Goal: Task Accomplishment & Management: Manage account settings

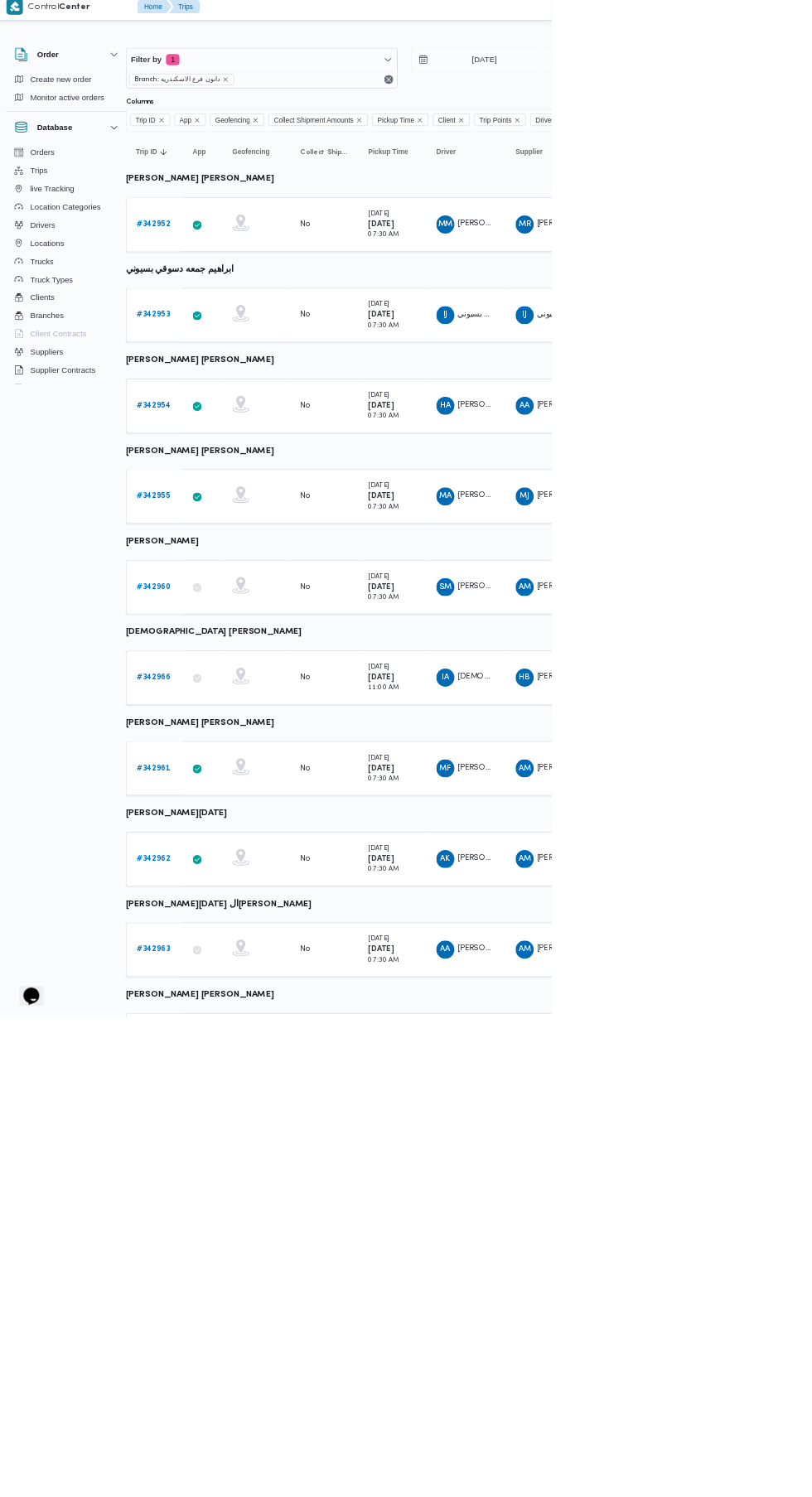
scroll to position [0, 26]
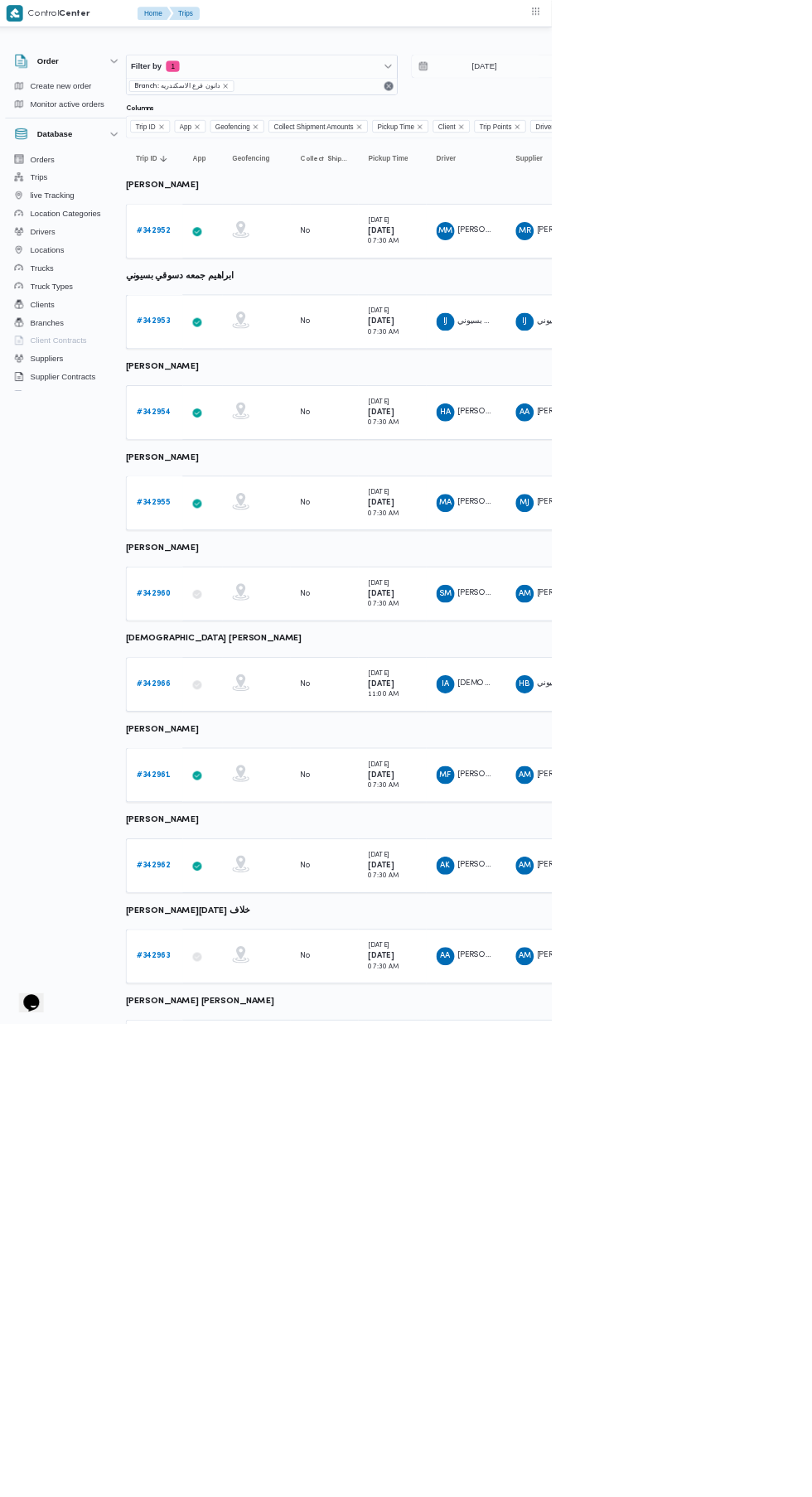
click at [229, 338] on b "# 342952" at bounding box center [229, 337] width 49 height 11
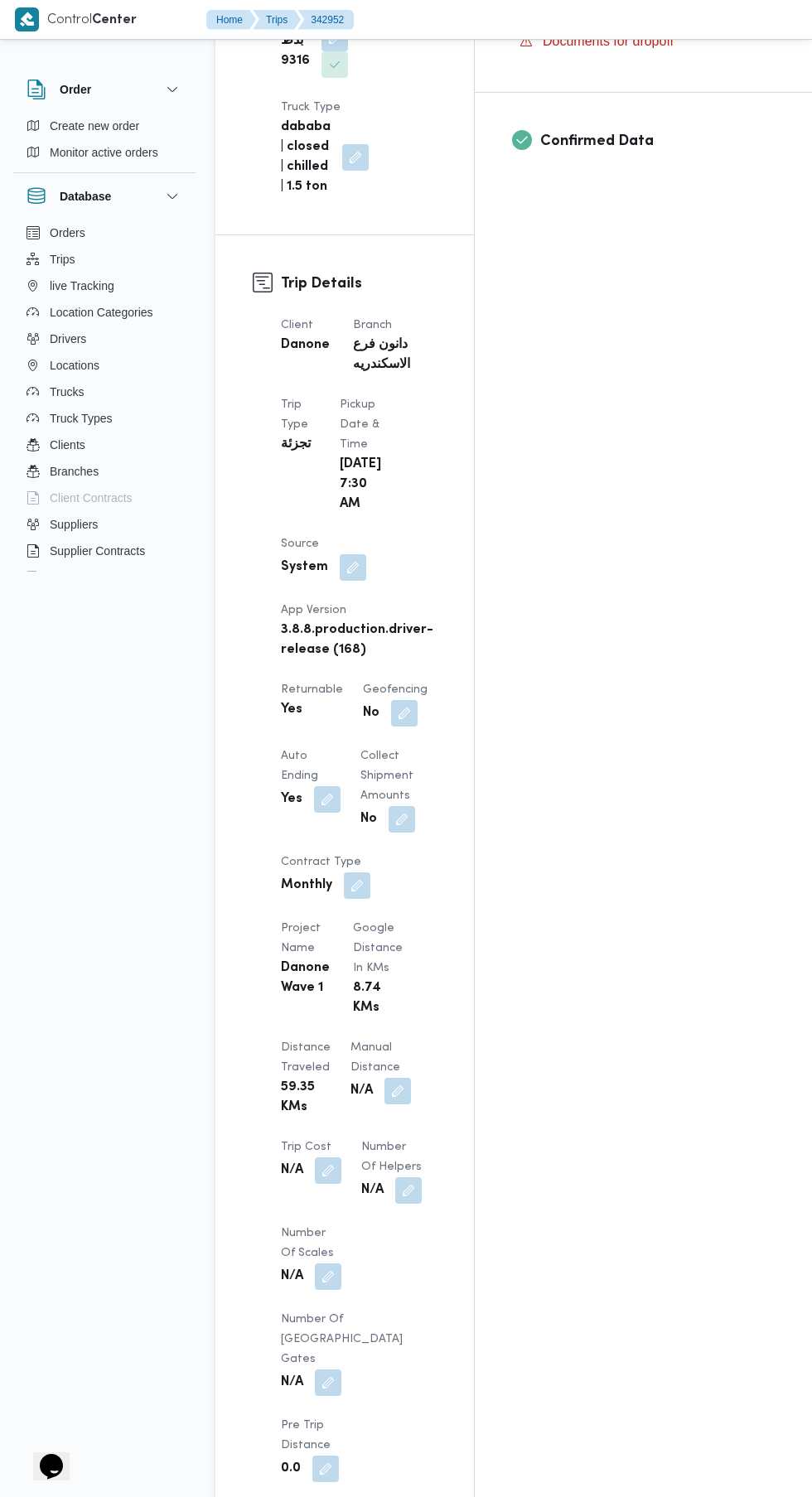
scroll to position [648, 0]
click at [385, 1080] on button "button" at bounding box center [397, 1092] width 26 height 26
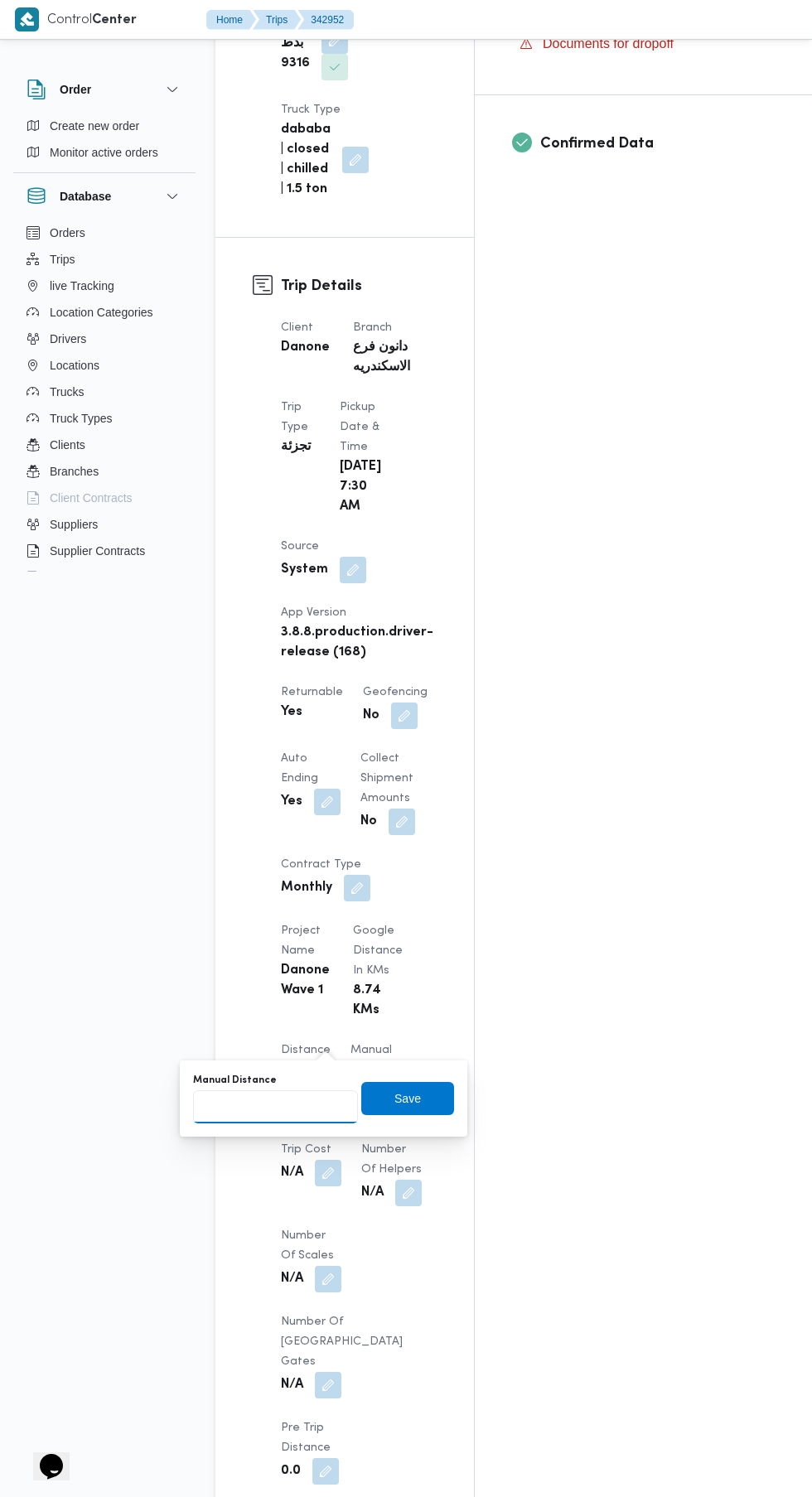
click at [298, 1107] on input "Manual Distance" at bounding box center [275, 1106] width 165 height 33
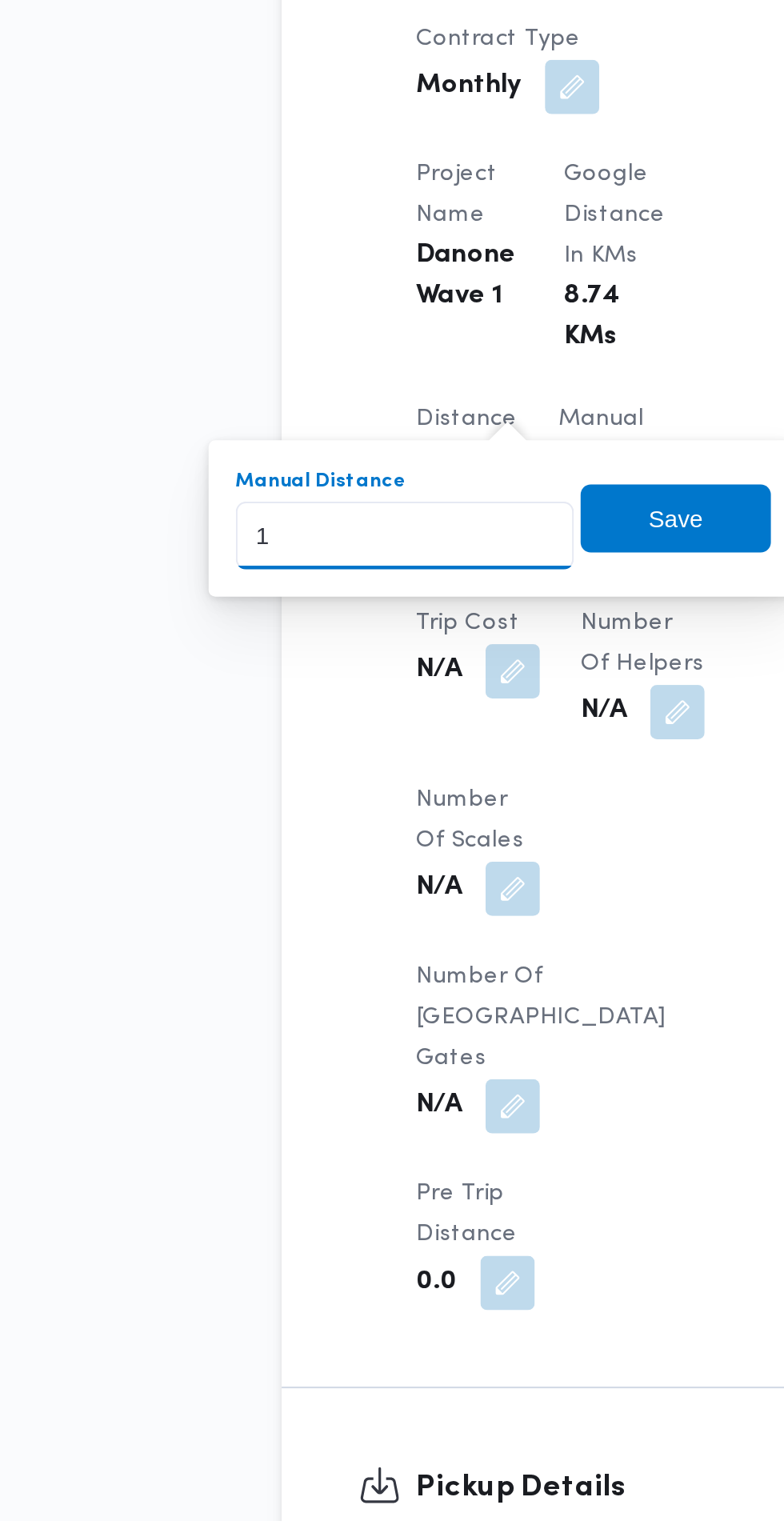
type input "16"
click at [412, 1064] on span "Save" at bounding box center [393, 1060] width 89 height 32
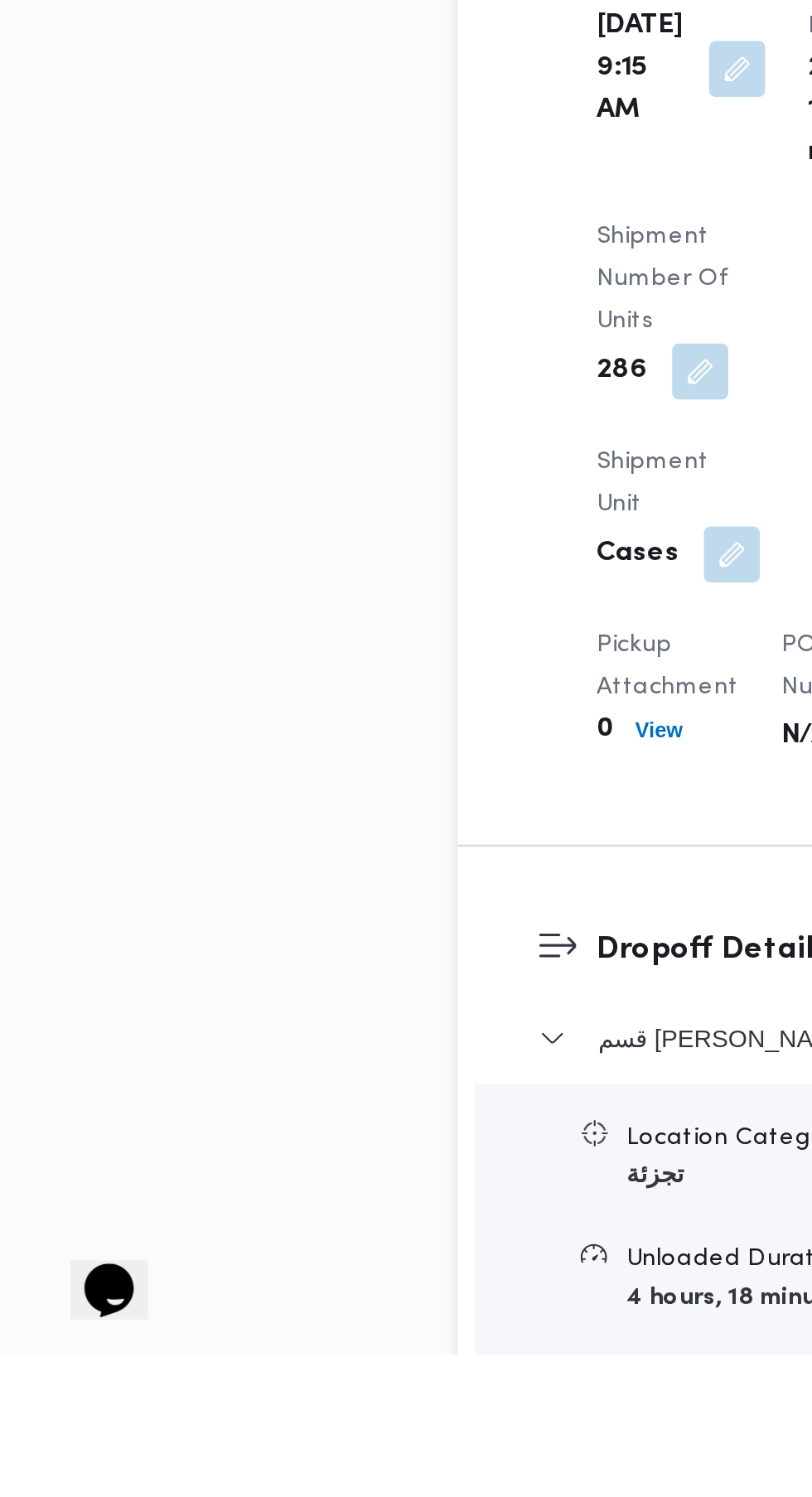
scroll to position [1540, 0]
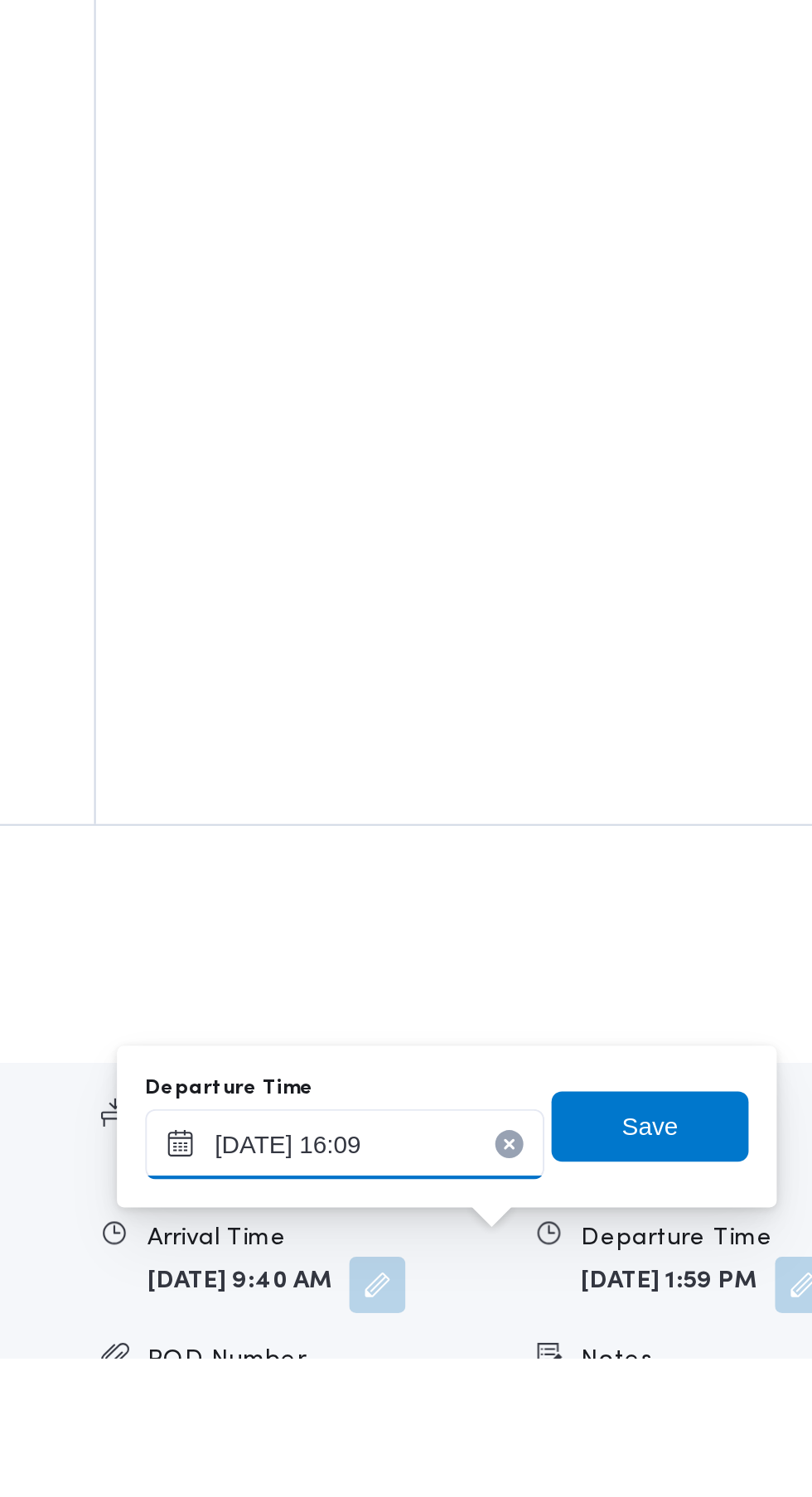
click at [628, 1390] on input "14/10/2025 16:09" at bounding box center [592, 1395] width 188 height 33
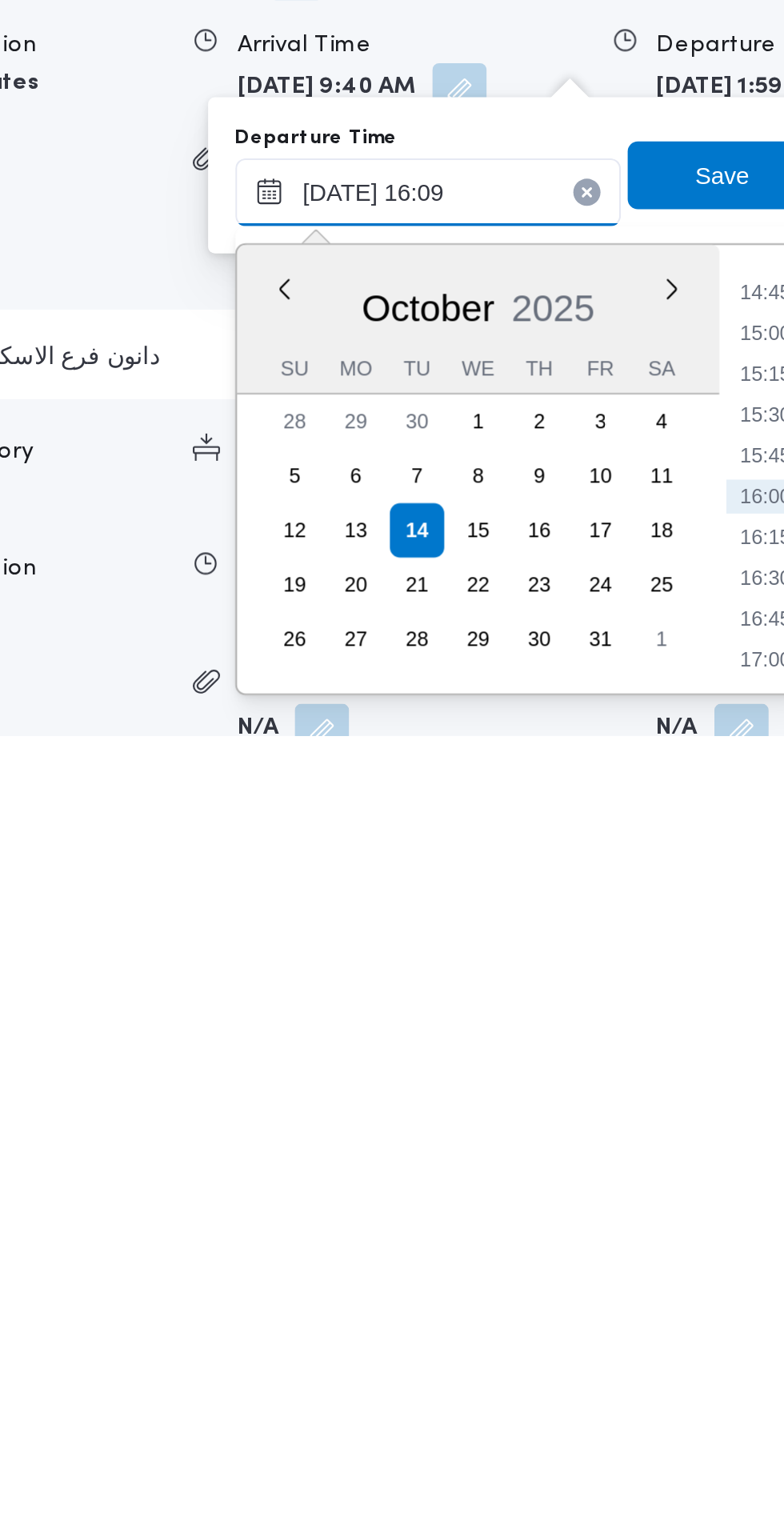
scroll to position [1670, 0]
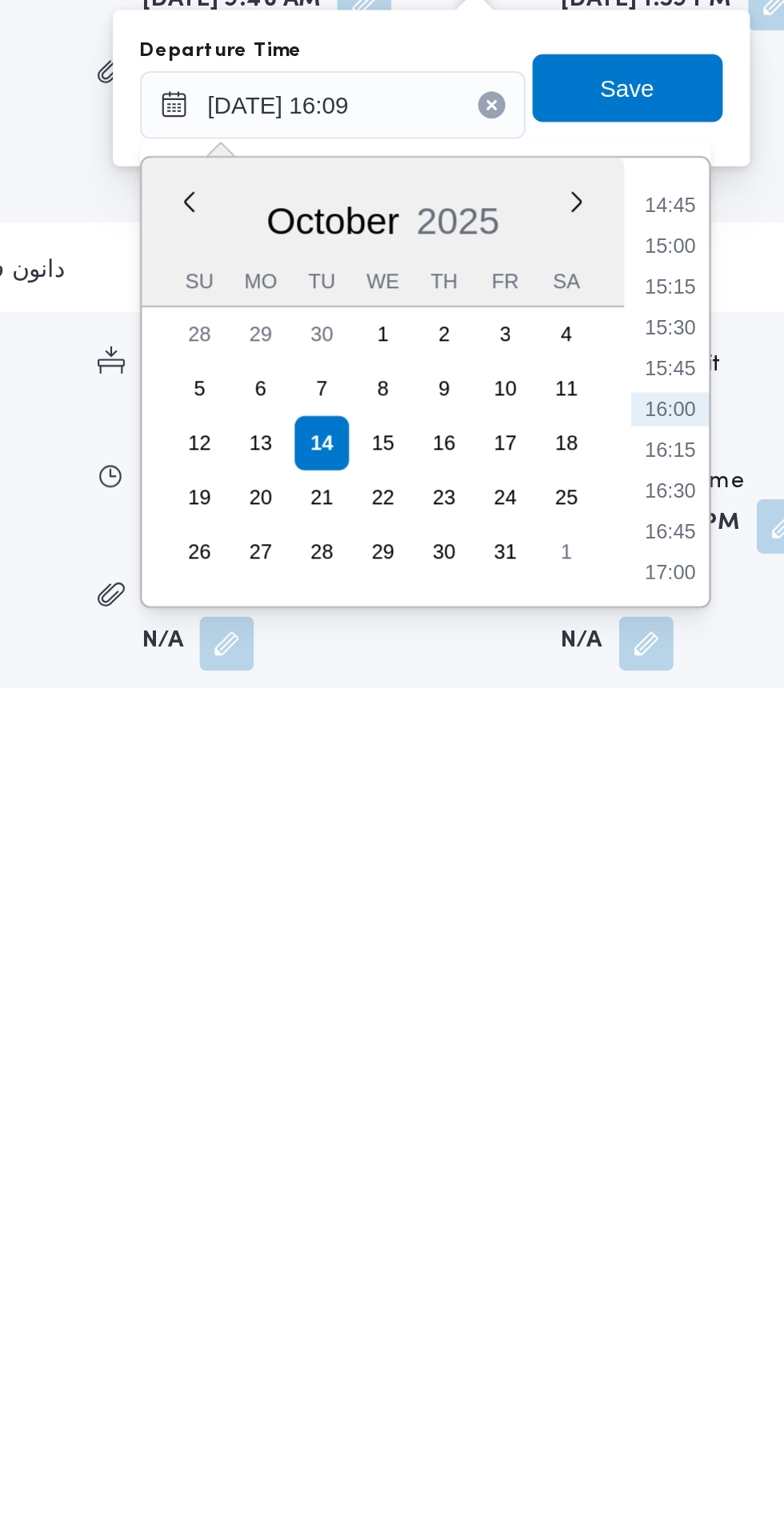
click at [735, 1445] on li "17:00" at bounding box center [730, 1479] width 37 height 16
type input "14/10/2025 17:00"
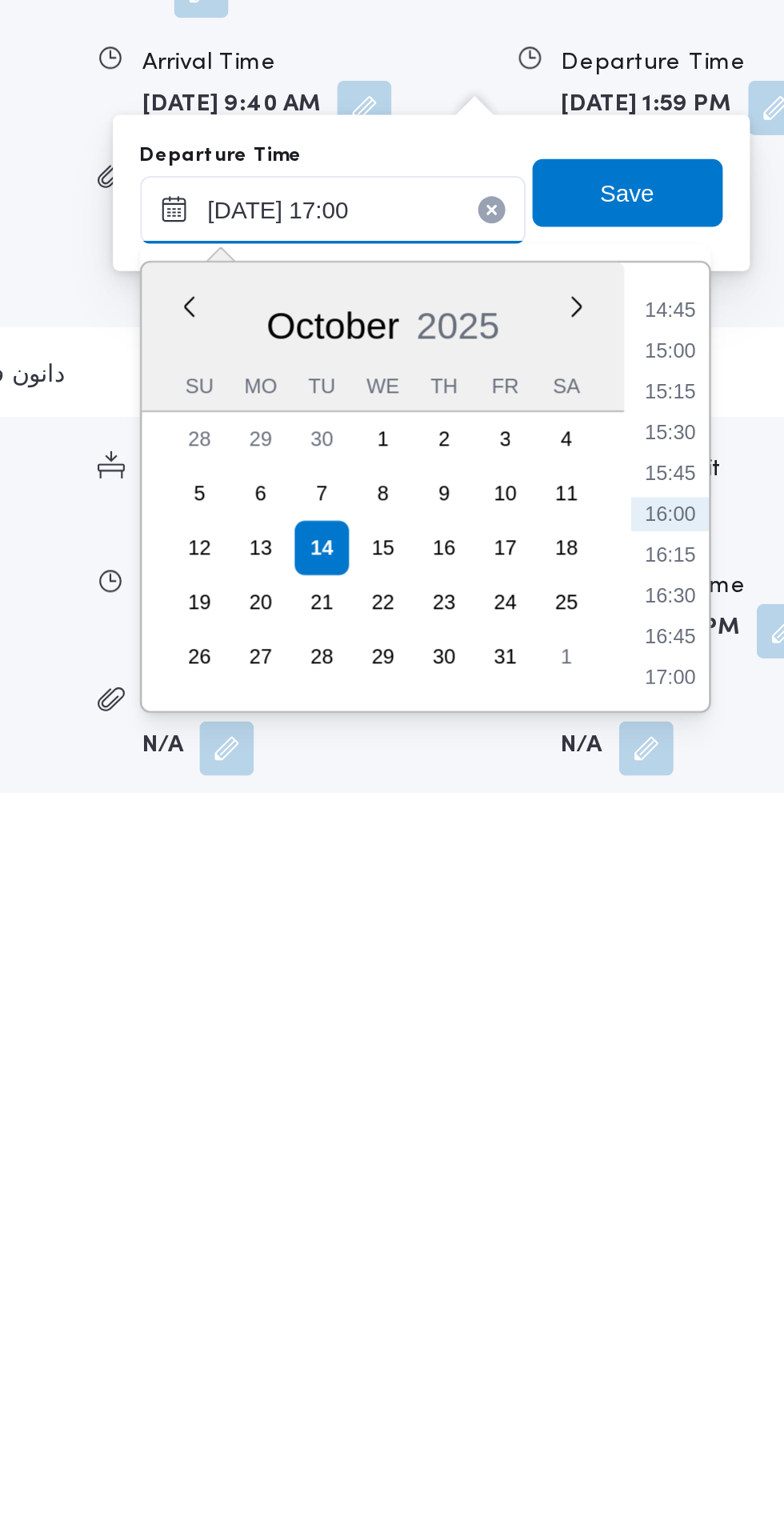
scroll to position [1689, 0]
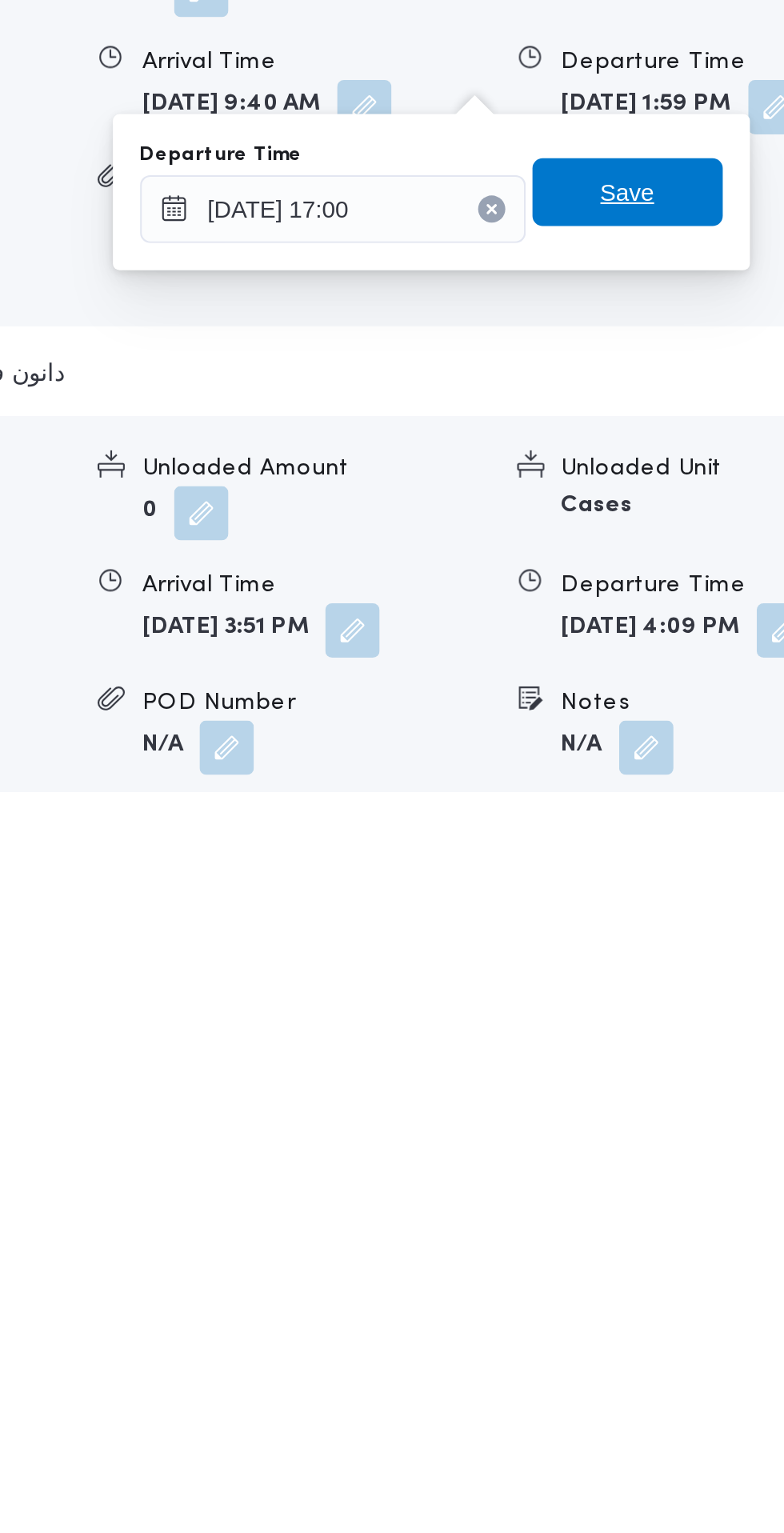
click at [733, 1246] on span "Save" at bounding box center [710, 1250] width 89 height 32
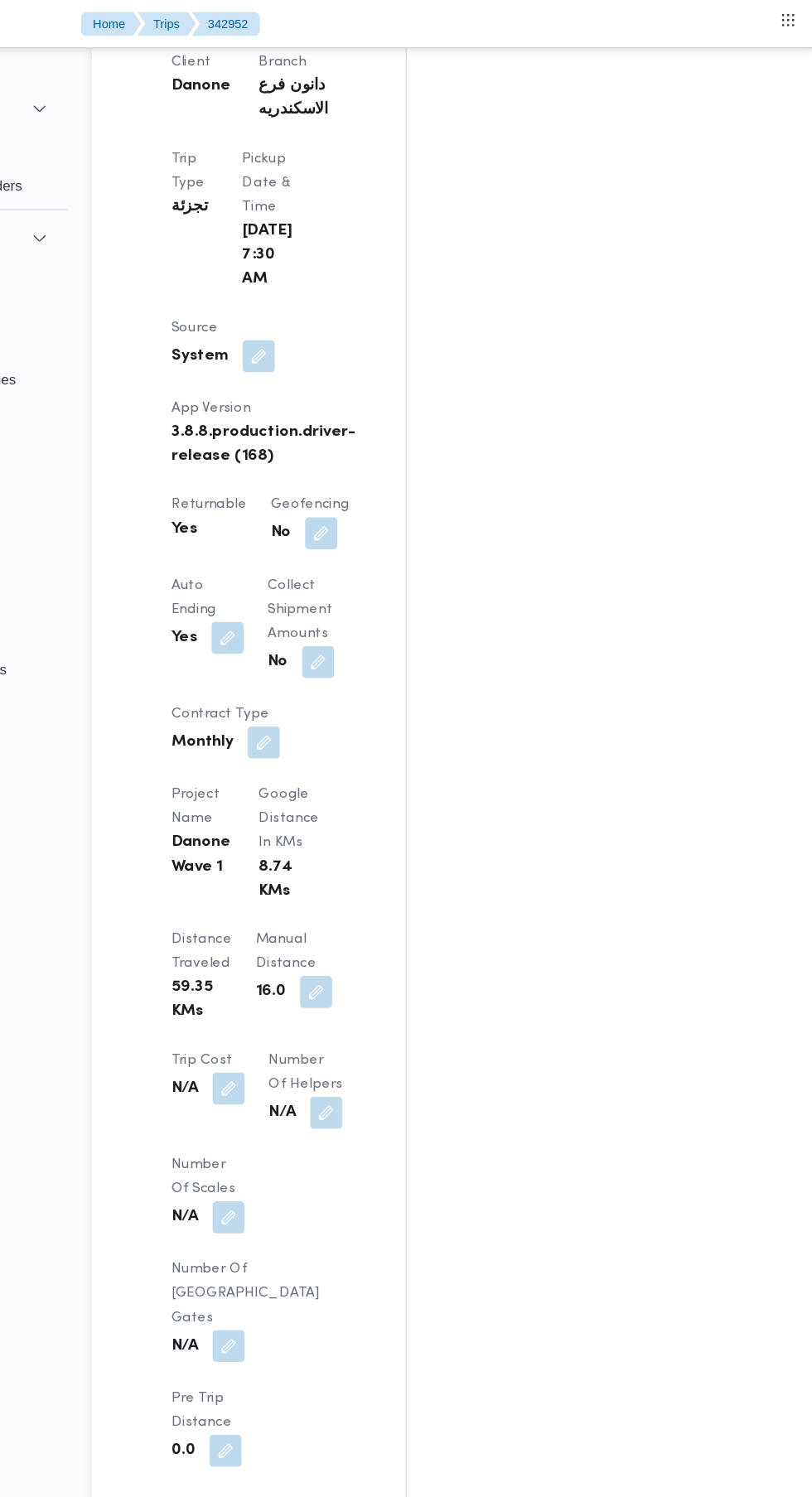
scroll to position [0, 0]
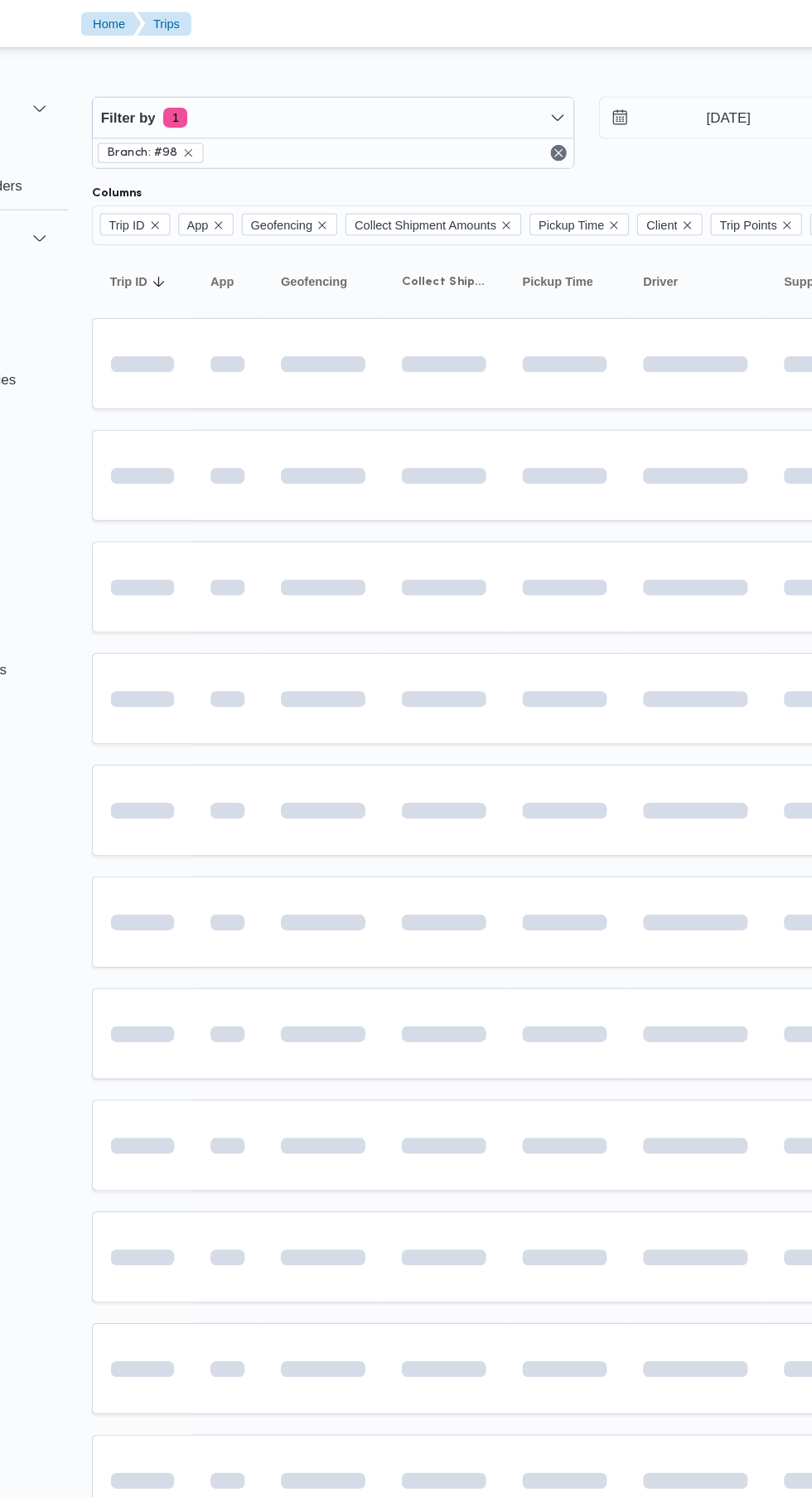
scroll to position [0, 26]
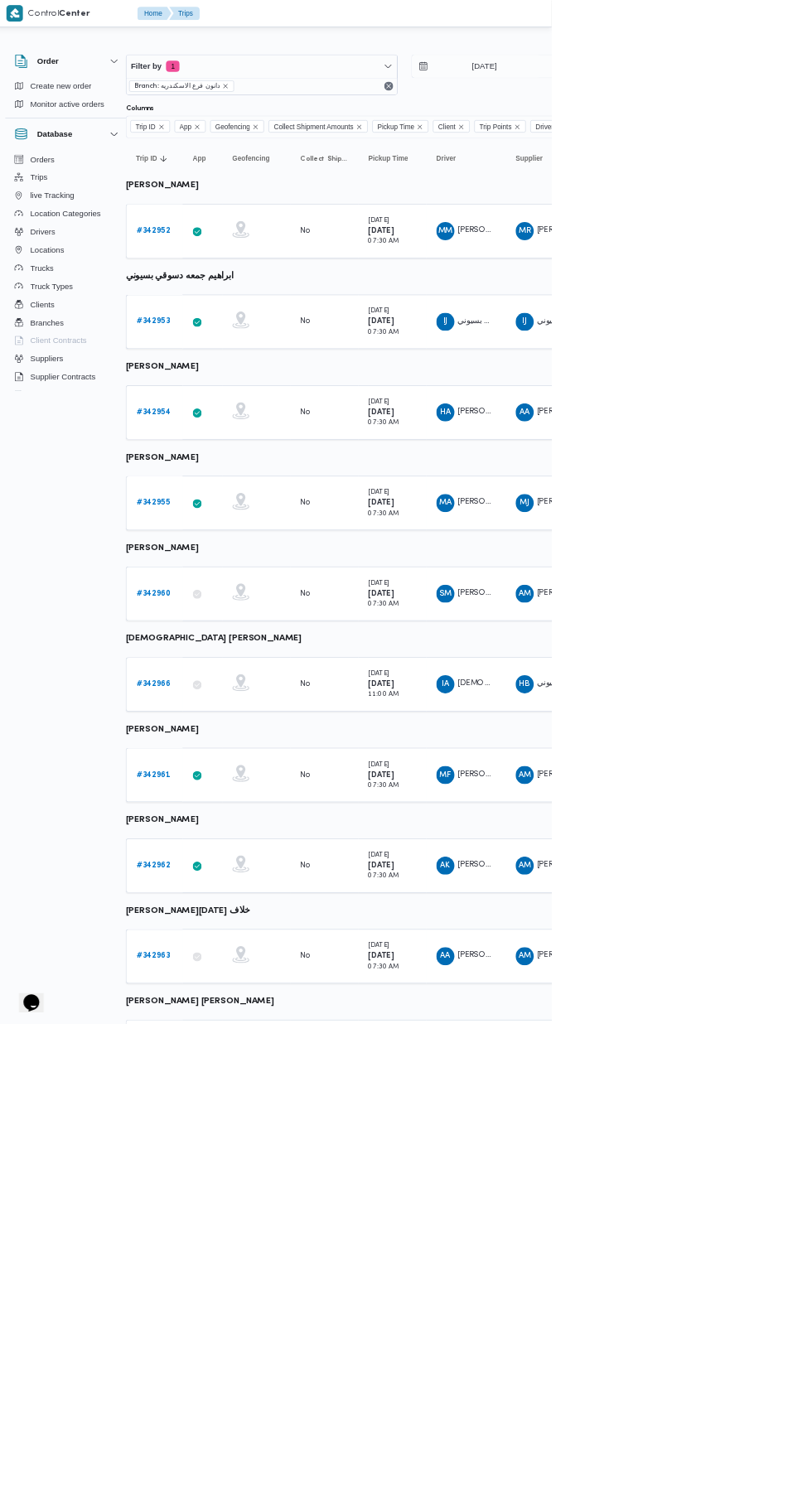
click at [229, 470] on b "# 342953" at bounding box center [229, 470] width 49 height 11
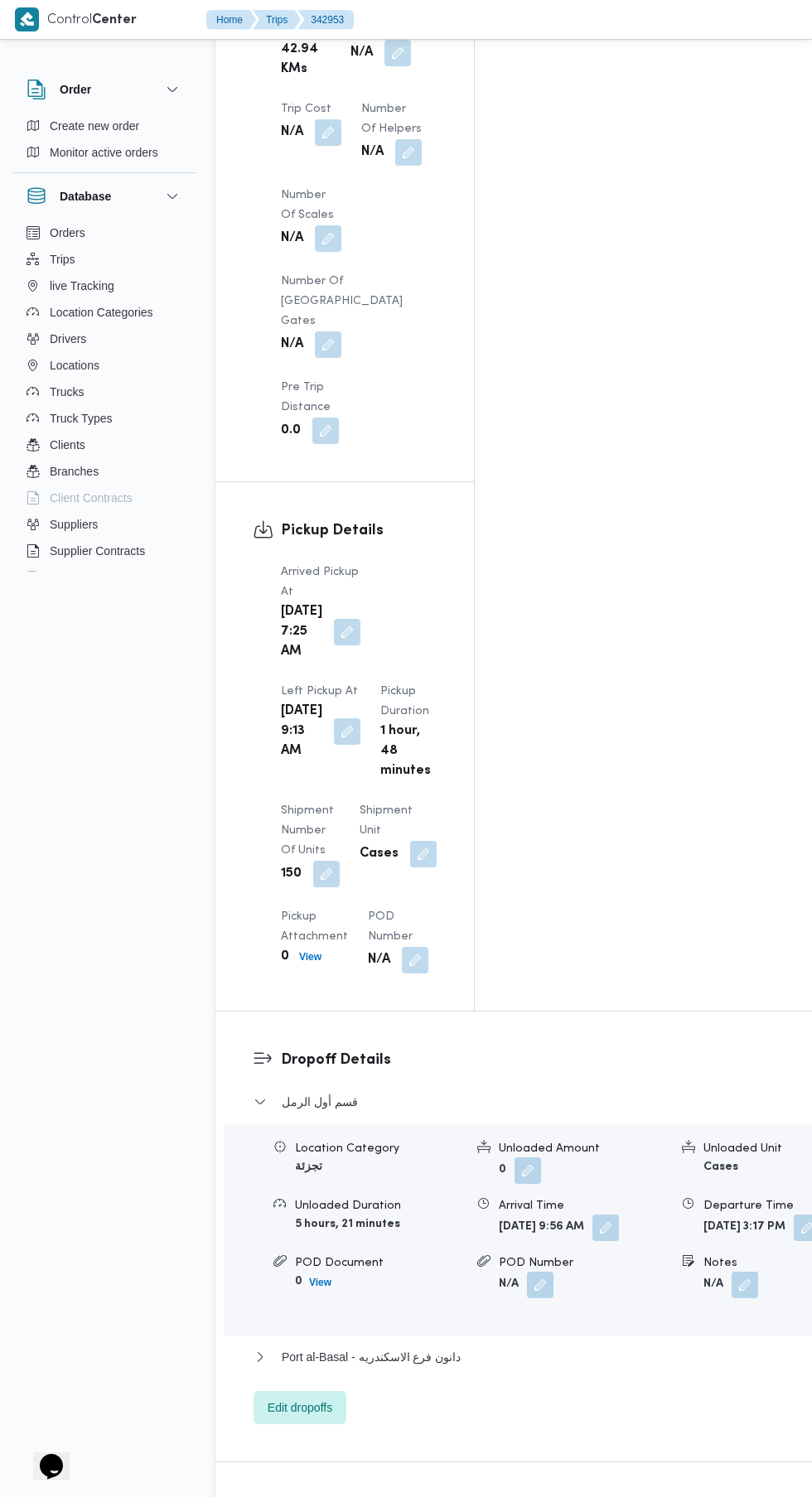
scroll to position [1805, 0]
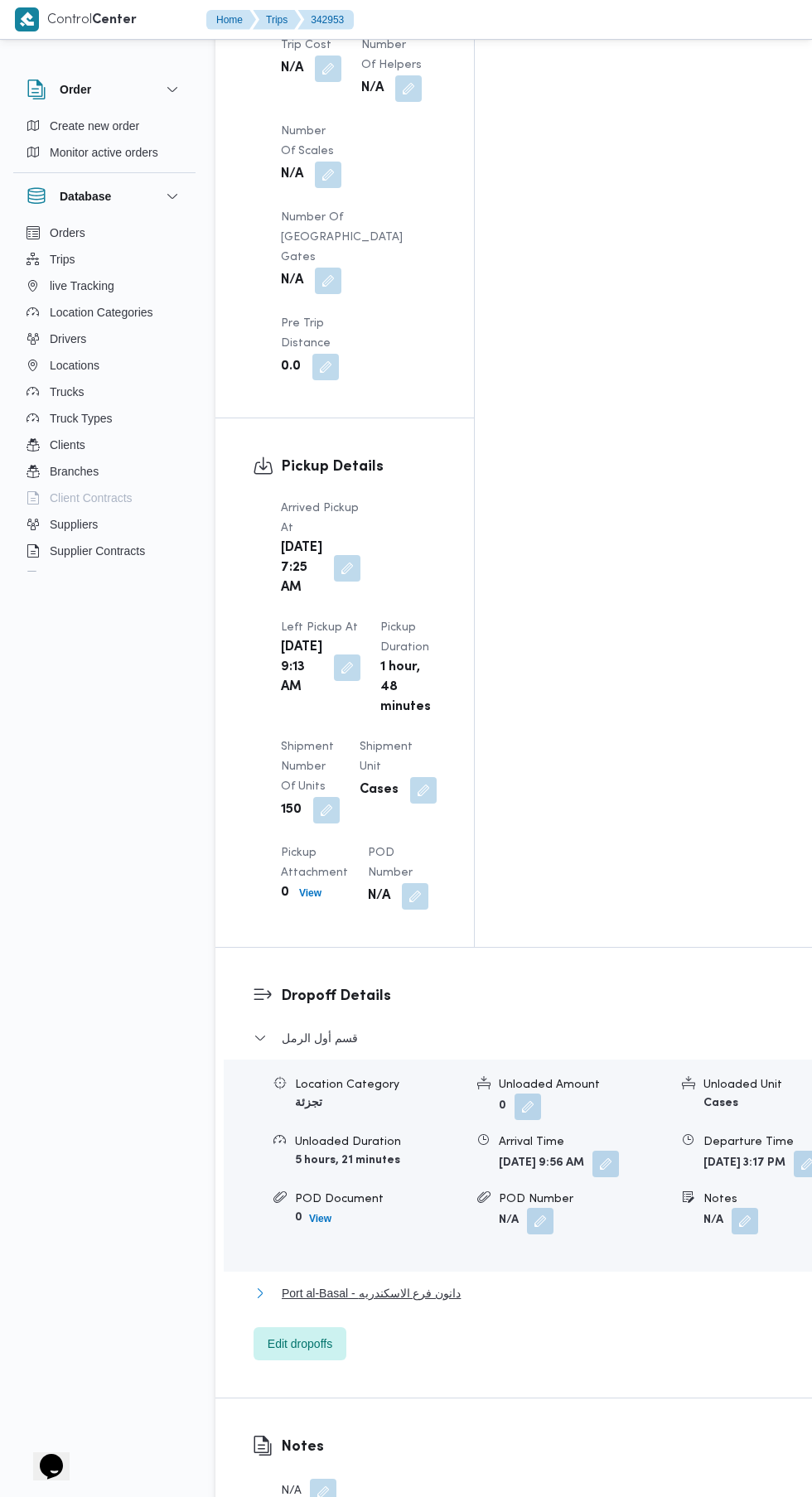
click at [401, 1283] on span "Port al-Basal - دانون فرع الاسكندريه" at bounding box center [371, 1293] width 179 height 20
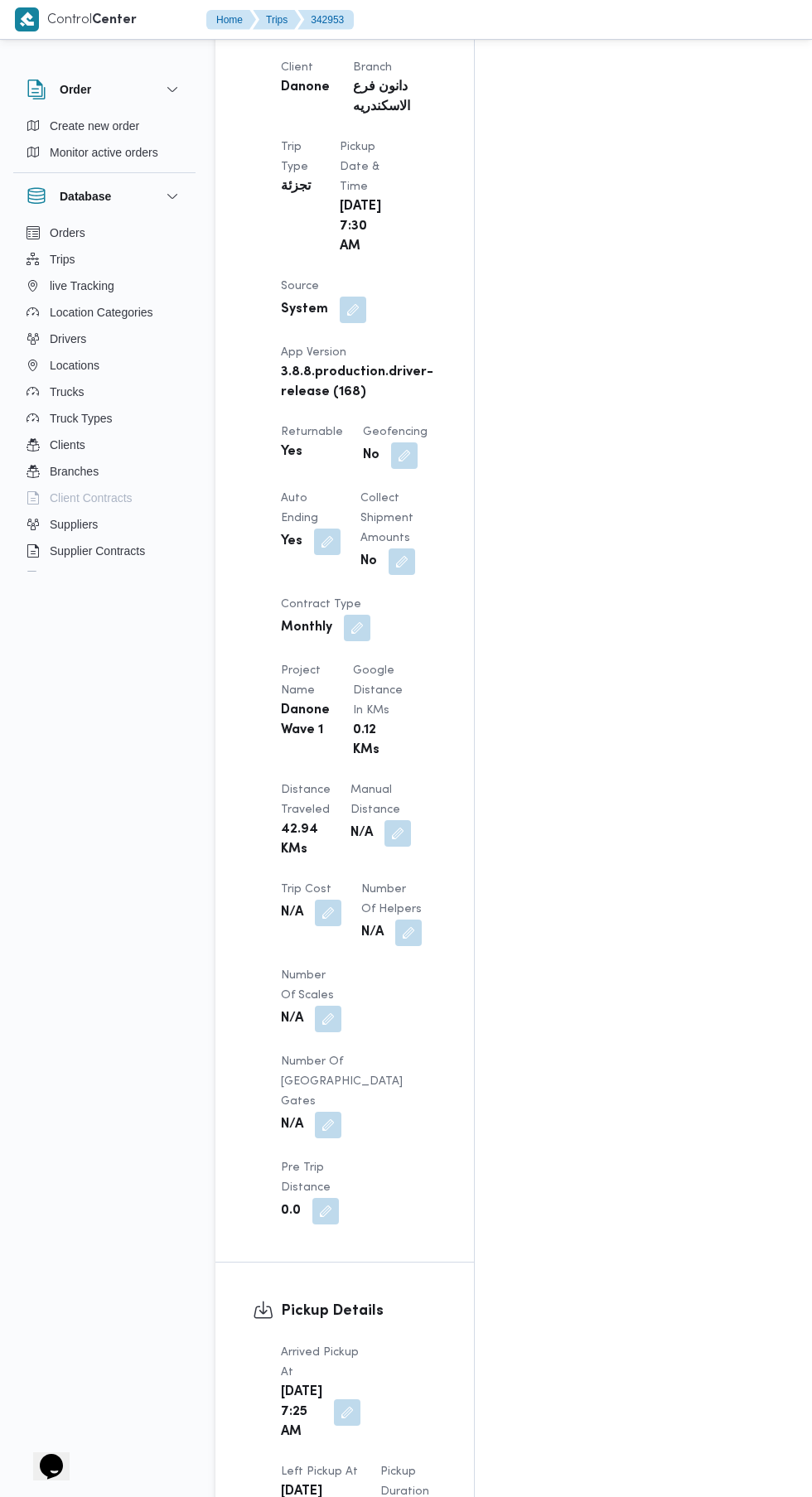
scroll to position [901, 0]
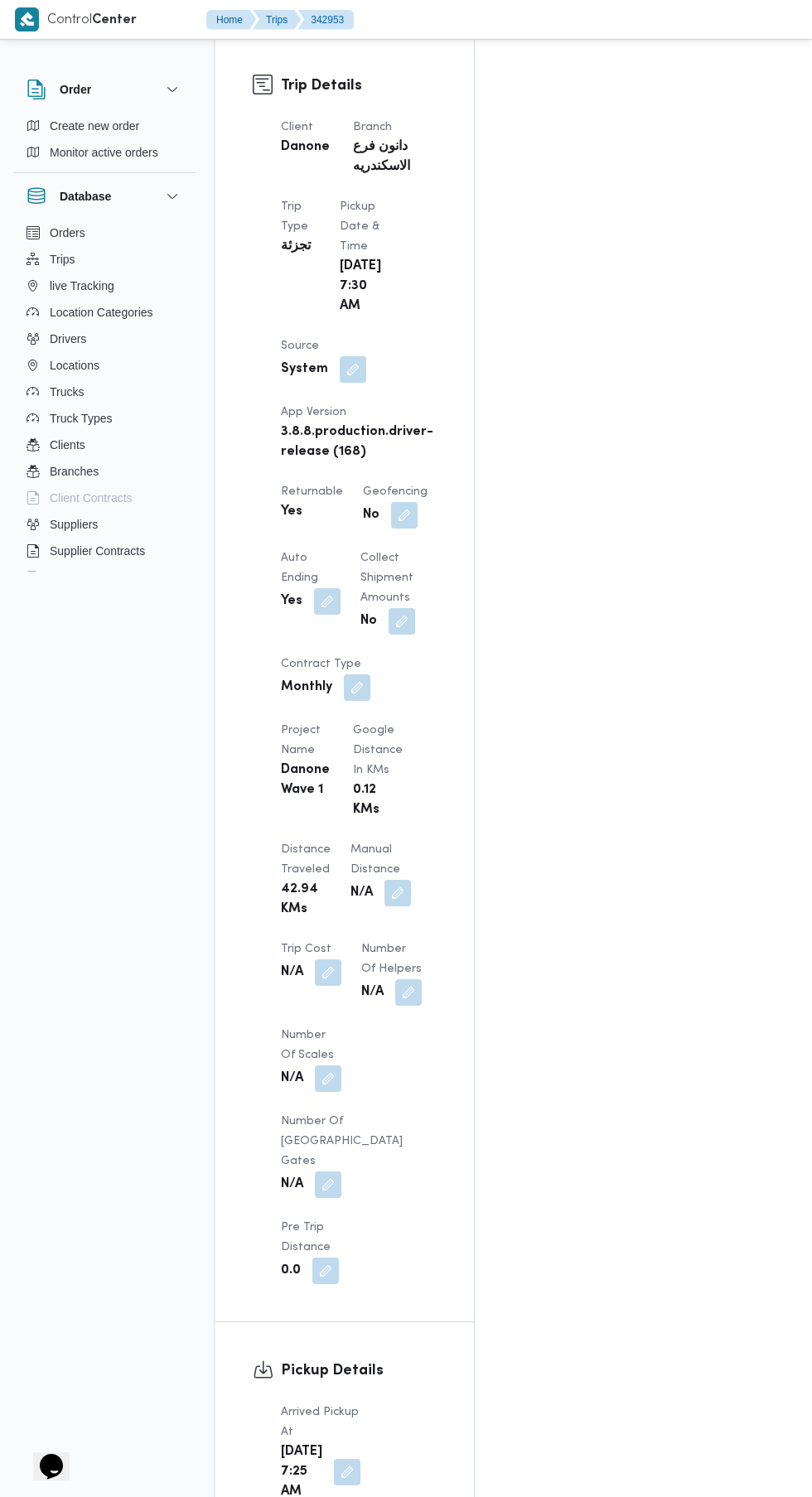
click at [385, 879] on button "button" at bounding box center [397, 892] width 26 height 26
click at [292, 812] on input "Manual Distance" at bounding box center [275, 813] width 165 height 33
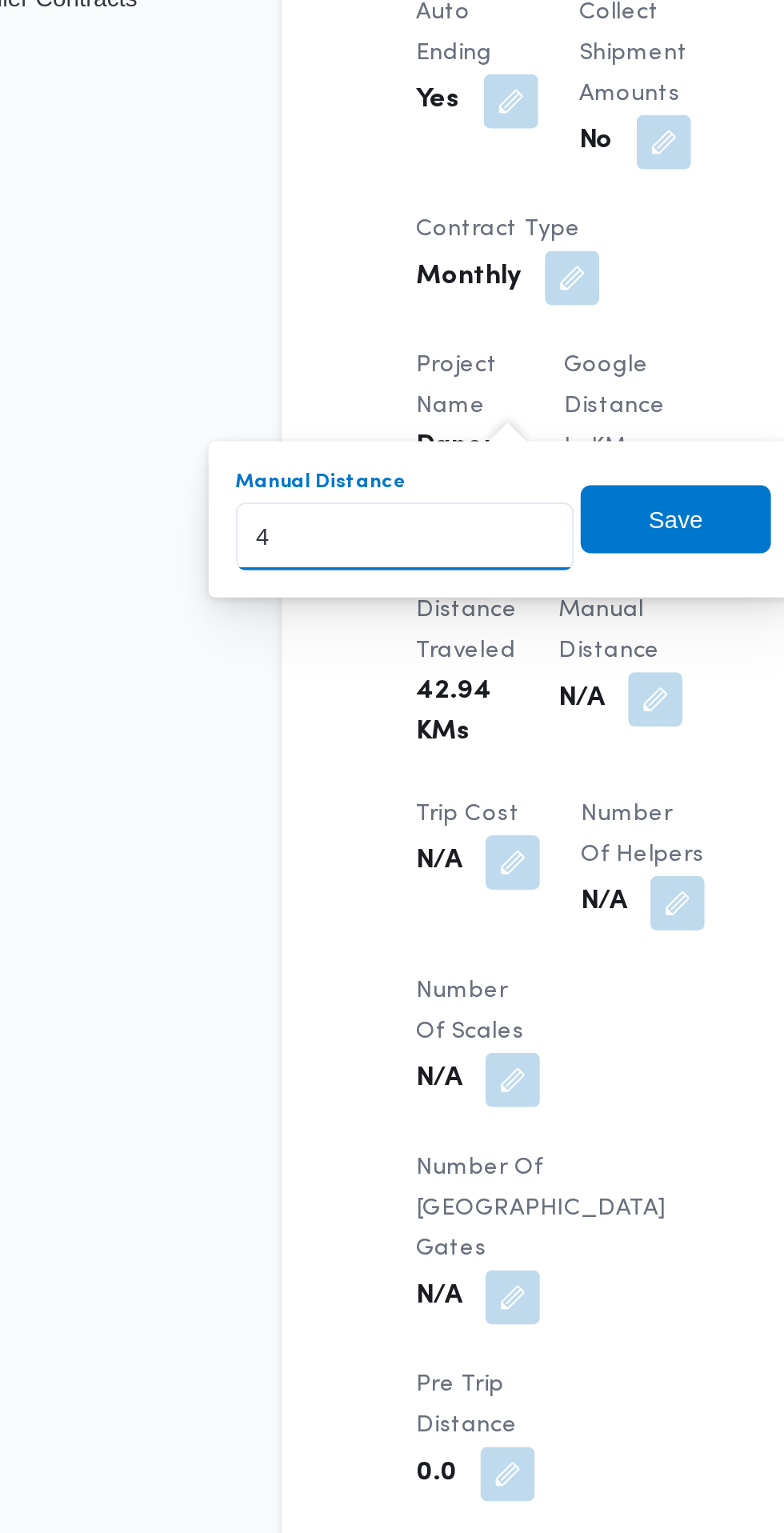
type input "47"
click at [410, 790] on span "Save" at bounding box center [393, 777] width 89 height 32
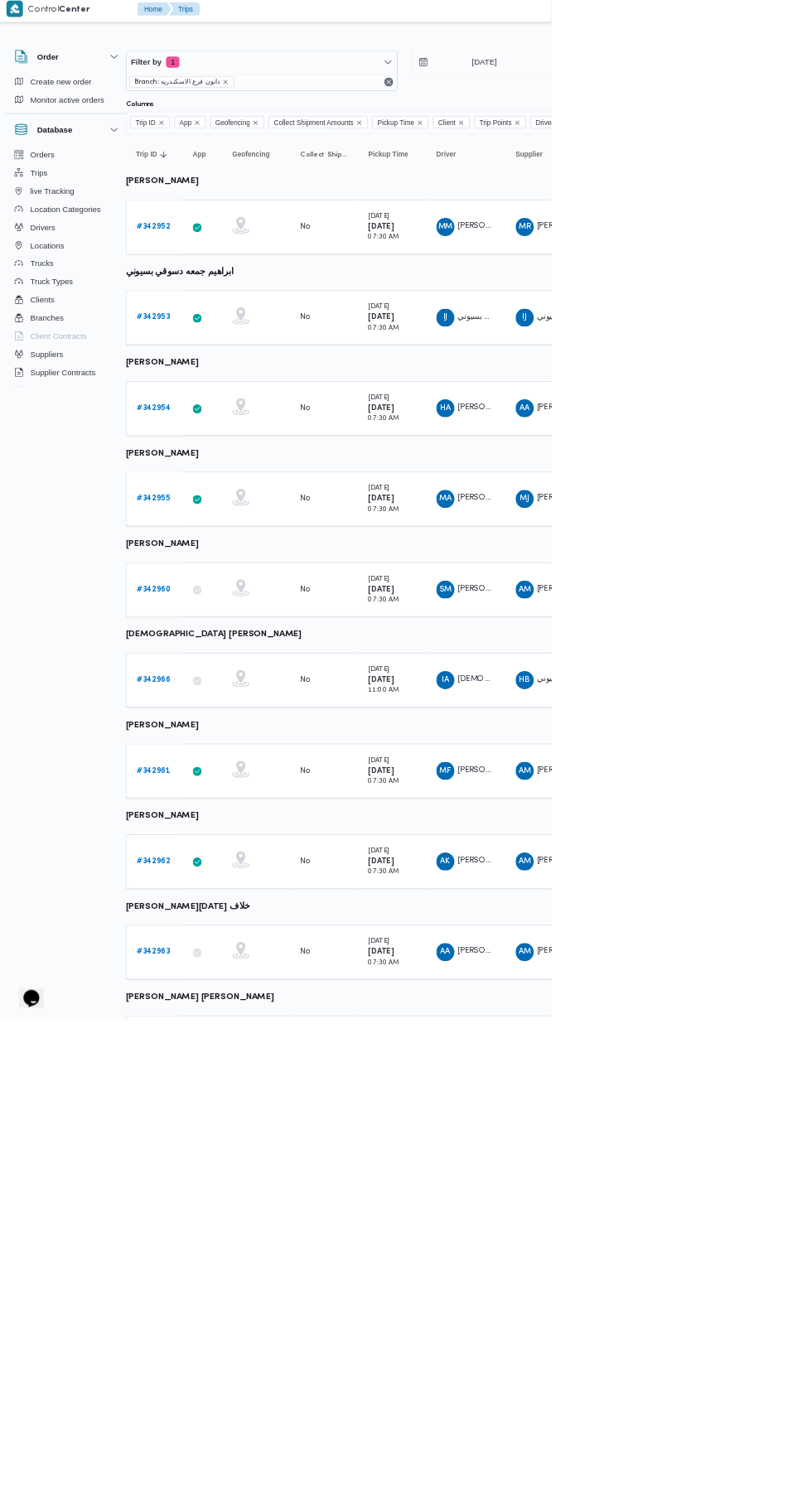
scroll to position [0, 26]
click at [226, 606] on b "# 342954" at bounding box center [230, 603] width 50 height 11
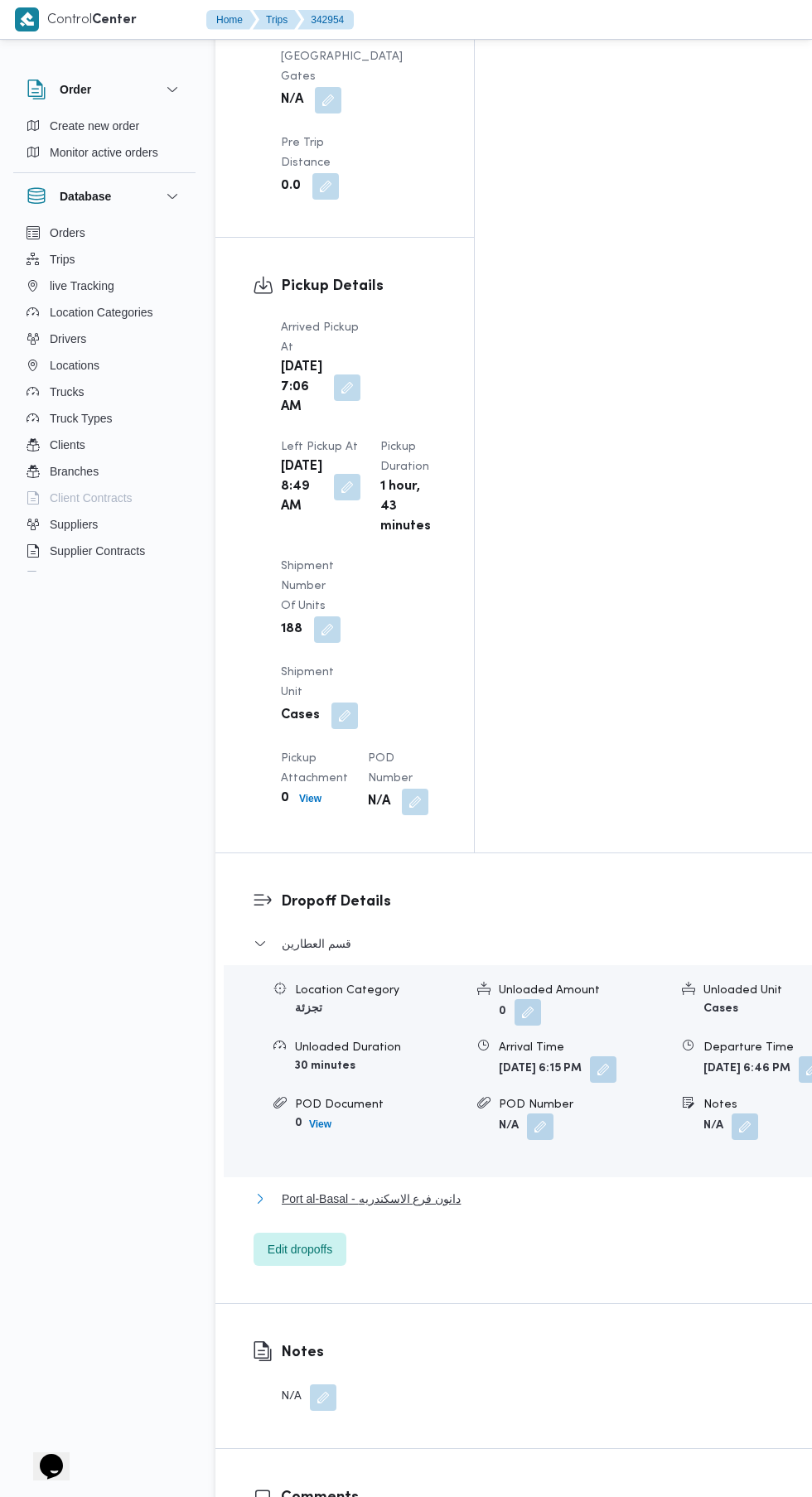
click at [421, 1188] on span "Port al-Basal - دانون فرع الاسكندريه" at bounding box center [371, 1198] width 179 height 20
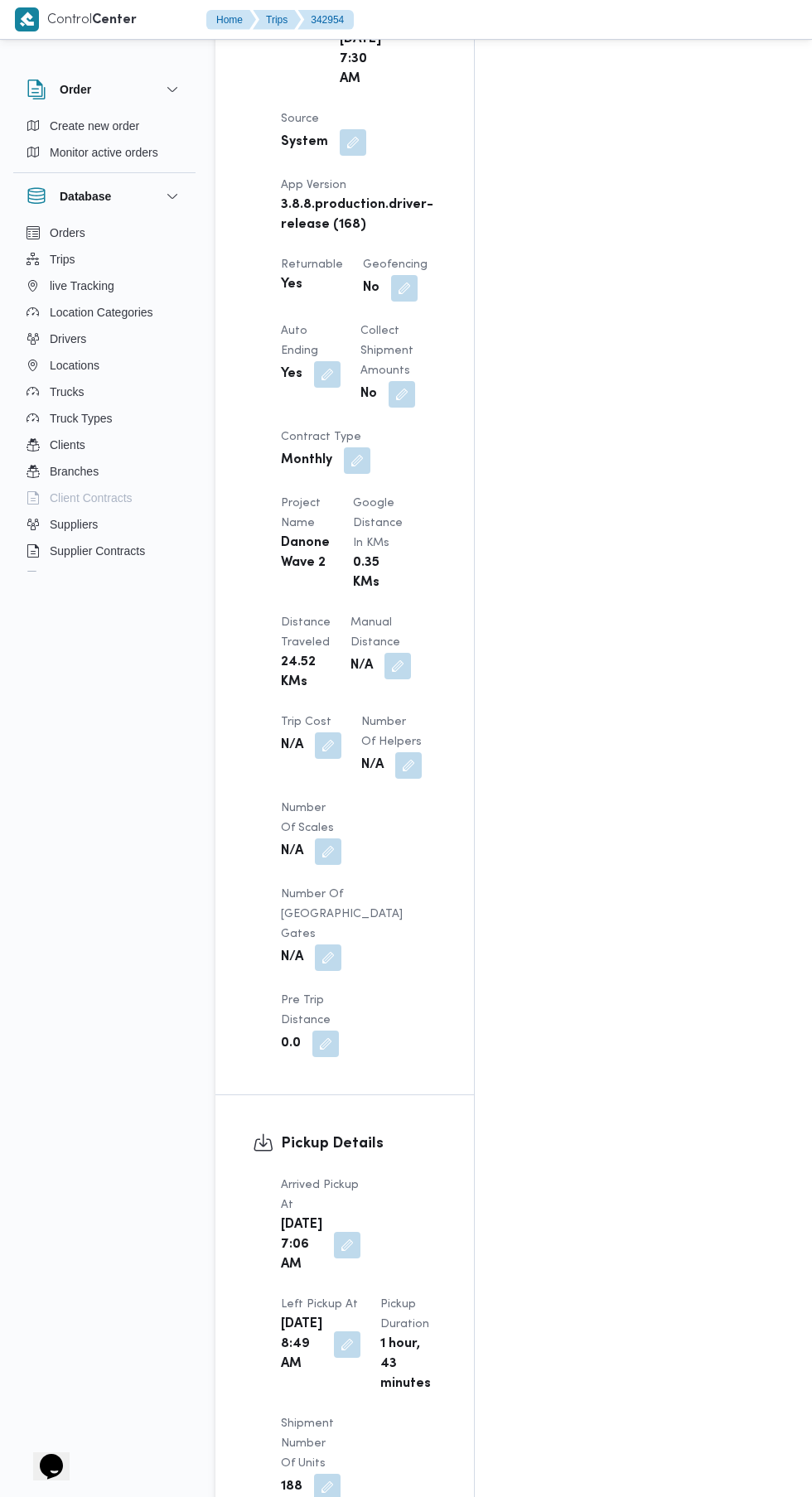
scroll to position [1077, 0]
click at [624, 1095] on div "Assignees • Account Manager abdallah.mohamed@illa.com.eg Checklist Dropoffs det…" at bounding box center [677, 467] width 406 height 2482
click at [385, 677] on button "button" at bounding box center [397, 664] width 26 height 26
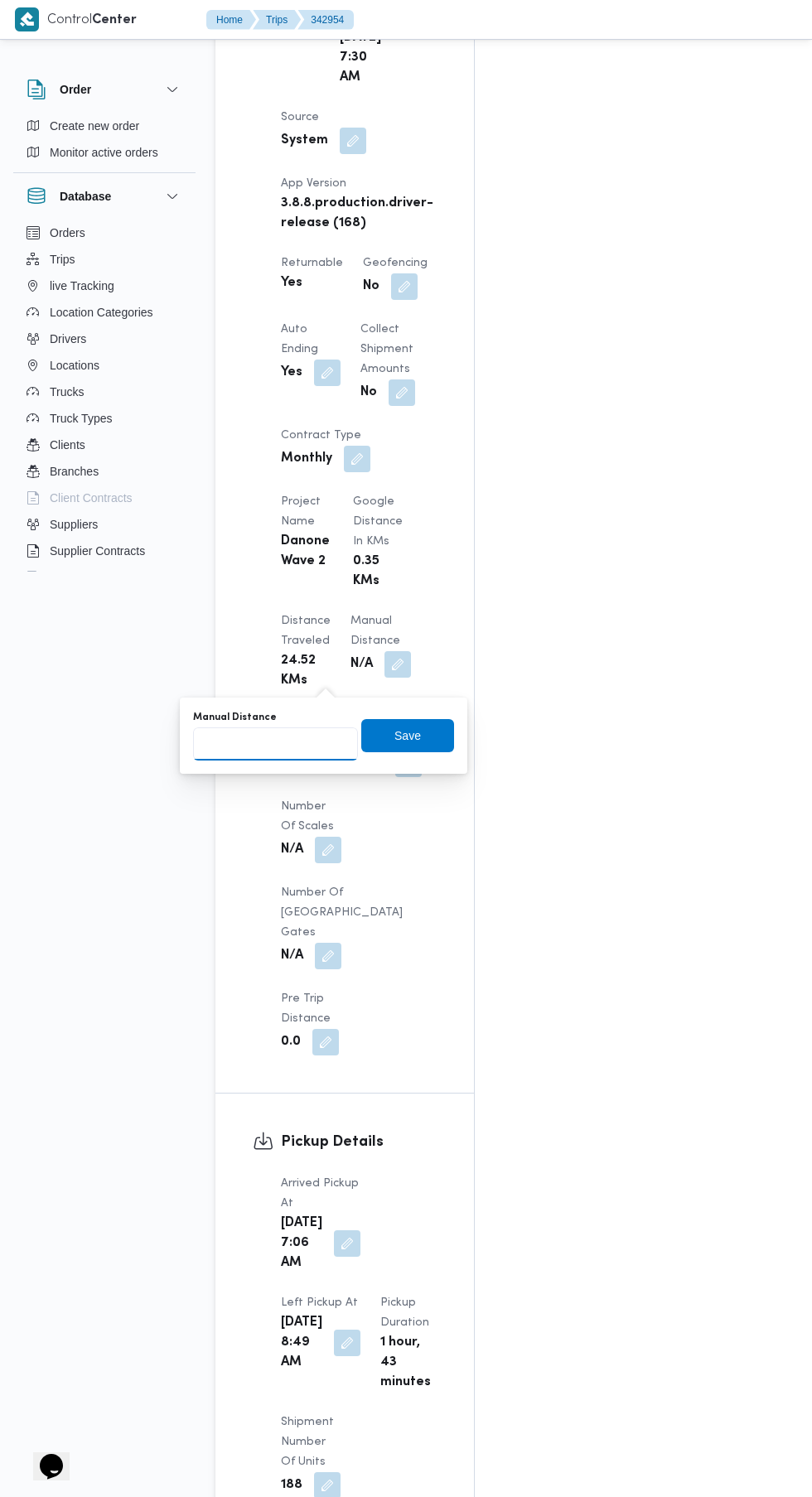
click at [300, 740] on input "Manual Distance" at bounding box center [275, 743] width 165 height 33
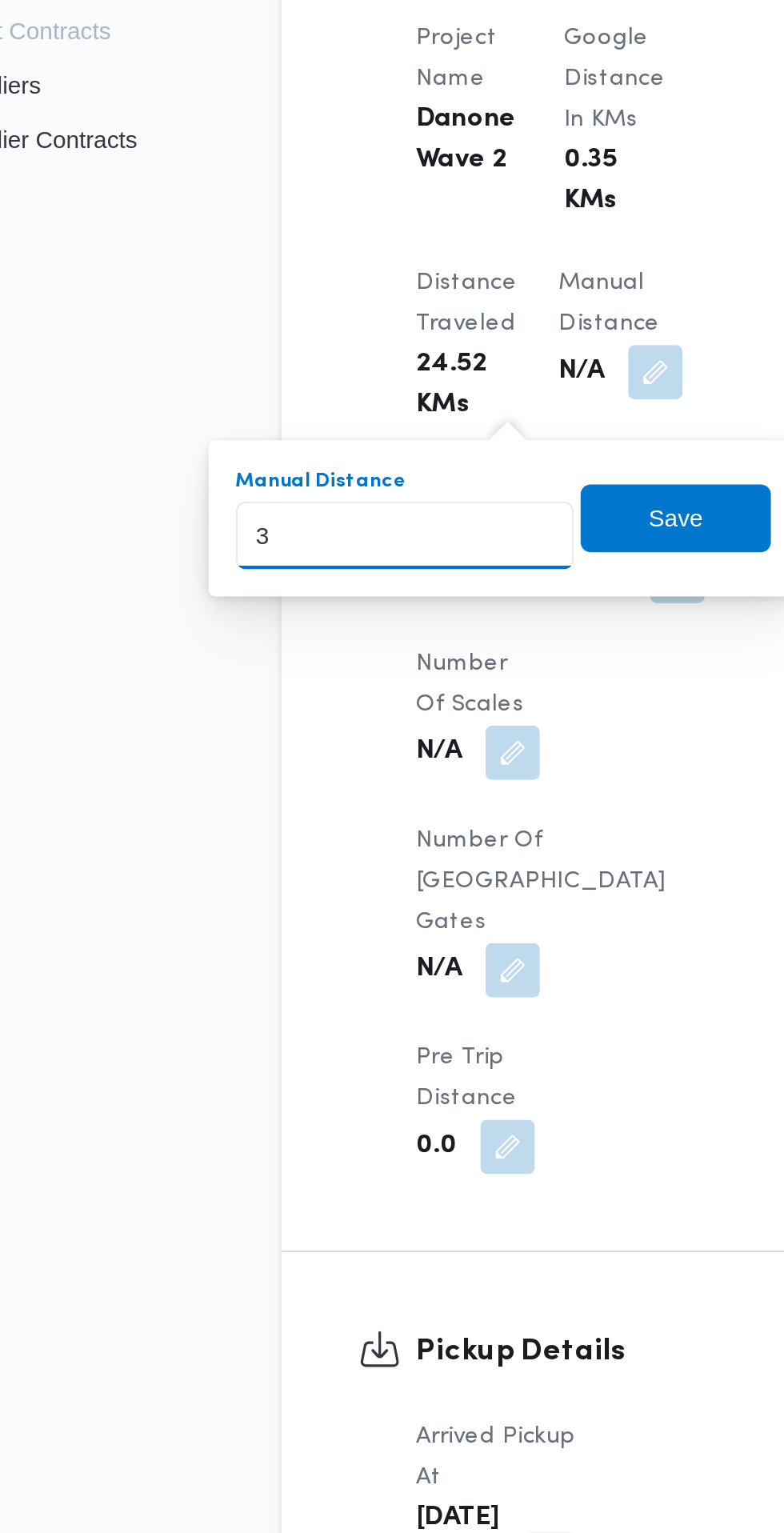
type input "33"
click at [396, 715] on span "Save" at bounding box center [393, 710] width 25 height 20
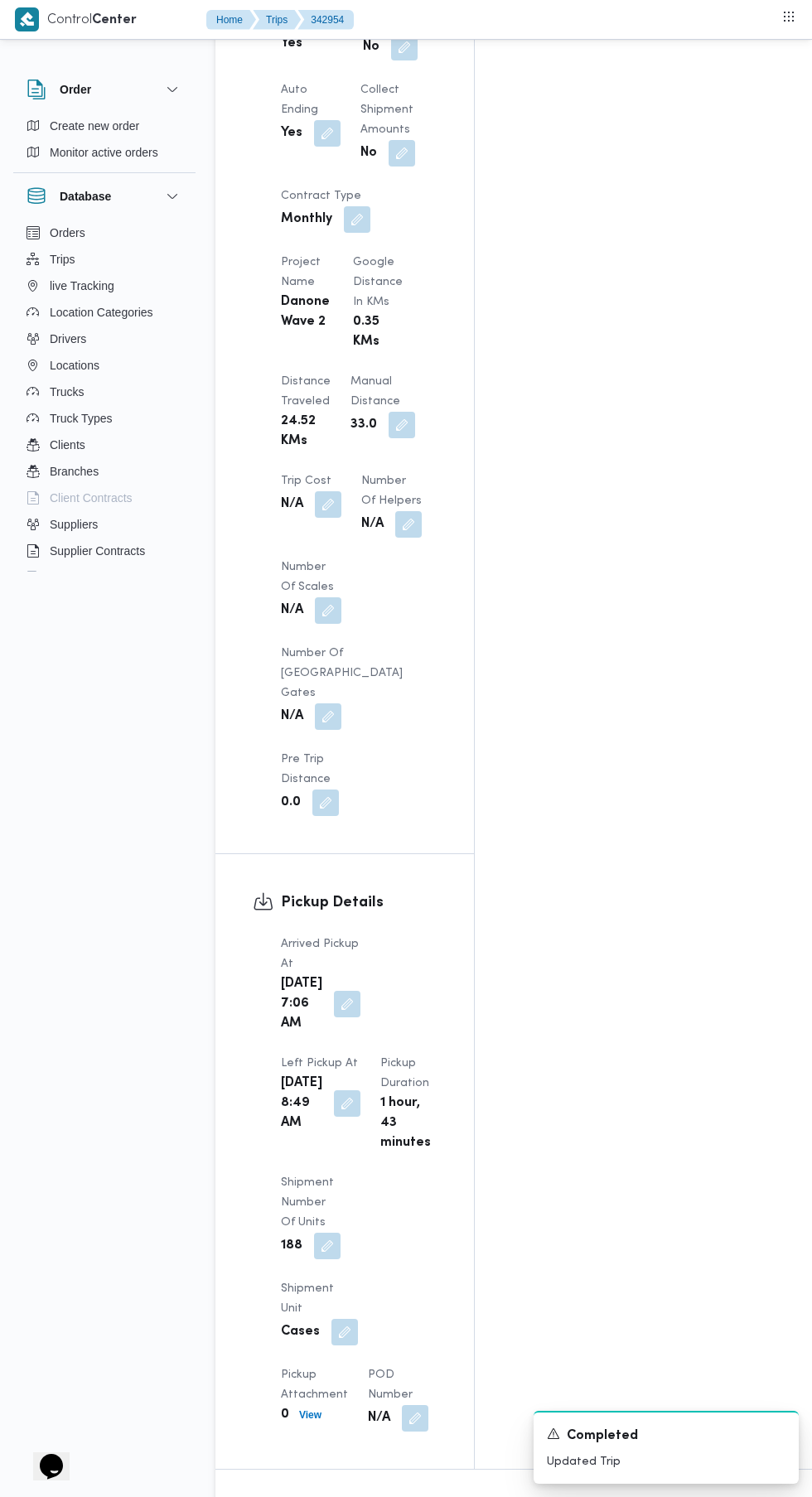
scroll to position [1766, 0]
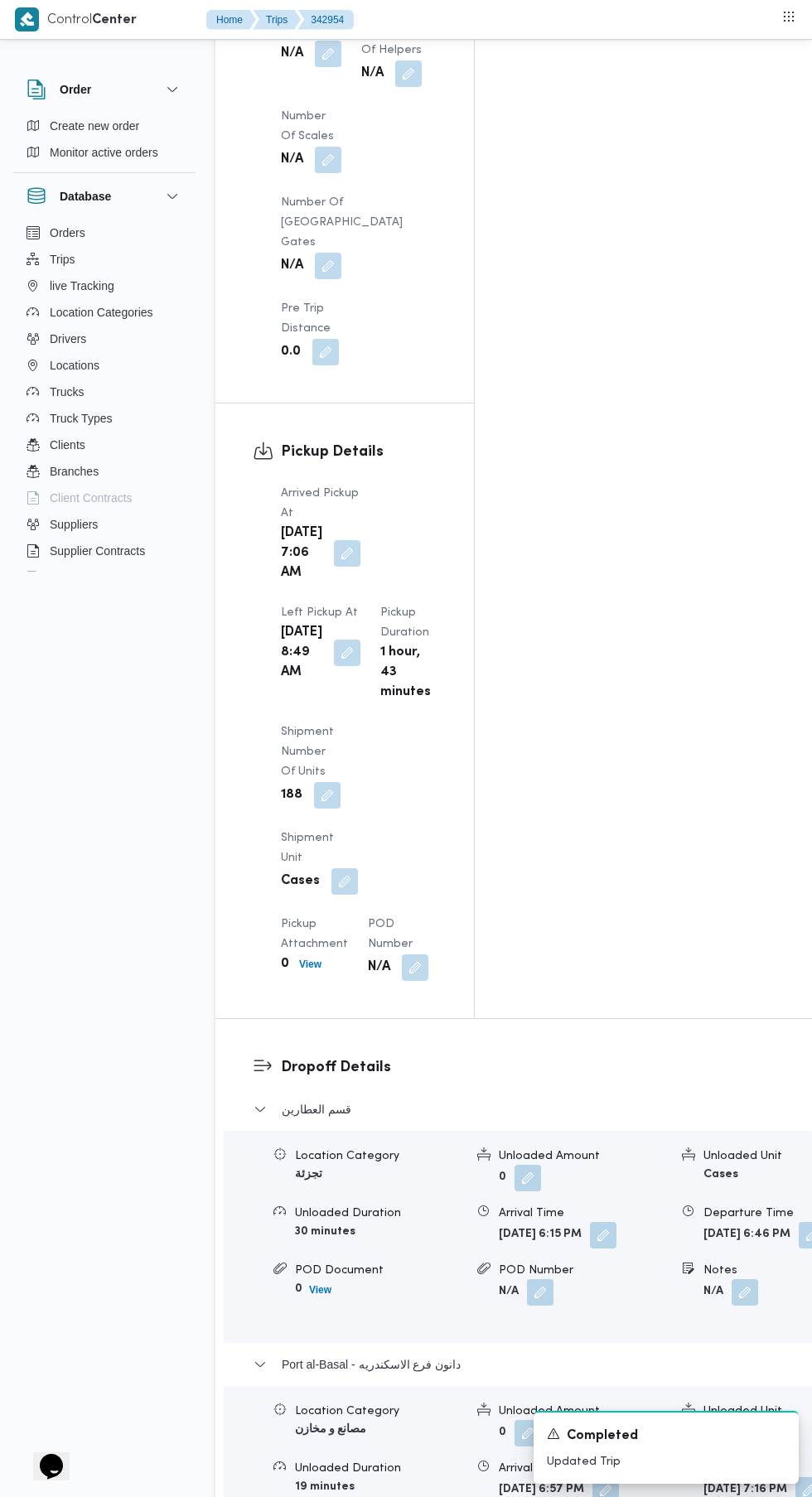
click at [790, 1222] on span at bounding box center [807, 1234] width 34 height 26
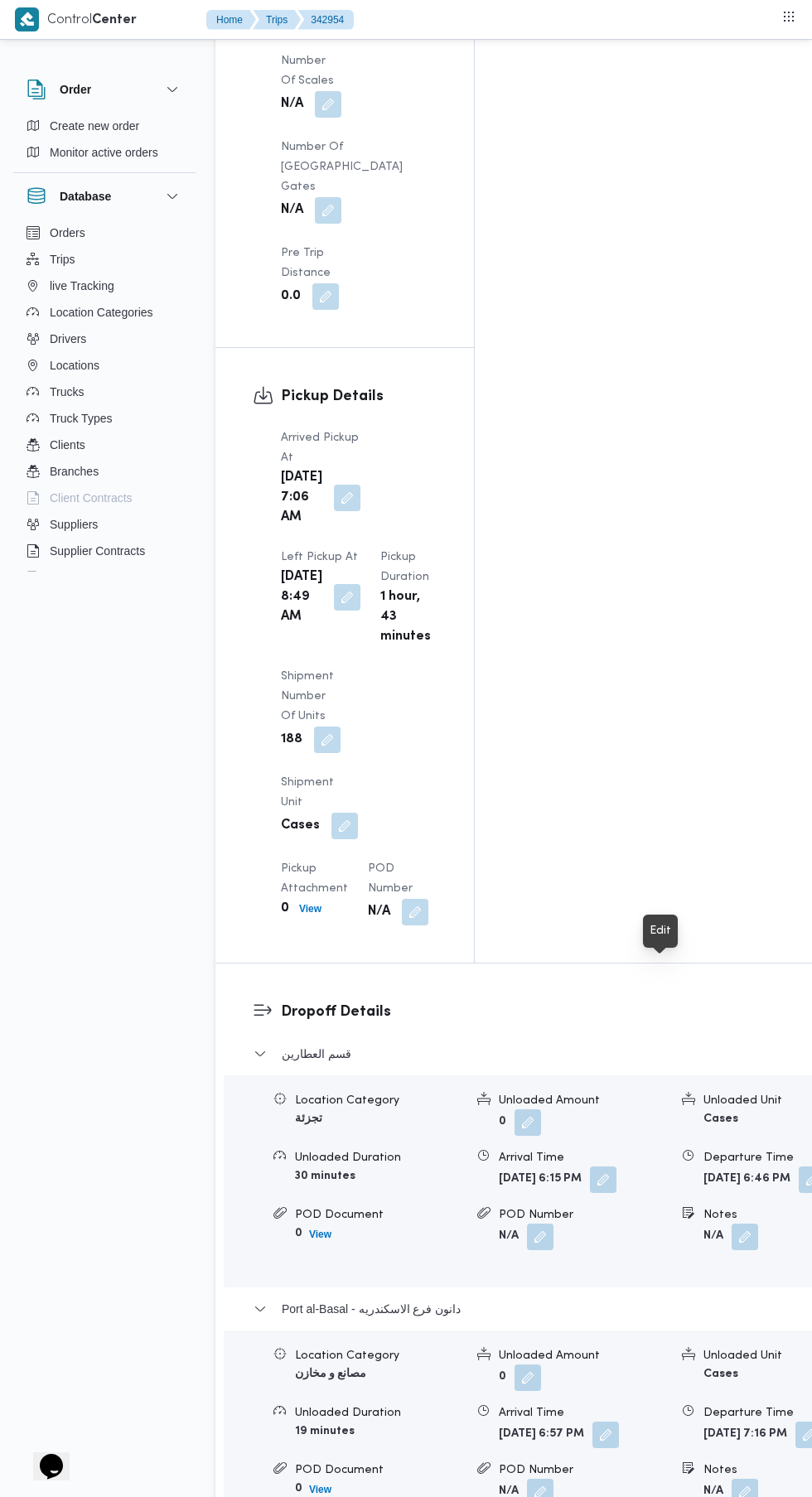
scroll to position [1879, 0]
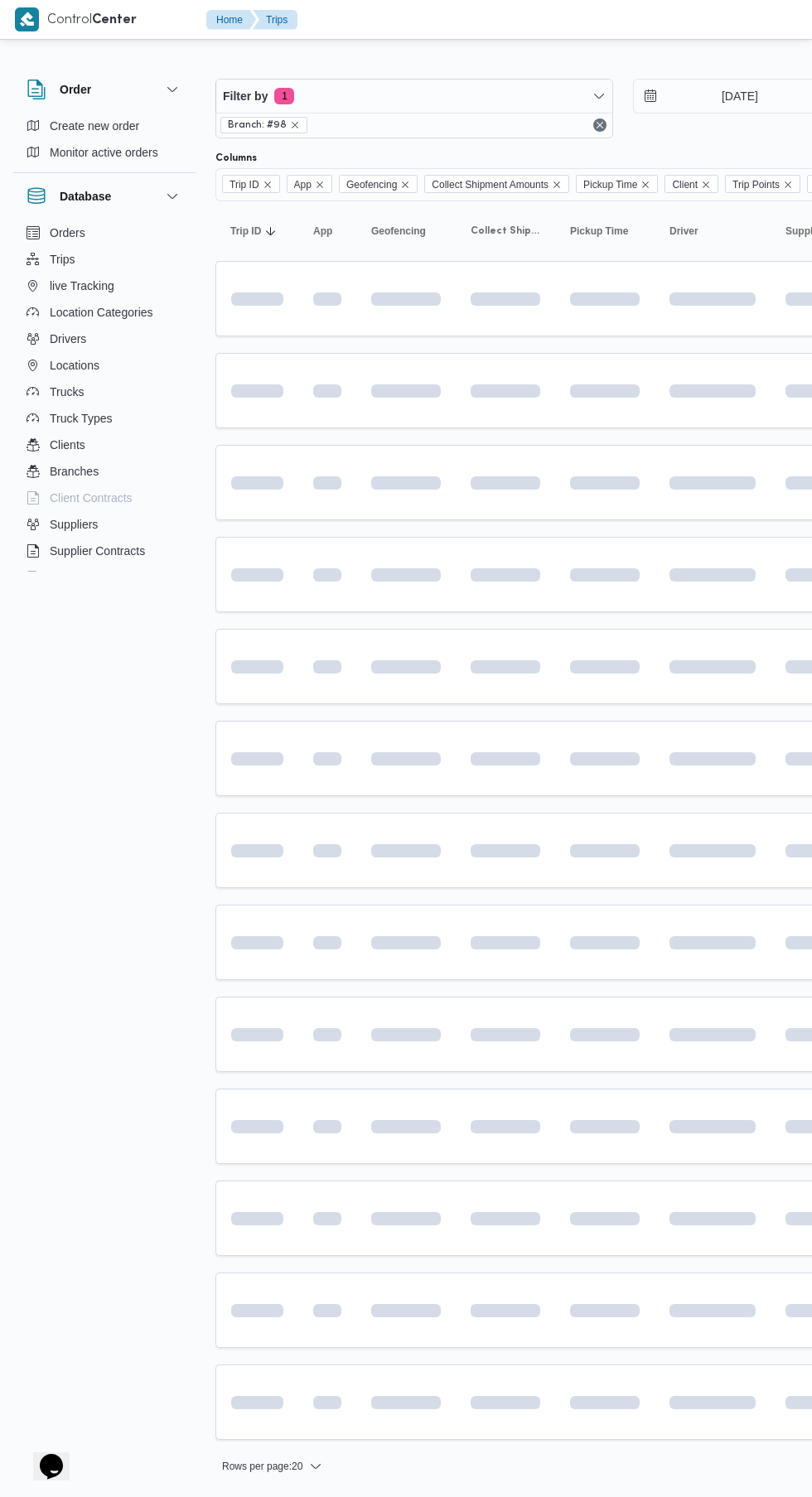
scroll to position [0, 26]
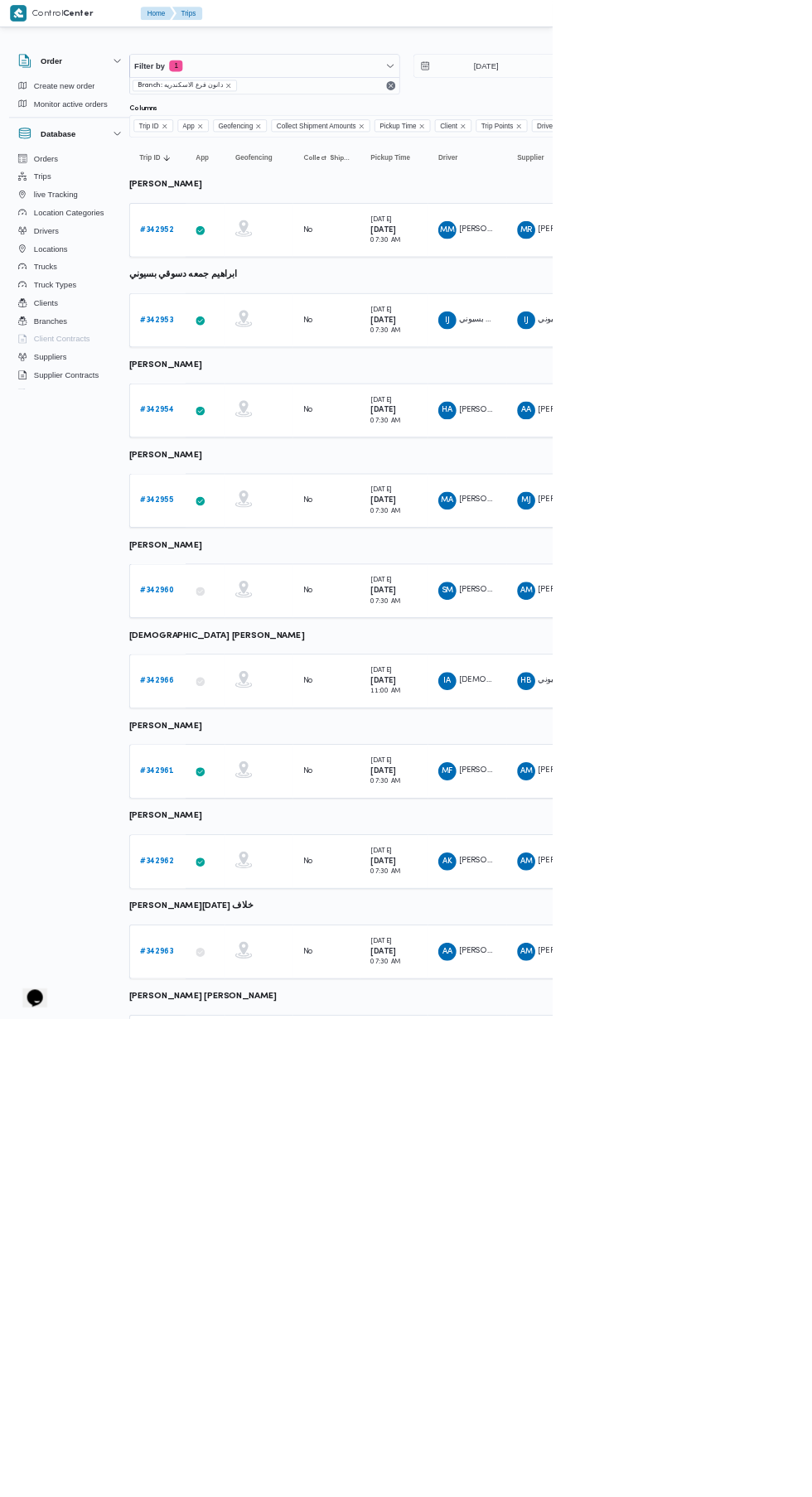
click at [243, 730] on b "# 342955" at bounding box center [230, 735] width 49 height 11
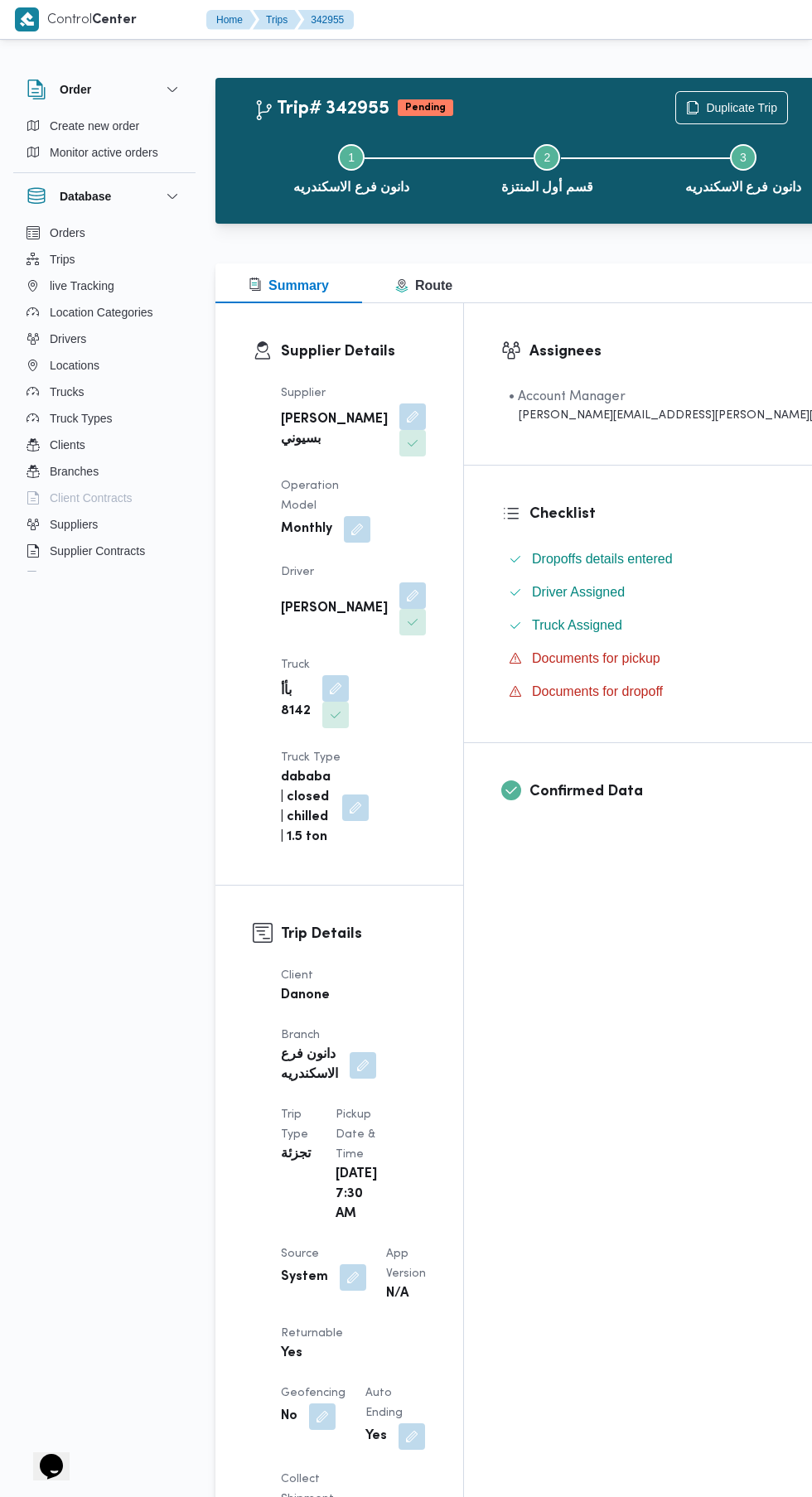
click at [355, 1264] on button "button" at bounding box center [353, 1277] width 26 height 26
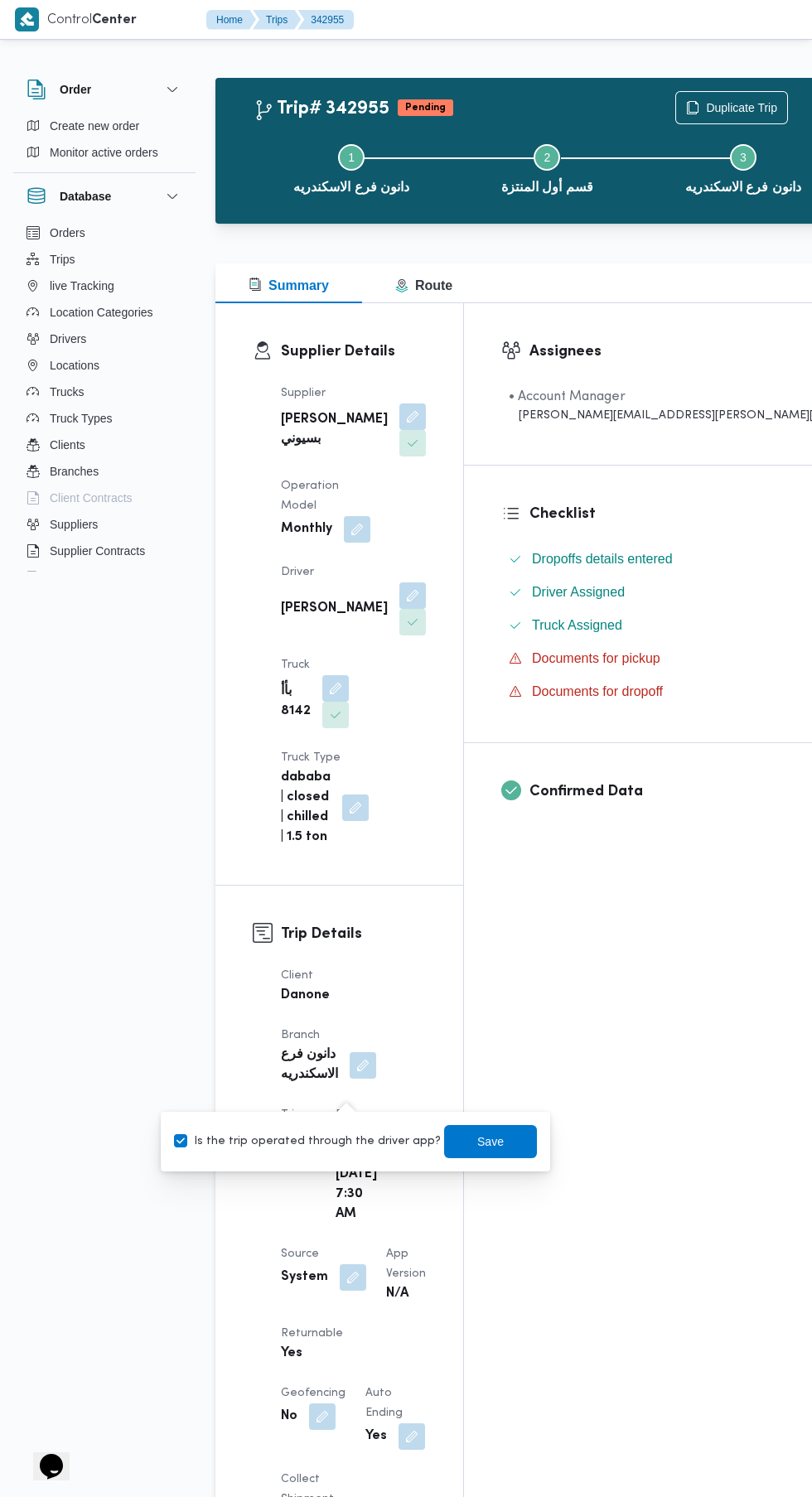
click at [334, 1145] on label "Is the trip operated through the driver app?" at bounding box center [307, 1142] width 267 height 20
checkbox input "false"
click at [477, 1140] on span "Save" at bounding box center [490, 1142] width 26 height 20
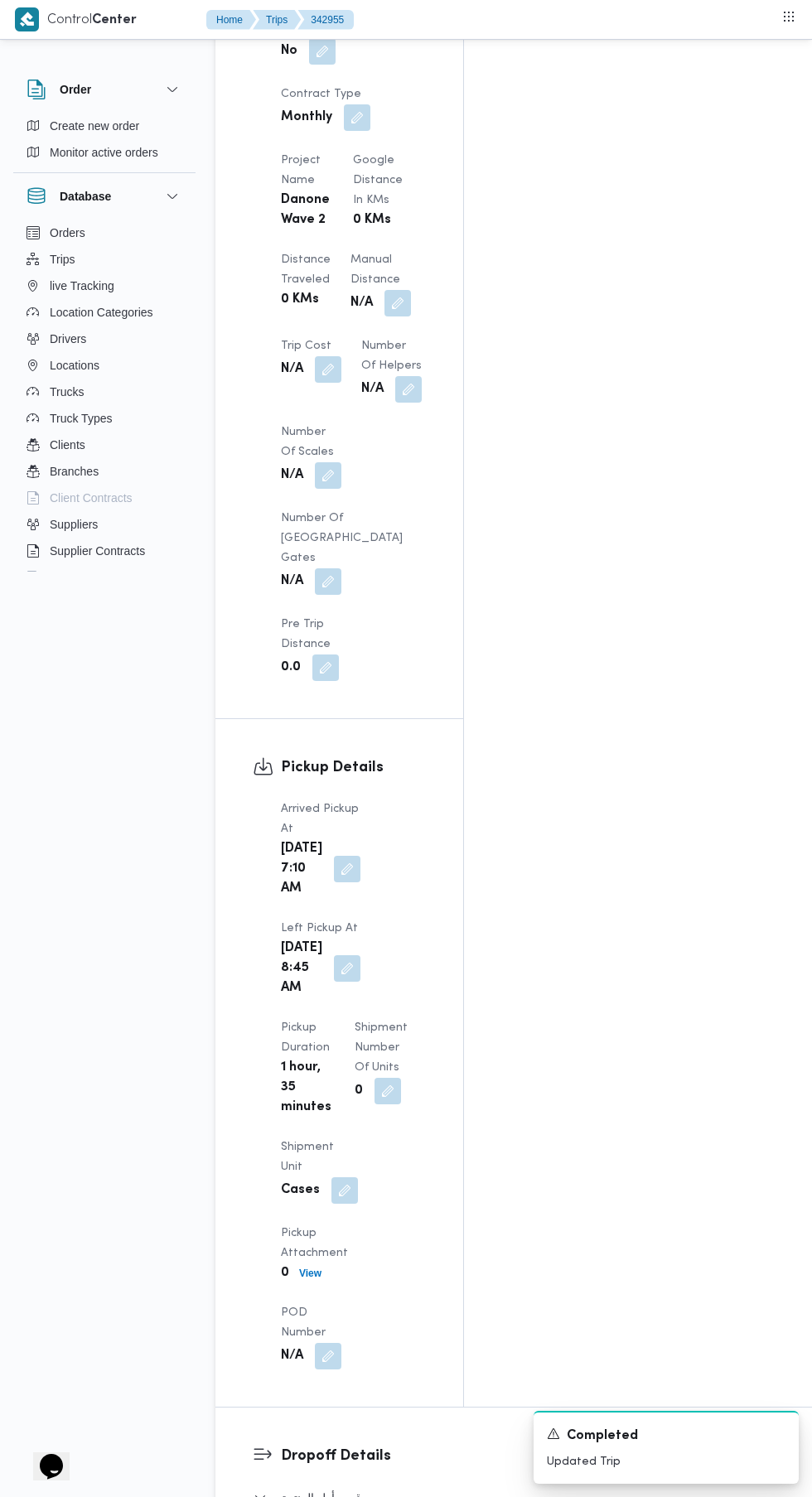
scroll to position [1505, 0]
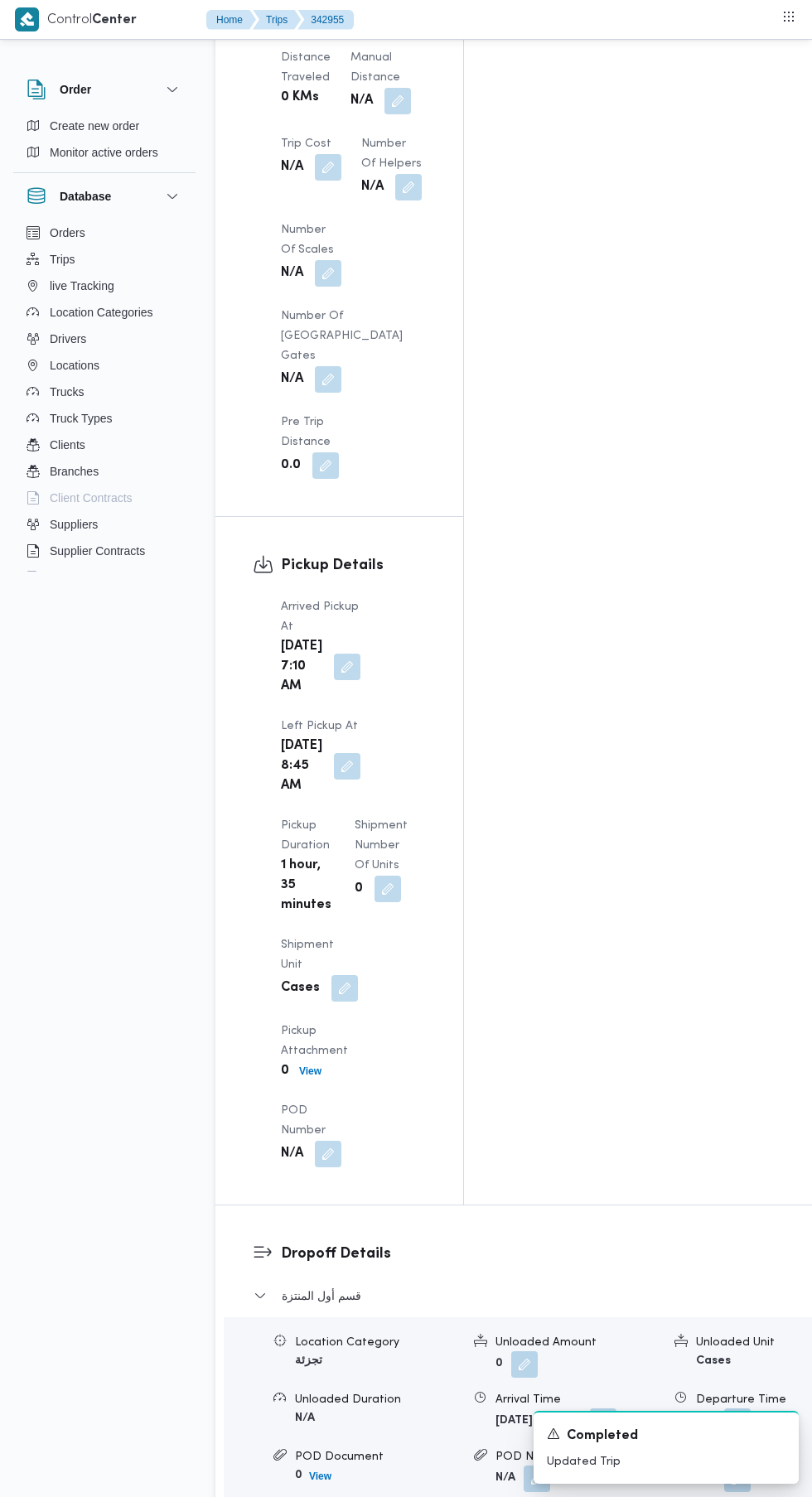
scroll to position [1718, 0]
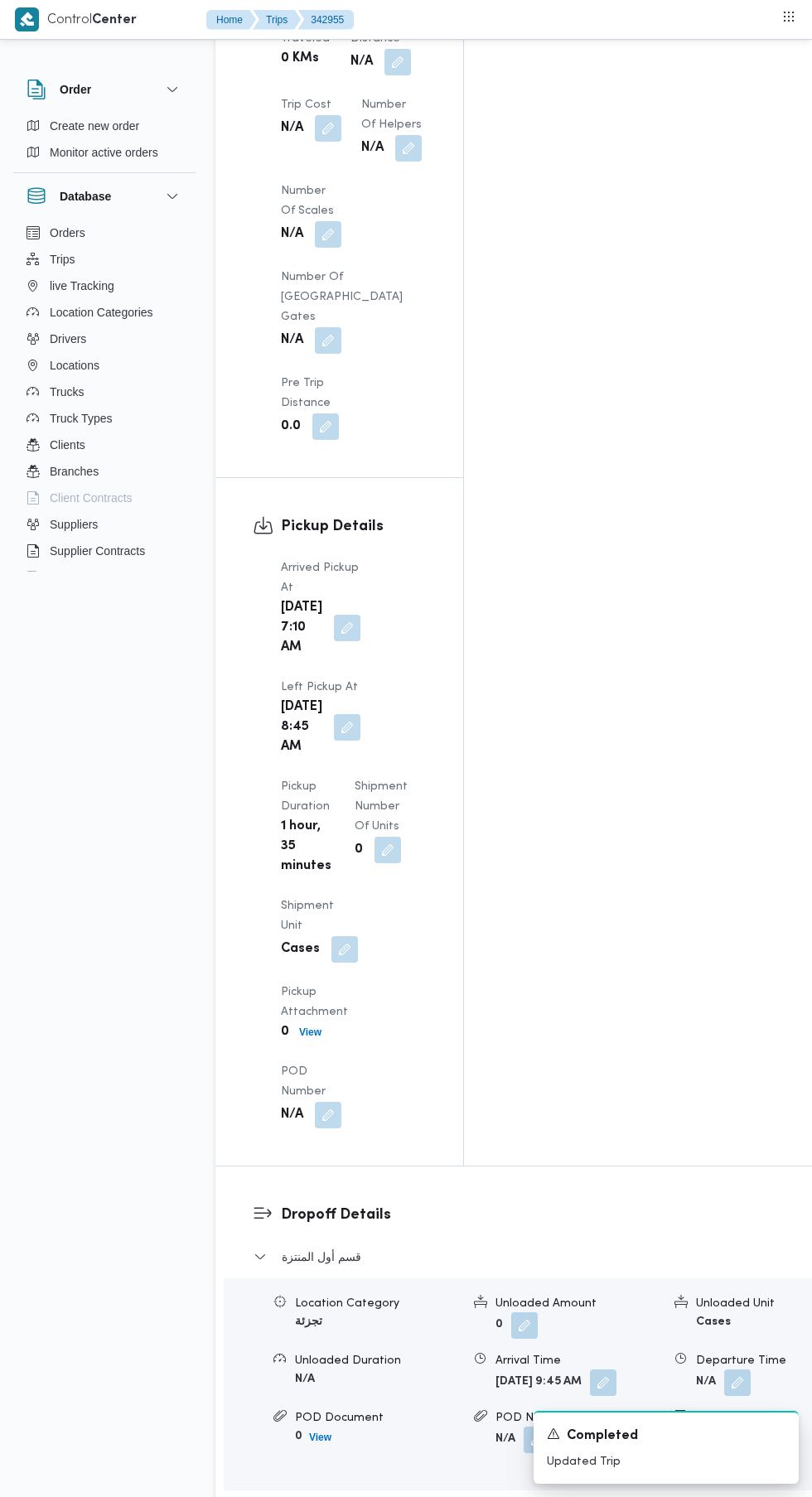
click at [592, 1077] on div "Departure Time" at bounding box center [592, 1086] width 188 height 50
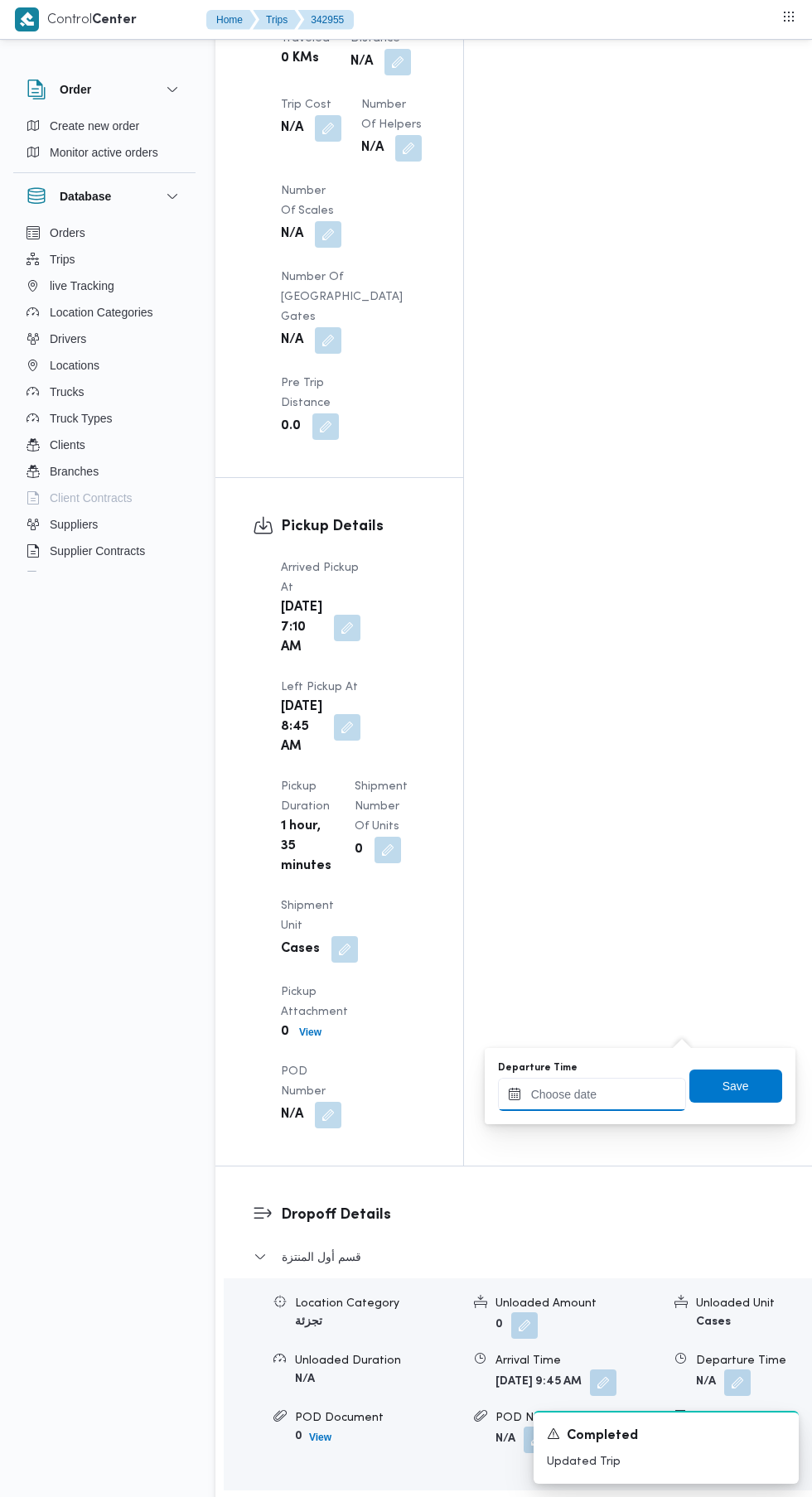
click at [583, 1093] on input "Departure Time" at bounding box center [592, 1094] width 188 height 33
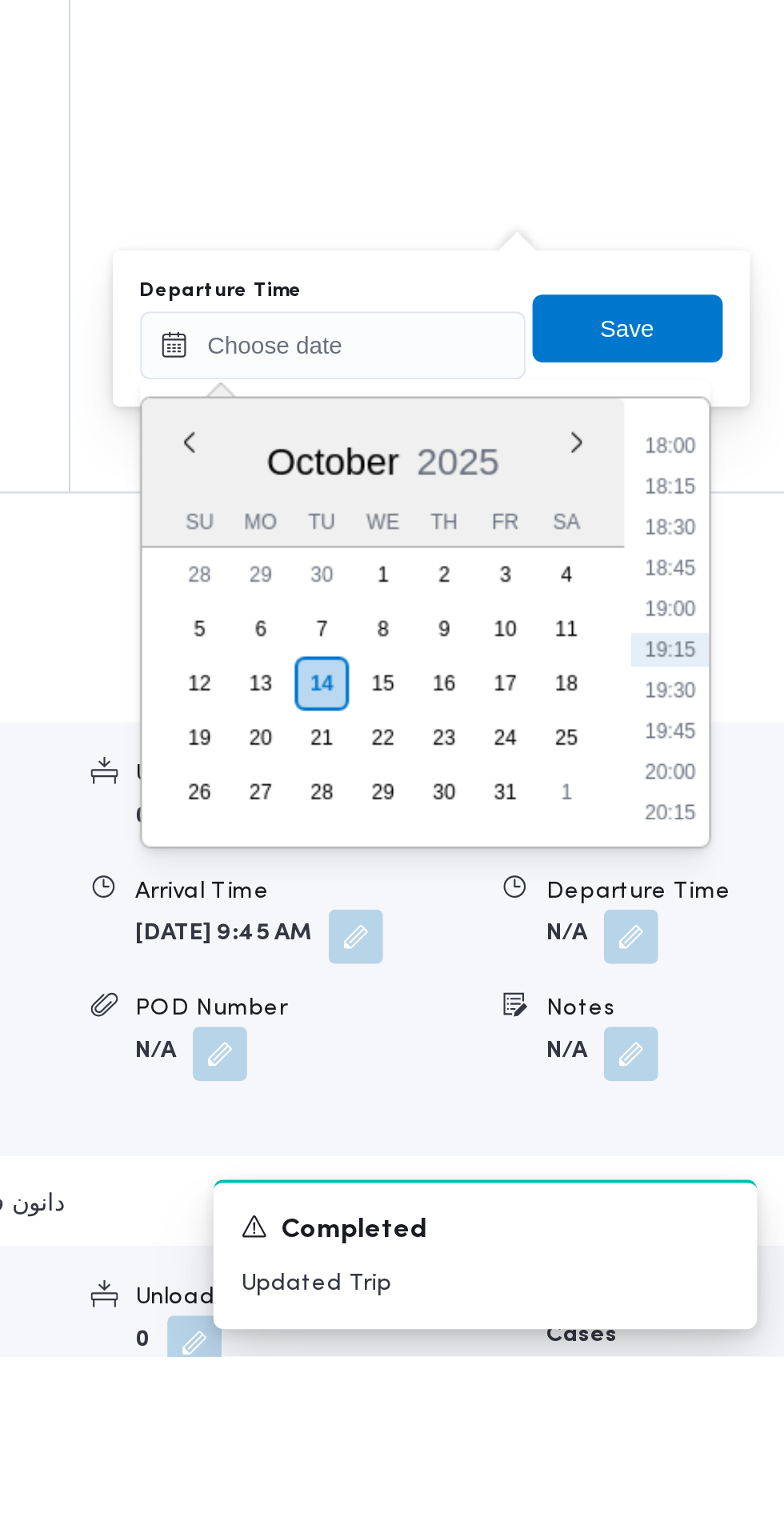
click at [739, 1115] on li "18:15" at bounding box center [730, 1123] width 37 height 16
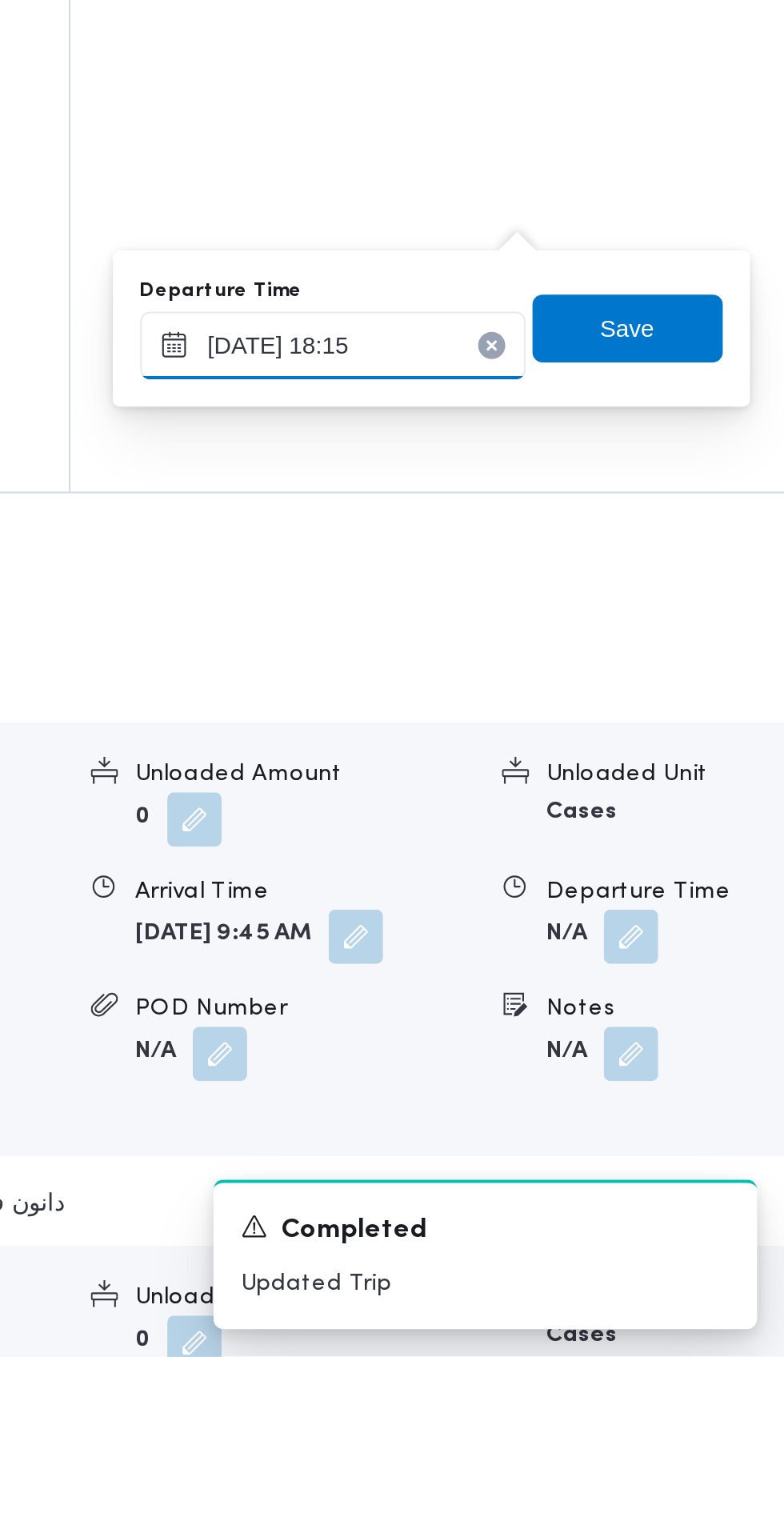
click at [610, 1056] on input "14/10/2025 18:15" at bounding box center [571, 1057] width 181 height 32
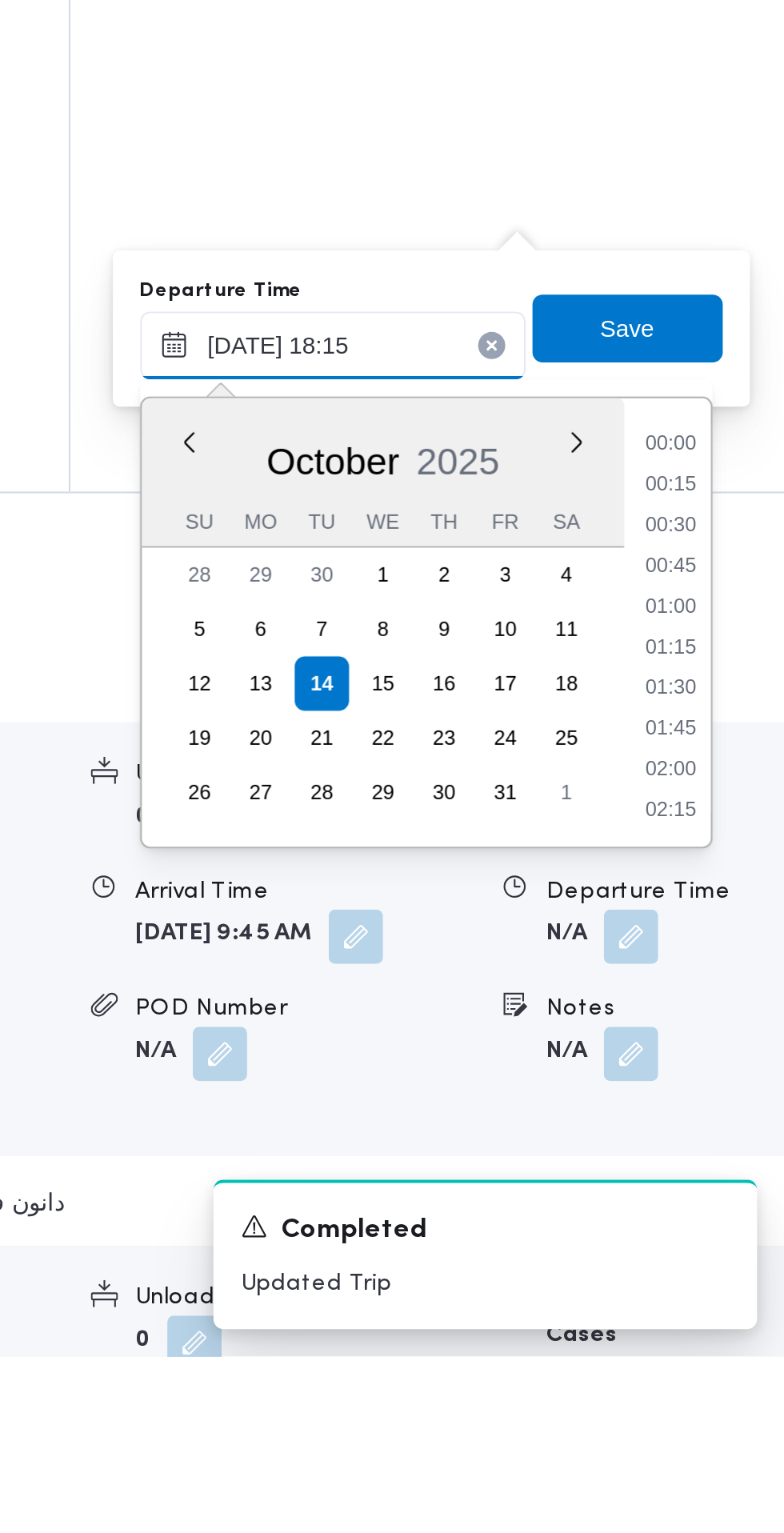
scroll to position [1304, 0]
click at [742, 1106] on li "17:00" at bounding box center [730, 1104] width 37 height 16
type input "14/10/2025 17:00"
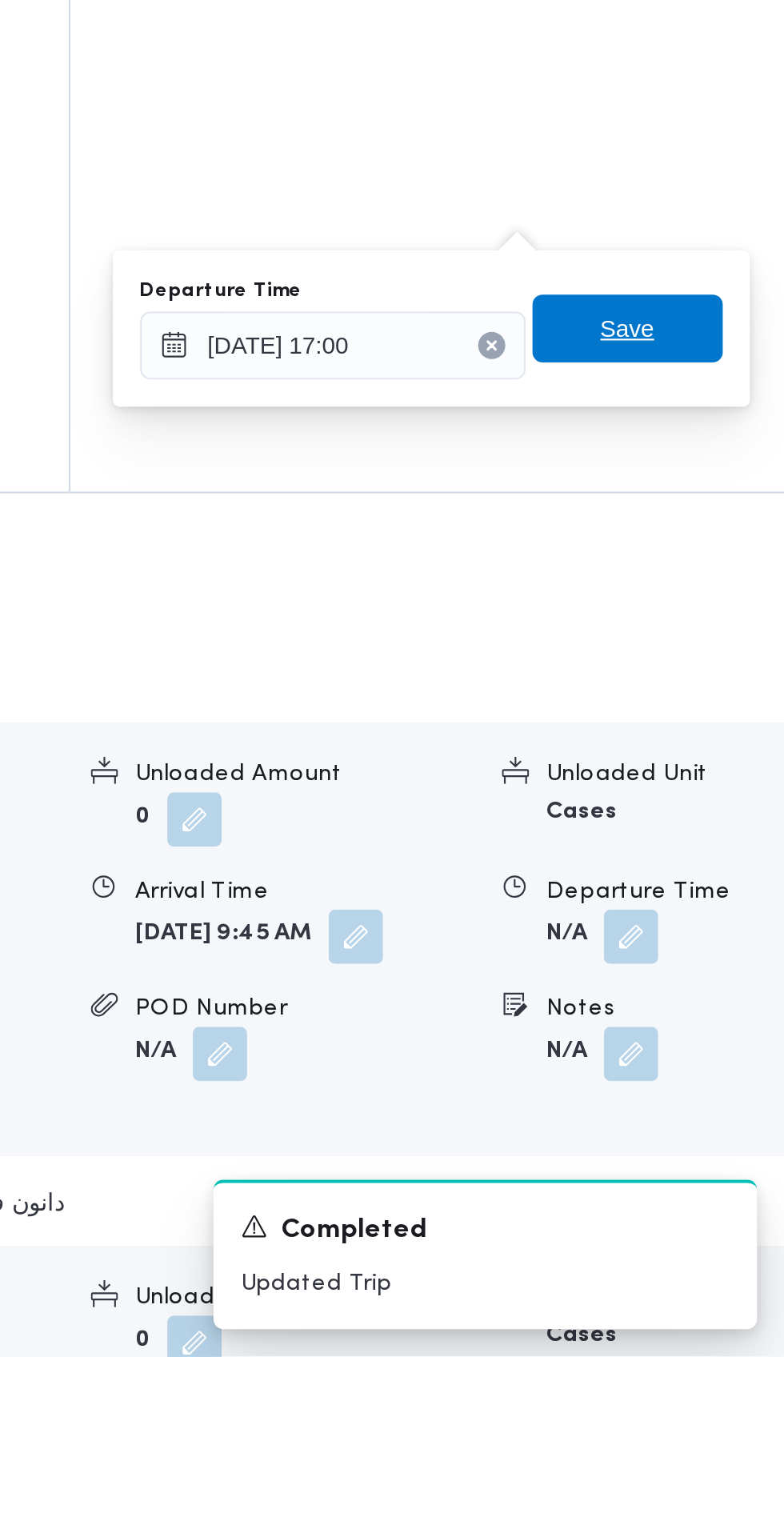
click at [726, 1044] on span "Save" at bounding box center [710, 1049] width 89 height 32
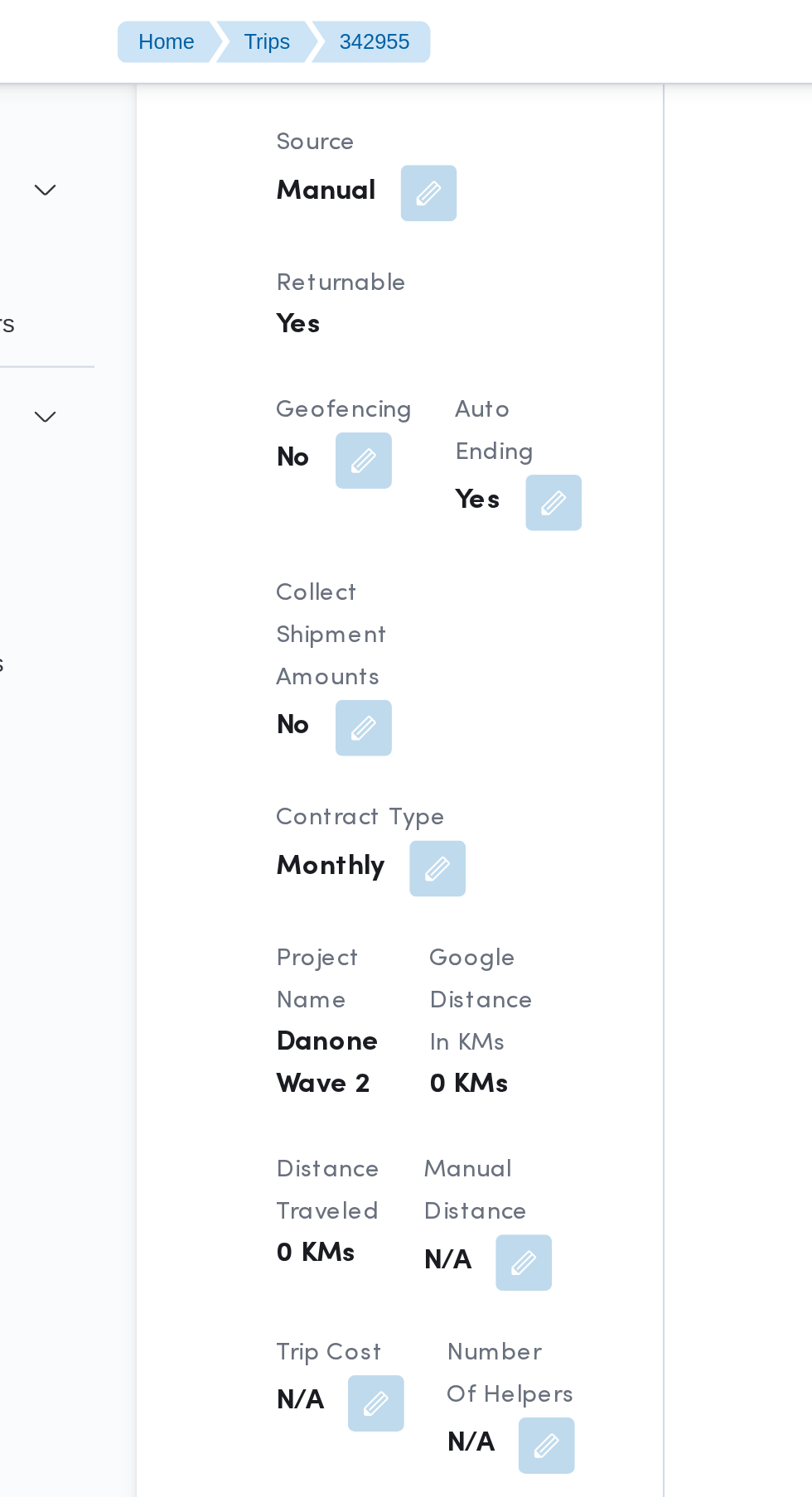
scroll to position [1161, 0]
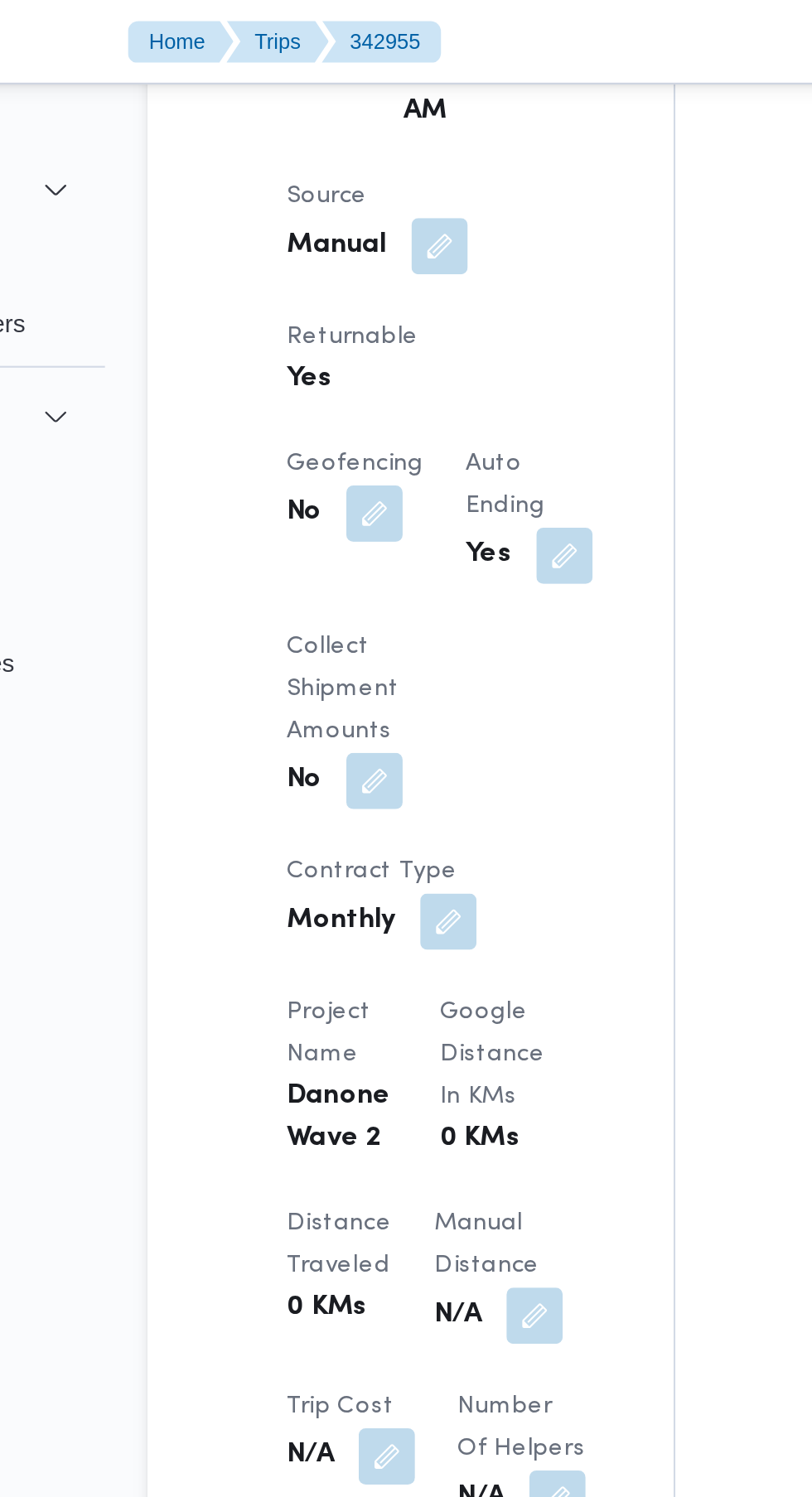
click at [425, 326] on div "Client Danone Branch دانون فرع الاسكندريه Trip Type تجزئة Pickup date & time Tu…" at bounding box center [353, 401] width 165 height 1213
click at [385, 606] on button "button" at bounding box center [397, 618] width 26 height 26
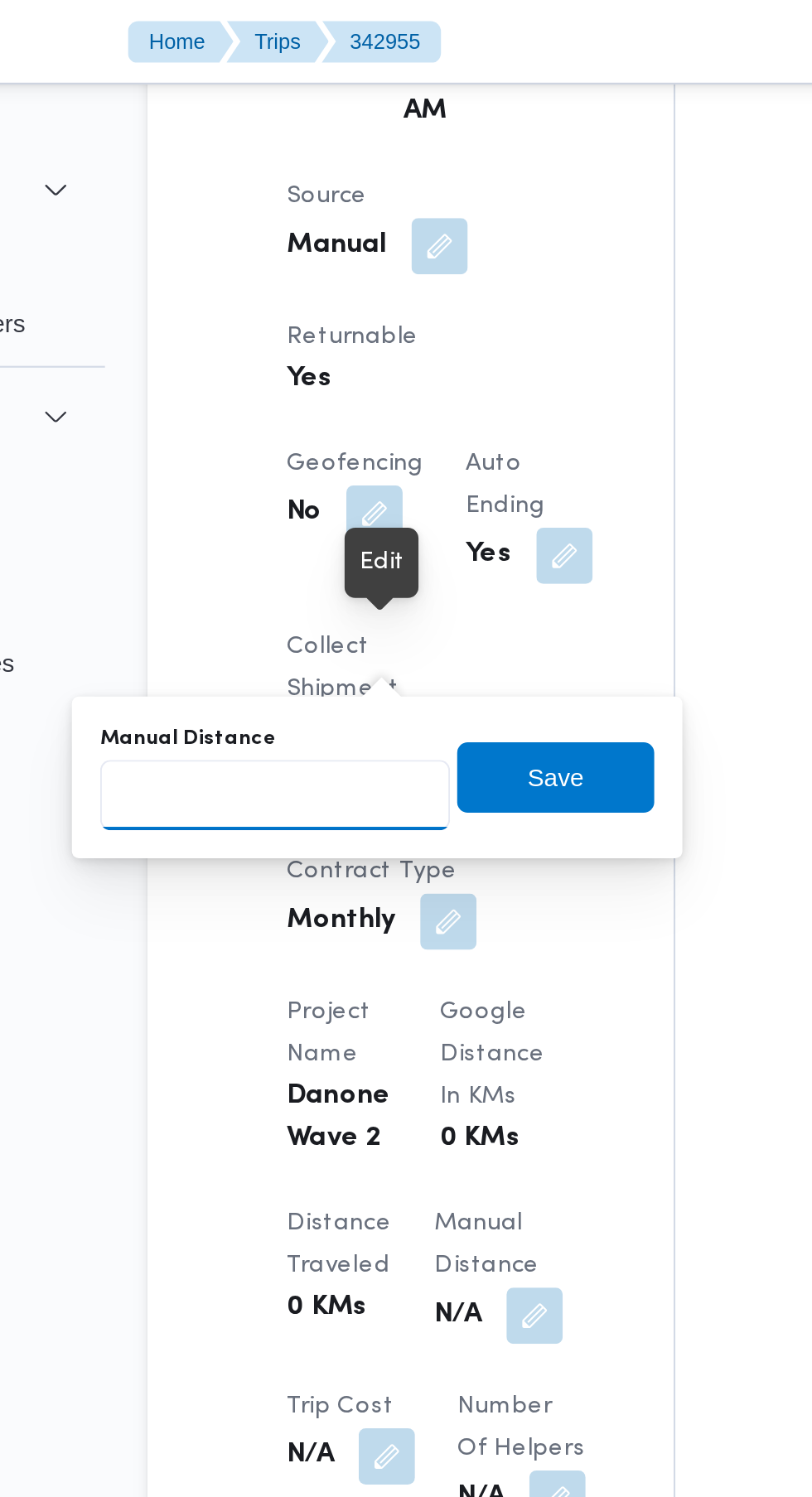
click at [306, 369] on input "Manual Distance" at bounding box center [275, 374] width 165 height 33
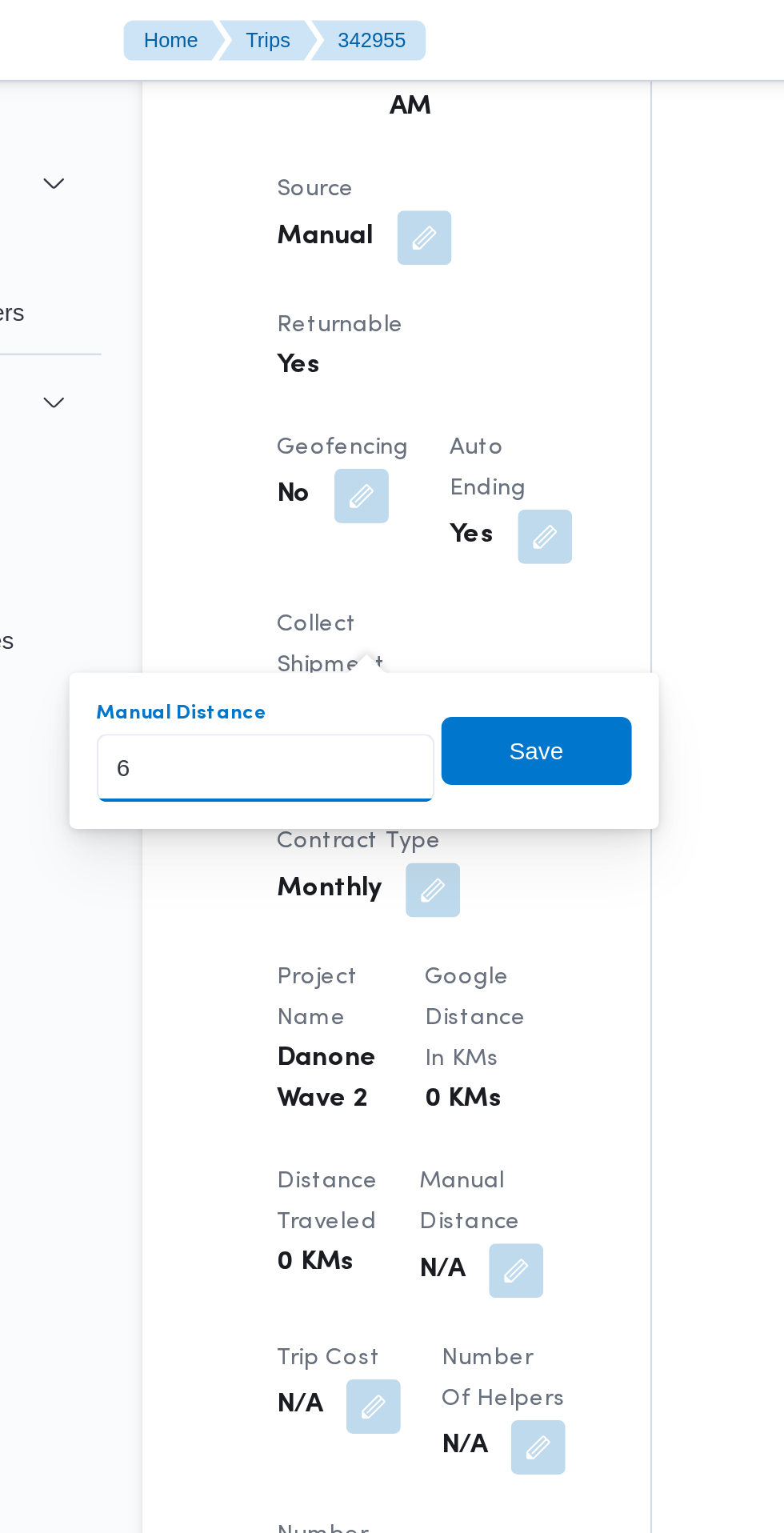
type input "61"
click at [414, 354] on span "Save" at bounding box center [393, 353] width 89 height 32
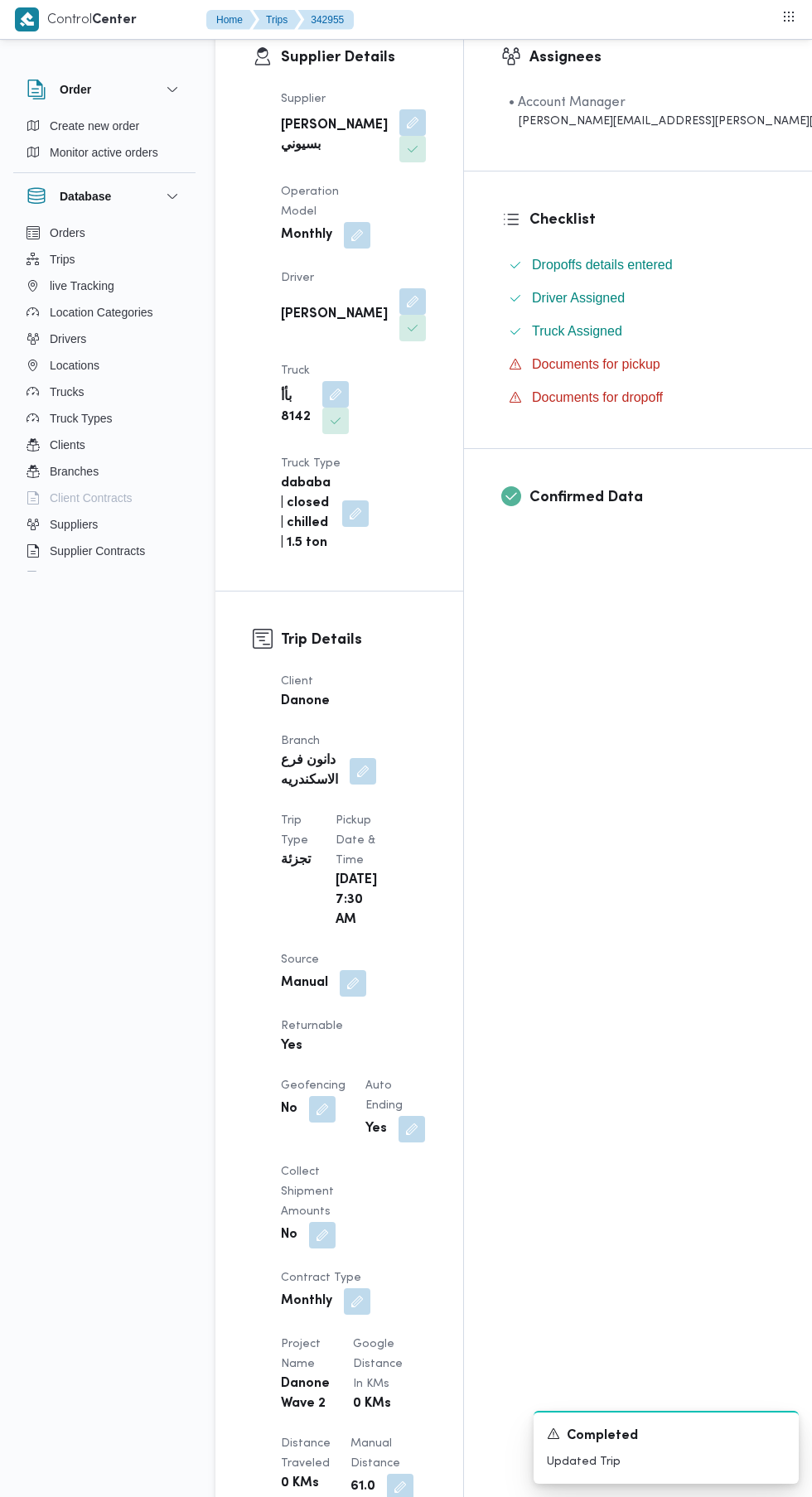
scroll to position [0, 0]
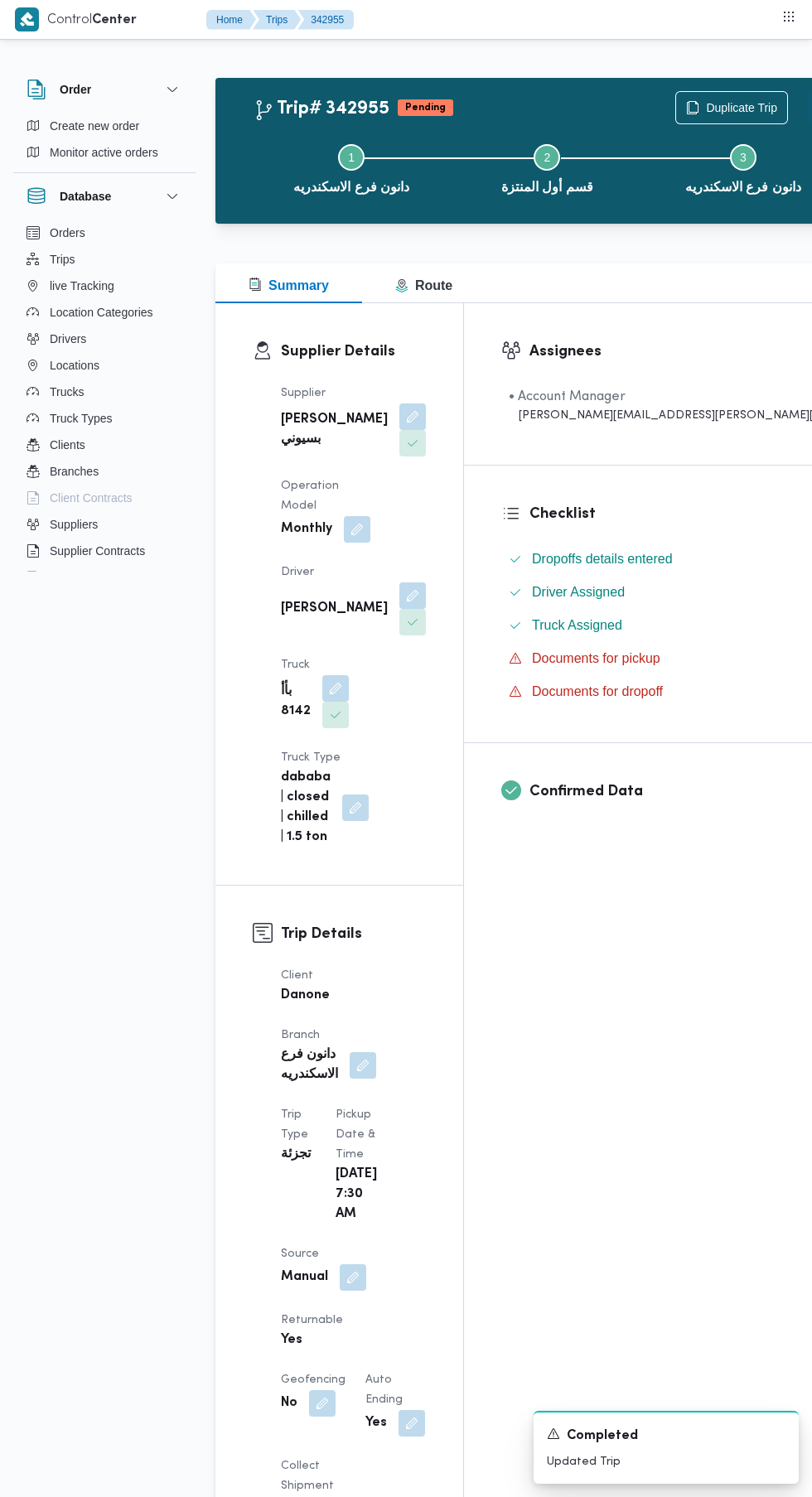
click at [808, 119] on button "Actions" at bounding box center [824, 107] width 33 height 33
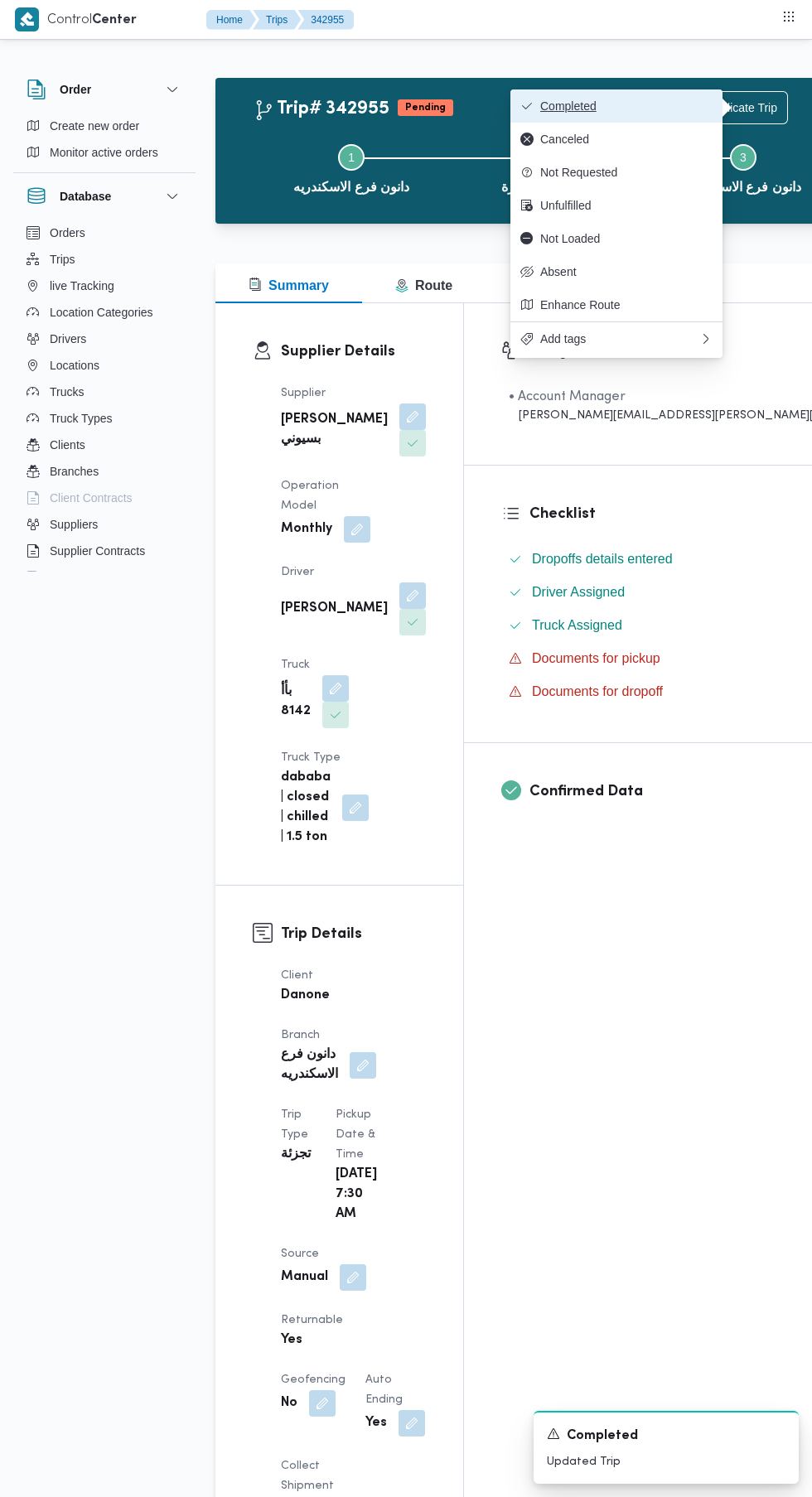
click at [699, 109] on span "Completed" at bounding box center [626, 106] width 172 height 13
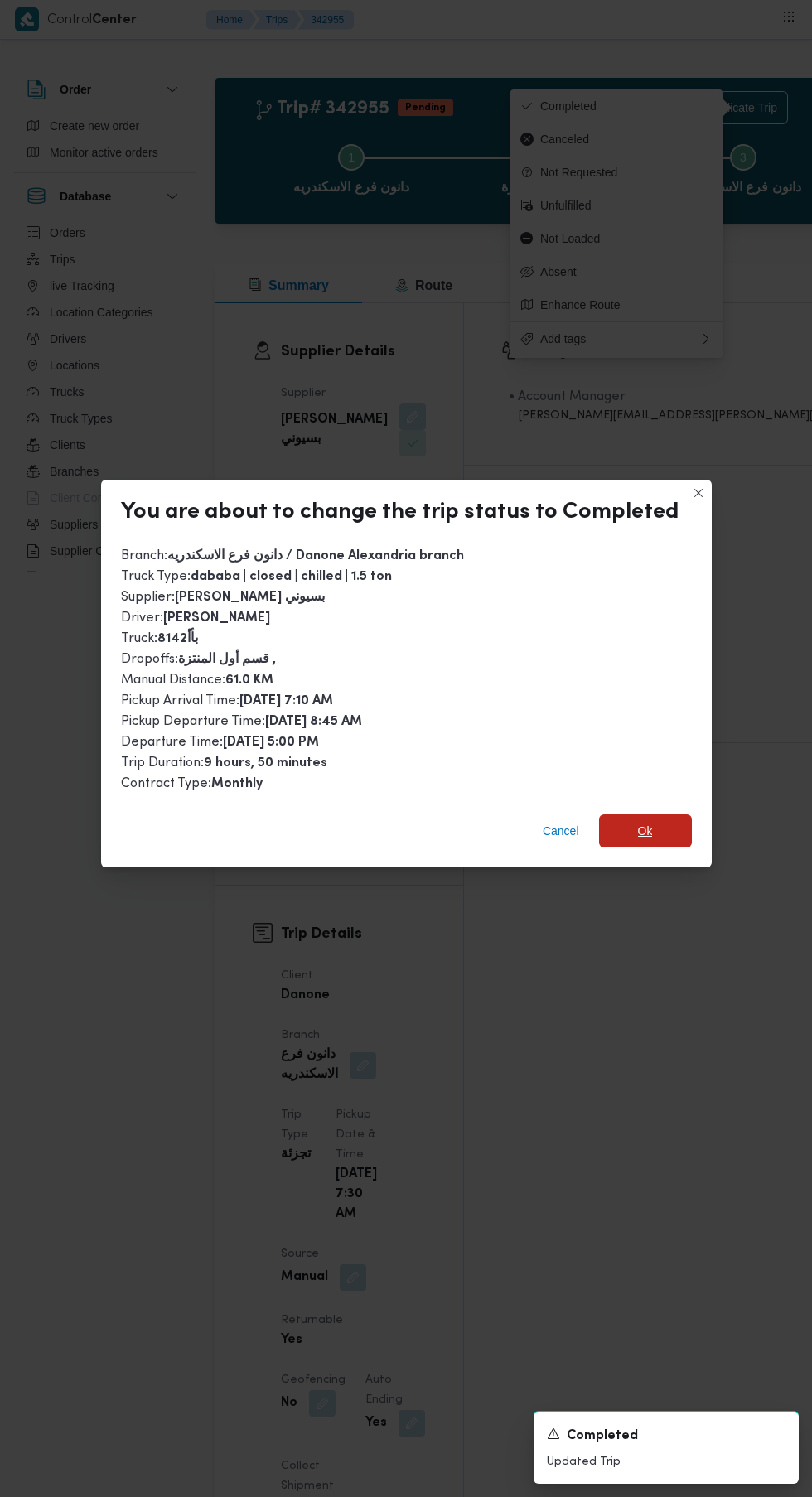
click at [640, 820] on span "Ok" at bounding box center [645, 831] width 15 height 20
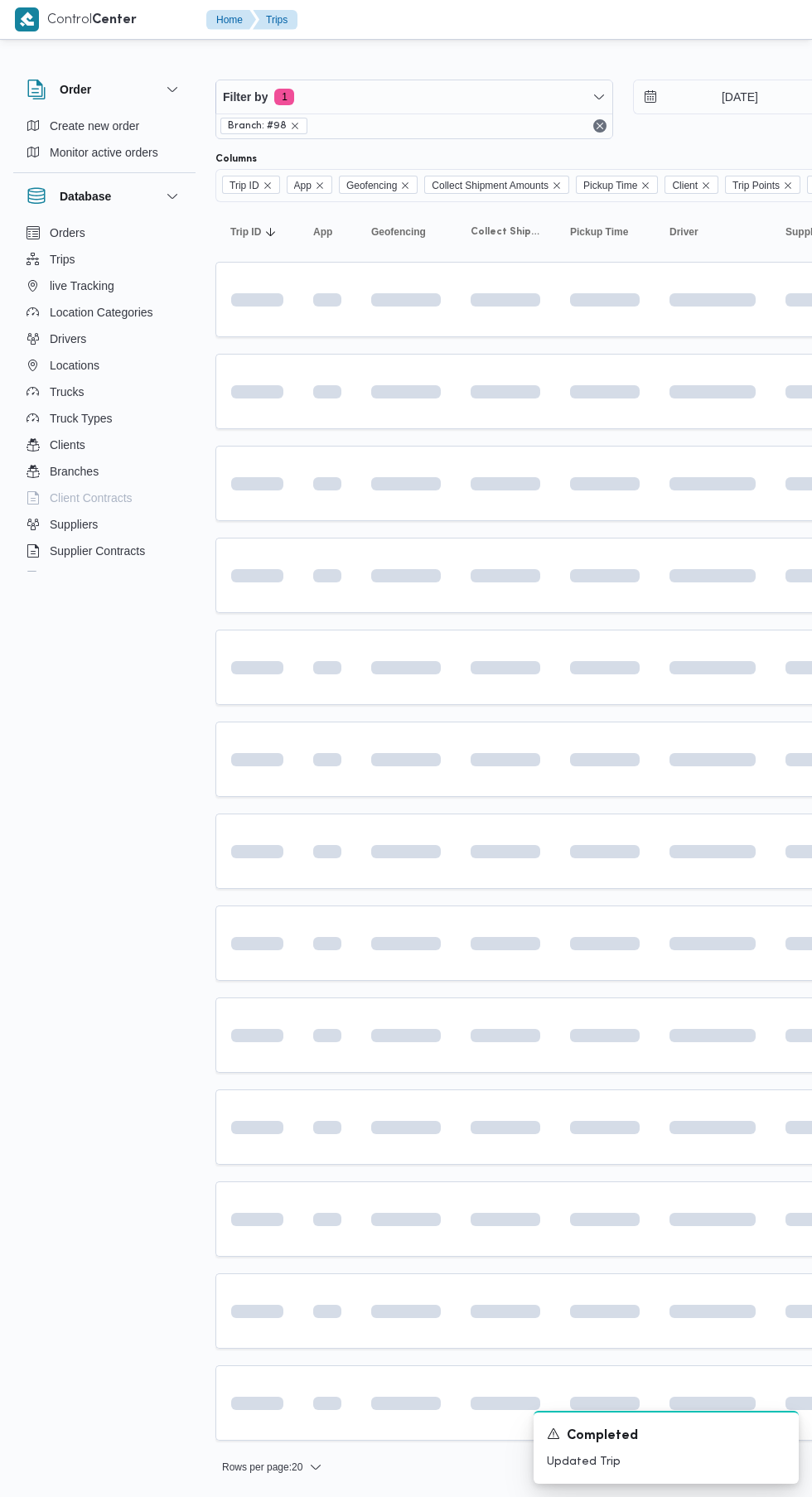
scroll to position [0, 26]
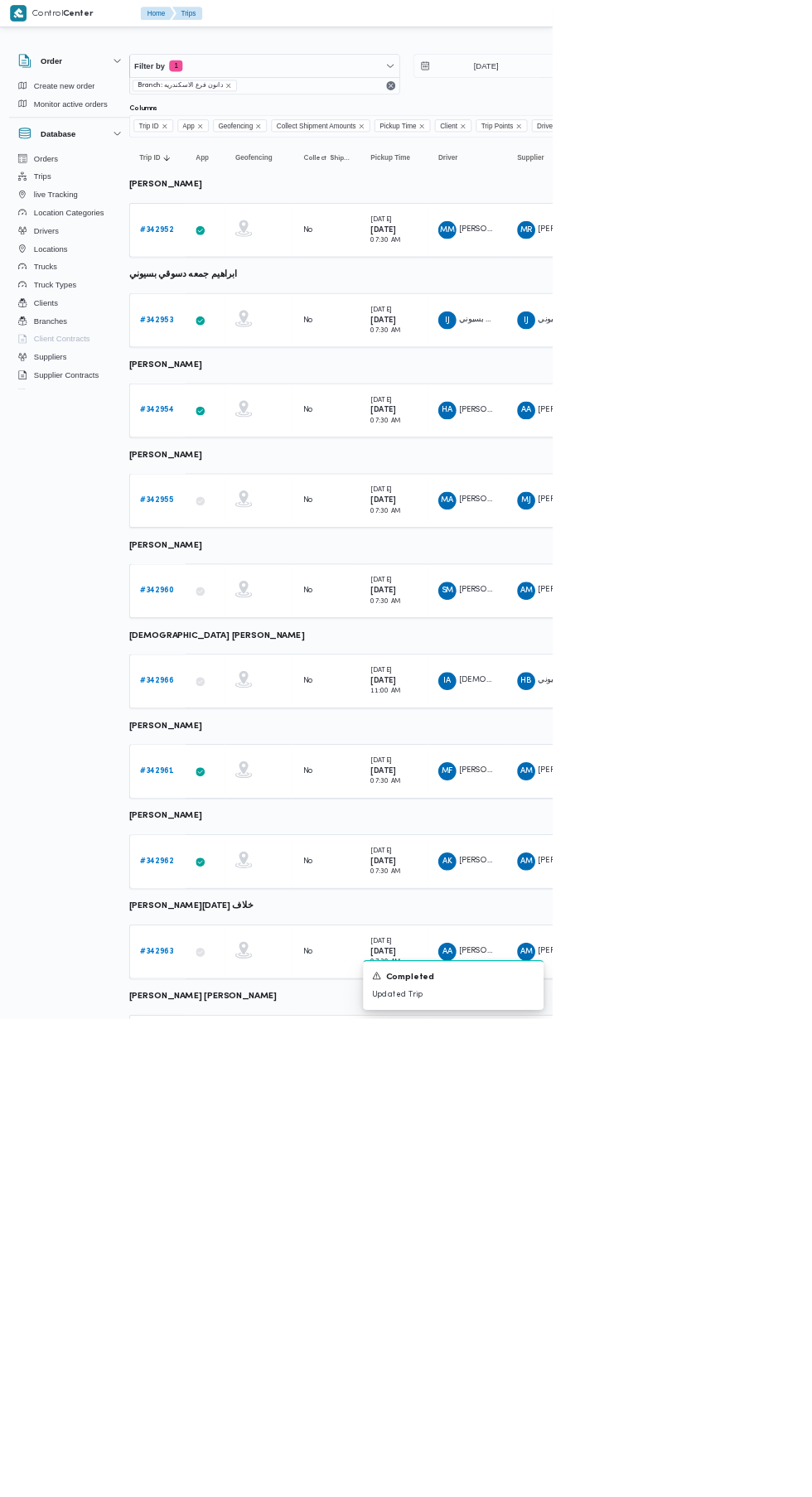
click at [229, 867] on b "# 342960" at bounding box center [231, 868] width 50 height 11
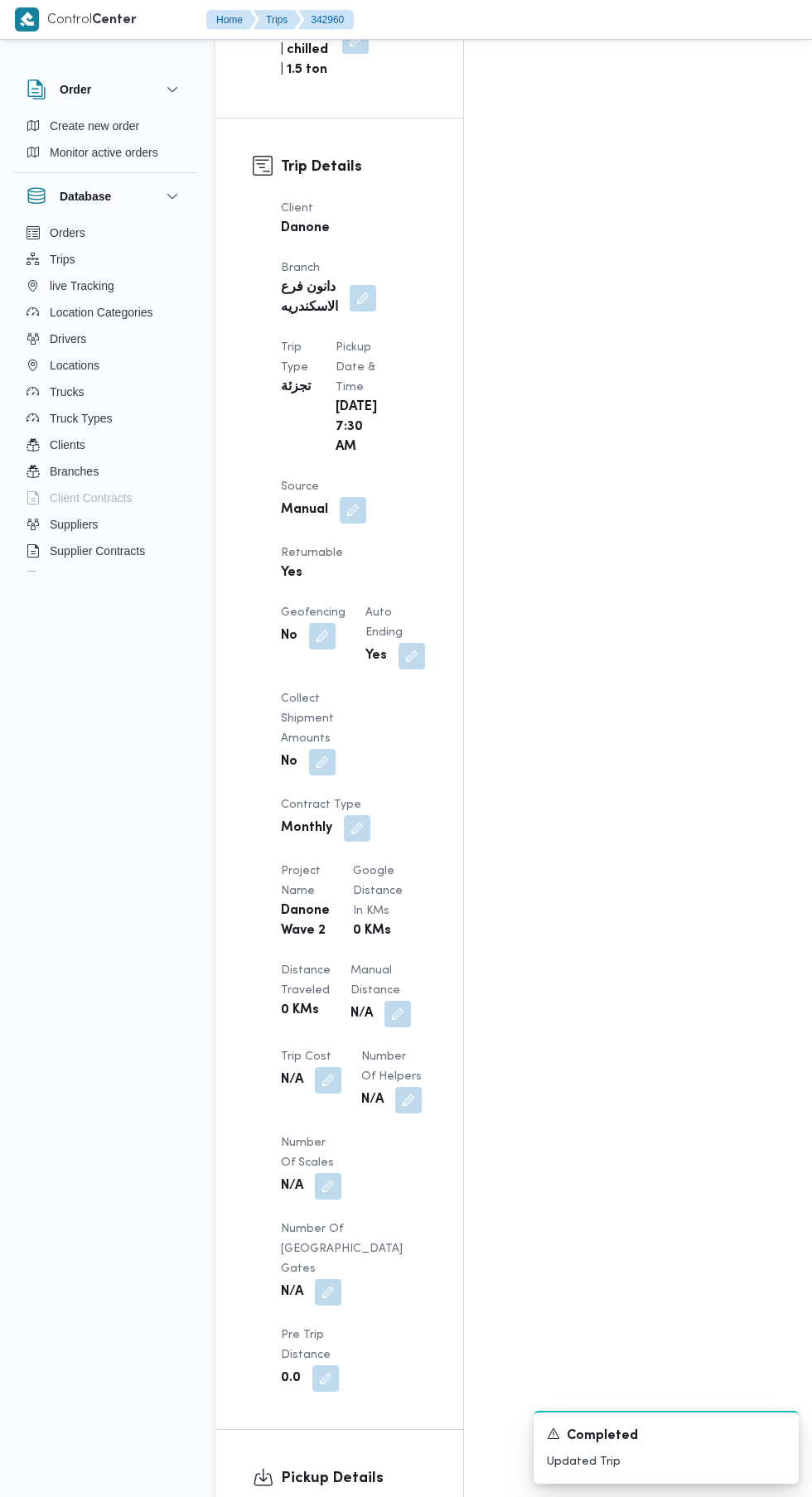
scroll to position [1730, 0]
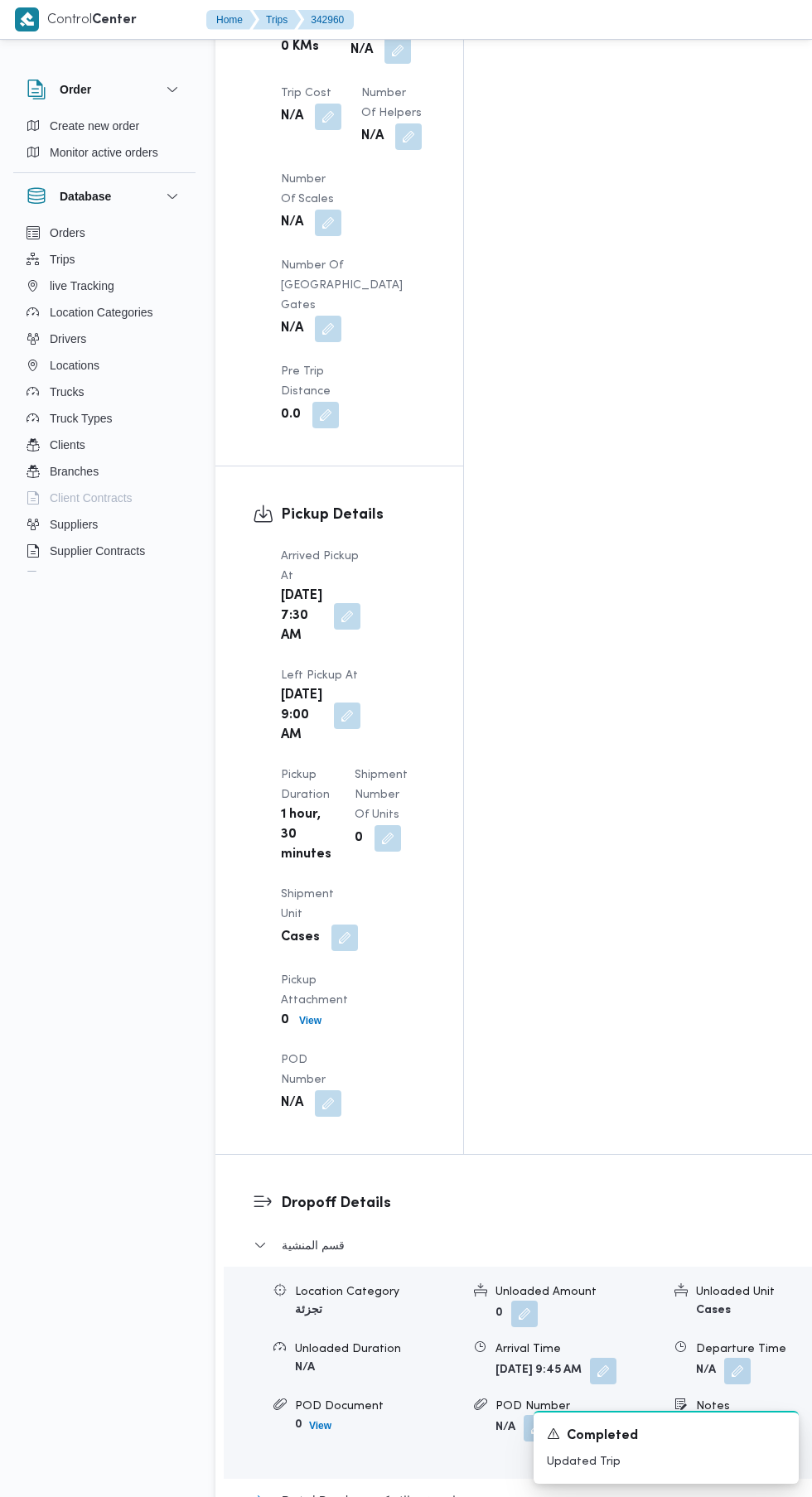
click at [437, 1490] on span "Port al-Basal - دانون فرع الاسكندريه" at bounding box center [371, 1500] width 179 height 20
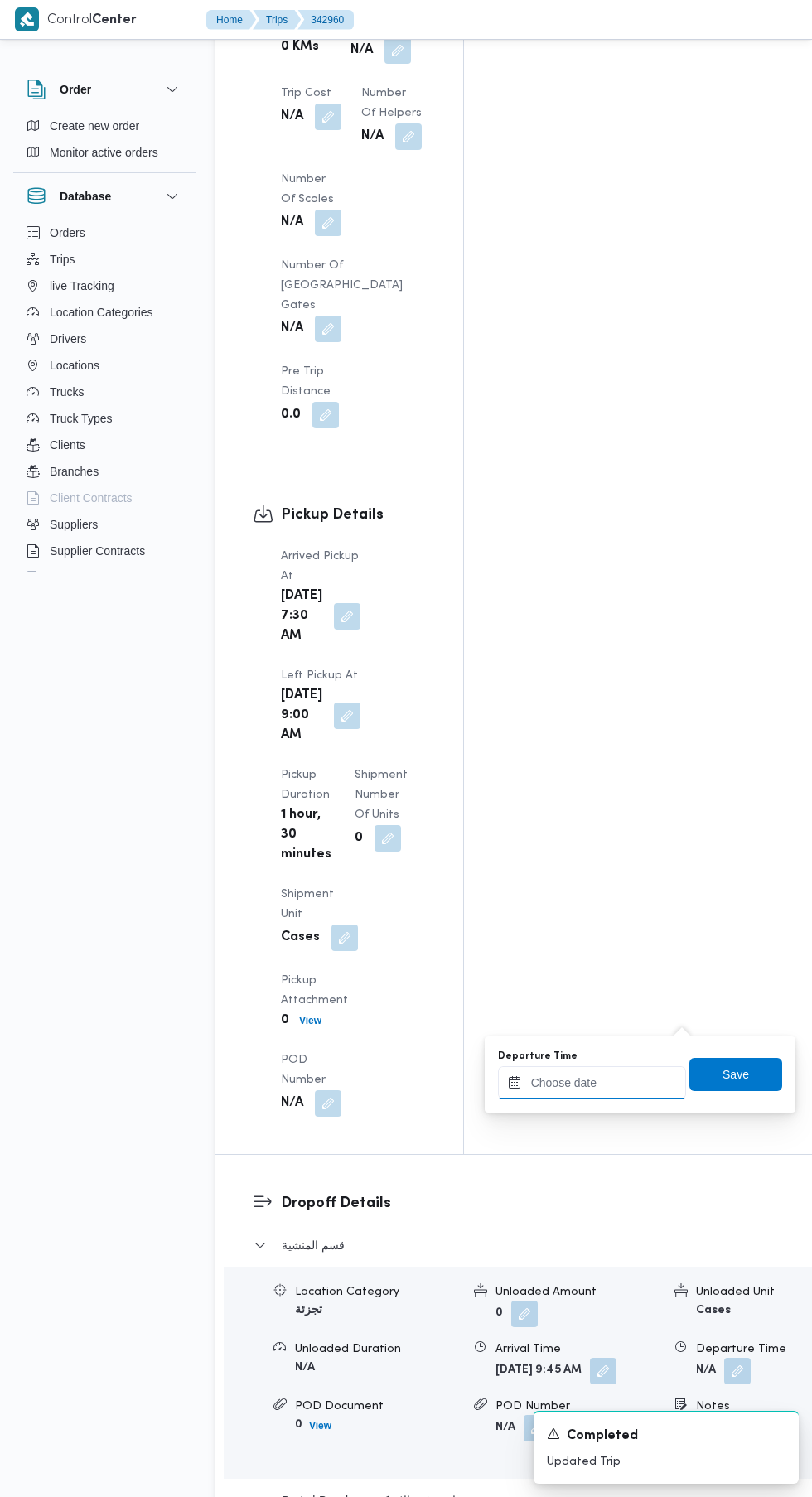
click at [588, 1080] on input "Departure Time" at bounding box center [592, 1082] width 188 height 33
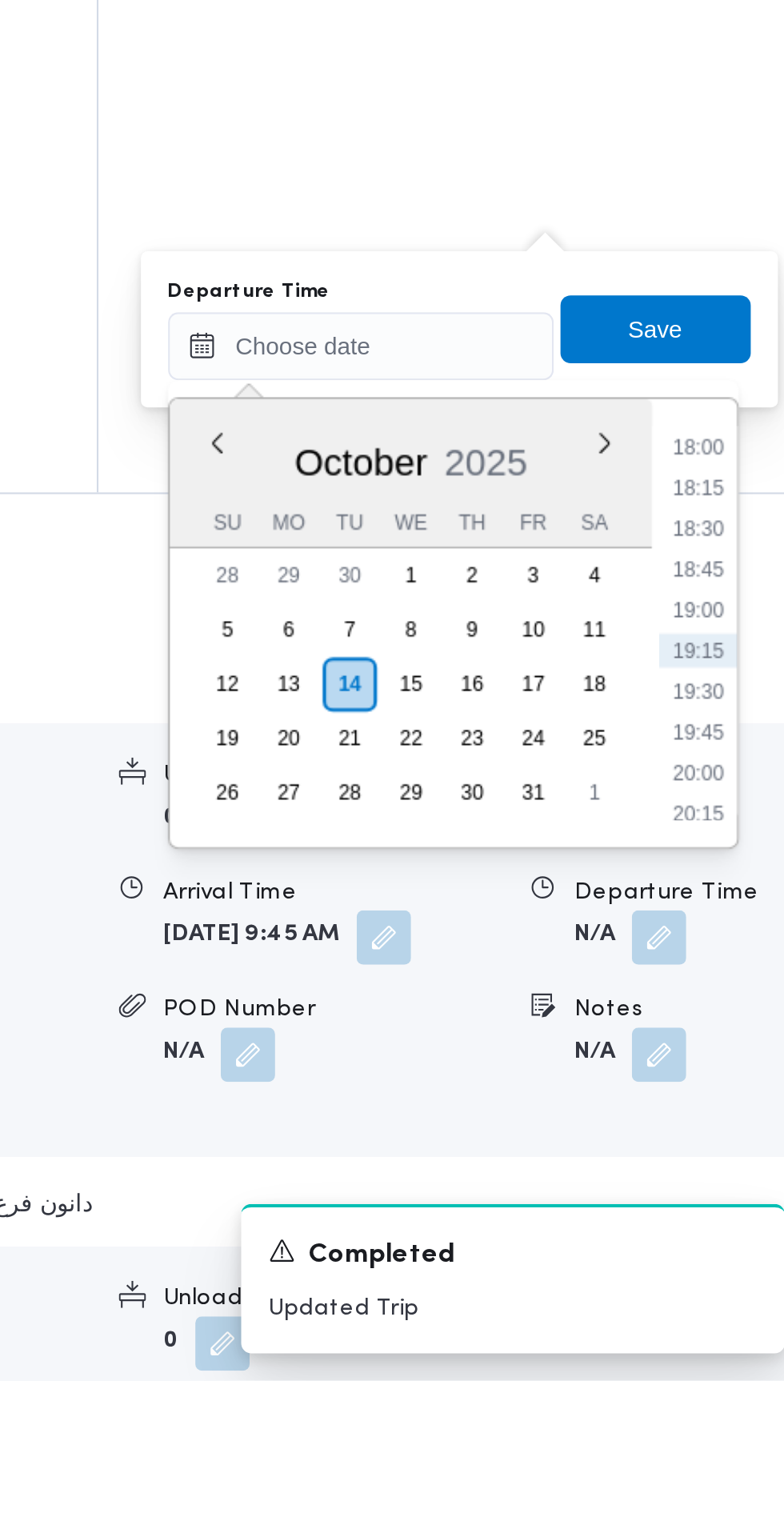
click at [736, 1090] on li "18:00" at bounding box center [730, 1093] width 37 height 16
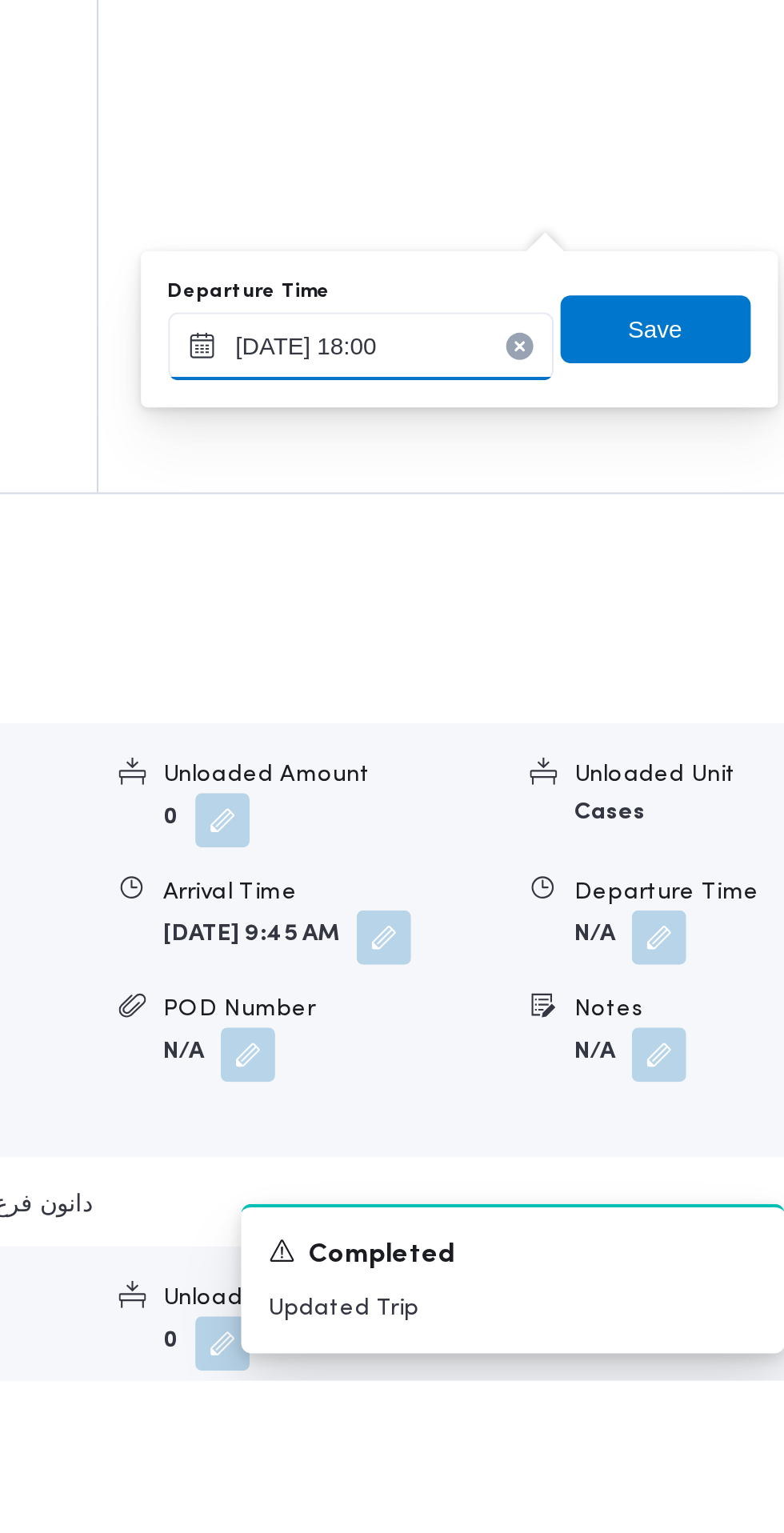
click at [604, 1044] on input "14/10/2025 18:00" at bounding box center [571, 1045] width 181 height 32
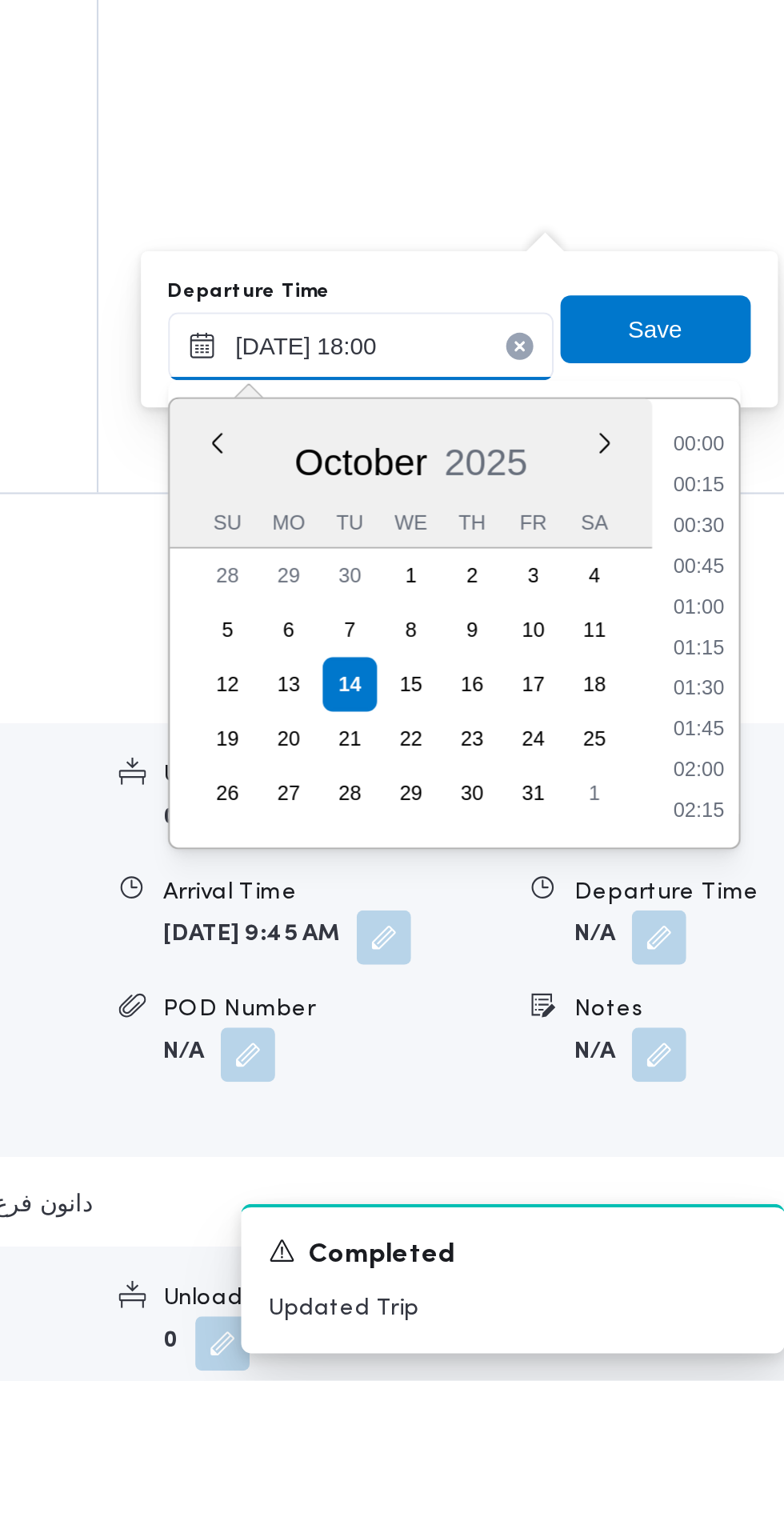
scroll to position [1285, 0]
click at [739, 1153] on li "17:30" at bounding box center [730, 1151] width 37 height 16
type input "14/10/2025 17:30"
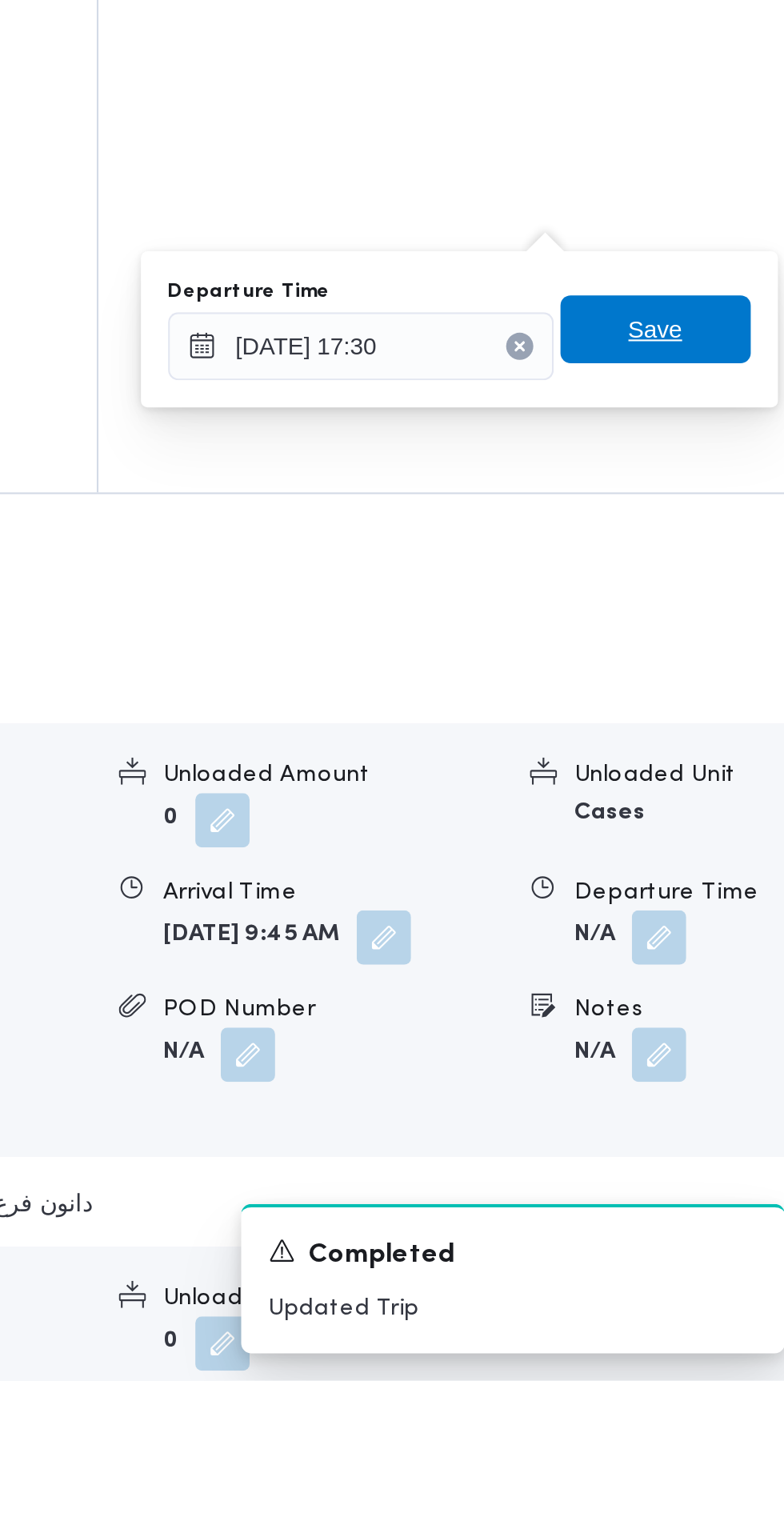
click at [723, 1035] on span "Save" at bounding box center [709, 1038] width 25 height 20
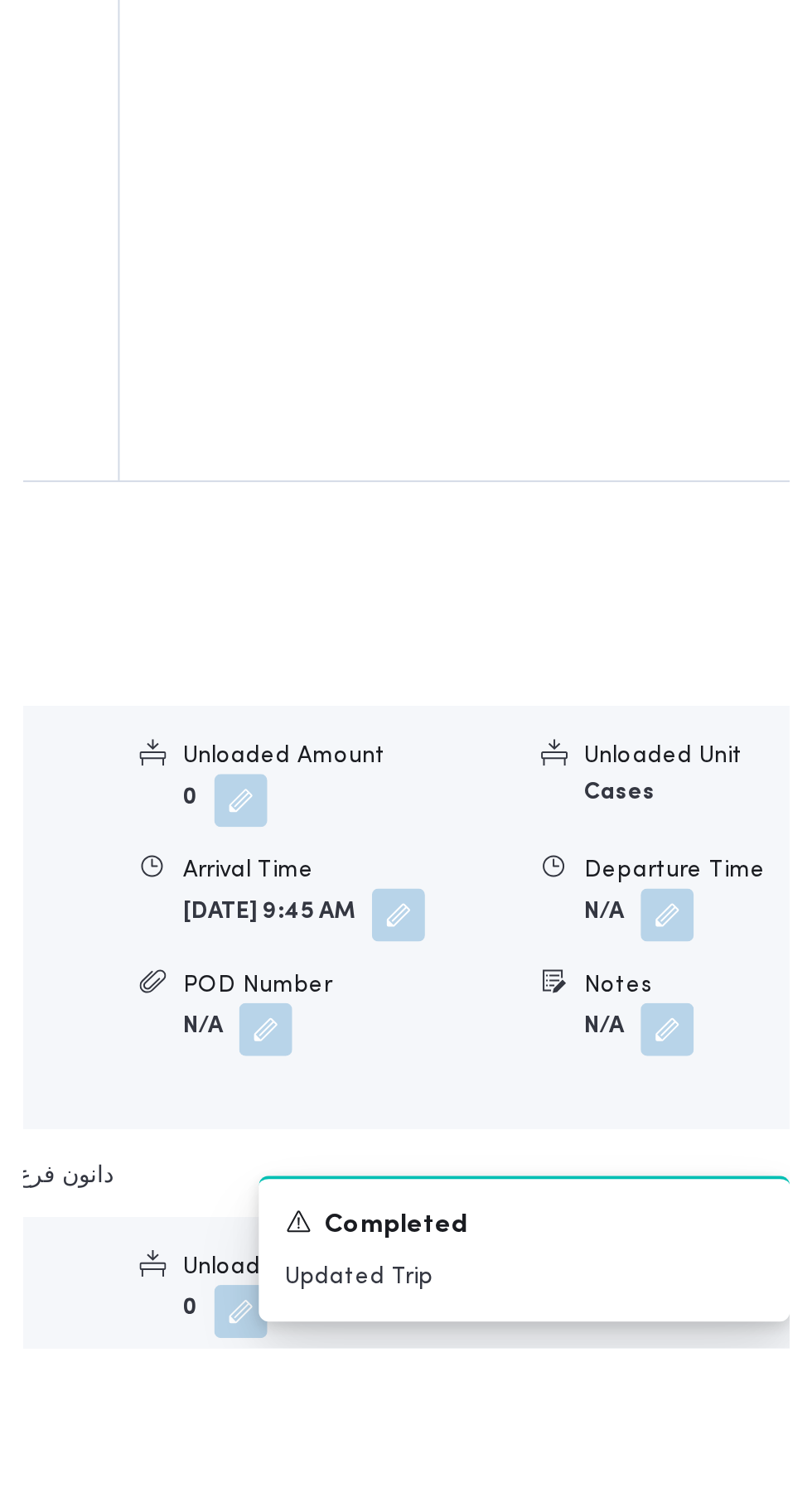
scroll to position [1779, 0]
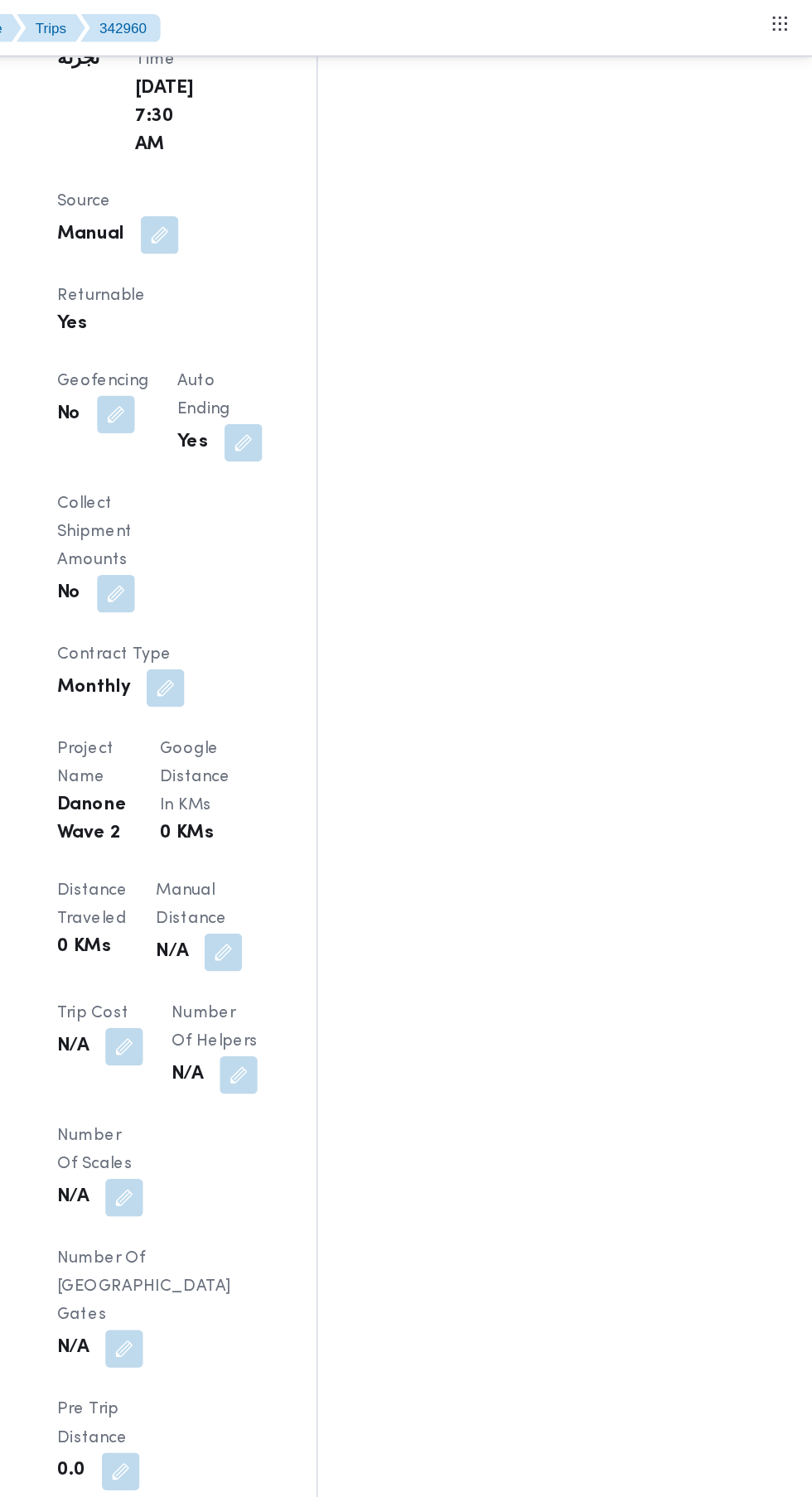
click at [385, 656] on button "button" at bounding box center [397, 668] width 26 height 26
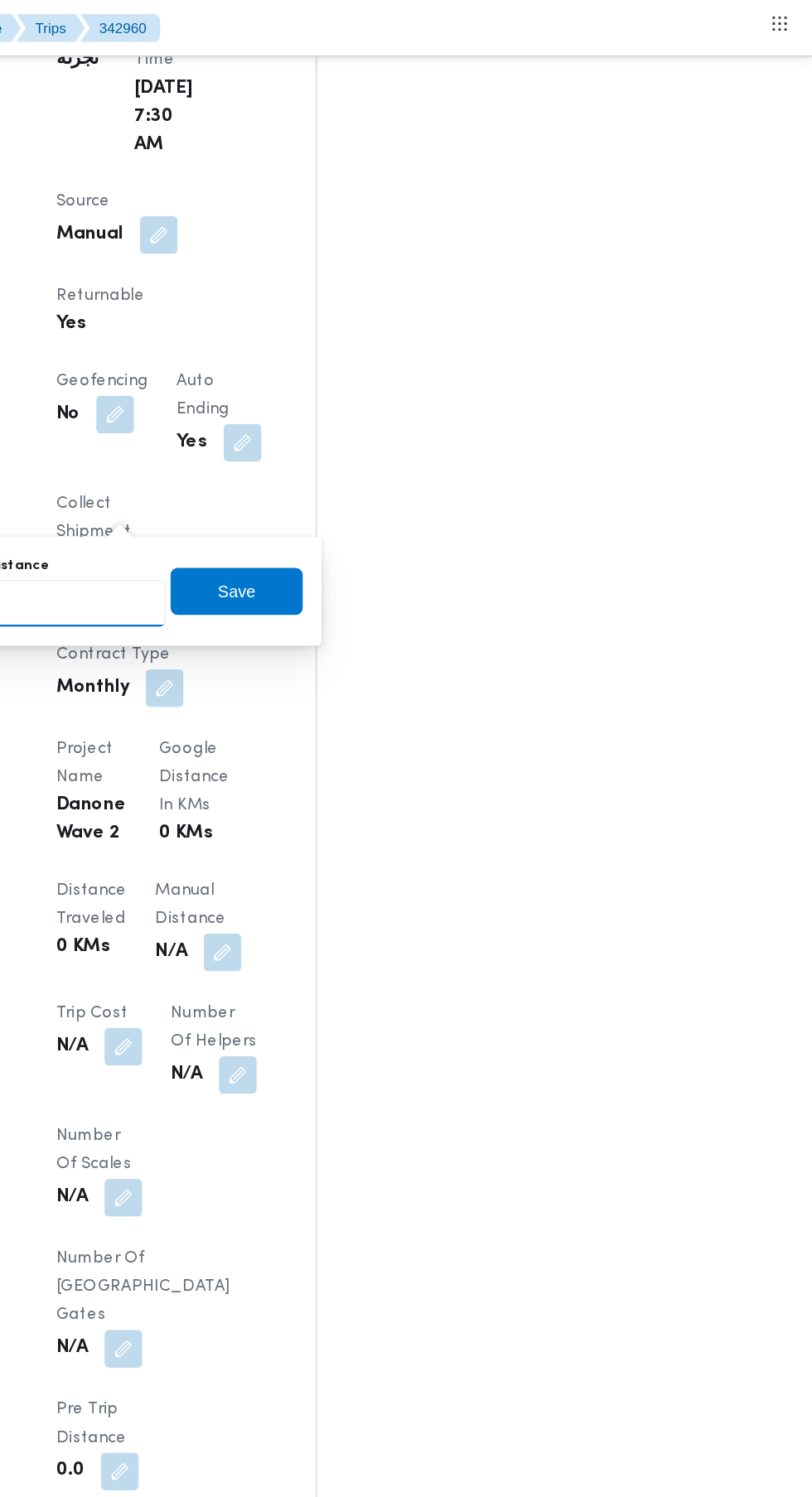
click at [305, 418] on input "Manual Distance" at bounding box center [275, 422] width 165 height 33
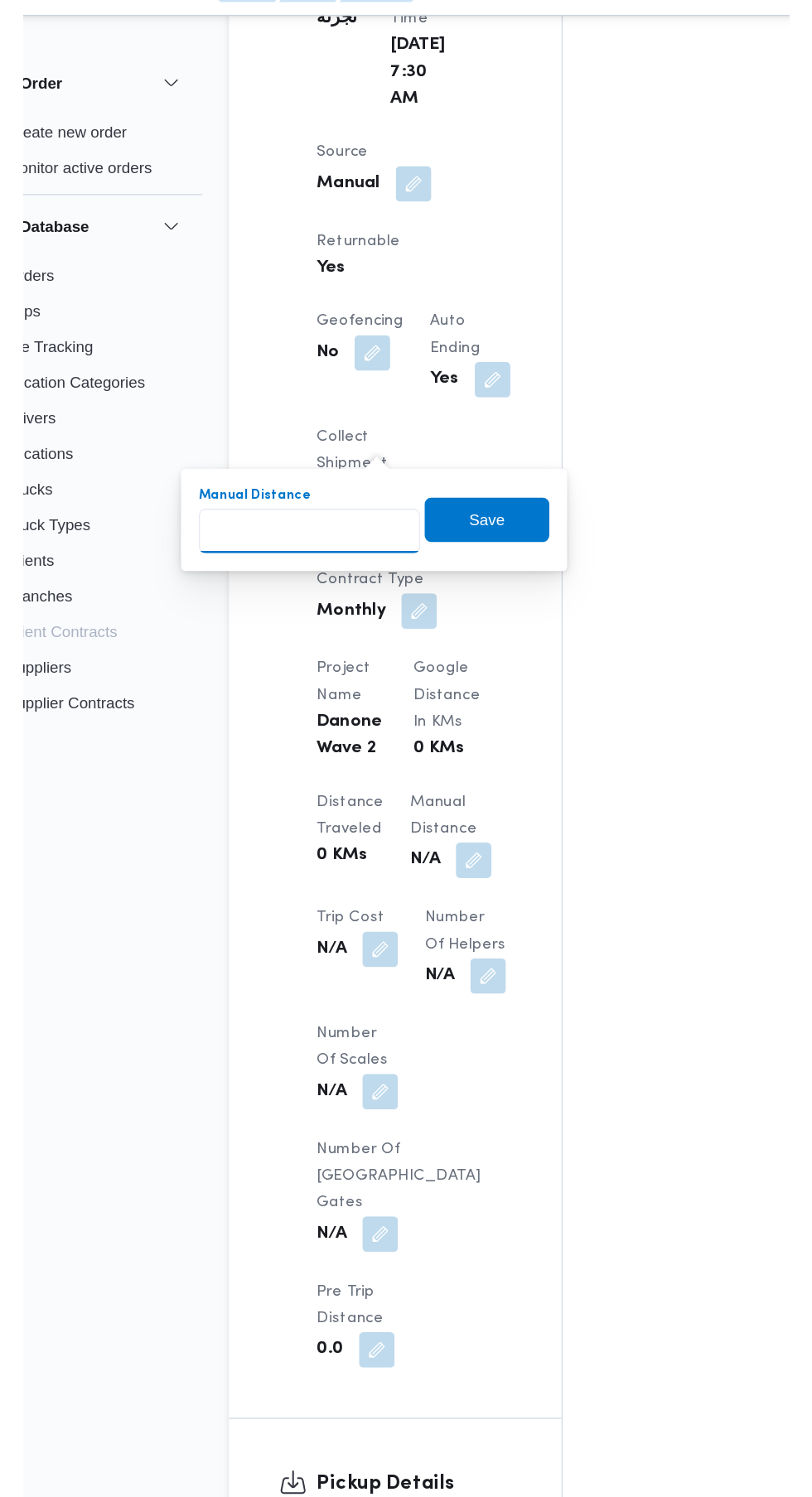
scroll to position [1112, 0]
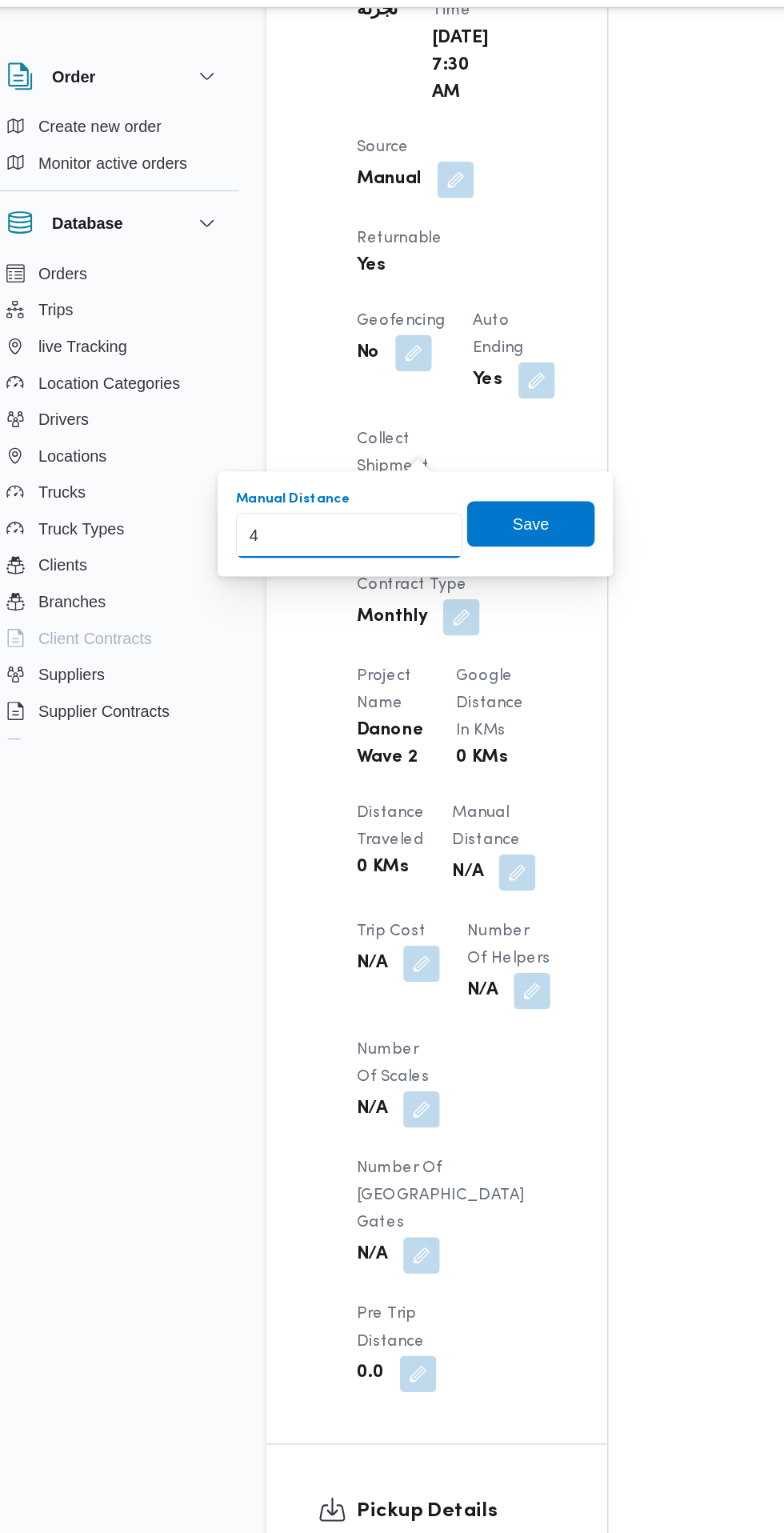
type input "44"
click at [434, 401] on span "Save" at bounding box center [393, 400] width 89 height 32
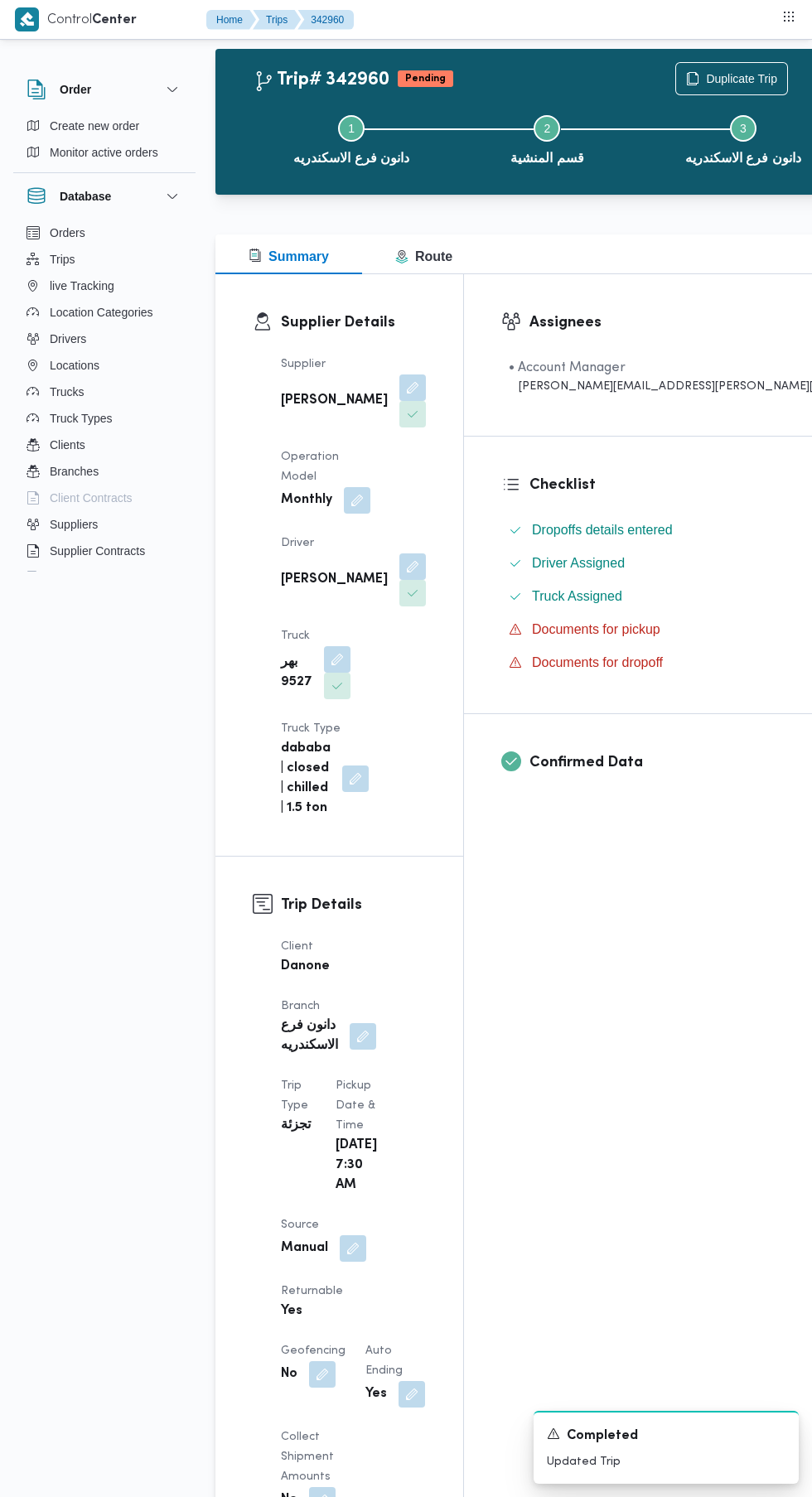
scroll to position [0, 0]
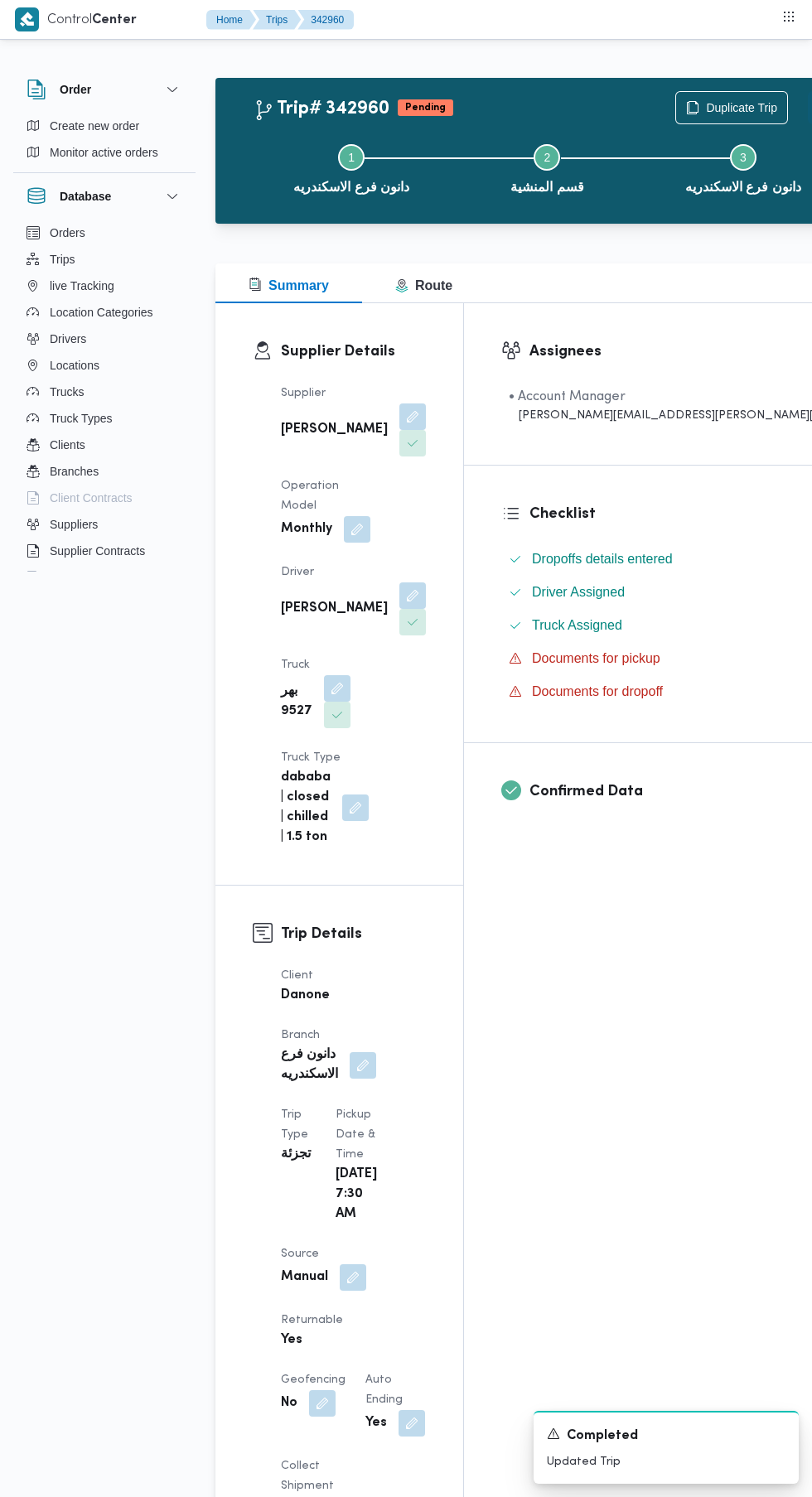
click at [808, 96] on button "Actions" at bounding box center [824, 107] width 33 height 33
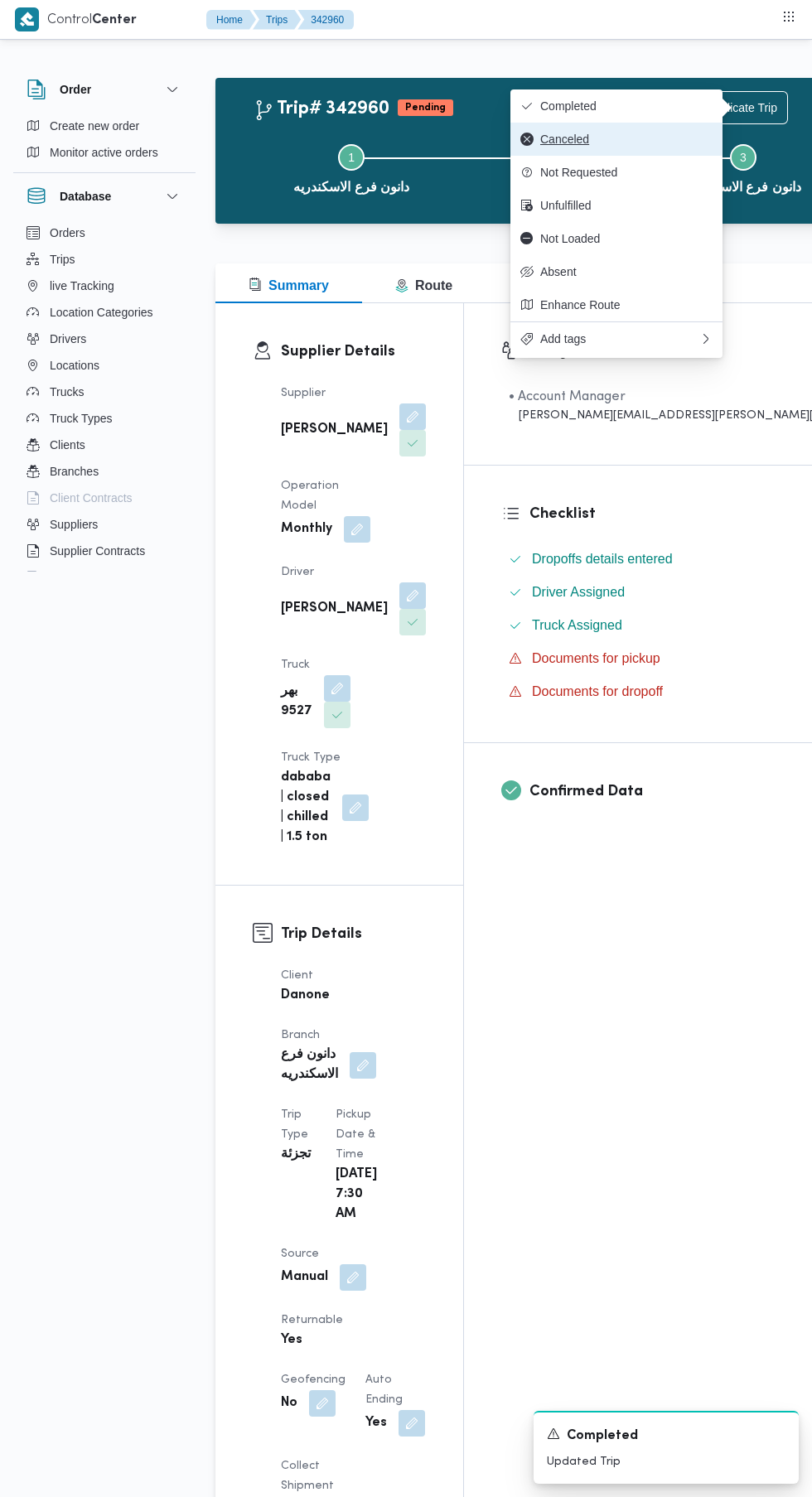
click at [675, 128] on button "Canceled" at bounding box center [616, 139] width 212 height 33
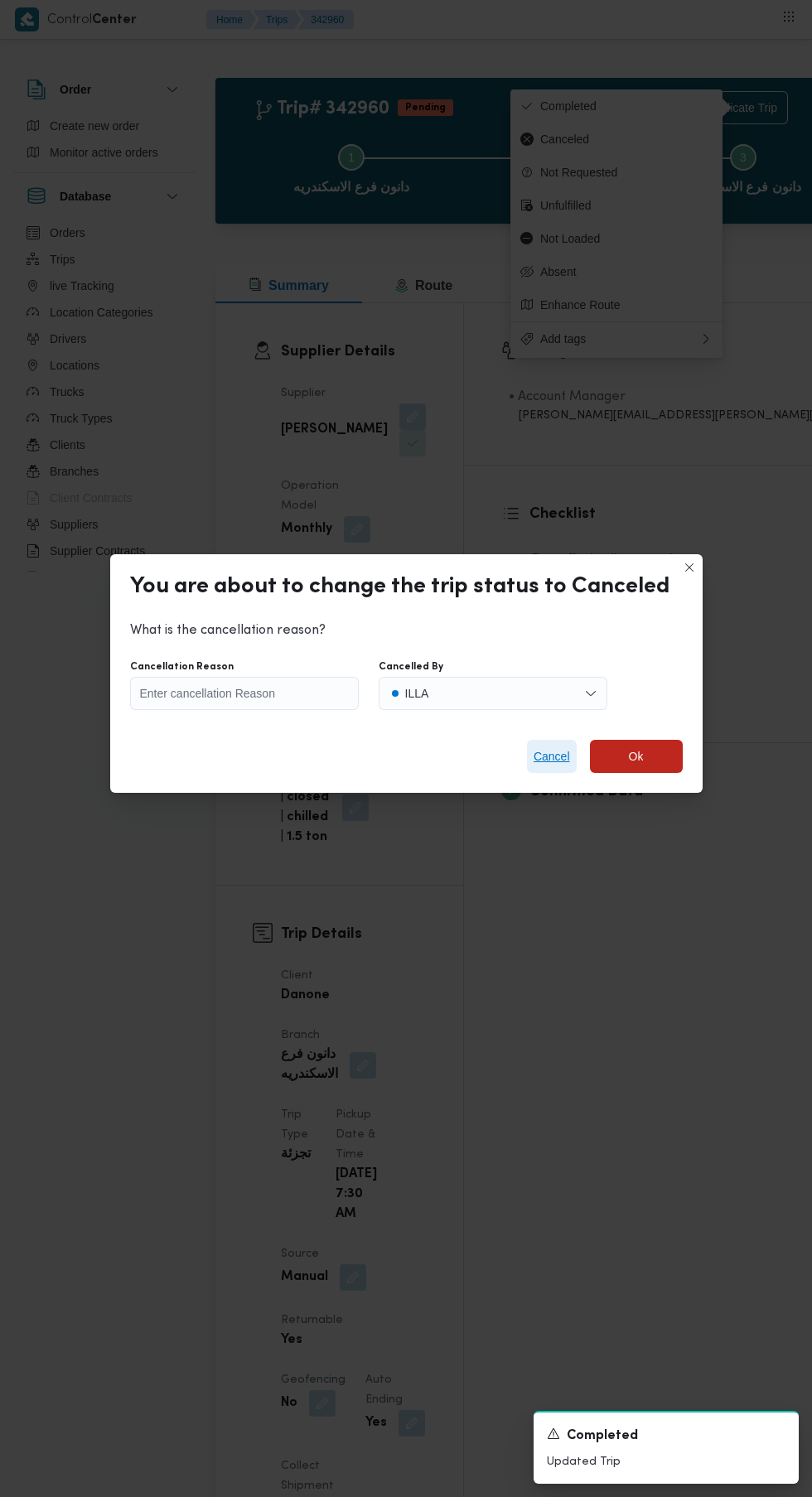
click at [550, 763] on span "Cancel" at bounding box center [551, 756] width 50 height 33
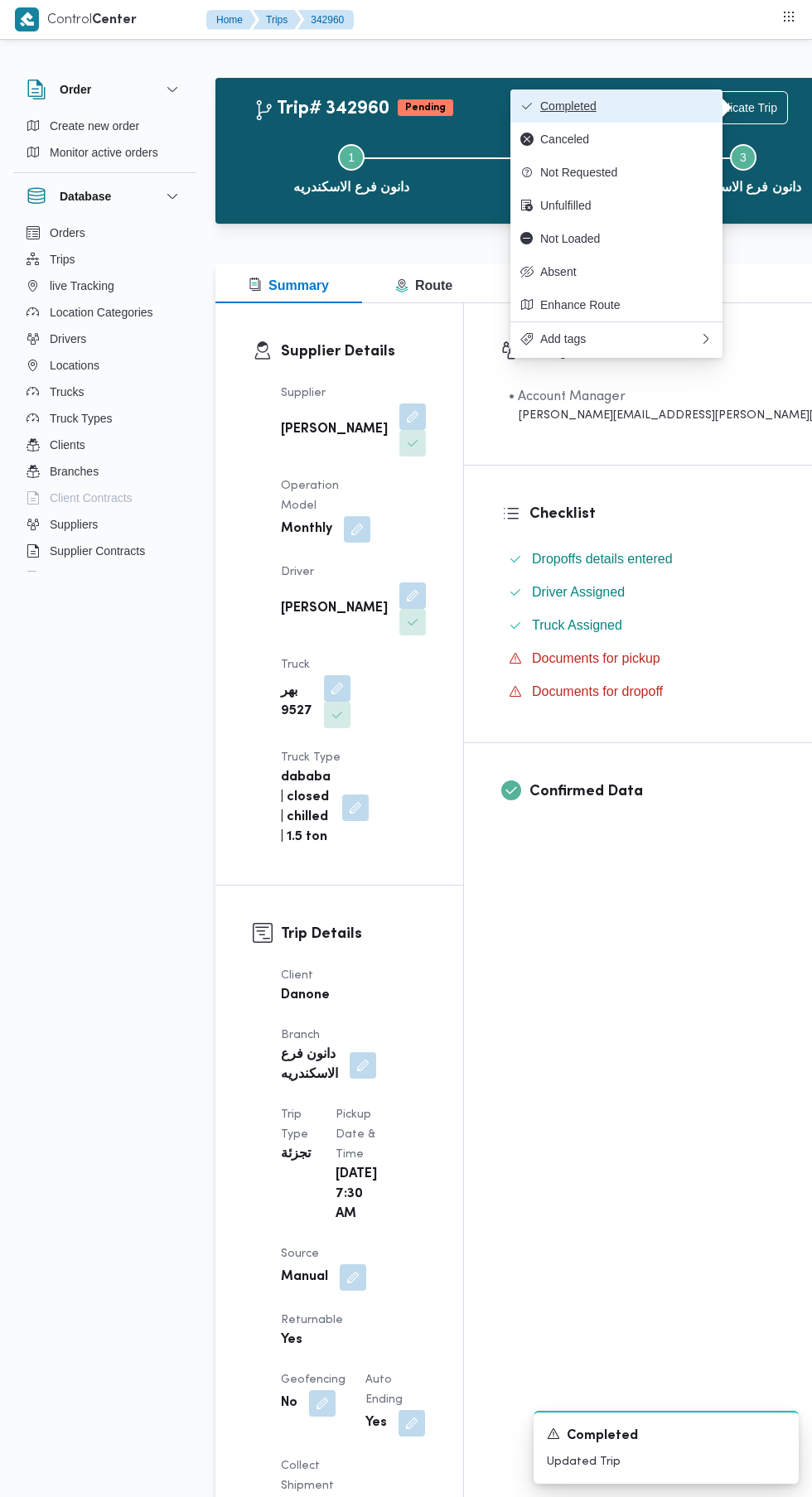
click at [643, 106] on span "Completed" at bounding box center [626, 106] width 172 height 13
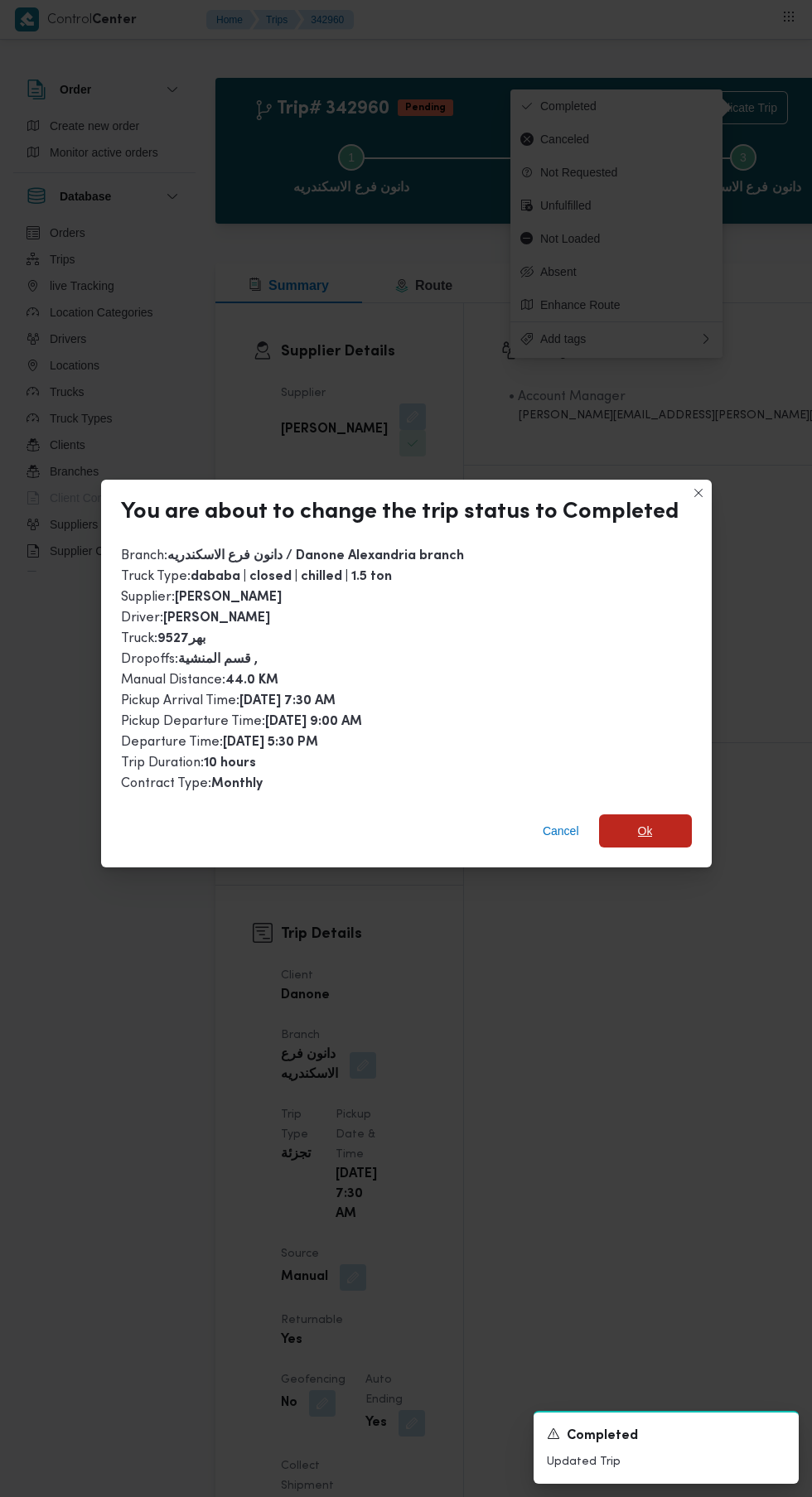
click at [640, 820] on span "Ok" at bounding box center [645, 831] width 15 height 20
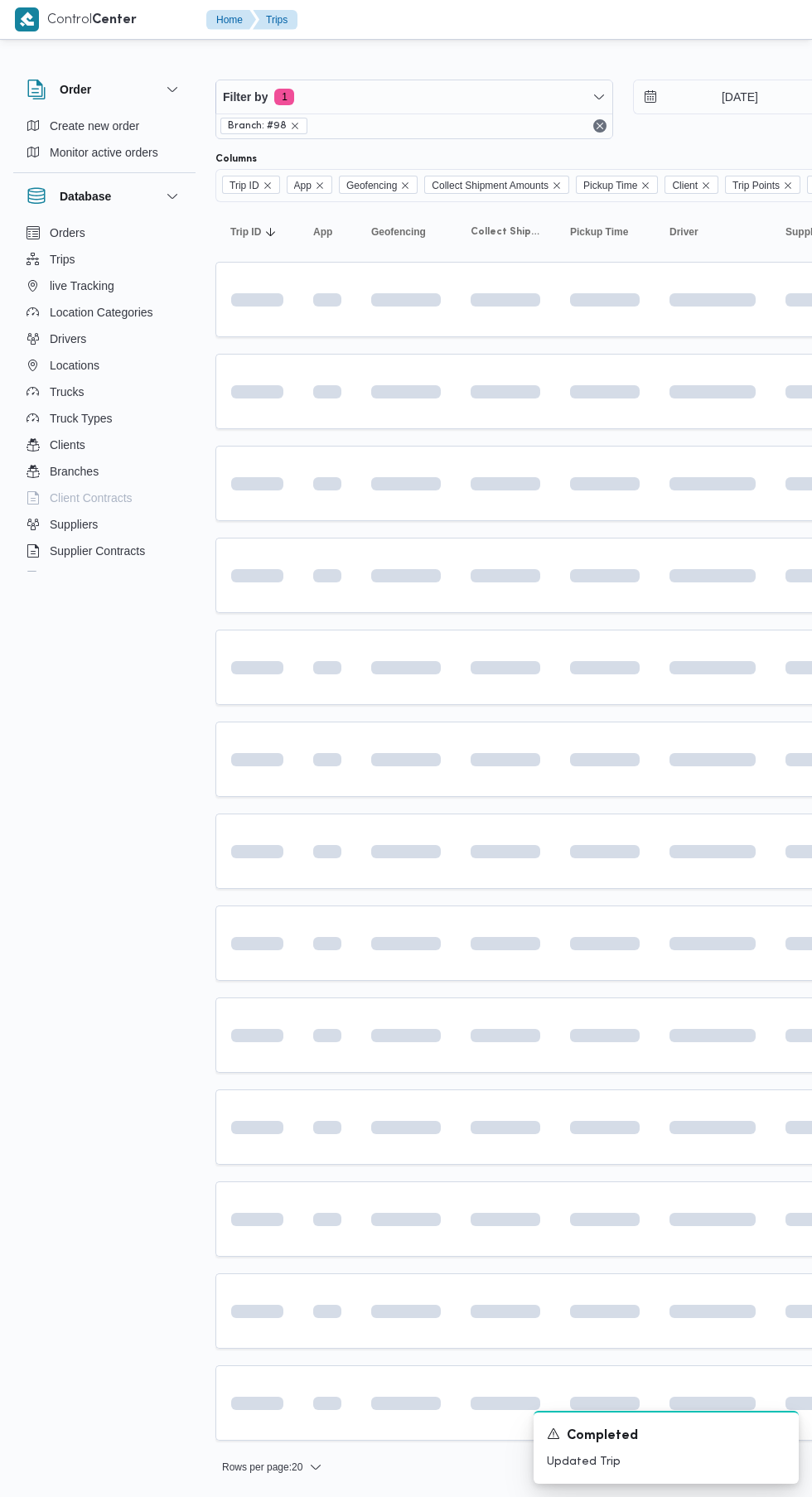
scroll to position [0, 26]
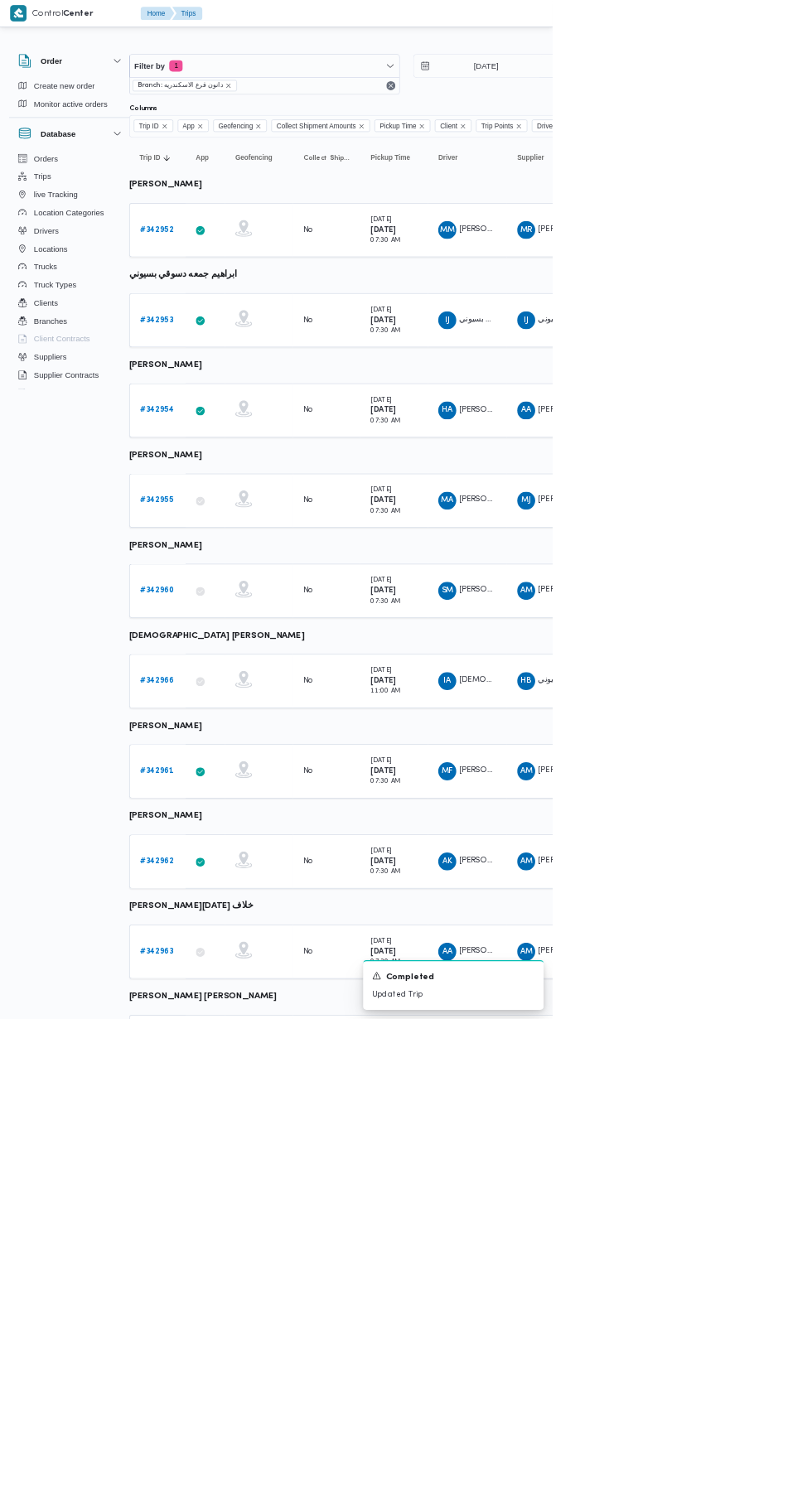
click at [222, 1004] on b "# 342966" at bounding box center [231, 1000] width 50 height 11
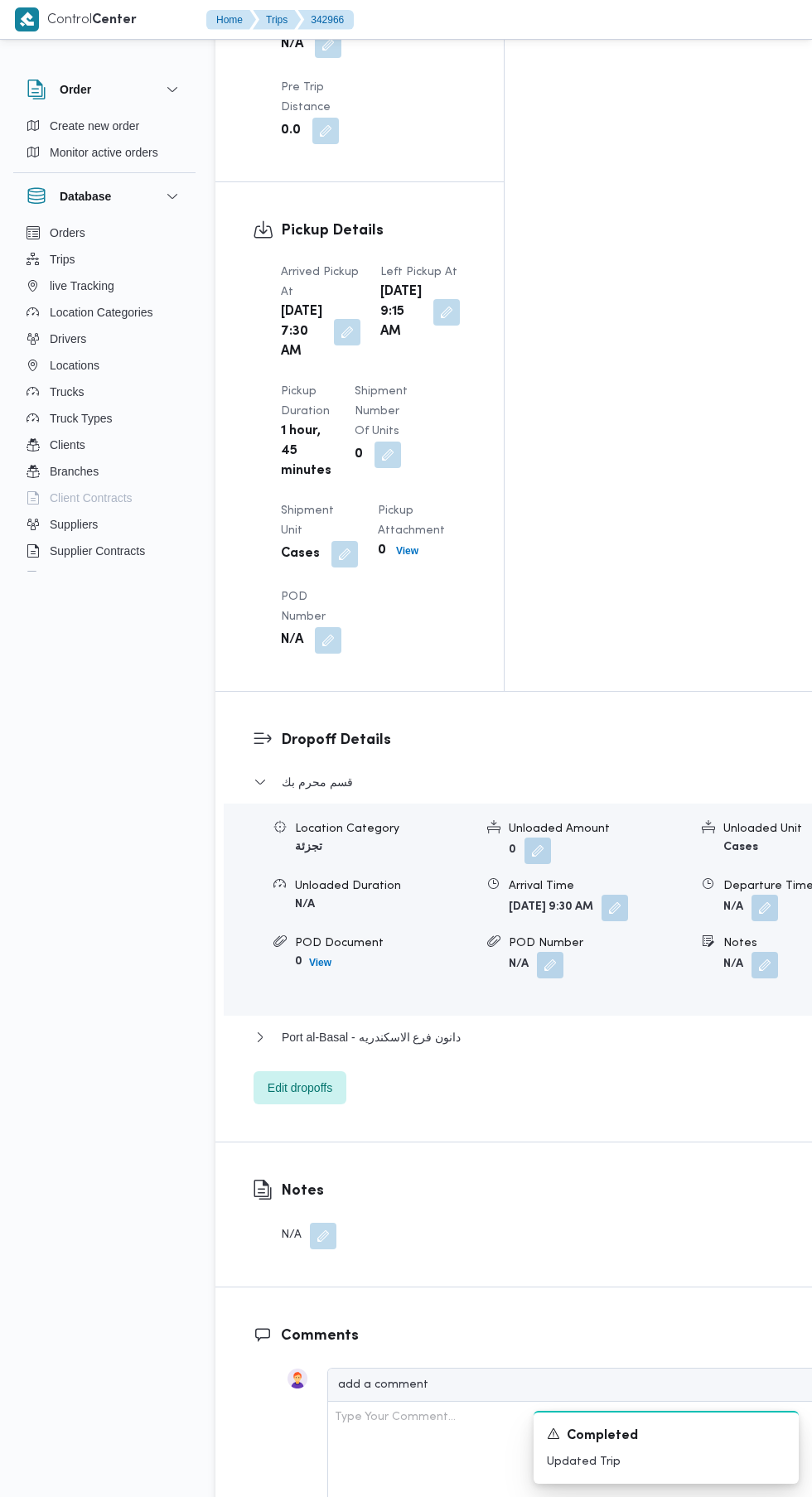
scroll to position [1860, 0]
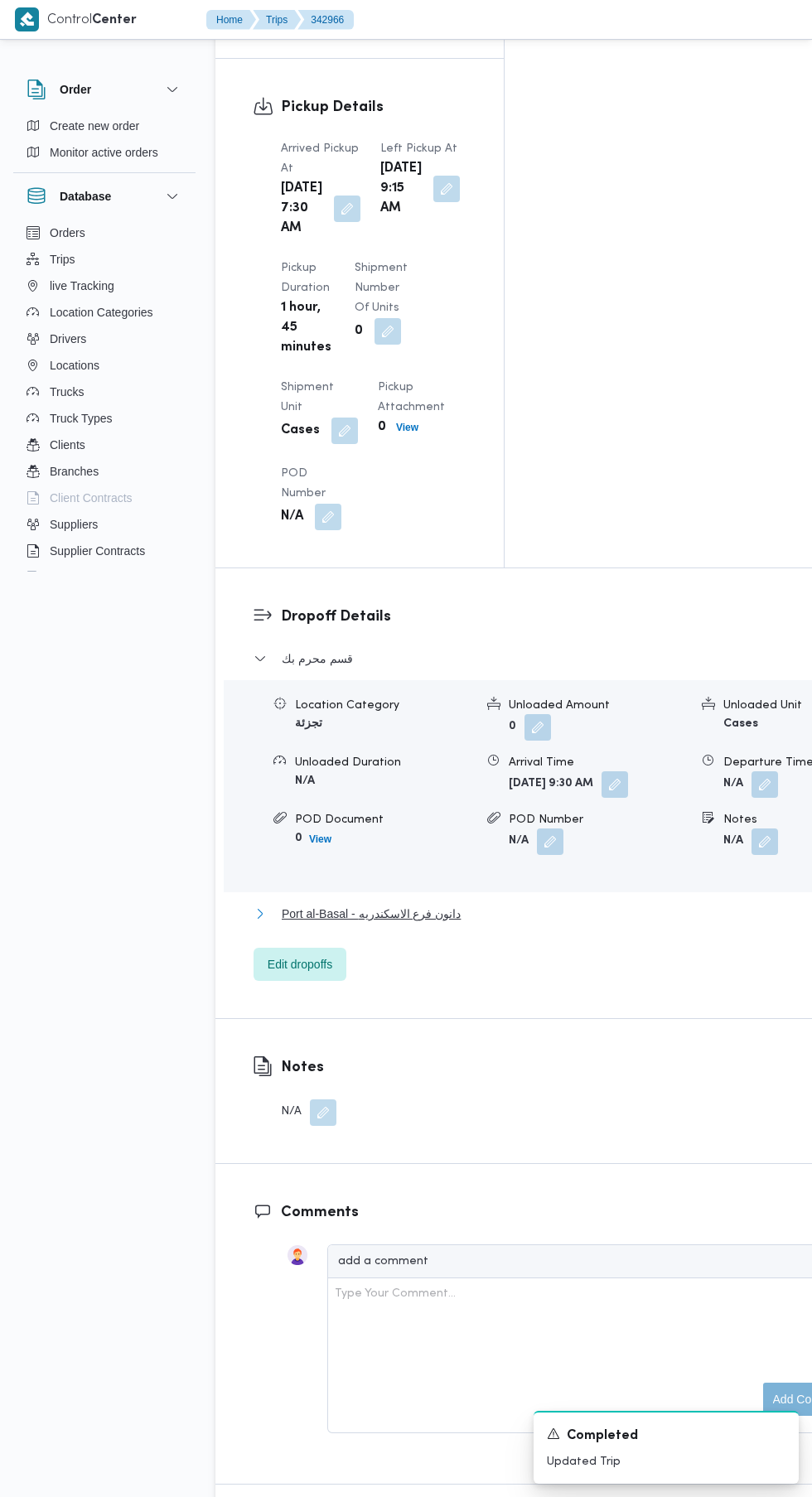
click at [437, 904] on span "Port al-Basal - دانون فرع الاسكندريه" at bounding box center [371, 914] width 179 height 20
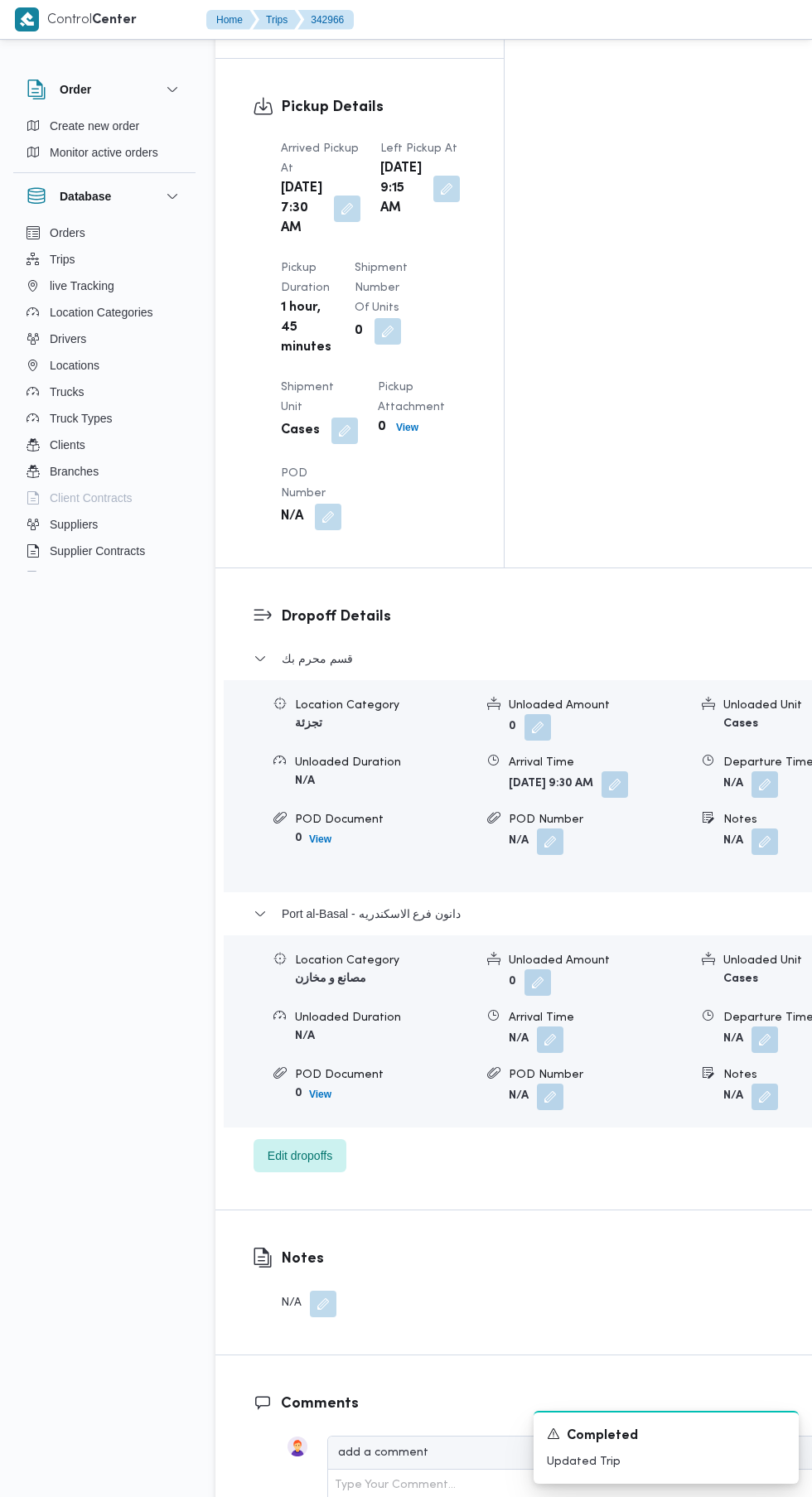
click at [751, 1027] on button "button" at bounding box center [764, 1039] width 26 height 26
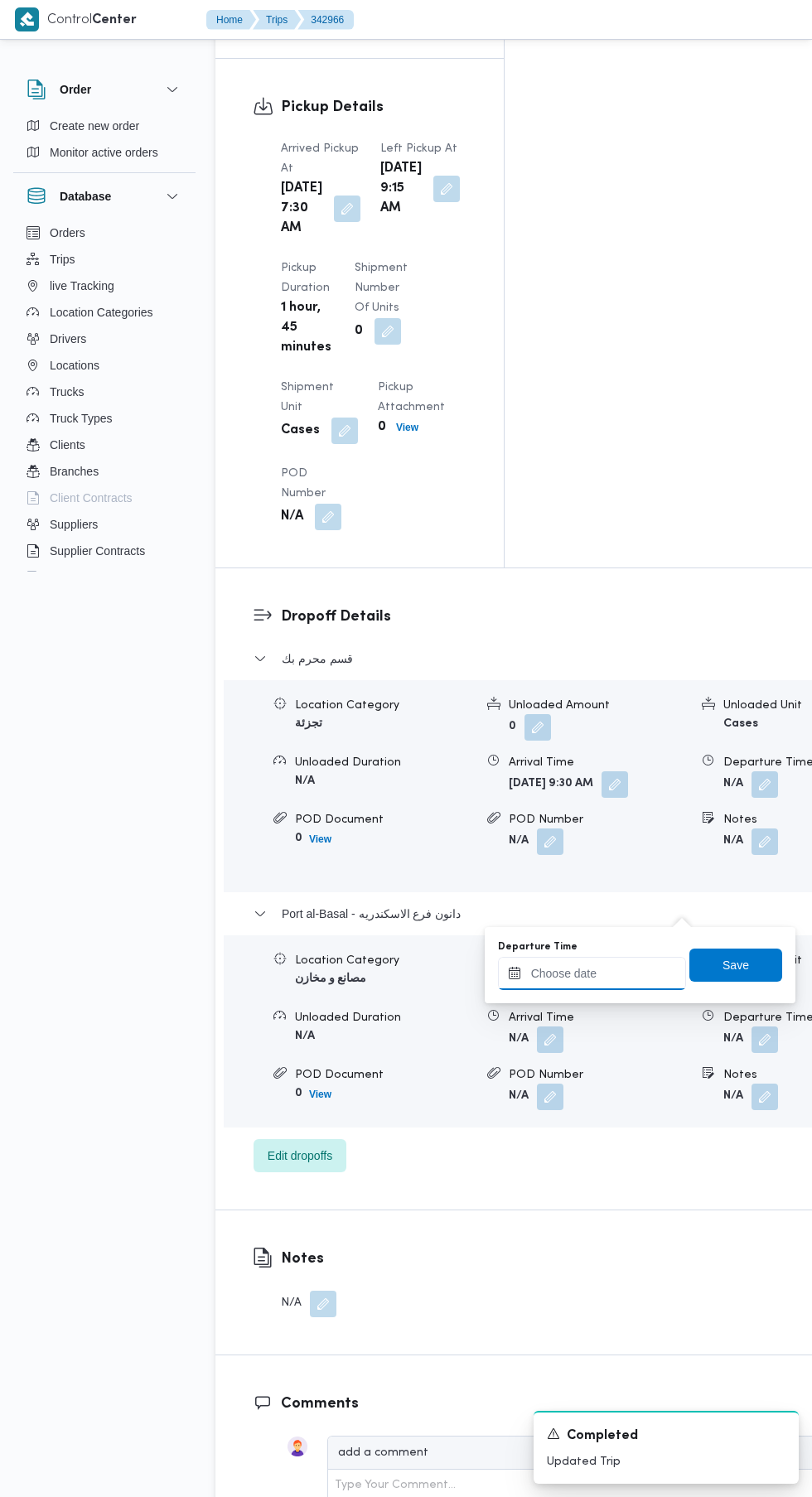
click at [607, 975] on input "Departure Time" at bounding box center [592, 973] width 188 height 33
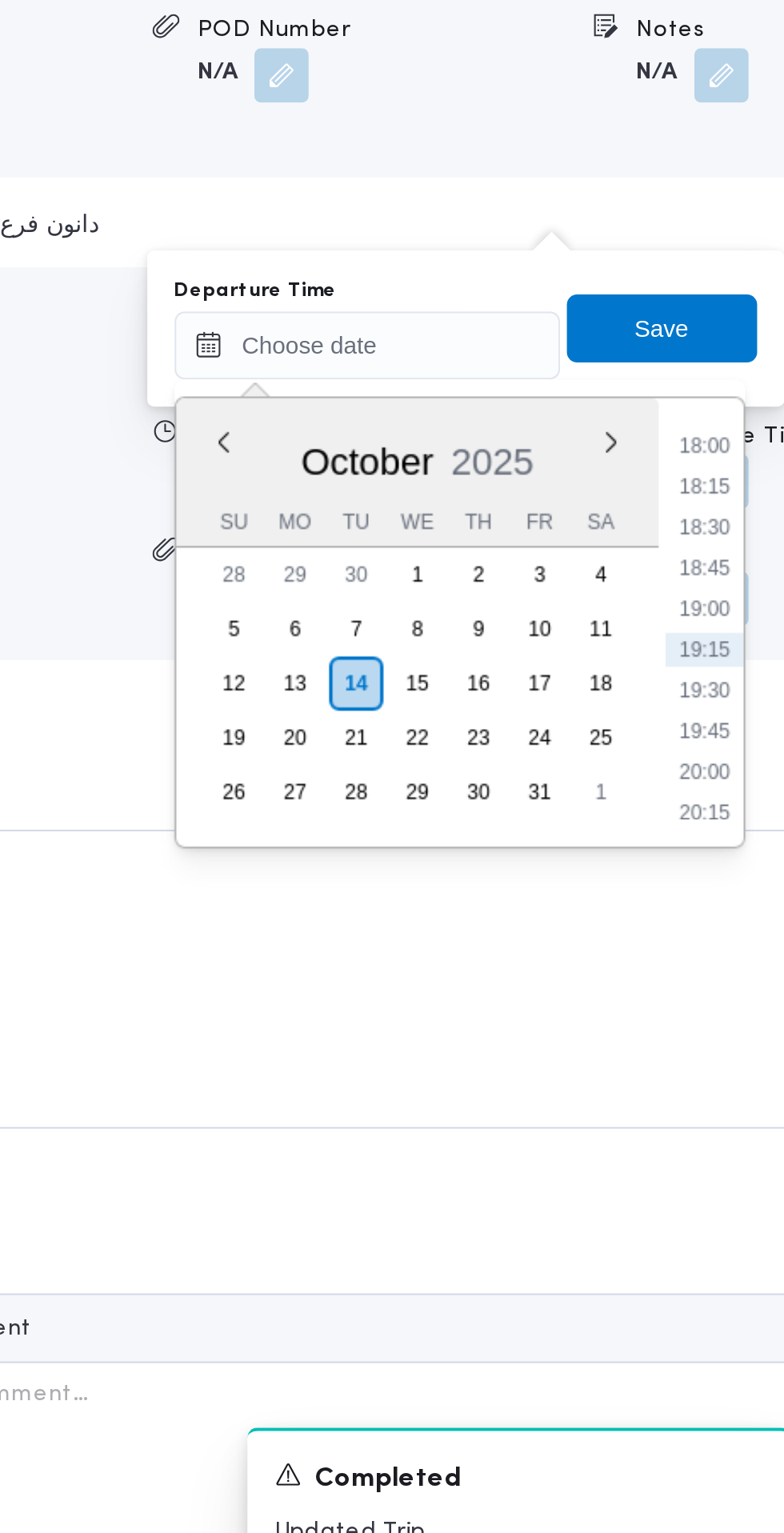
click at [731, 987] on li "18:00" at bounding box center [730, 988] width 37 height 16
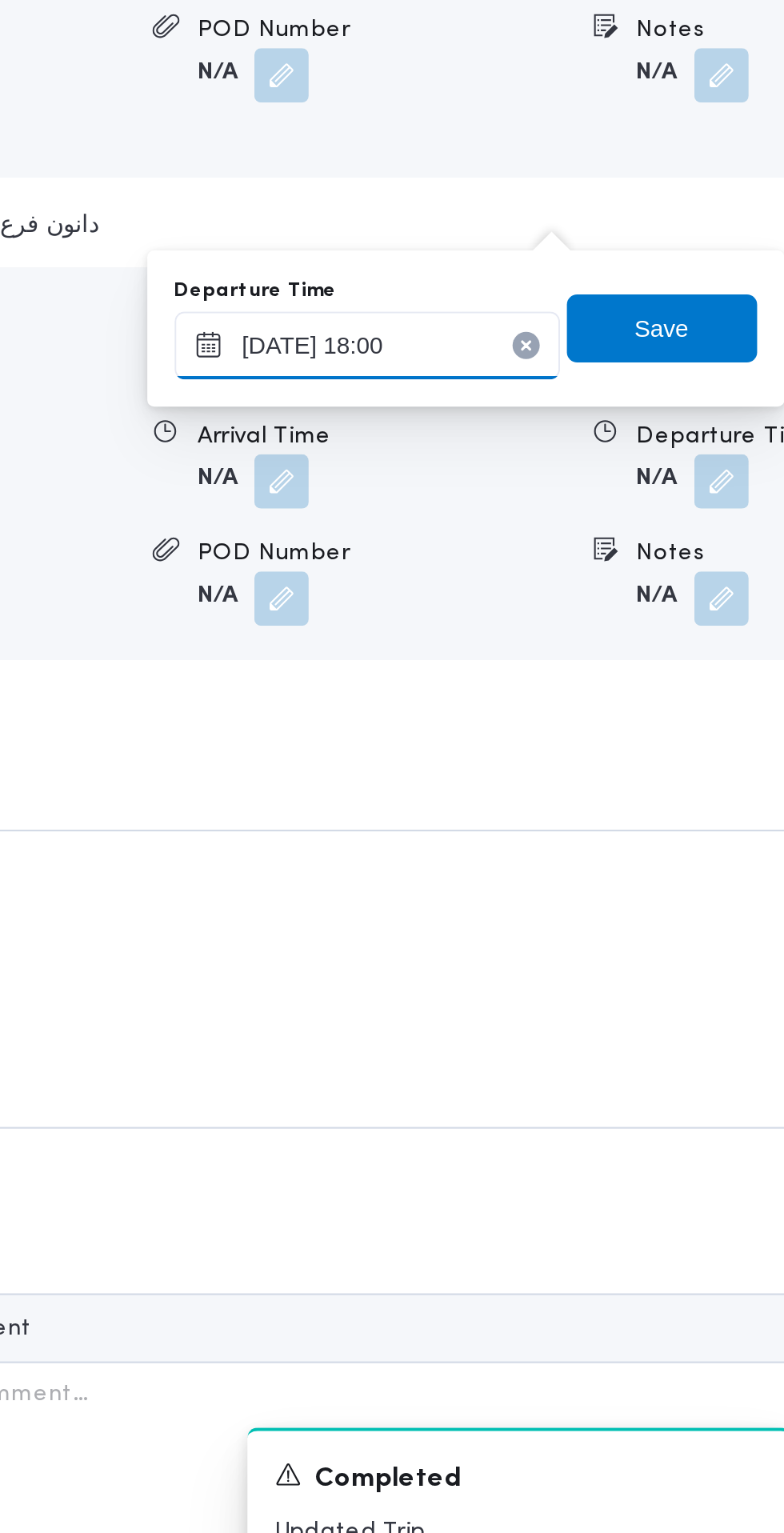
click at [617, 936] on input "14/10/2025 18:00" at bounding box center [571, 940] width 181 height 32
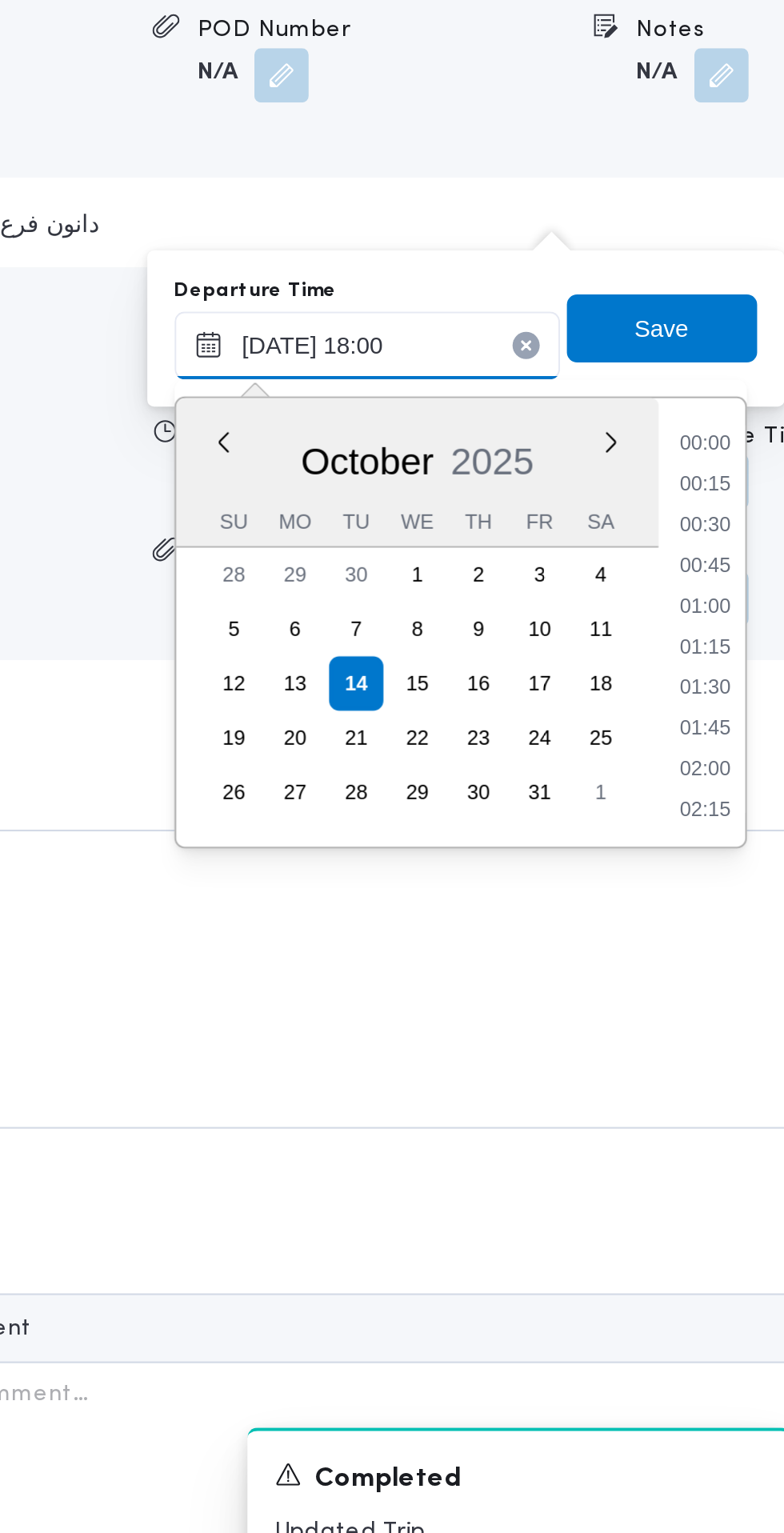
scroll to position [1285, 0]
click at [735, 1048] on li "17:30" at bounding box center [730, 1045] width 37 height 16
type input "14/10/2025 17:30"
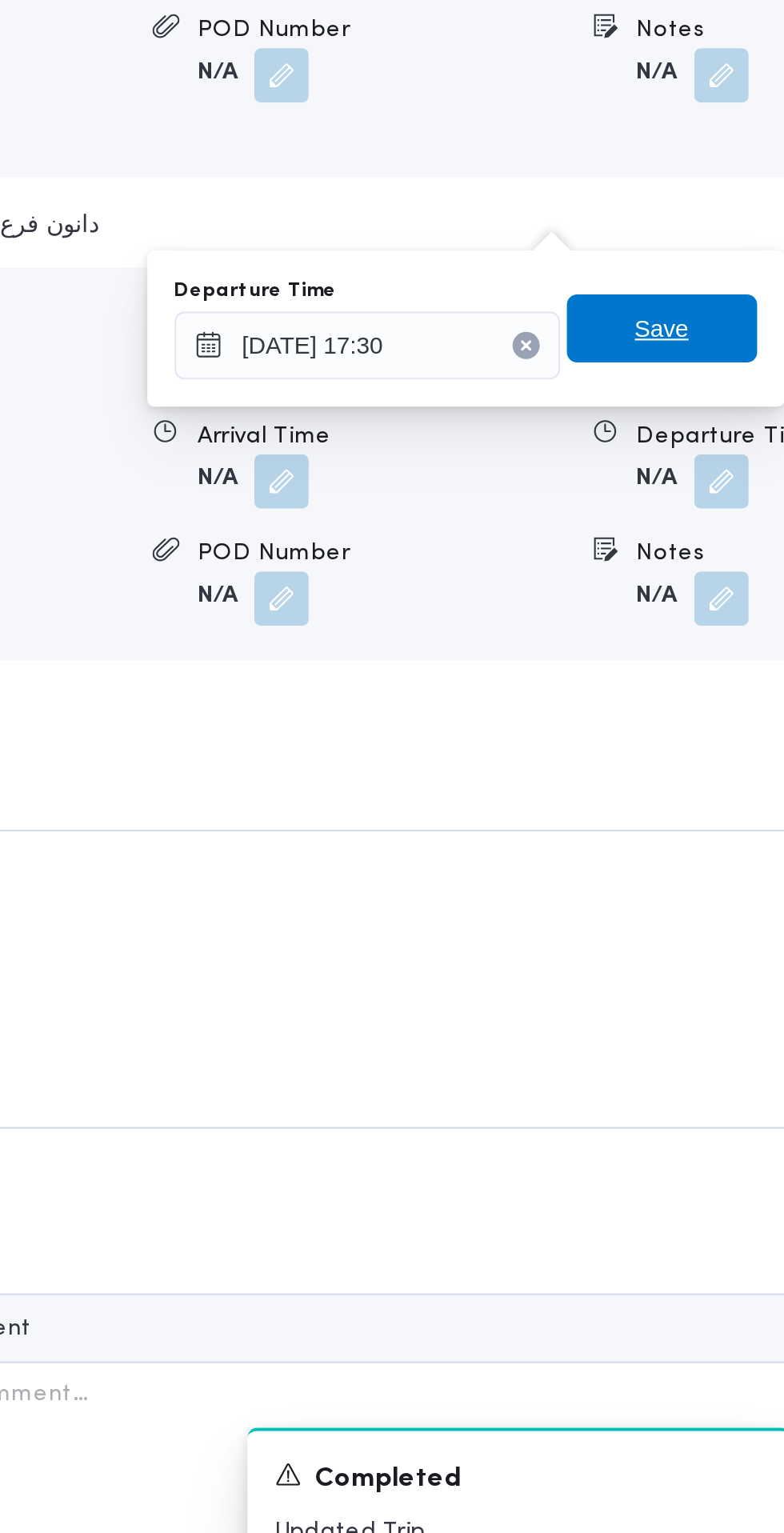
click at [721, 938] on span "Save" at bounding box center [709, 932] width 25 height 20
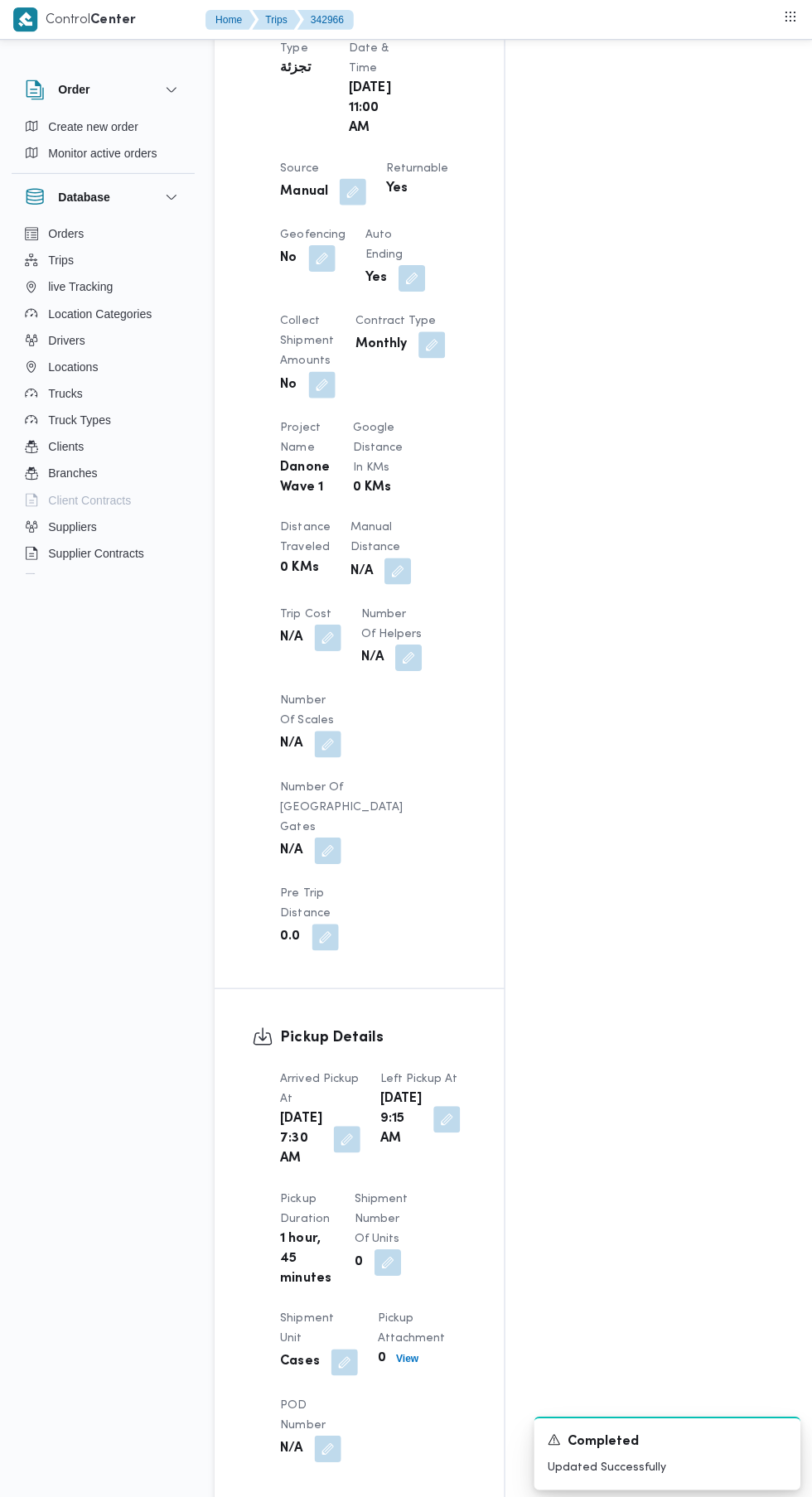
scroll to position [932, 0]
click at [385, 557] on button "button" at bounding box center [397, 570] width 26 height 26
click at [251, 622] on input "Manual Distance" at bounding box center [275, 623] width 165 height 33
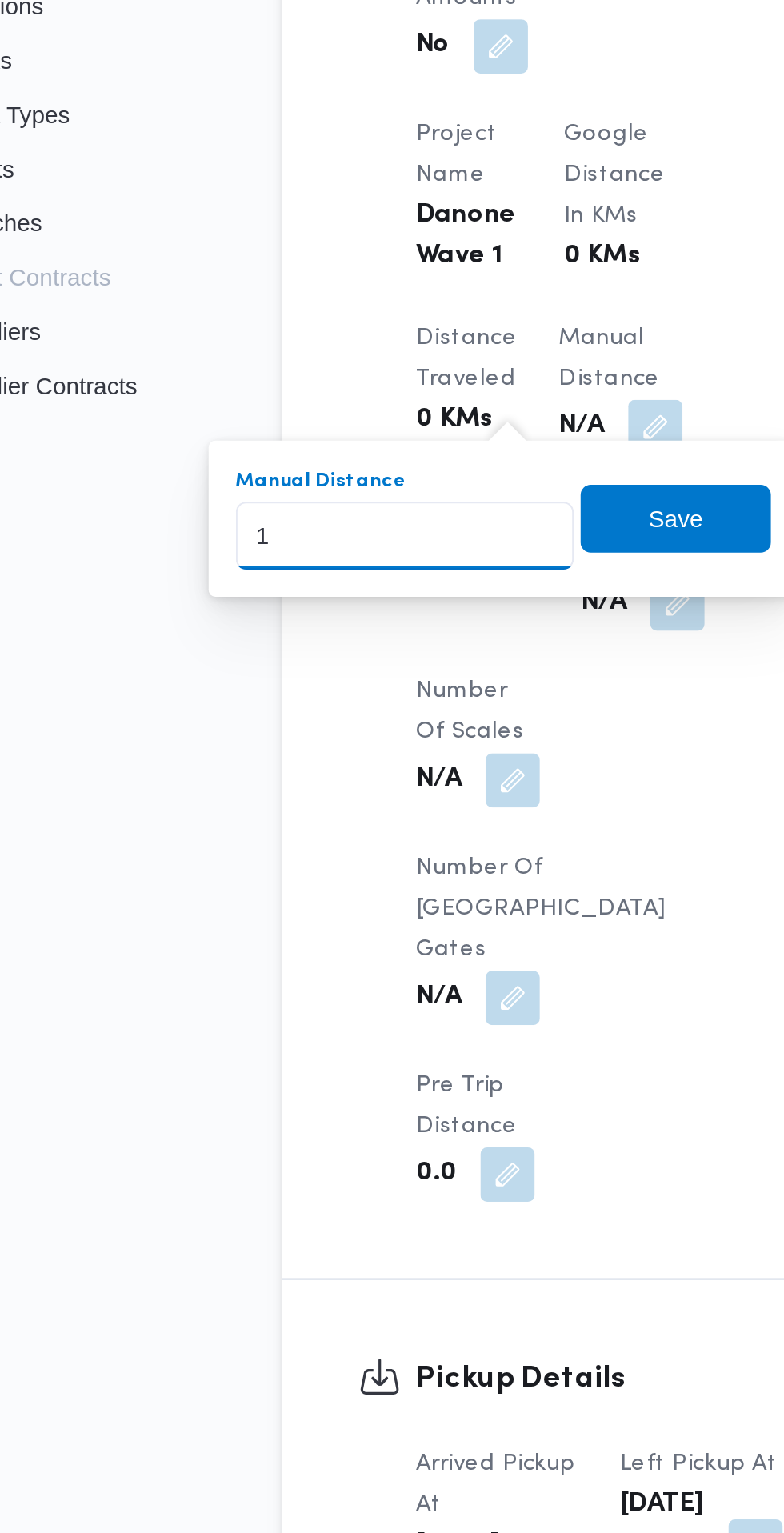
type input "17"
click at [399, 596] on span "Save" at bounding box center [393, 595] width 25 height 20
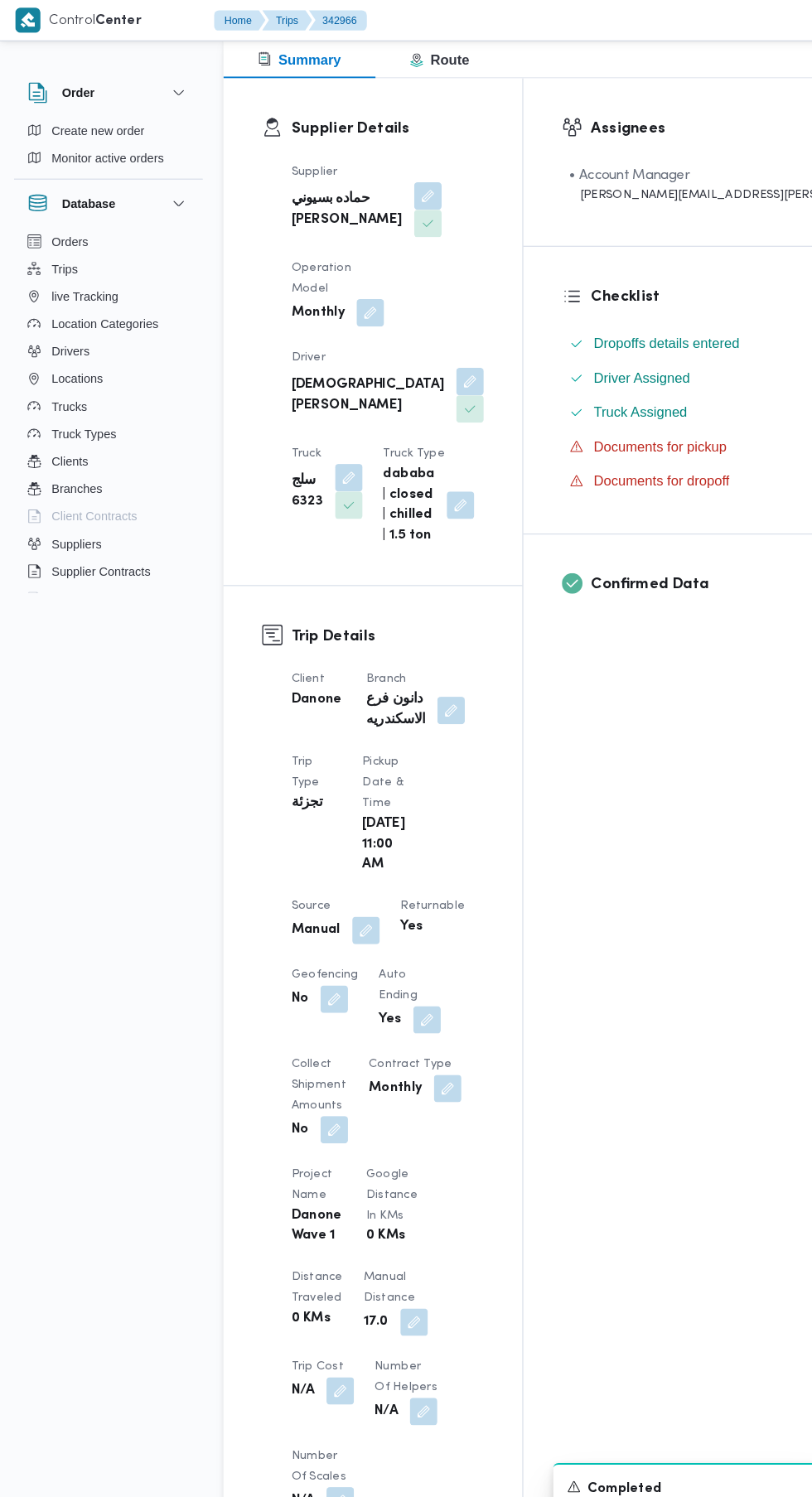
scroll to position [0, 0]
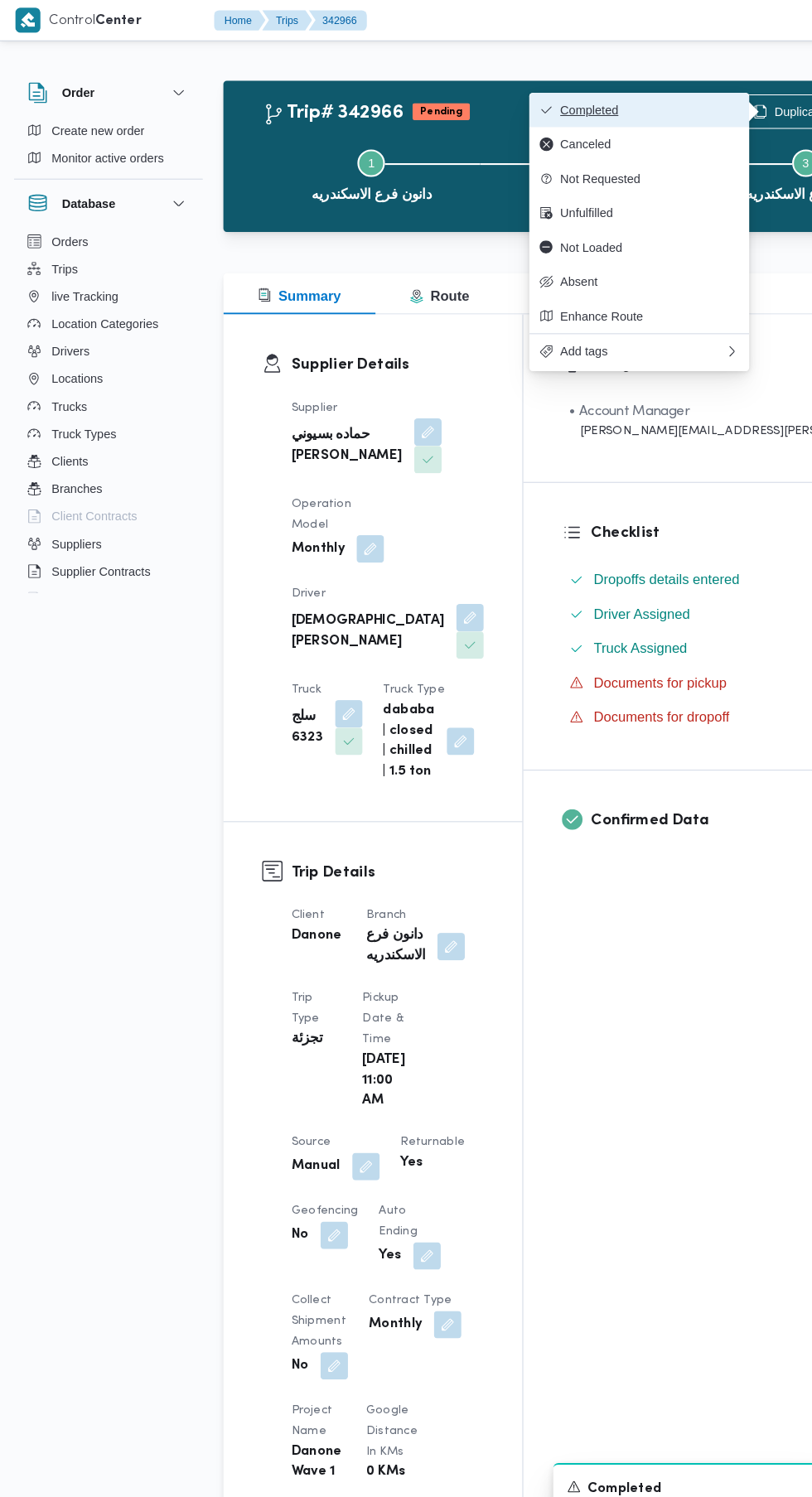
click at [671, 105] on span "Completed" at bounding box center [626, 106] width 172 height 13
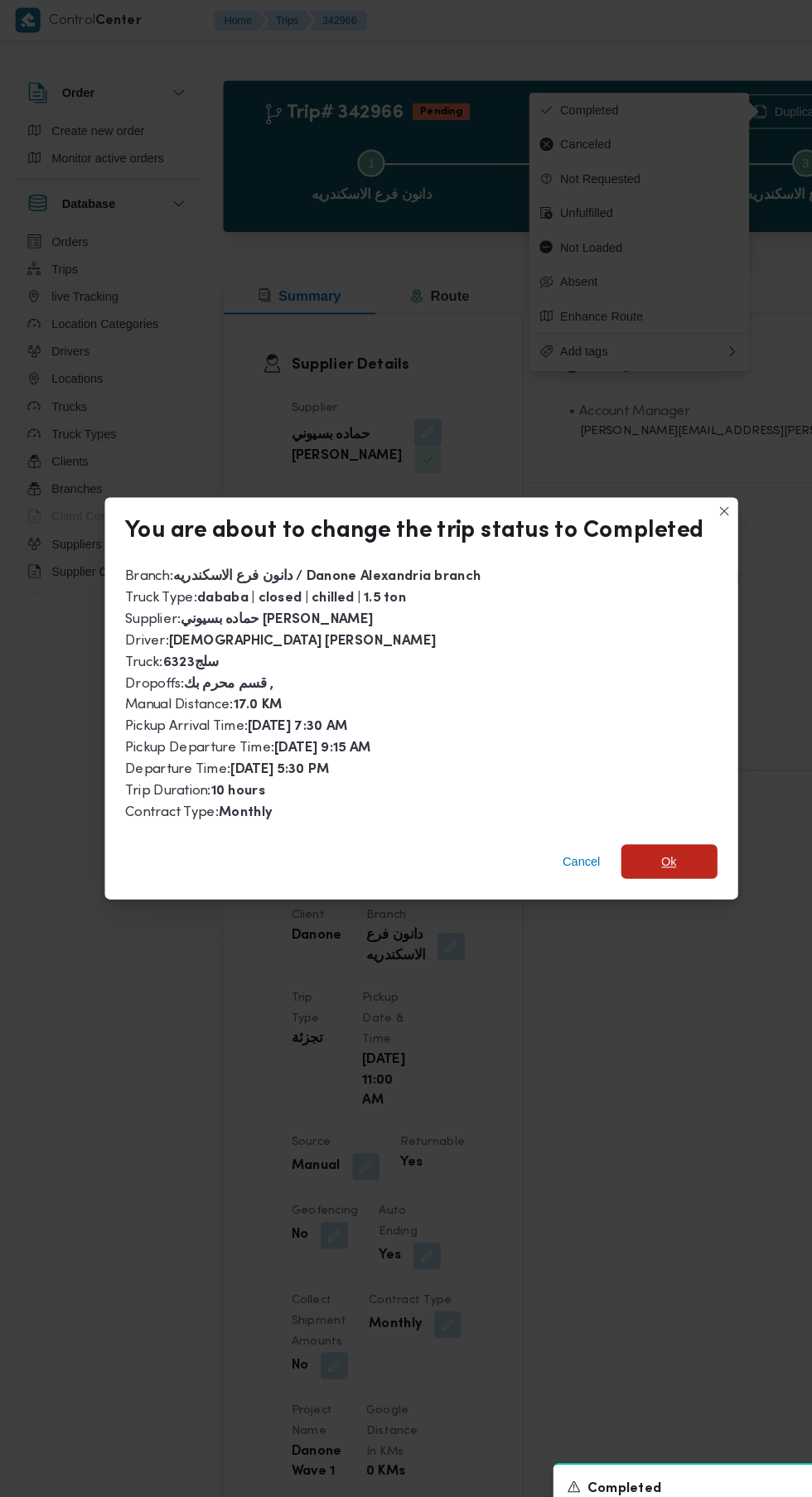
click at [650, 819] on span "Ok" at bounding box center [645, 831] width 93 height 33
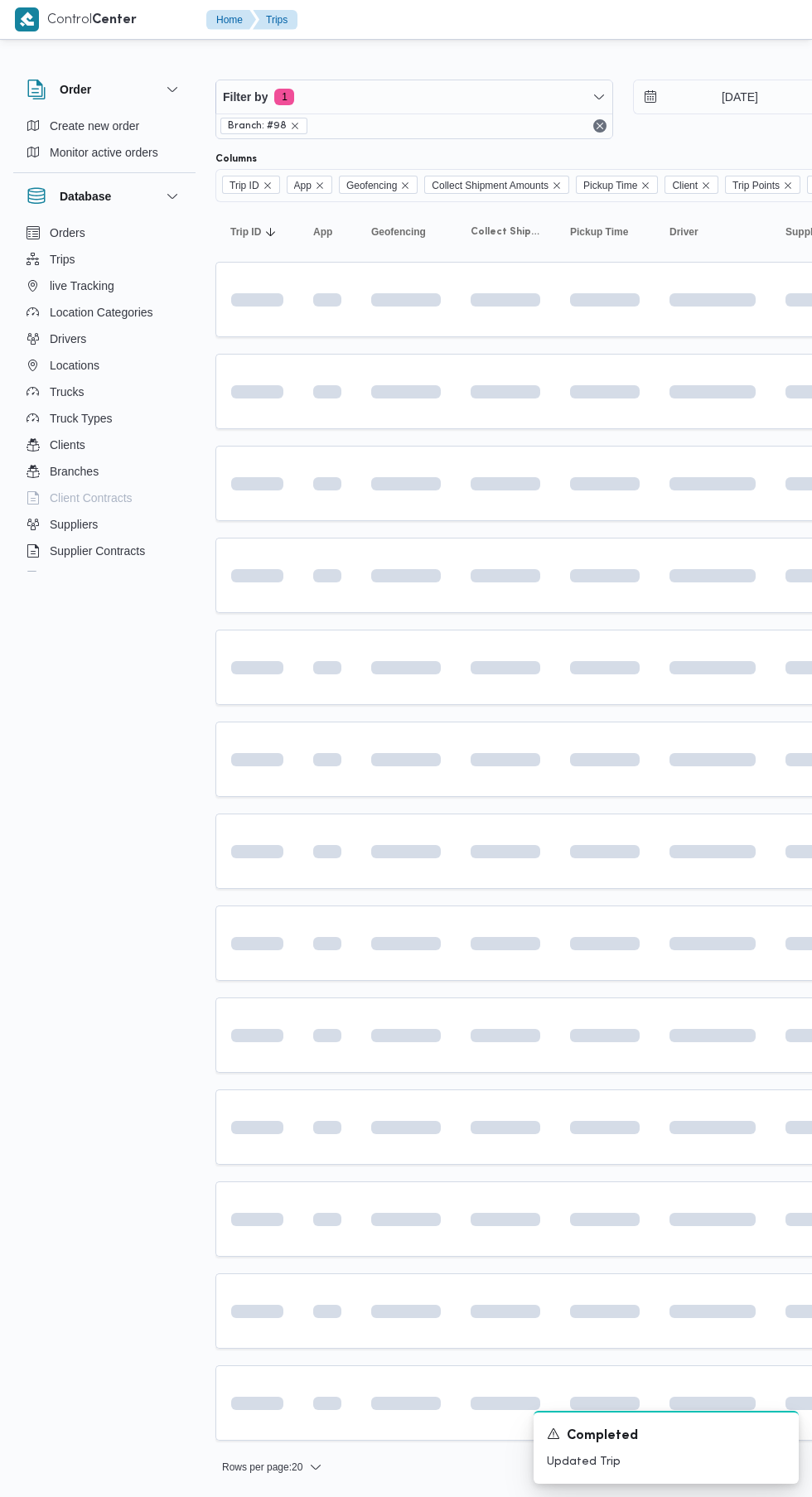
scroll to position [0, 26]
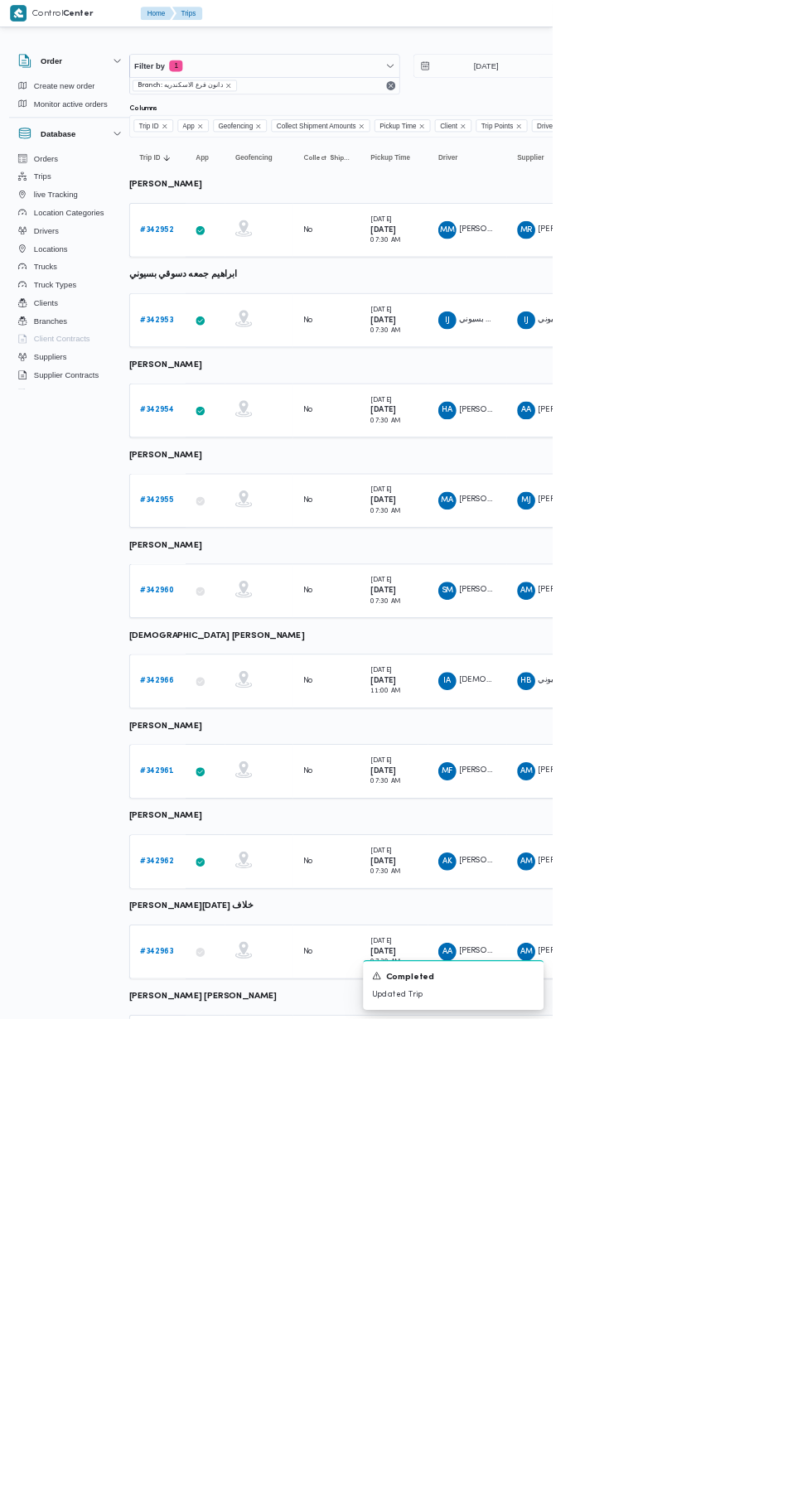
click at [210, 1136] on b "# 342961" at bounding box center [230, 1133] width 50 height 11
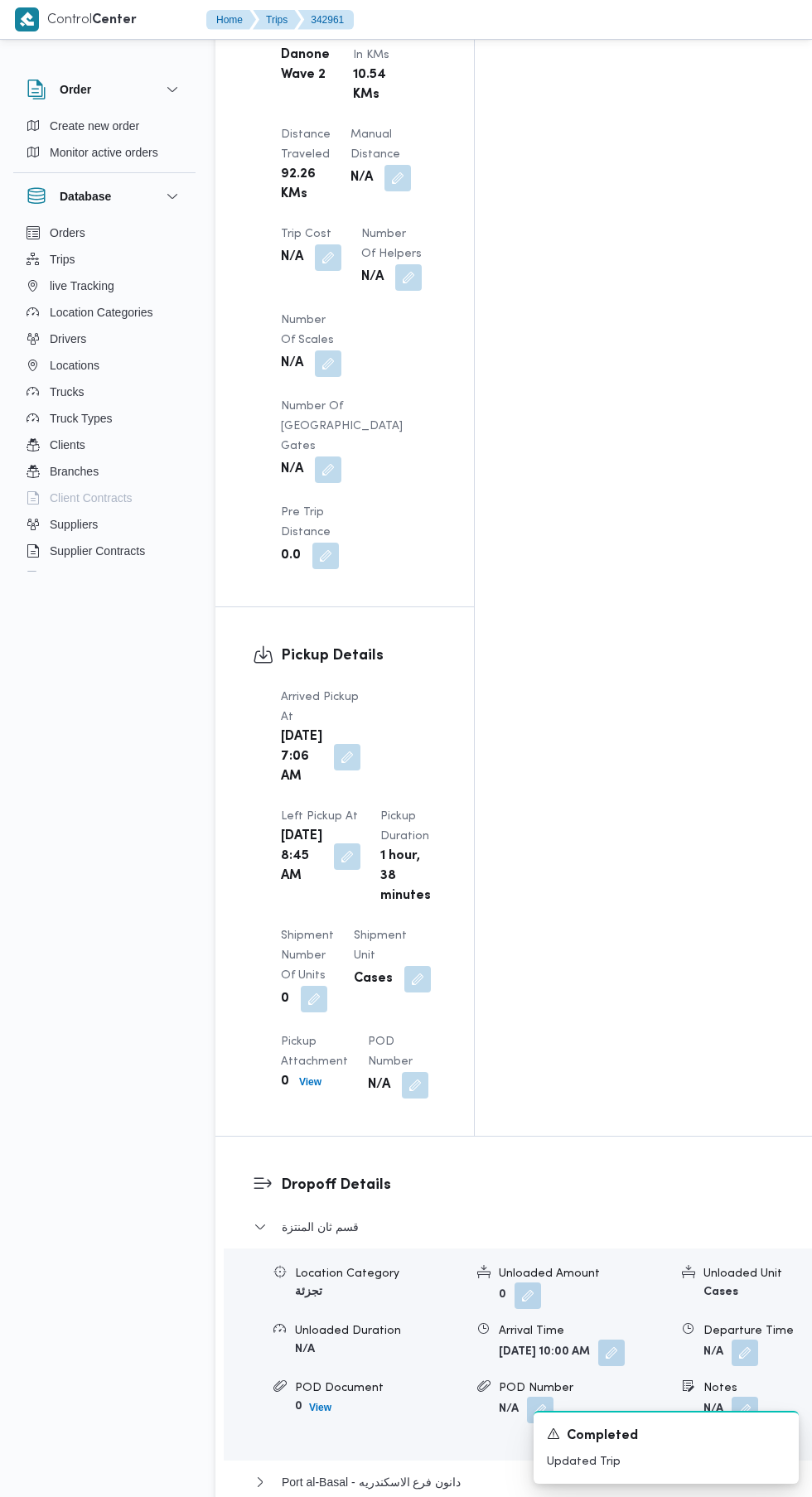
scroll to position [1887, 0]
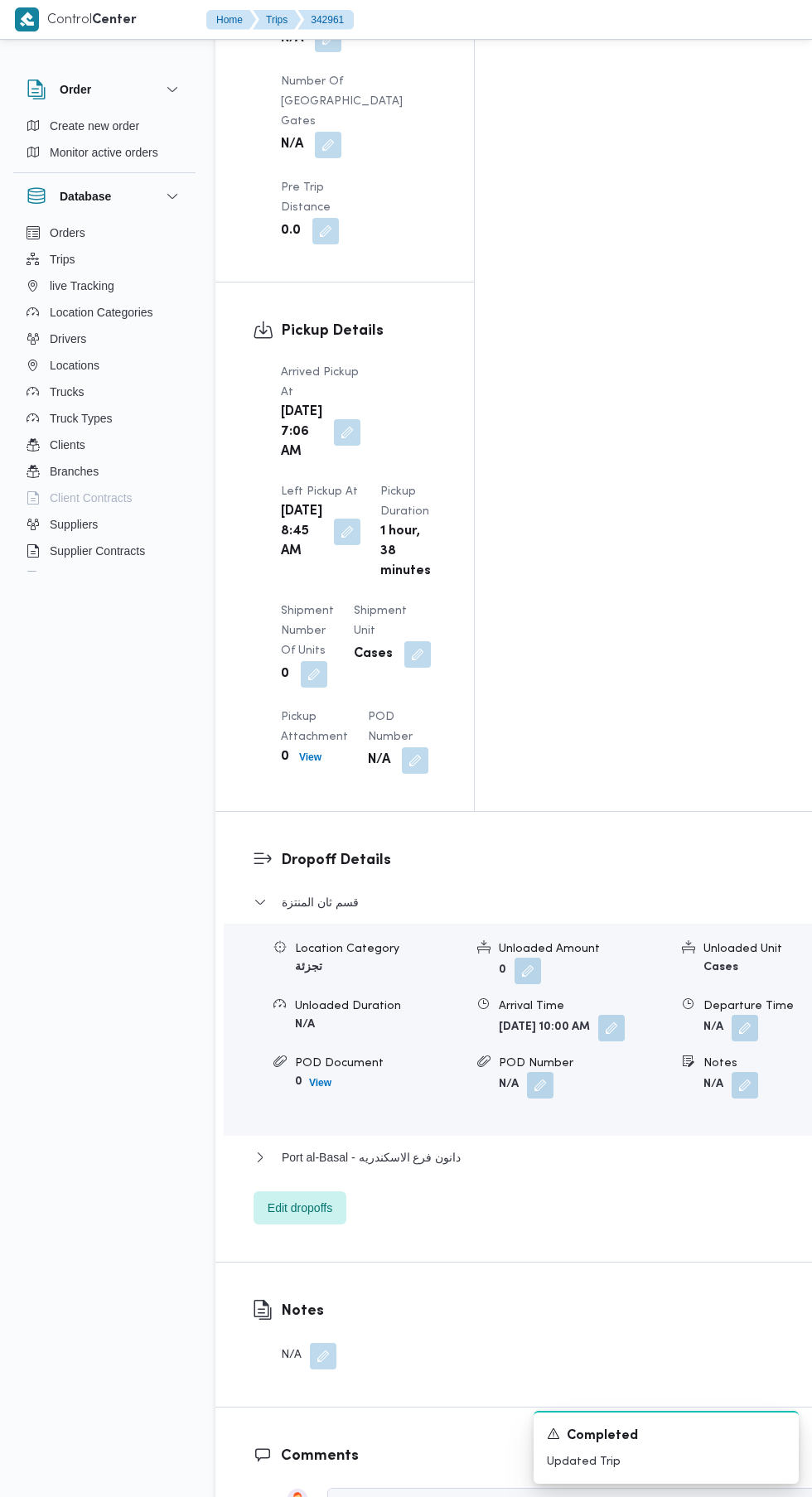
click at [655, 1028] on div "Dropoff Details قسم ثان المنتزة Location Category تجزئة Unloaded Amount 0 Unloa…" at bounding box center [548, 1037] width 666 height 449
click at [406, 1147] on span "Port al-Basal - دانون فرع الاسكندريه" at bounding box center [371, 1157] width 179 height 20
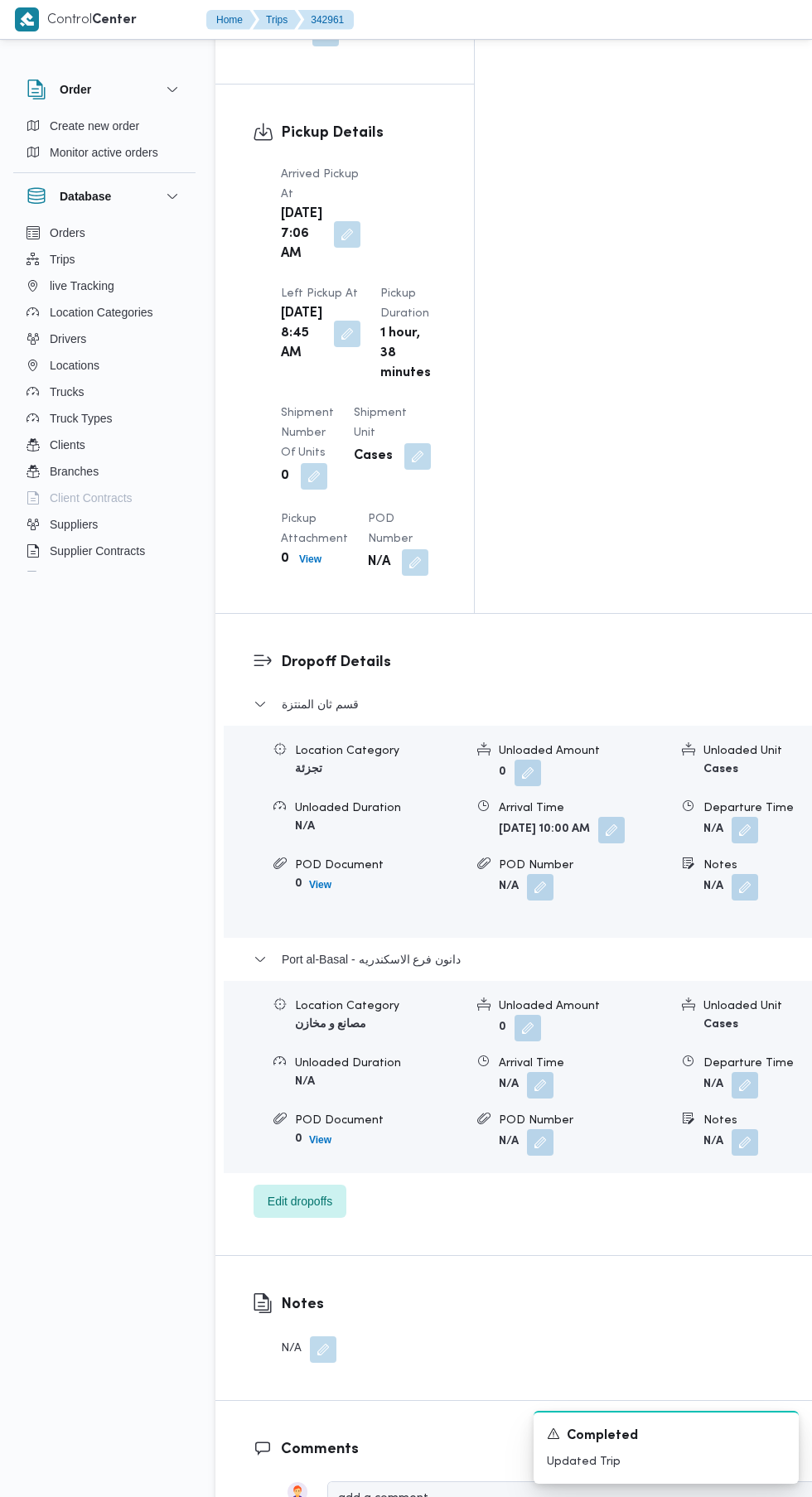
scroll to position [2098, 0]
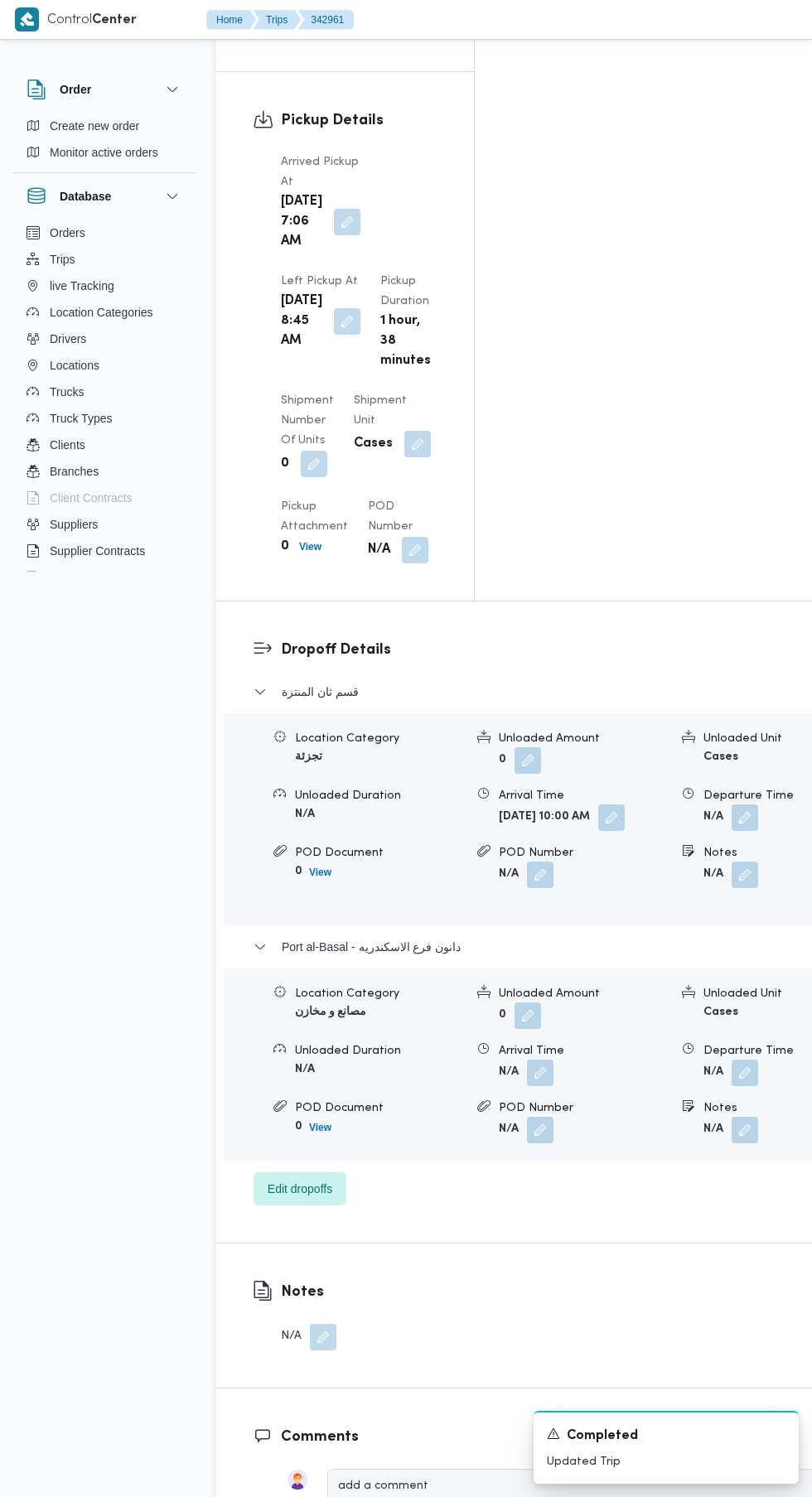
click at [731, 1059] on button "button" at bounding box center [744, 1072] width 26 height 26
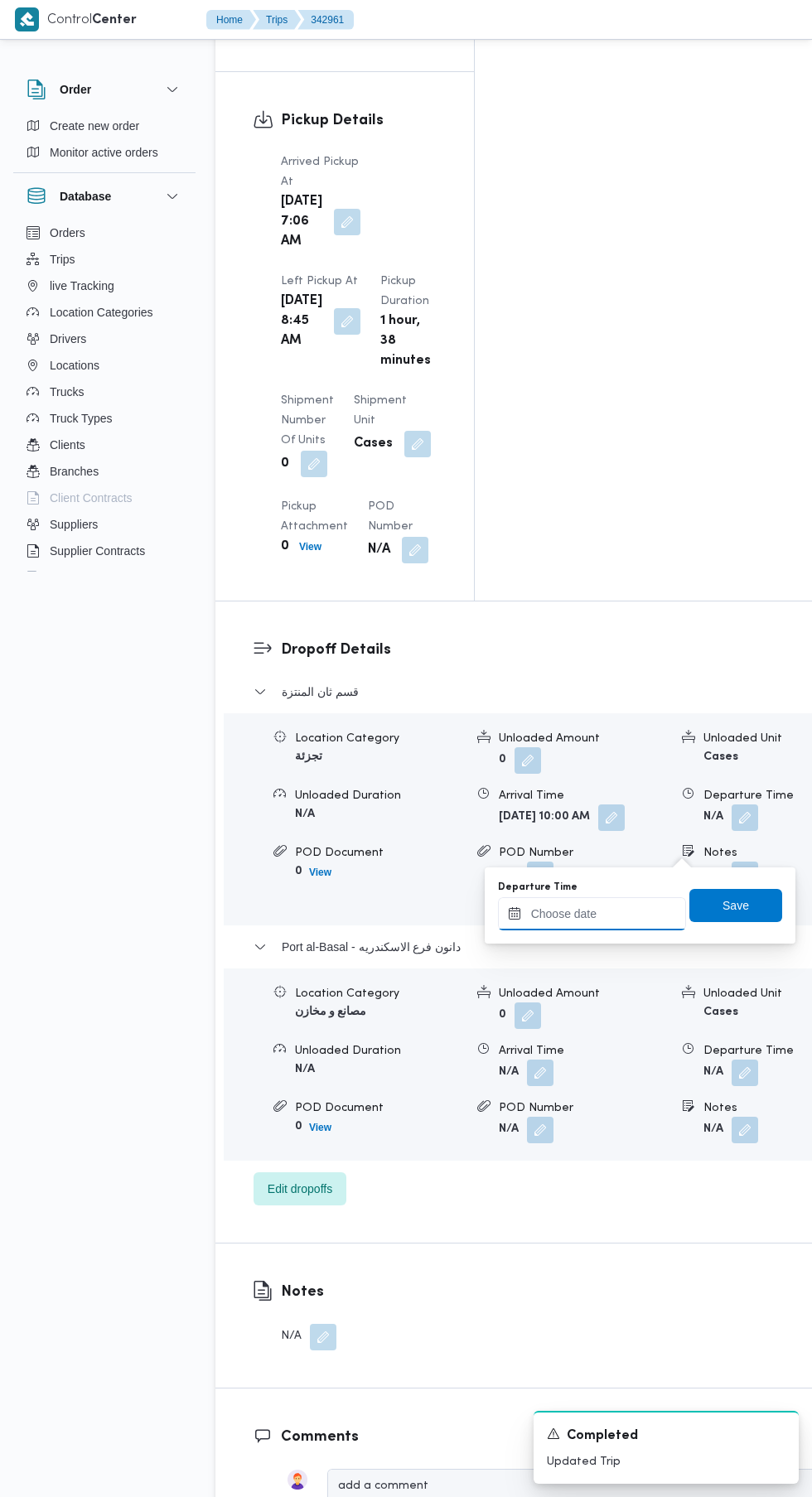
click at [624, 913] on input "Departure Time" at bounding box center [592, 913] width 188 height 33
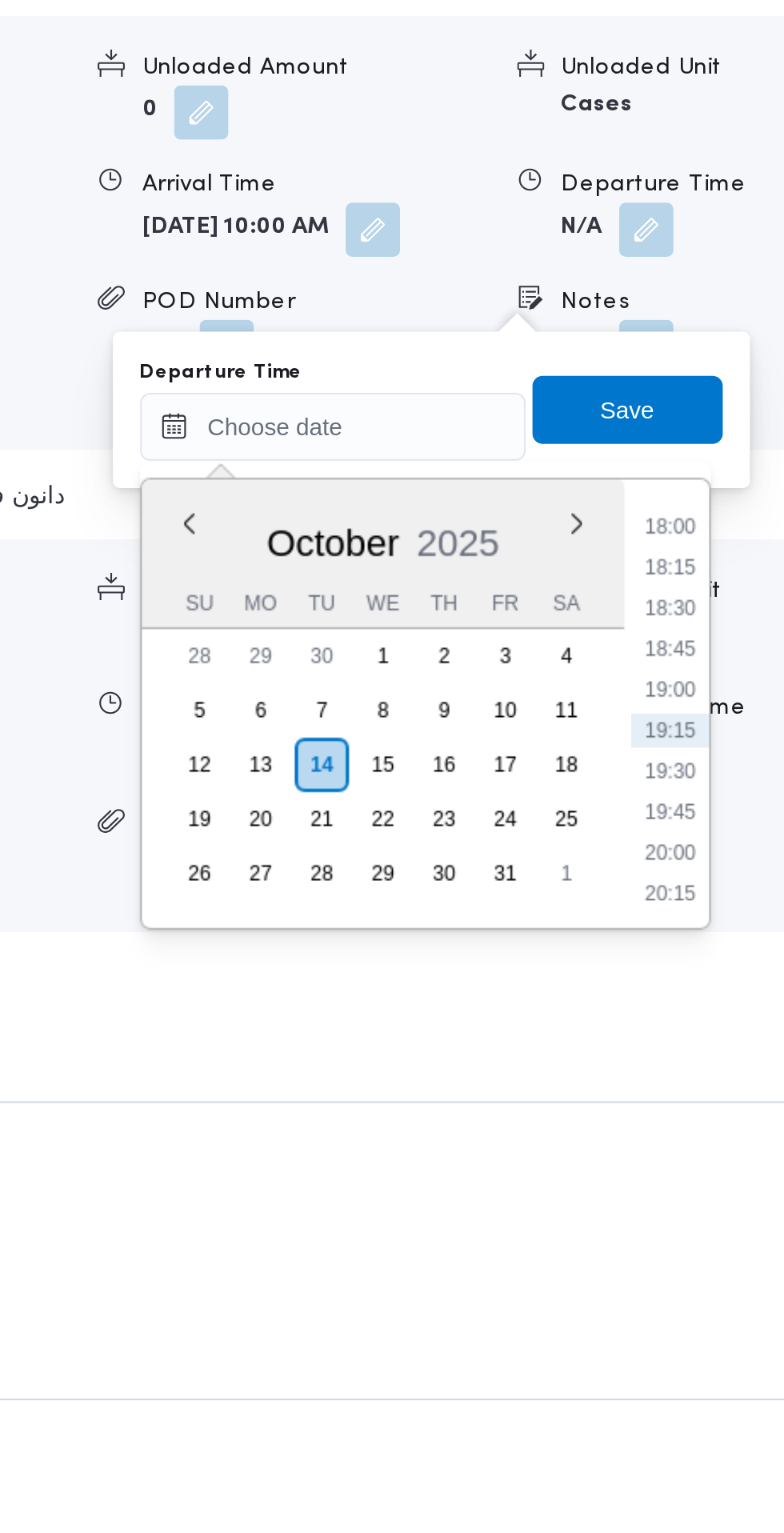
click at [732, 932] on li "18:00" at bounding box center [730, 930] width 37 height 16
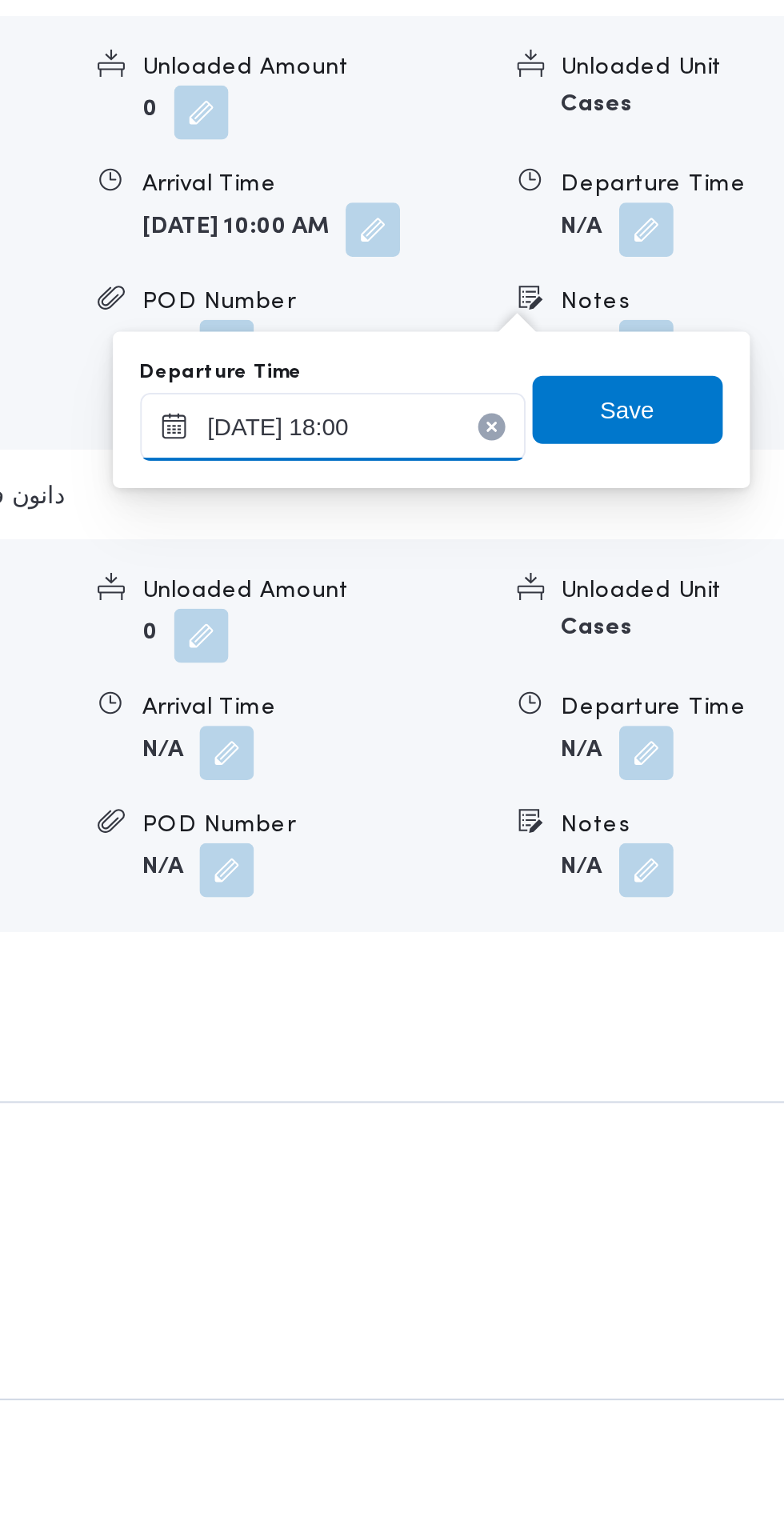
click at [606, 883] on input "14/10/2025 18:00" at bounding box center [571, 882] width 181 height 32
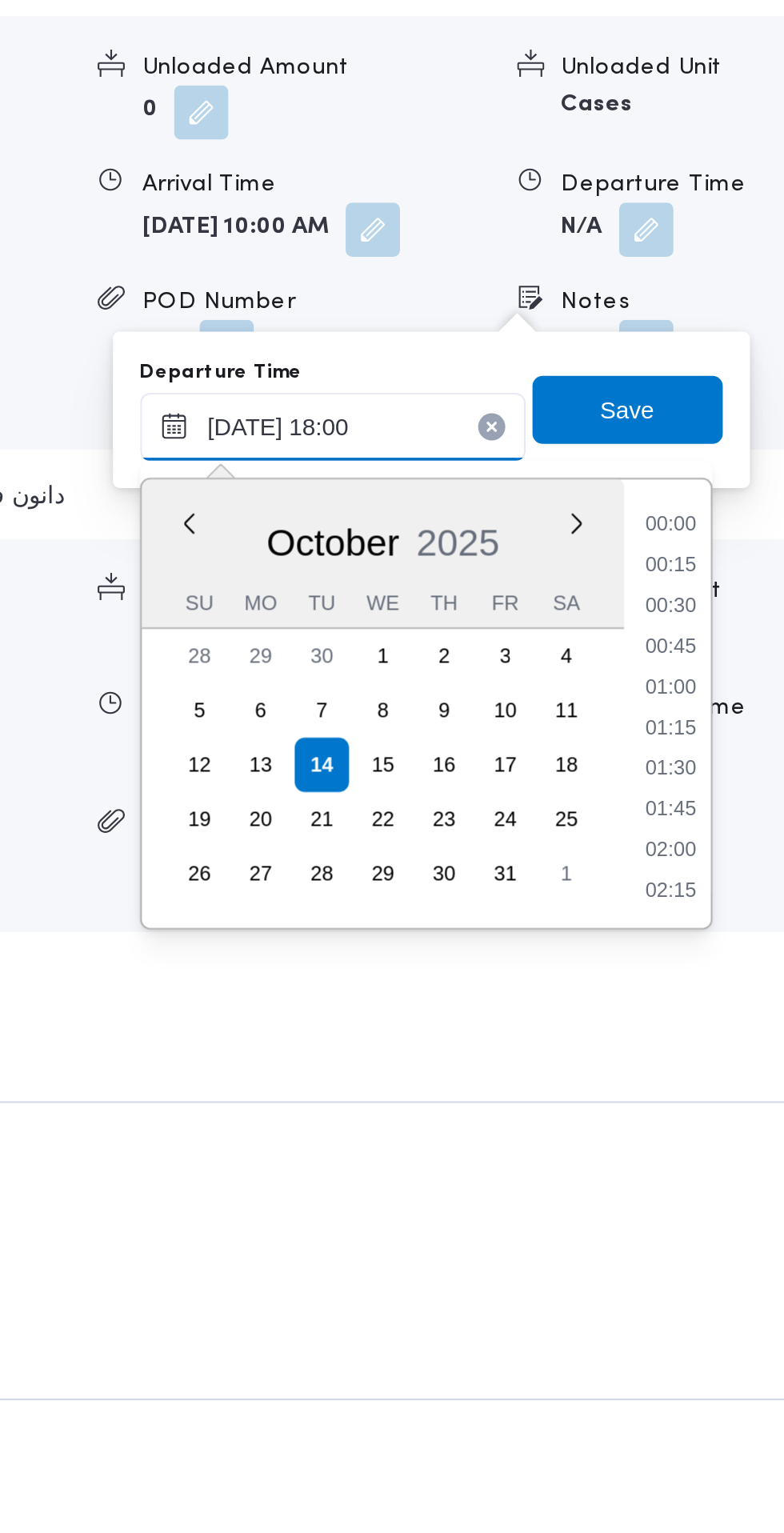
scroll to position [1285, 0]
click at [739, 928] on li "16:45" at bounding box center [730, 930] width 37 height 16
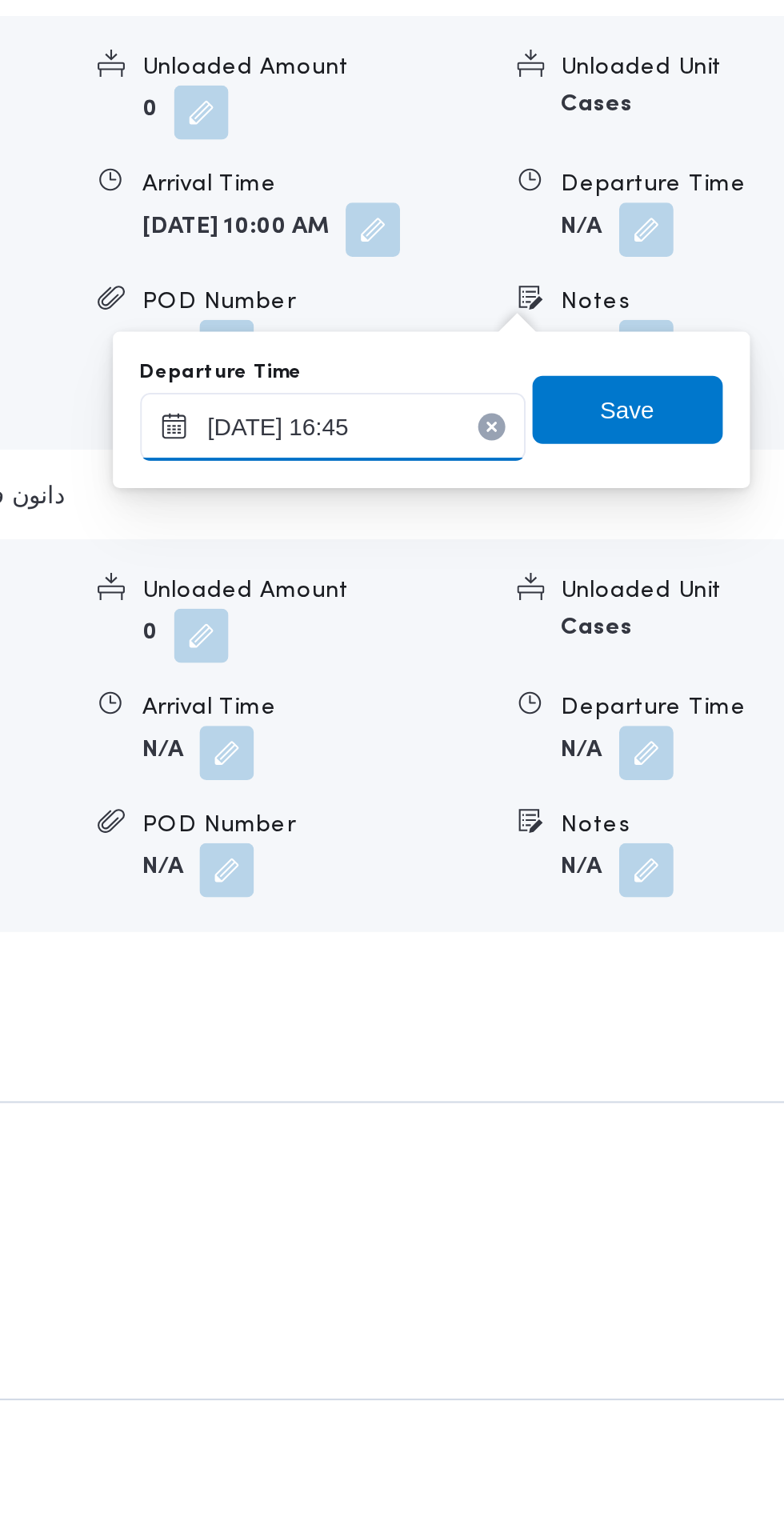
click at [609, 884] on input "14/10/2025 16:45" at bounding box center [571, 882] width 181 height 32
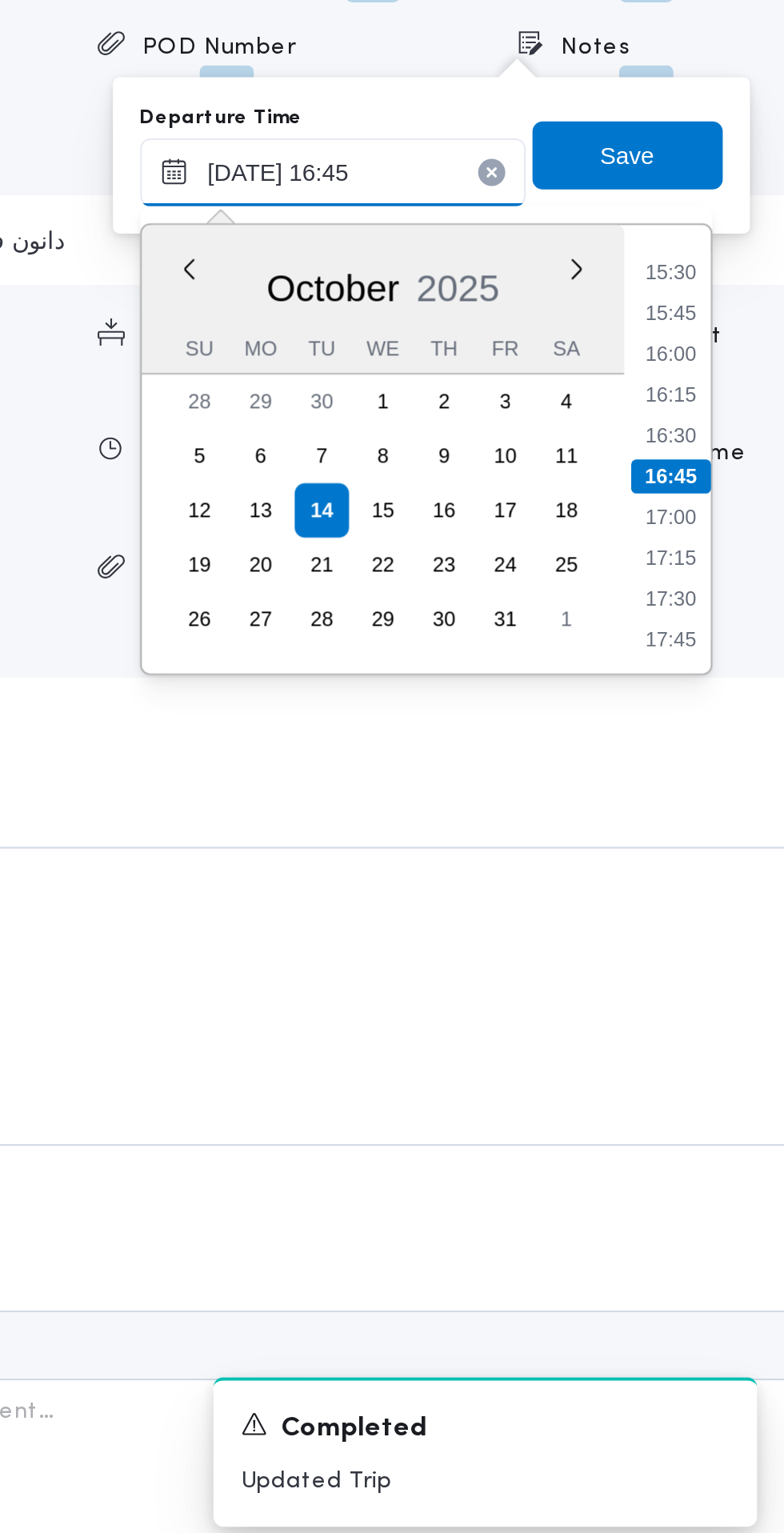
scroll to position [2026, 0]
click at [738, 1079] on li "17:30" at bounding box center [730, 1084] width 37 height 16
type input "14/10/2025 17:30"
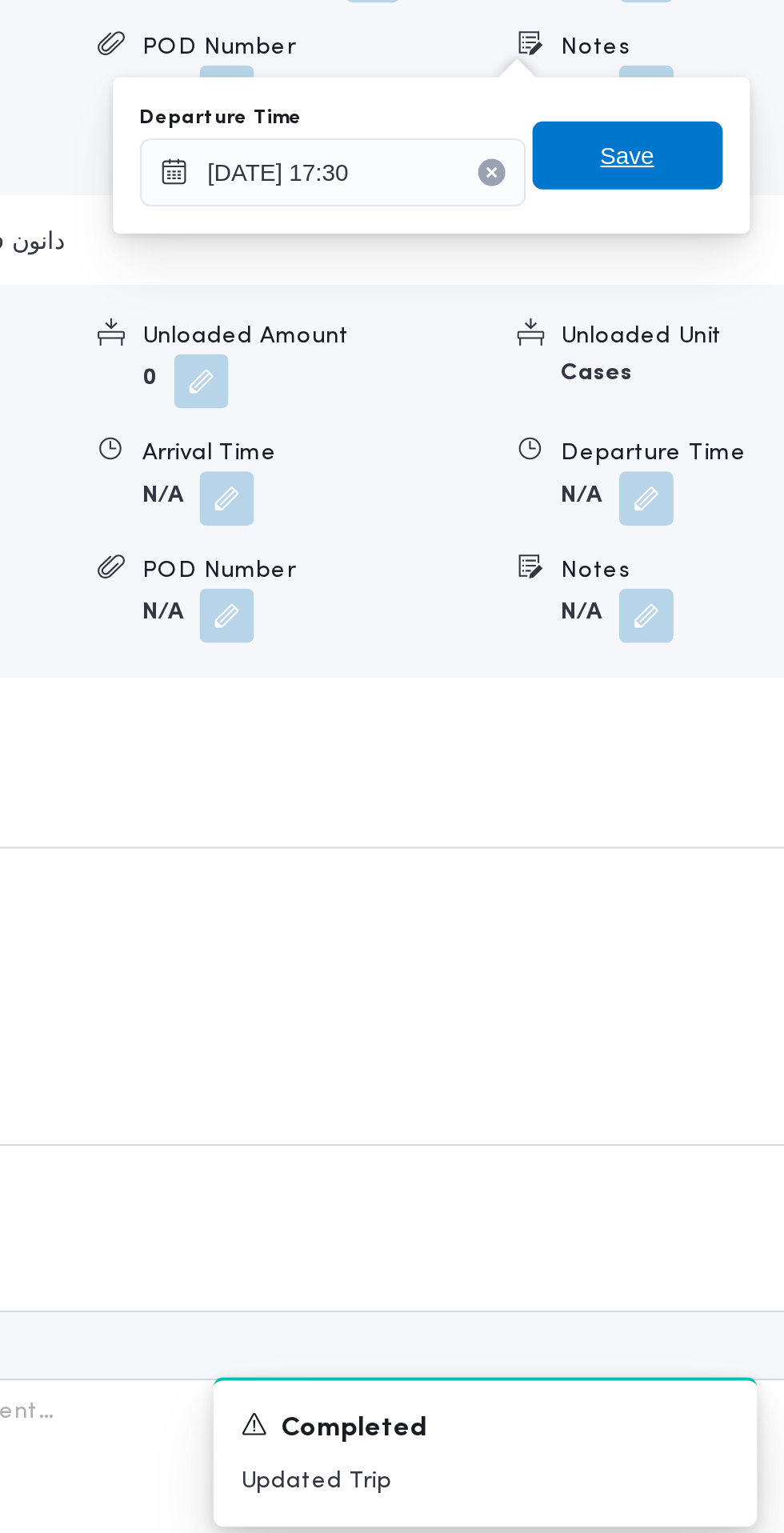
click at [734, 870] on span "Save" at bounding box center [710, 874] width 89 height 32
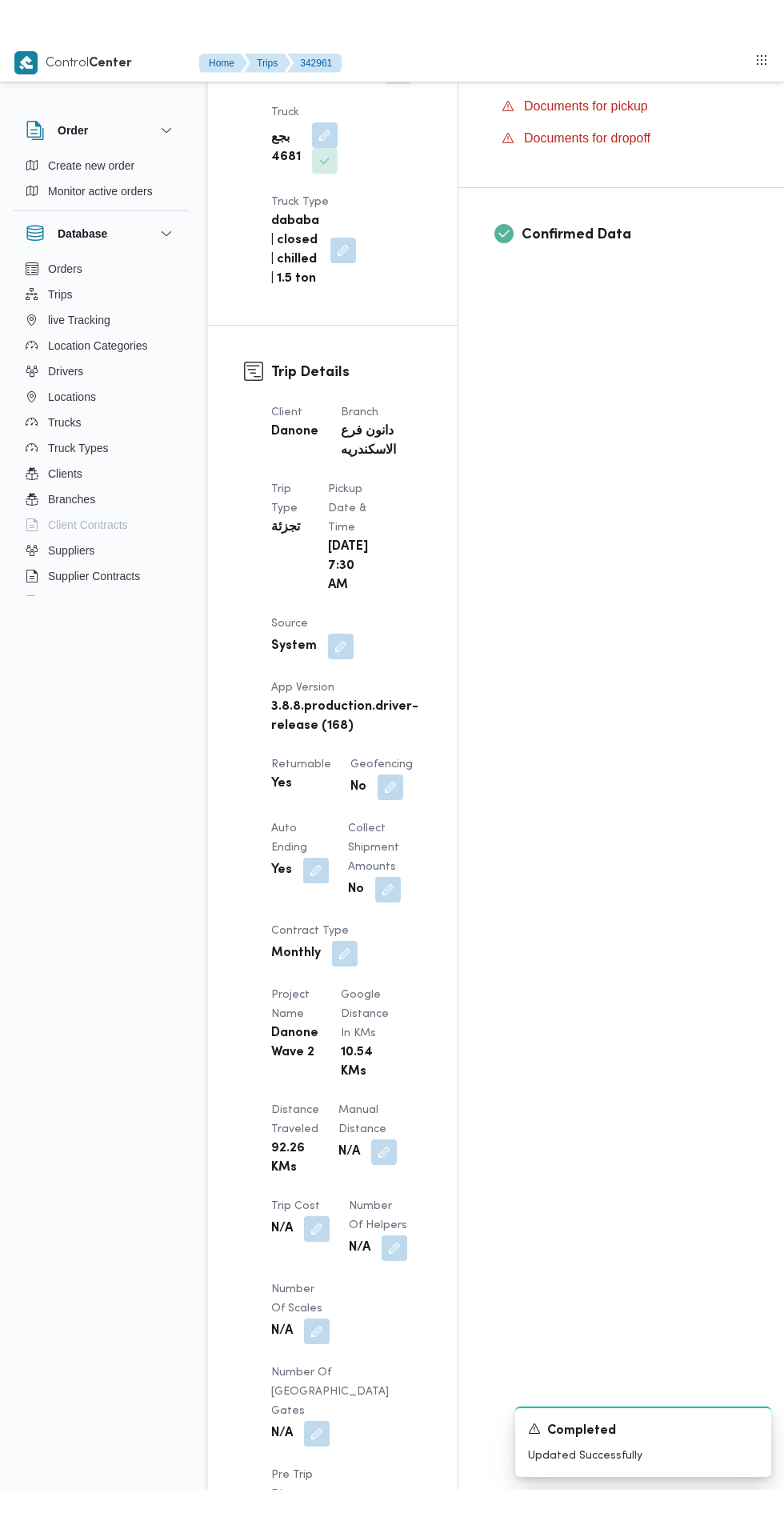
scroll to position [573, 0]
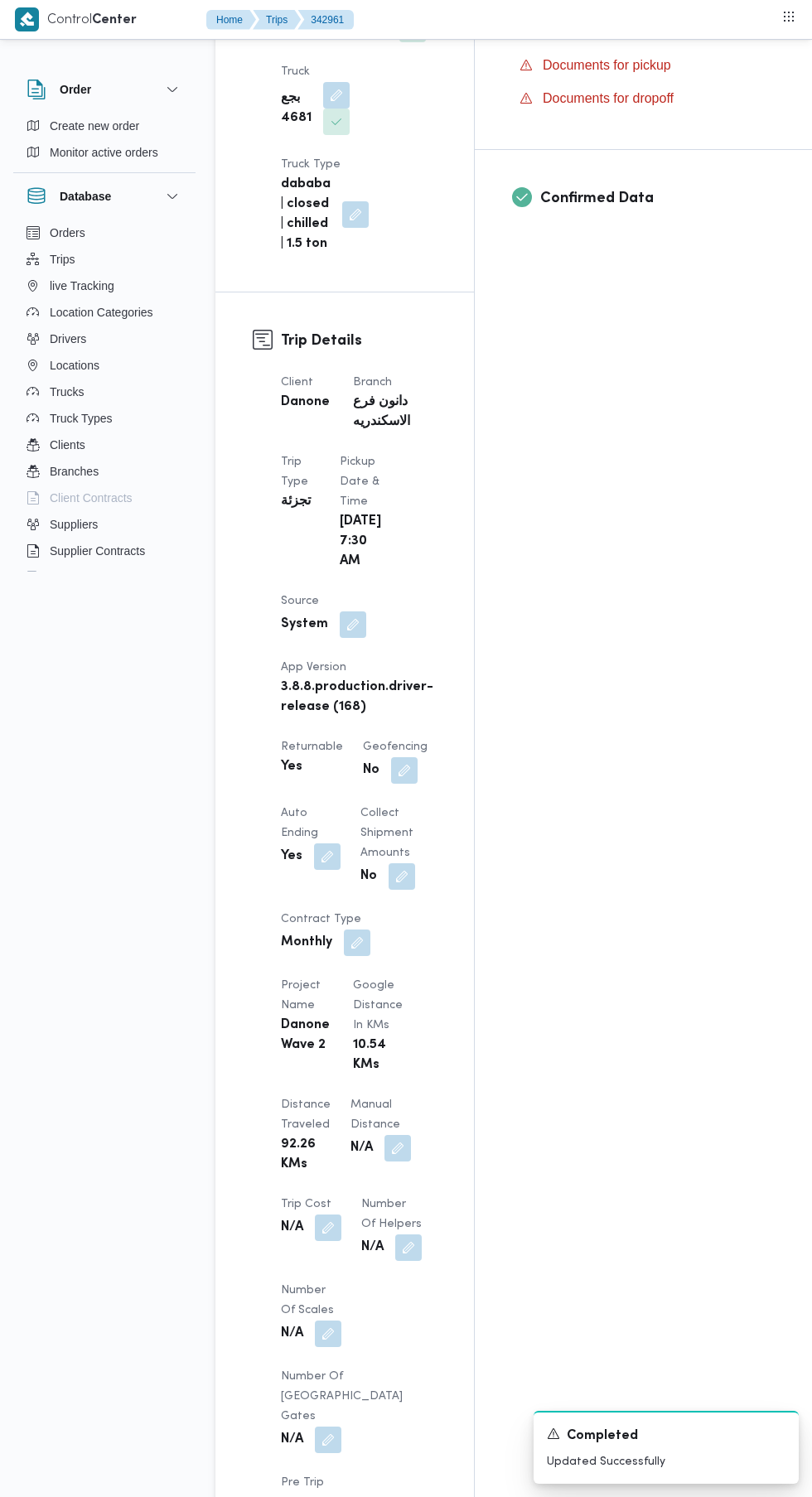
click at [385, 1134] on button "button" at bounding box center [397, 1147] width 26 height 26
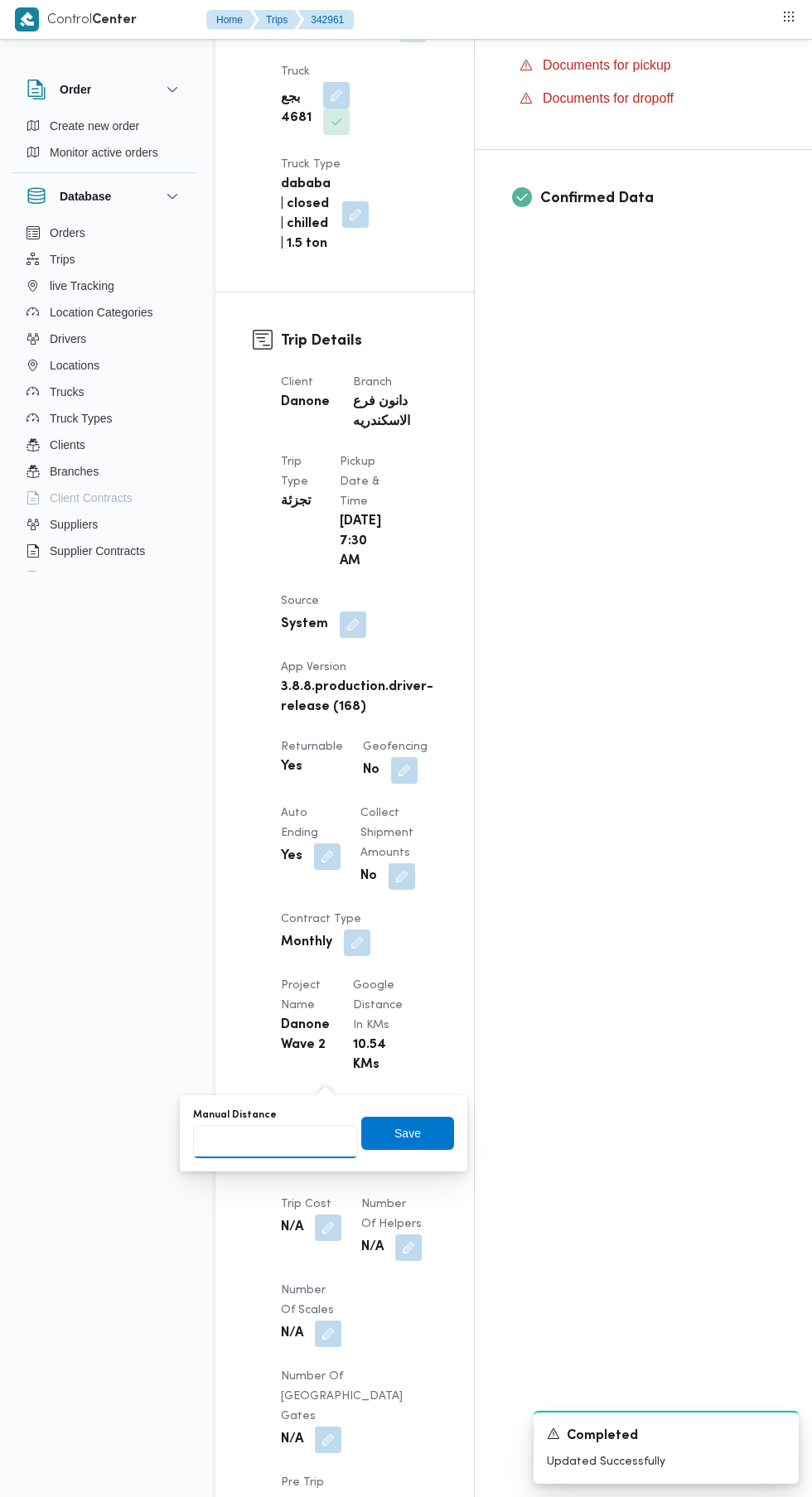
click at [267, 1139] on input "Manual Distance" at bounding box center [275, 1141] width 165 height 33
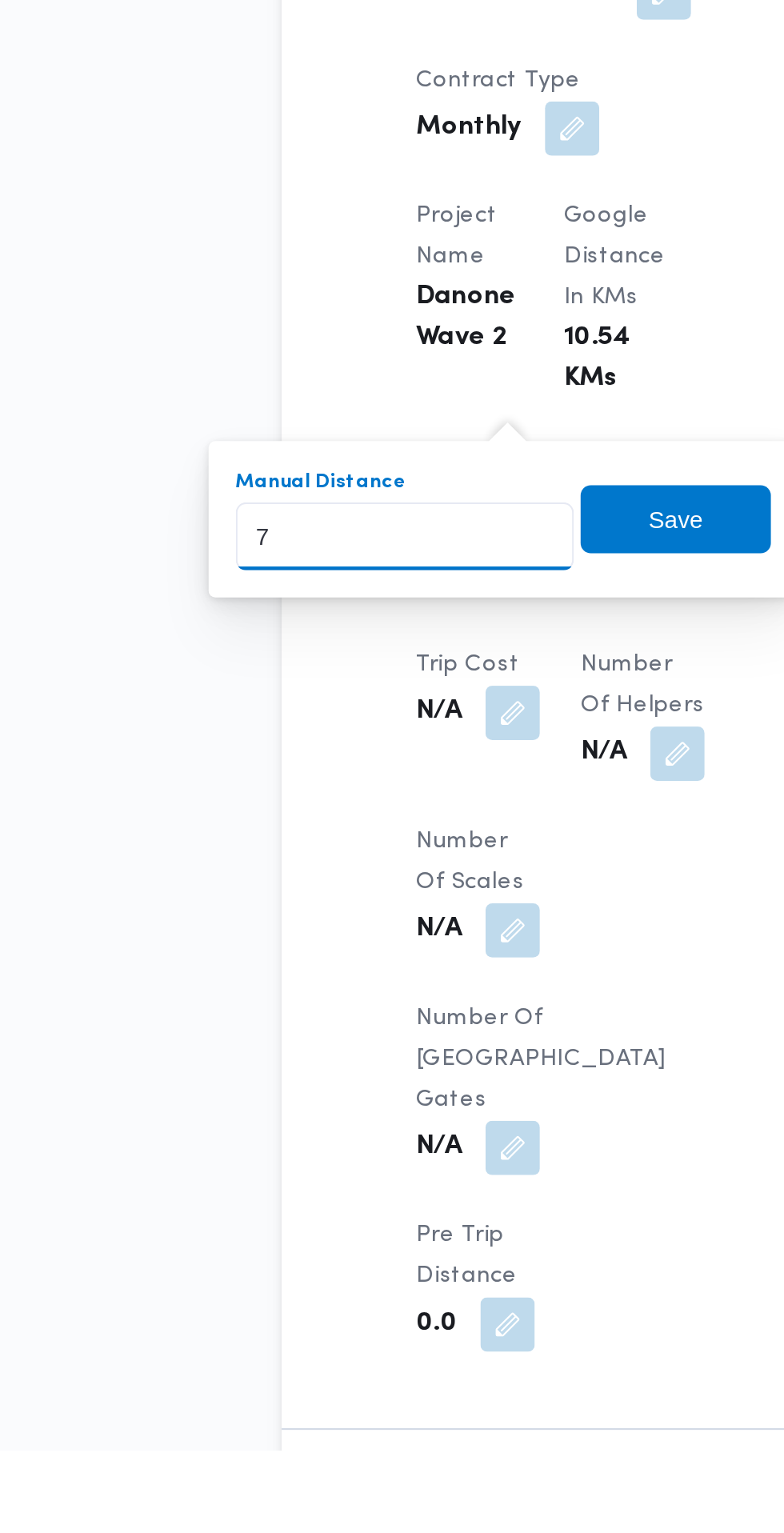
type input "70"
click at [412, 1100] on span "Save" at bounding box center [393, 1094] width 89 height 32
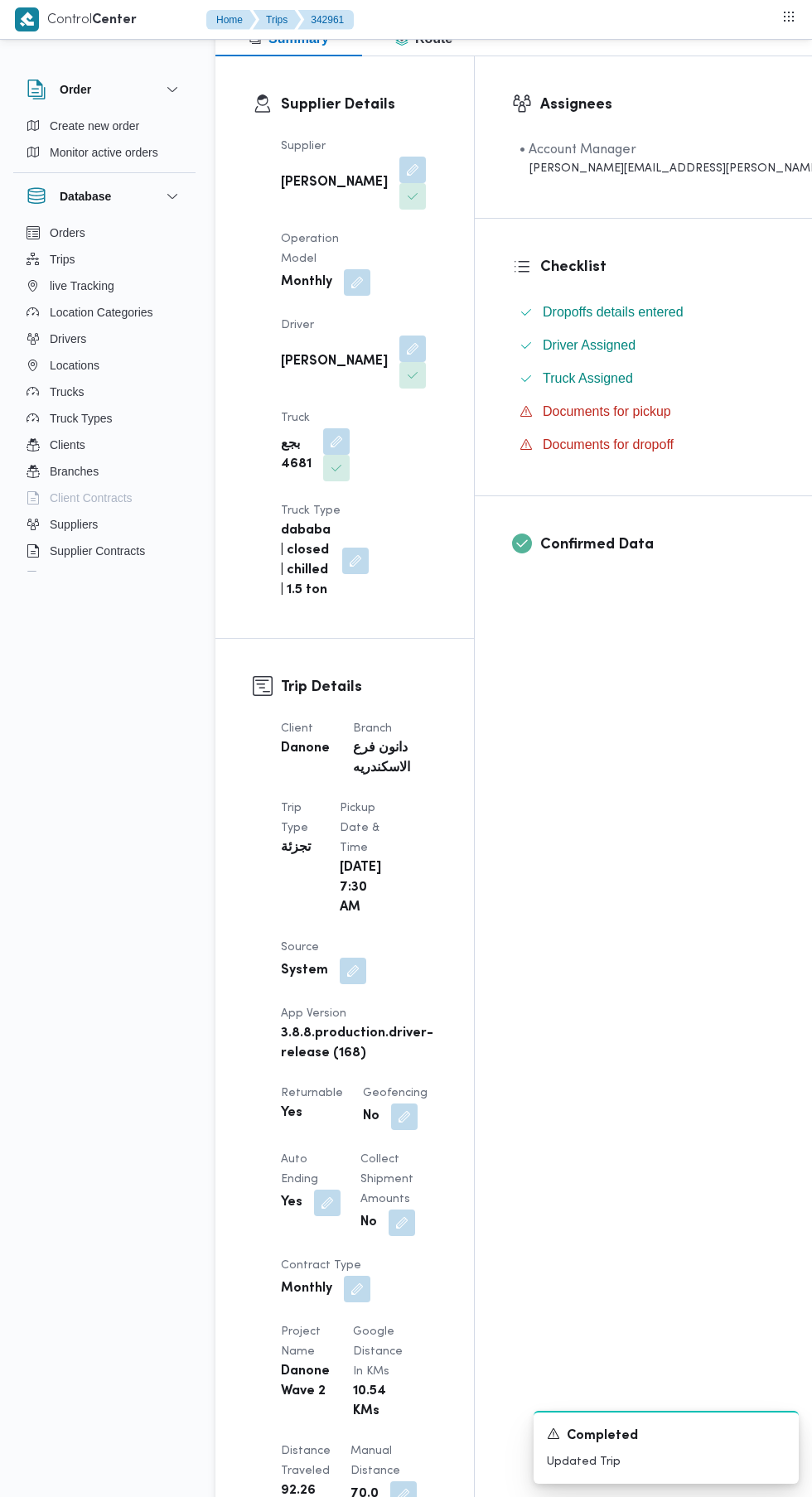
scroll to position [0, 0]
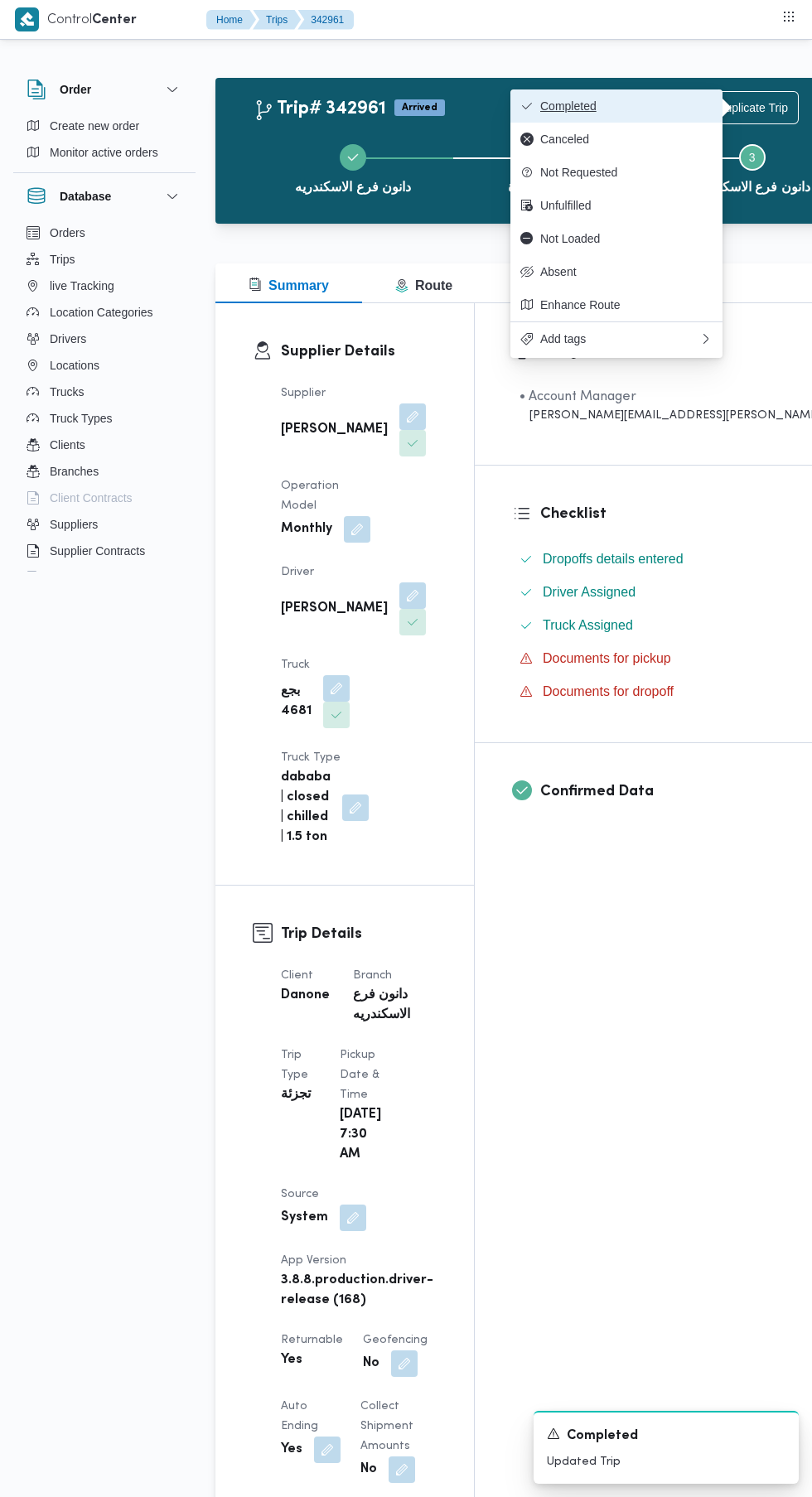
click at [662, 117] on button "Completed" at bounding box center [616, 105] width 212 height 33
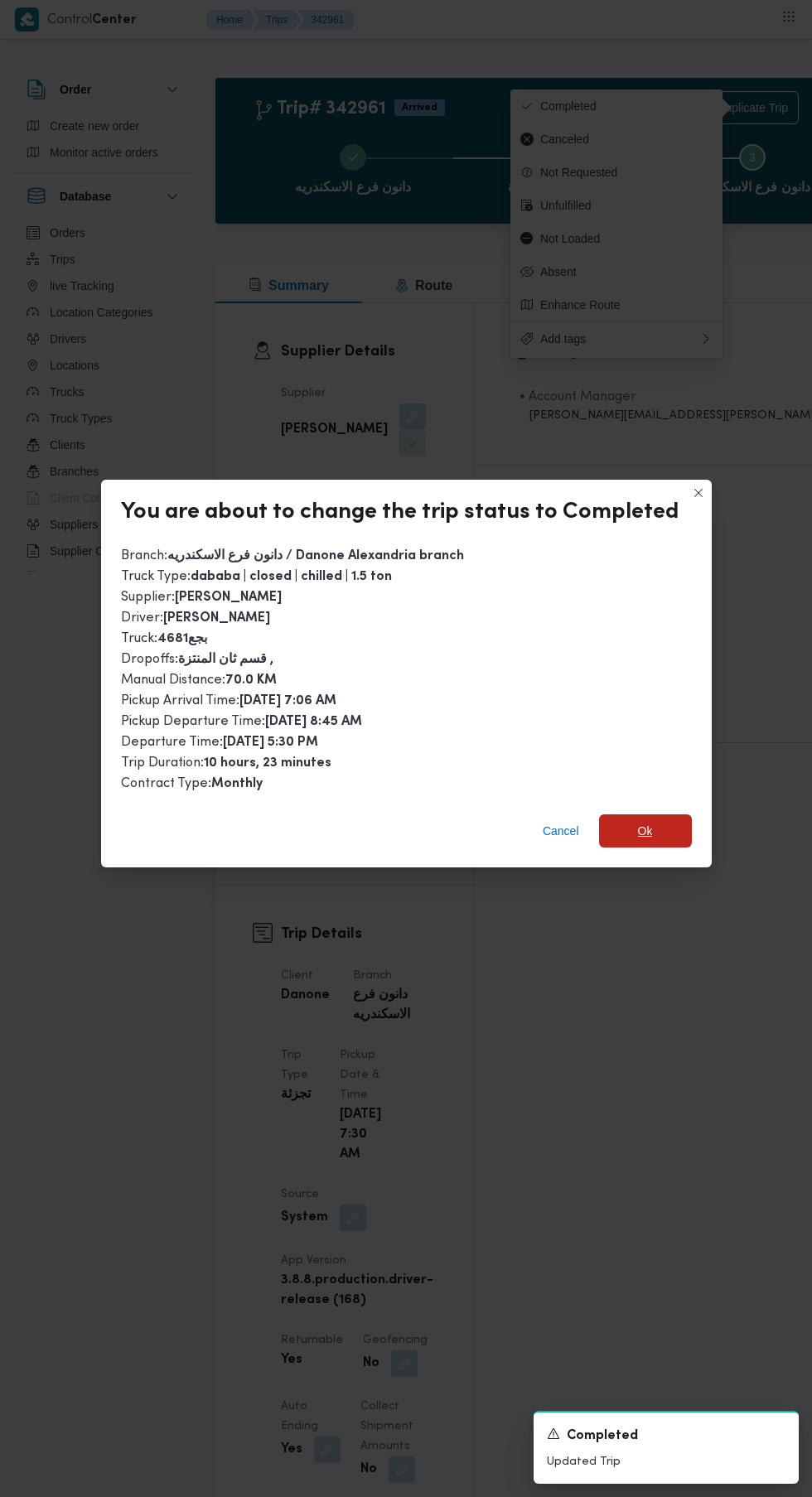
click at [661, 820] on span "Ok" at bounding box center [645, 831] width 93 height 33
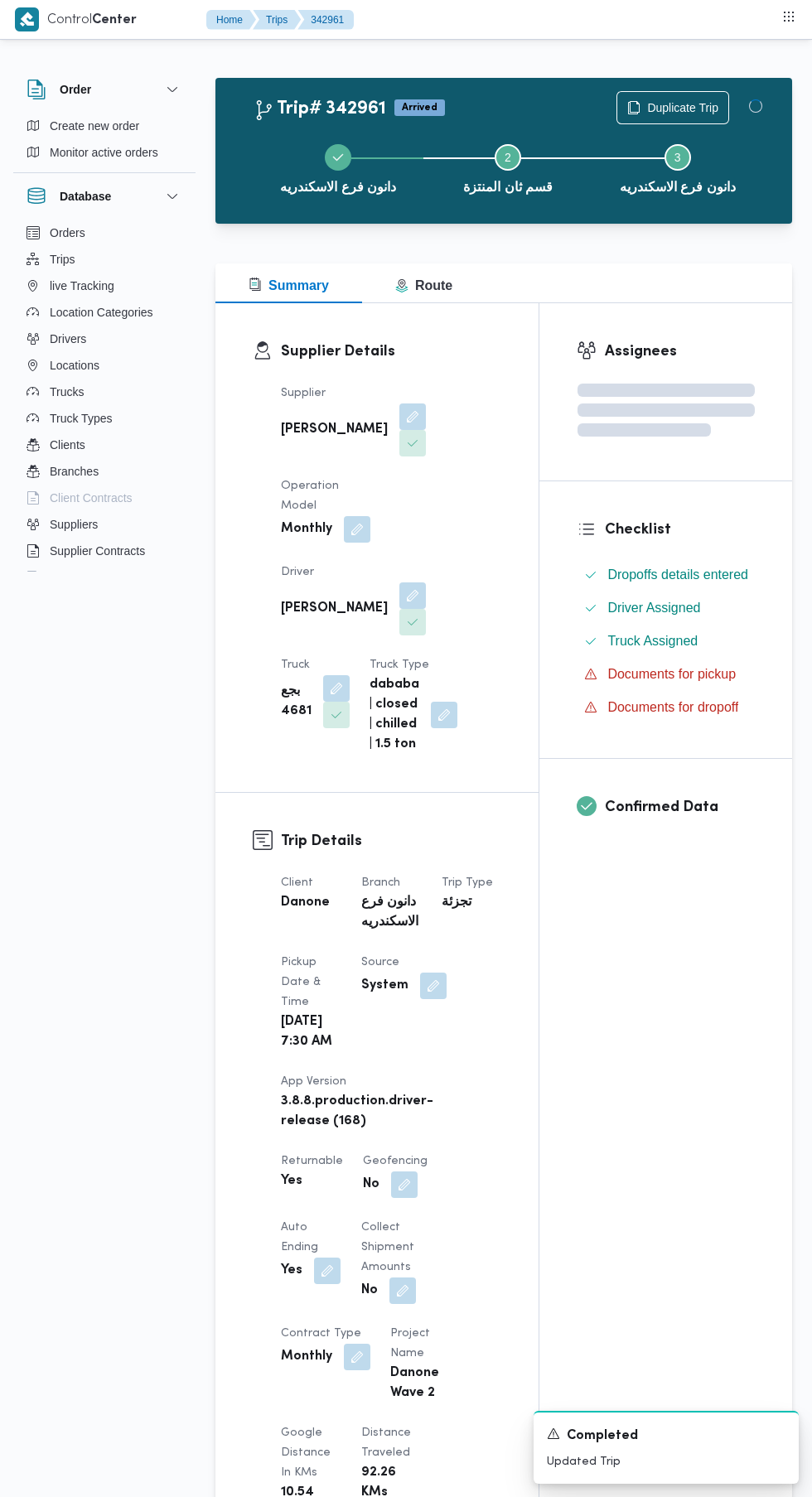
scroll to position [40, 0]
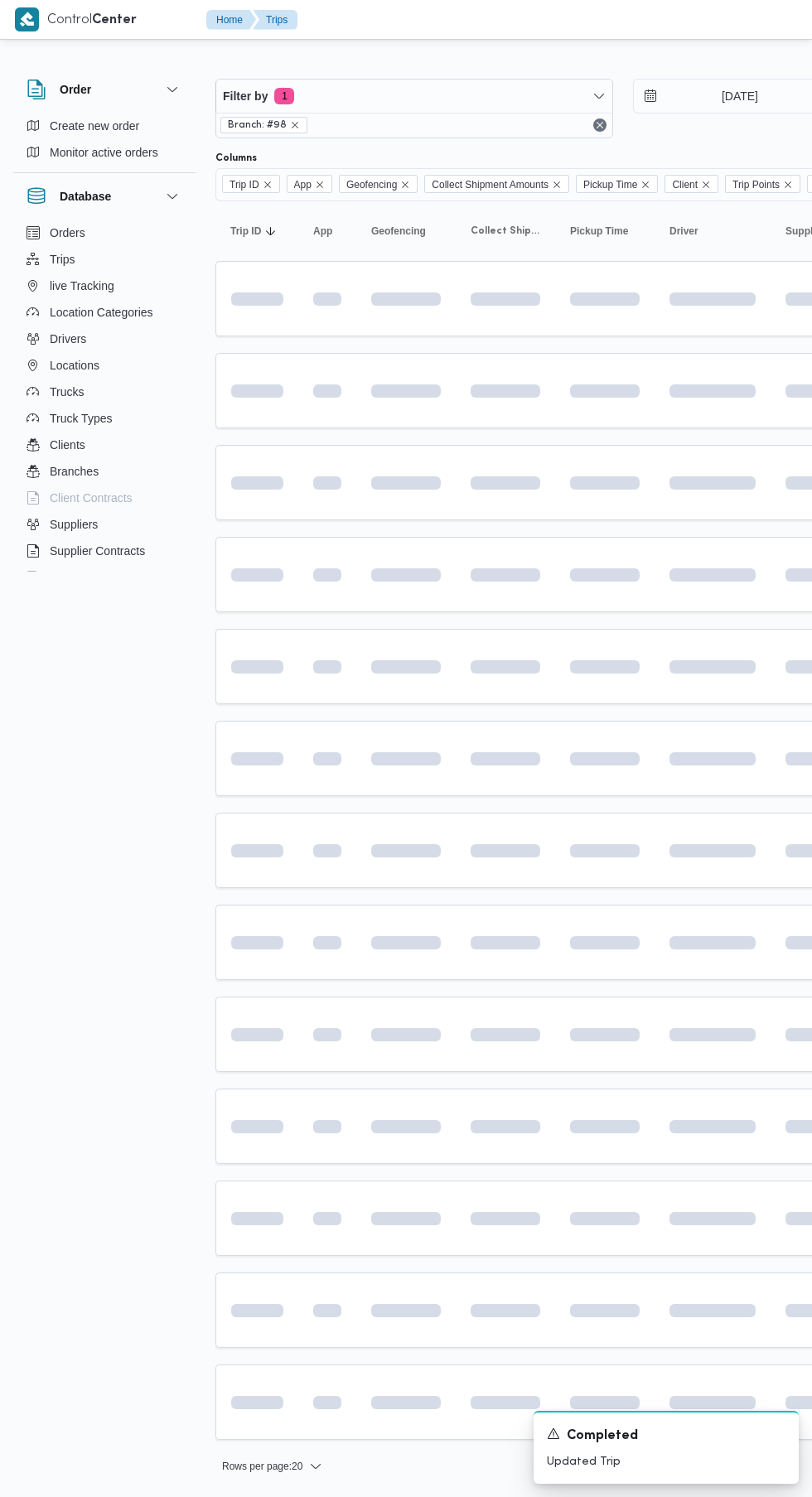
scroll to position [0, 26]
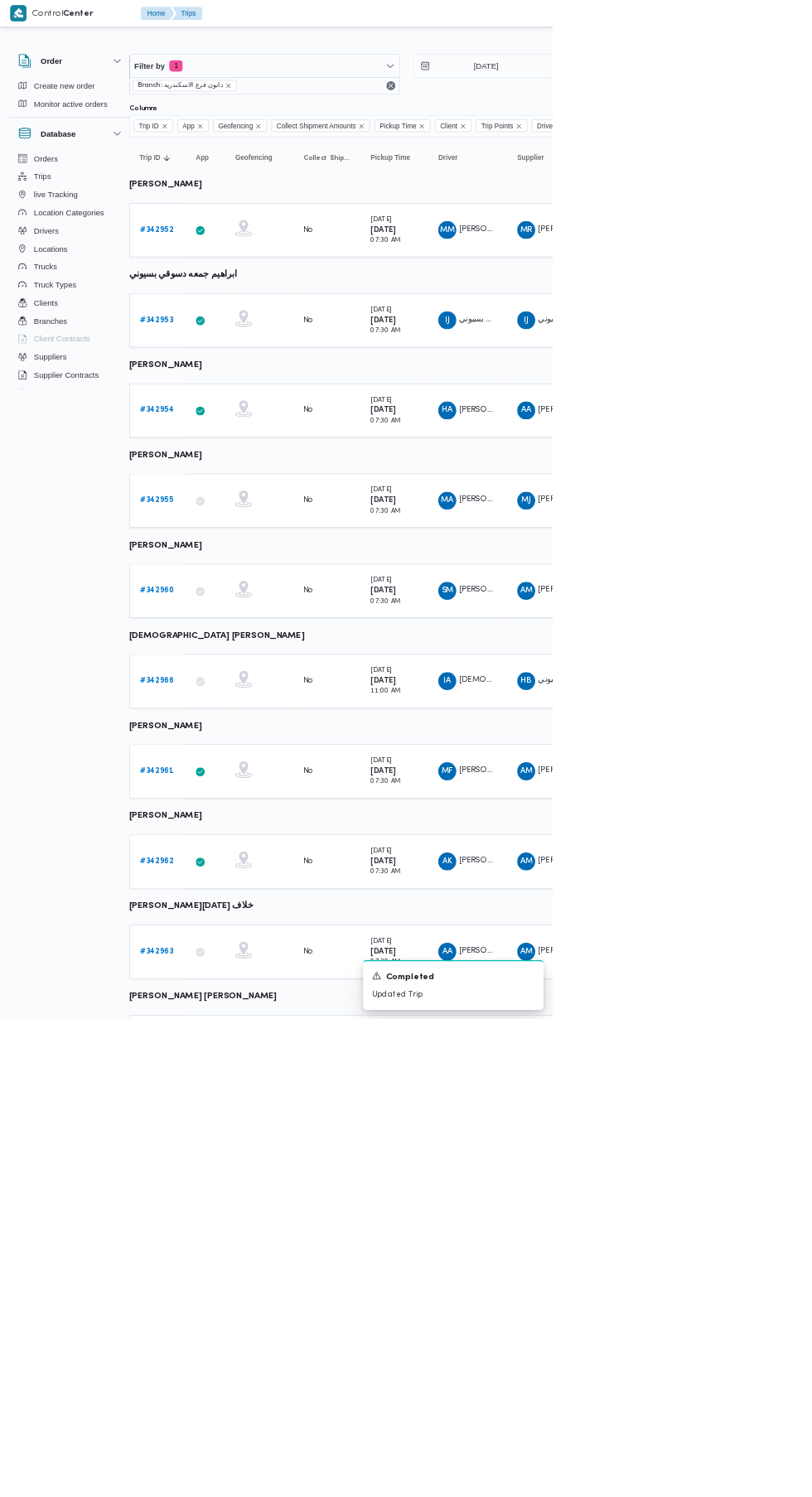
click at [229, 1263] on b "# 342962" at bounding box center [230, 1265] width 50 height 11
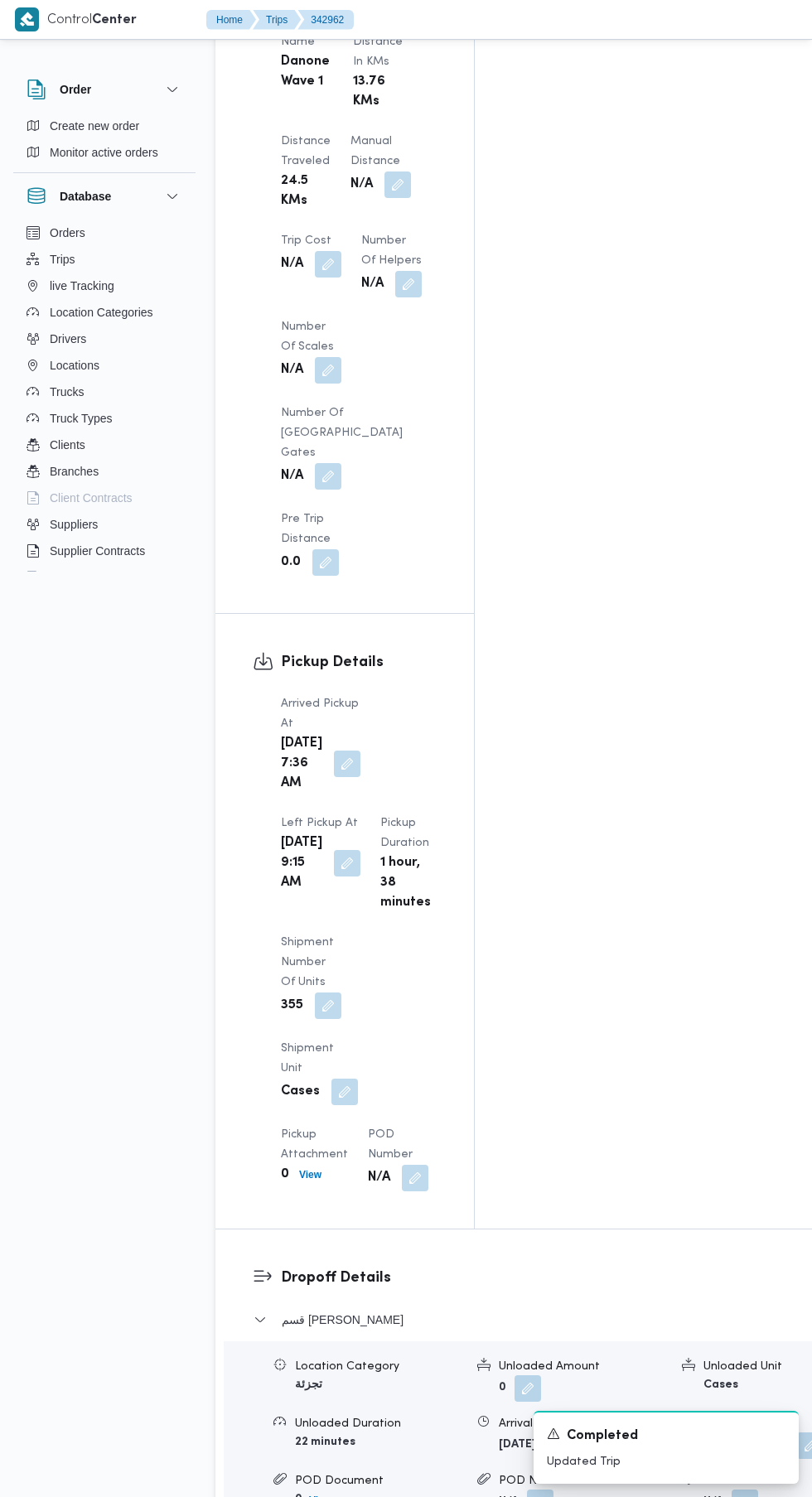
click at [639, 1266] on h3 "Dropoff Details" at bounding box center [562, 1277] width 563 height 23
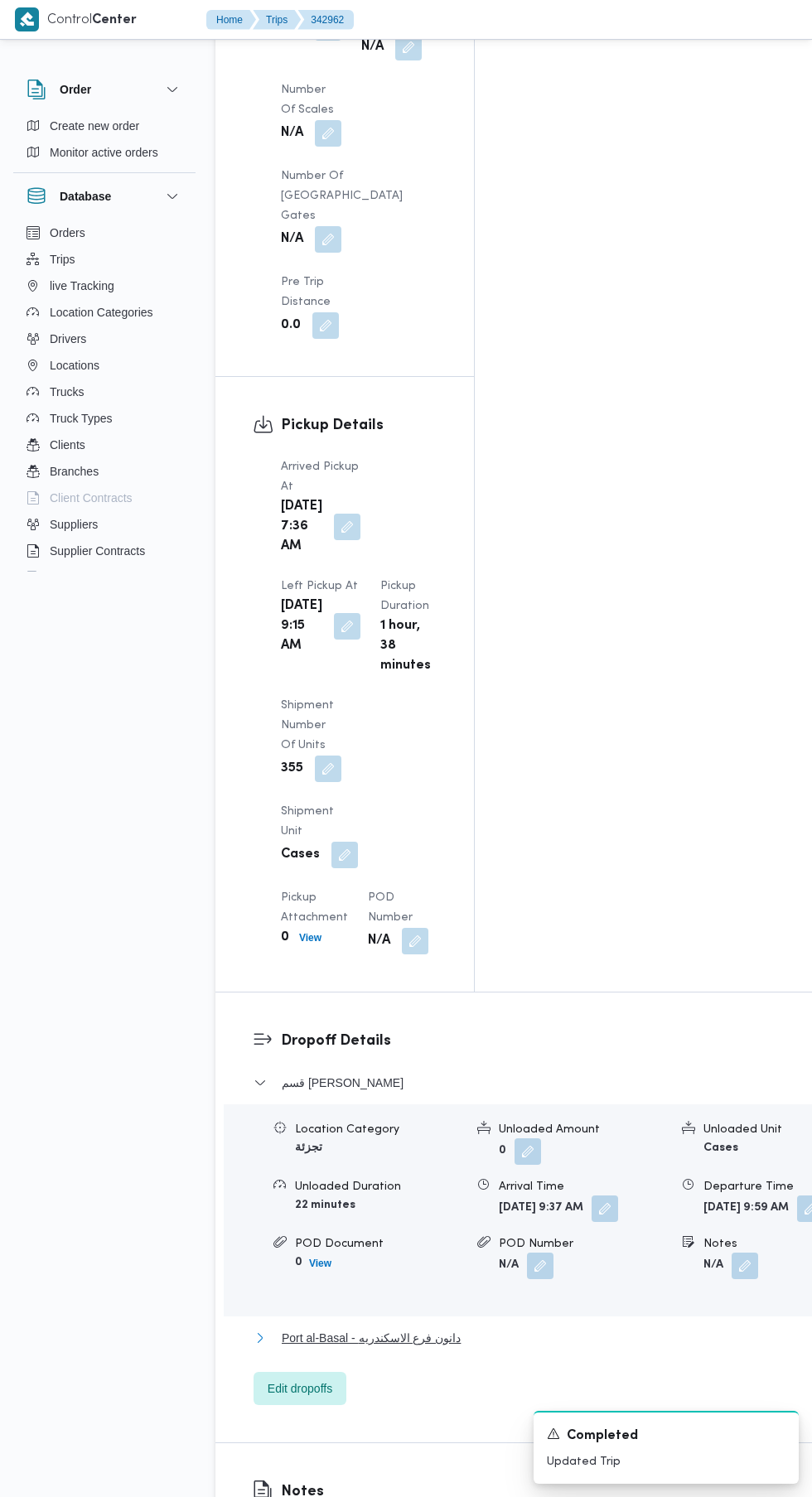
click at [441, 1328] on span "Port al-Basal - دانون فرع الاسكندريه" at bounding box center [371, 1338] width 179 height 20
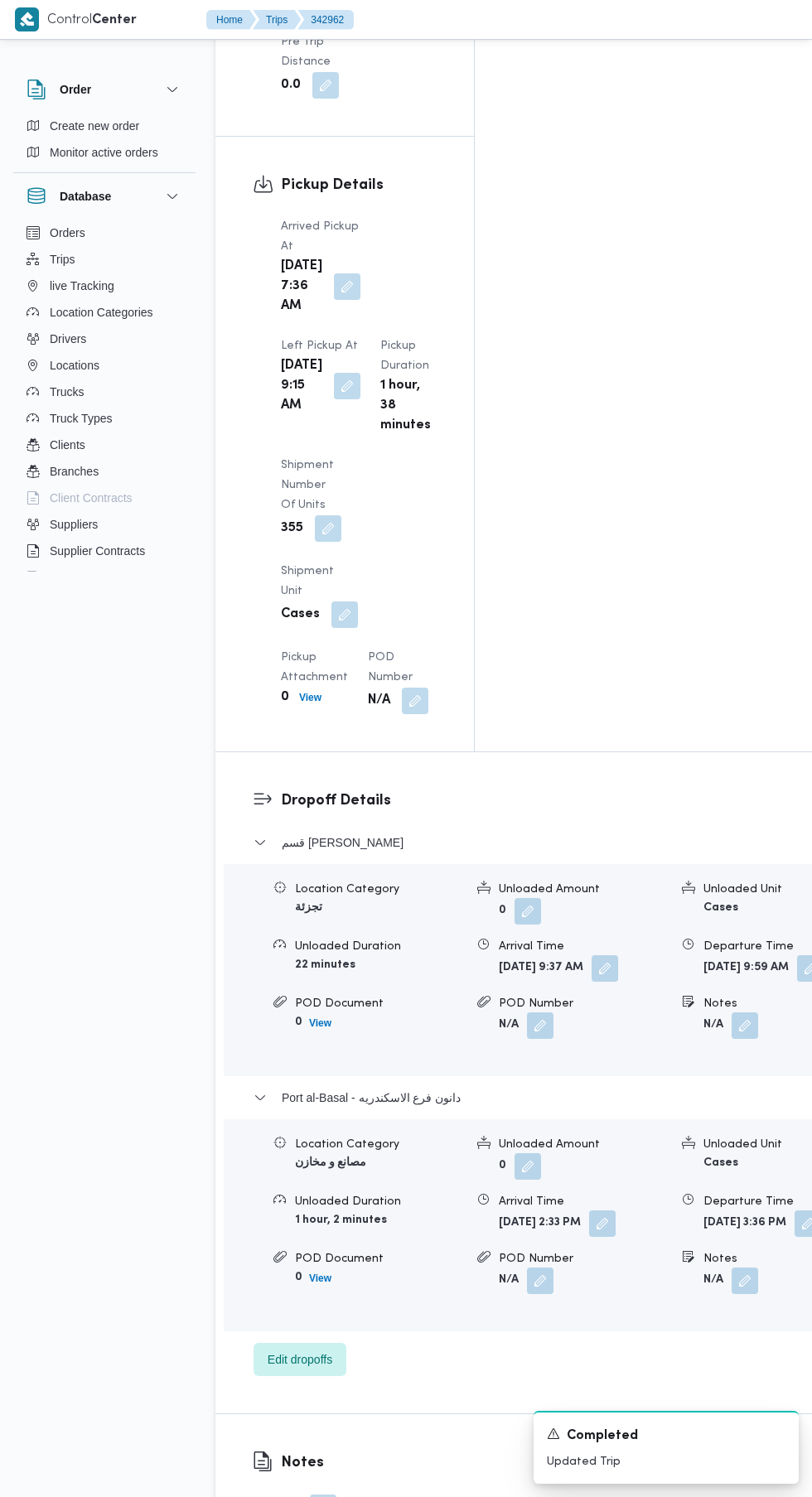
scroll to position [2034, 0]
click at [794, 1209] on button "button" at bounding box center [807, 1222] width 26 height 26
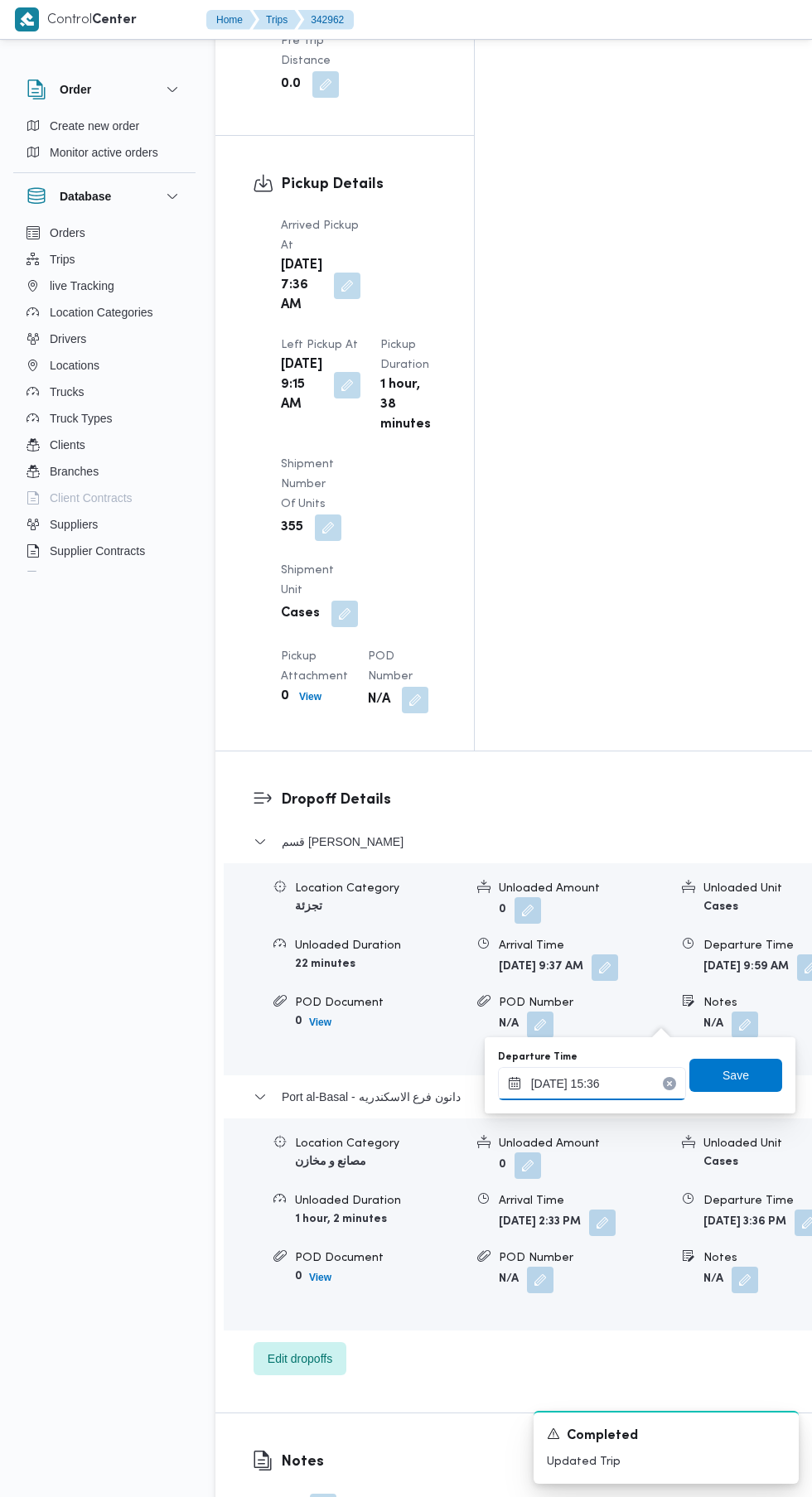
click at [596, 1084] on input "14/10/2025 15:36" at bounding box center [592, 1083] width 188 height 33
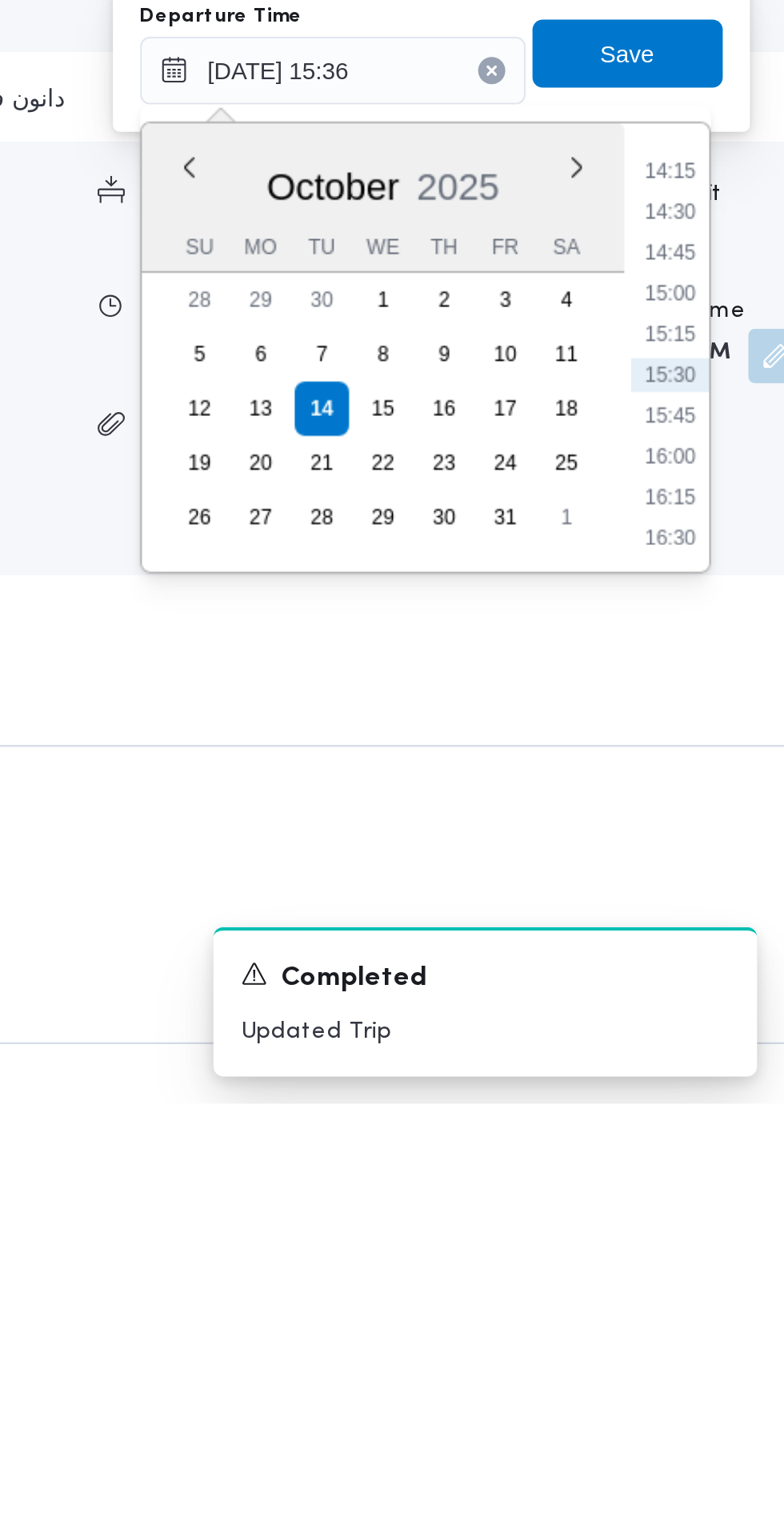
click at [731, 1266] on li "16:30" at bounding box center [730, 1266] width 37 height 16
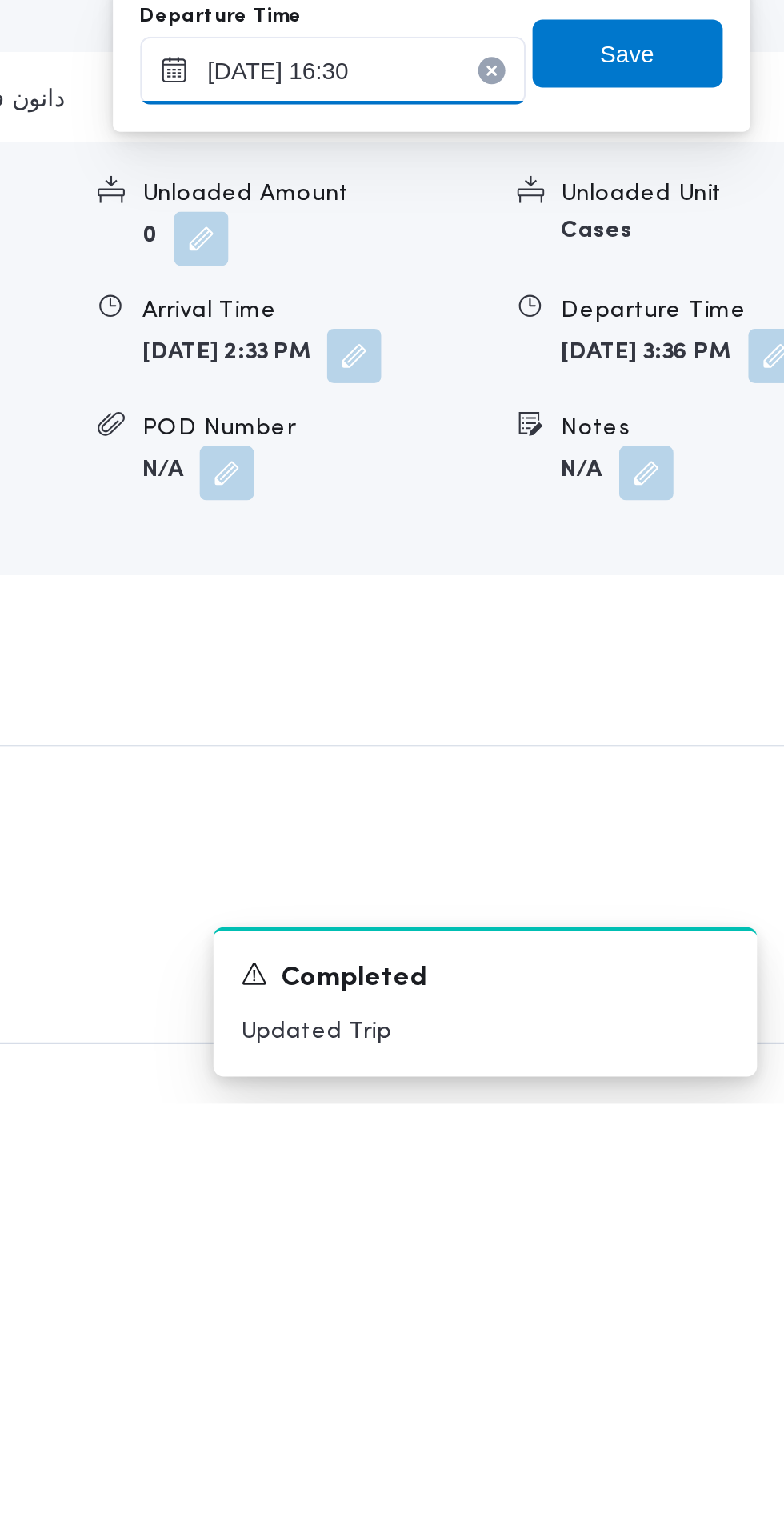
click at [616, 1047] on input "14/10/2025 16:30" at bounding box center [571, 1046] width 181 height 32
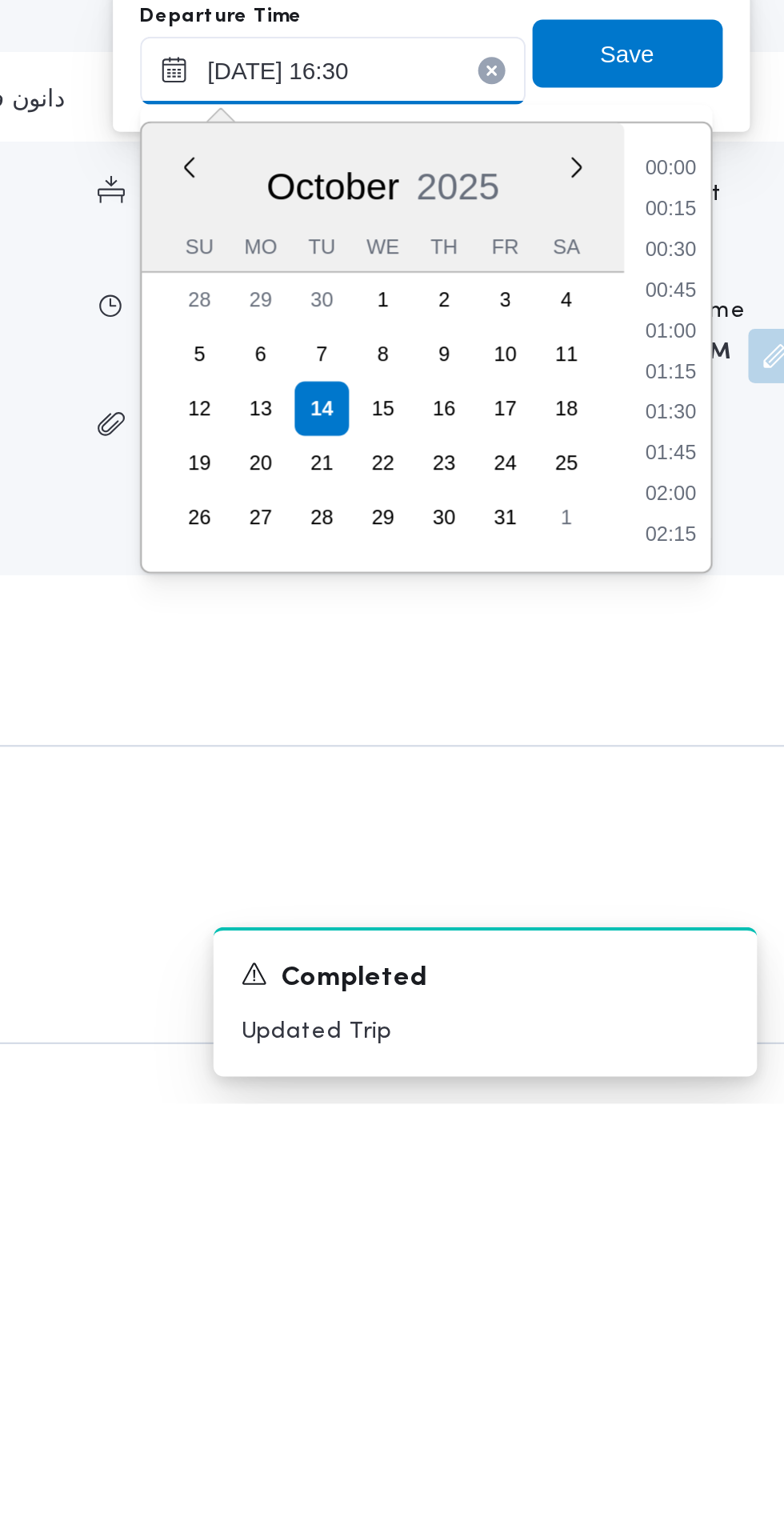
scroll to position [1170, 0]
click at [740, 1265] on li "17:30" at bounding box center [730, 1266] width 37 height 16
type input "14/10/2025 17:30"
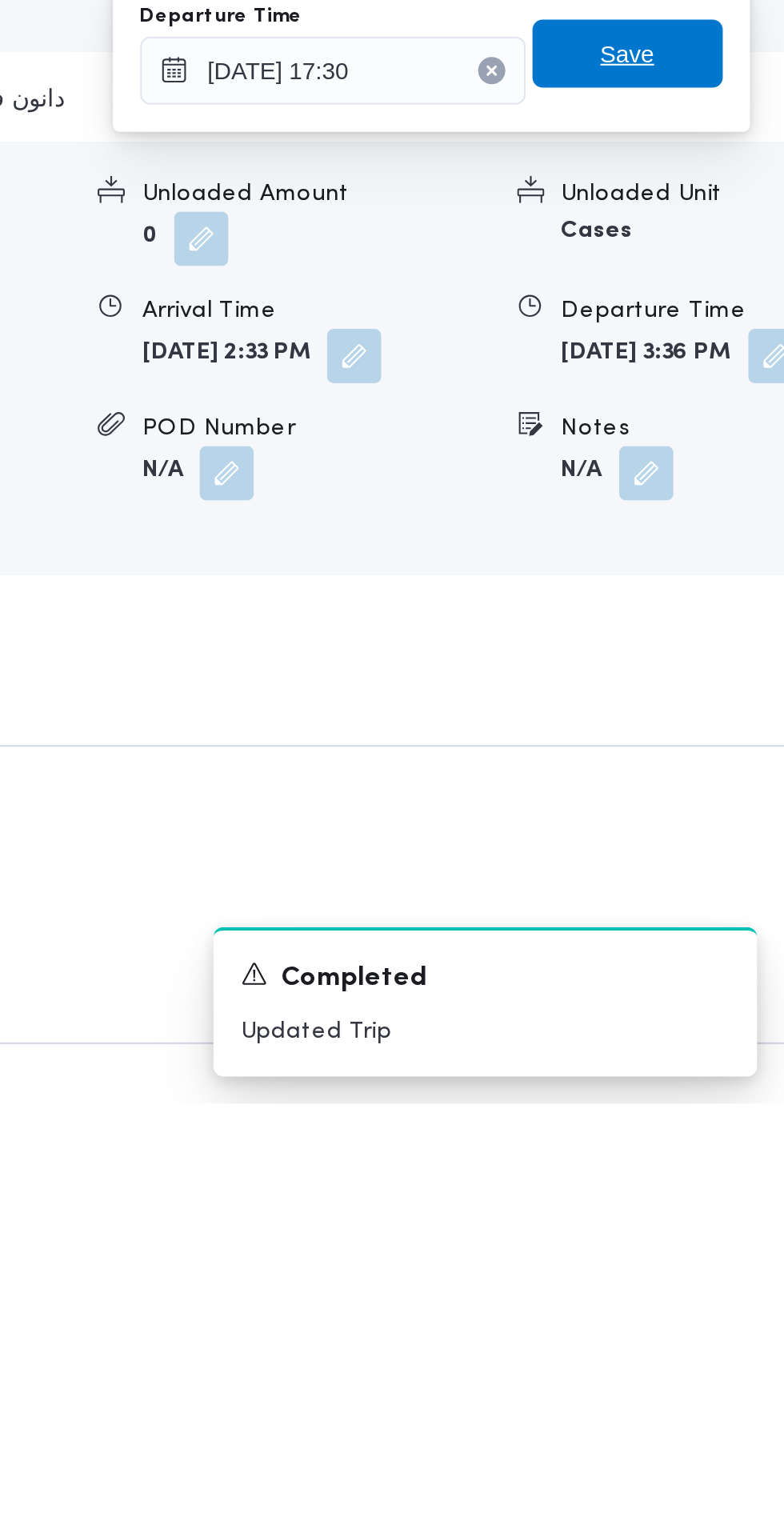
click at [733, 1042] on span "Save" at bounding box center [710, 1038] width 89 height 32
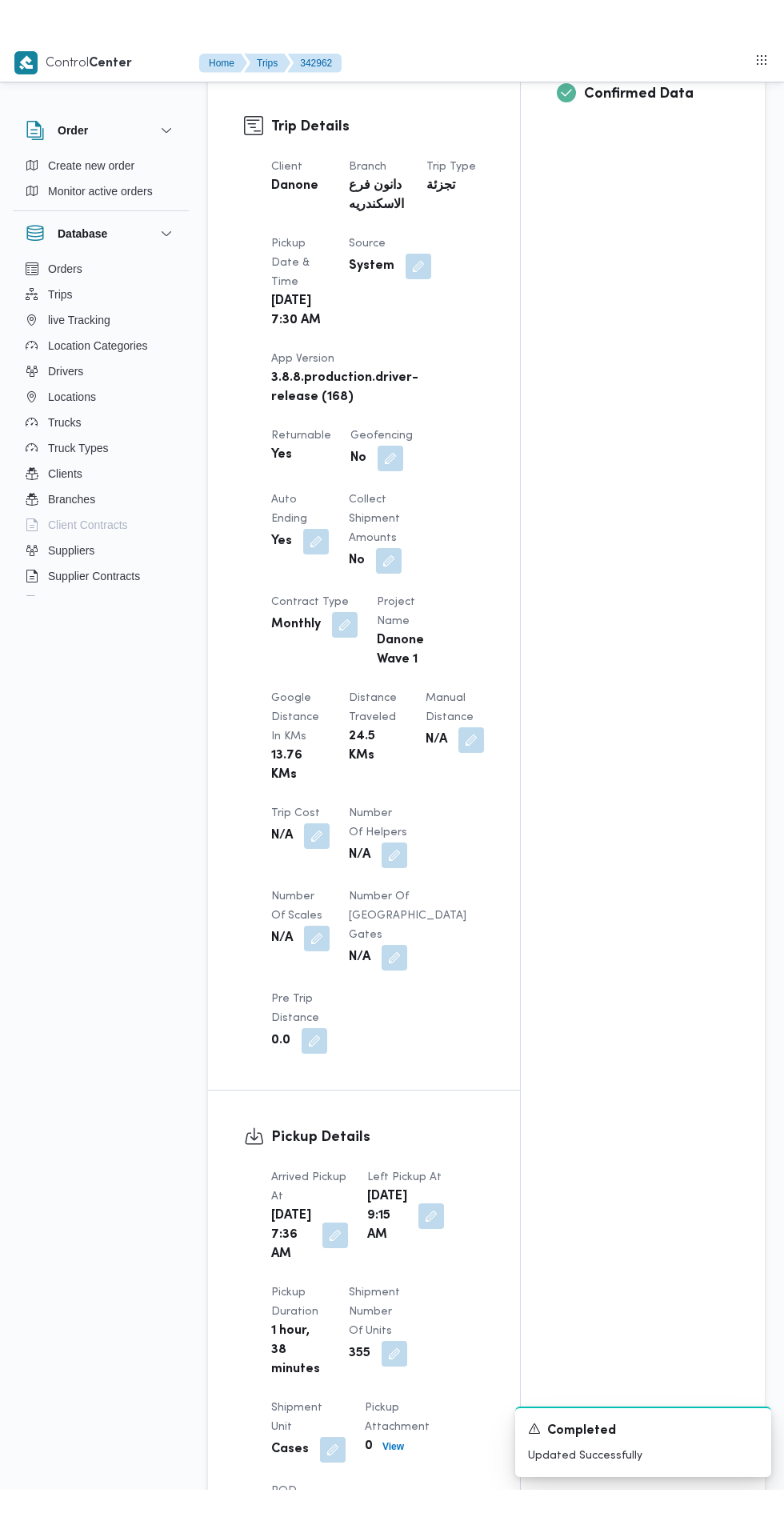
scroll to position [729, 0]
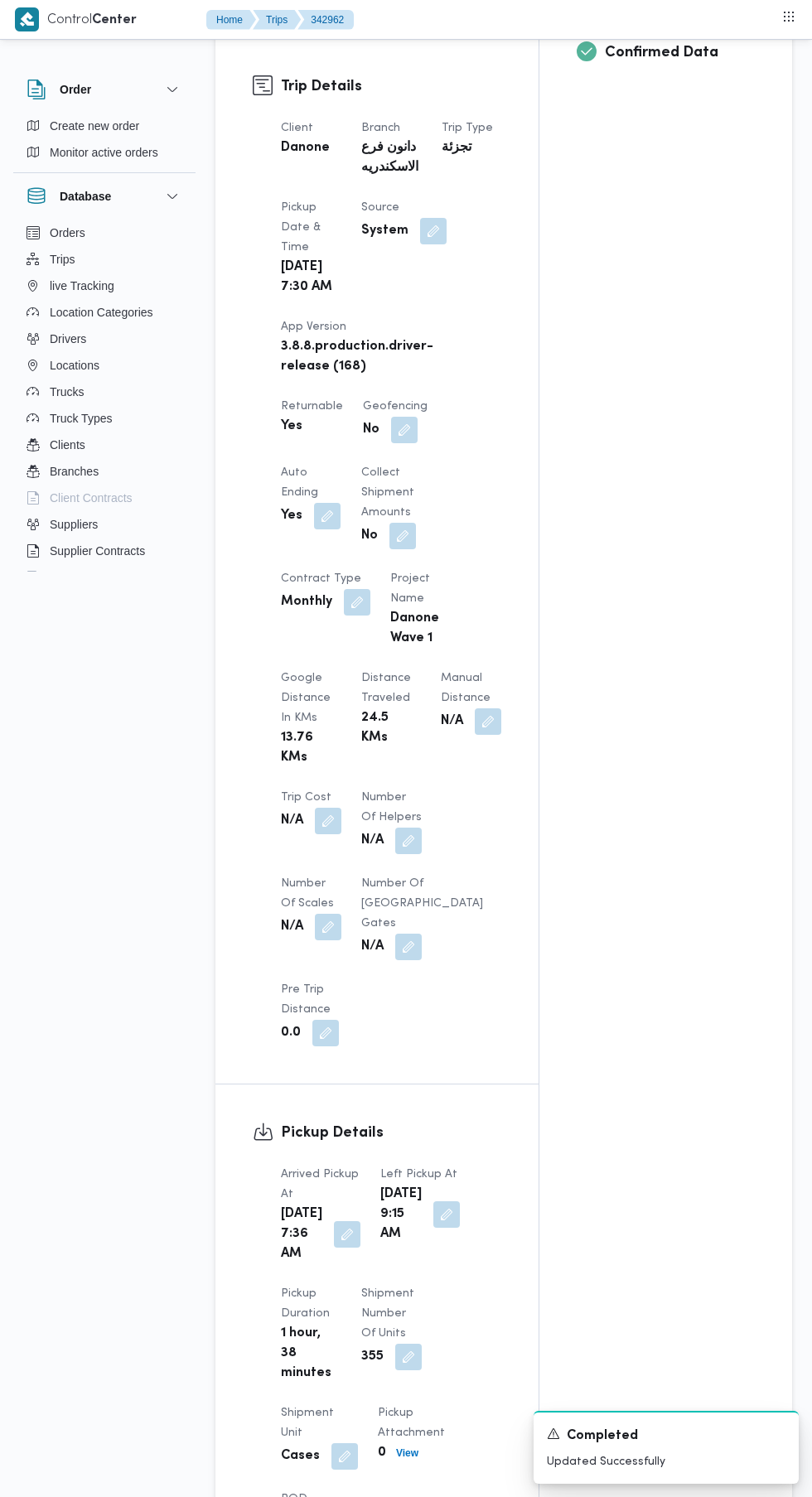
click at [475, 735] on button "button" at bounding box center [487, 721] width 26 height 26
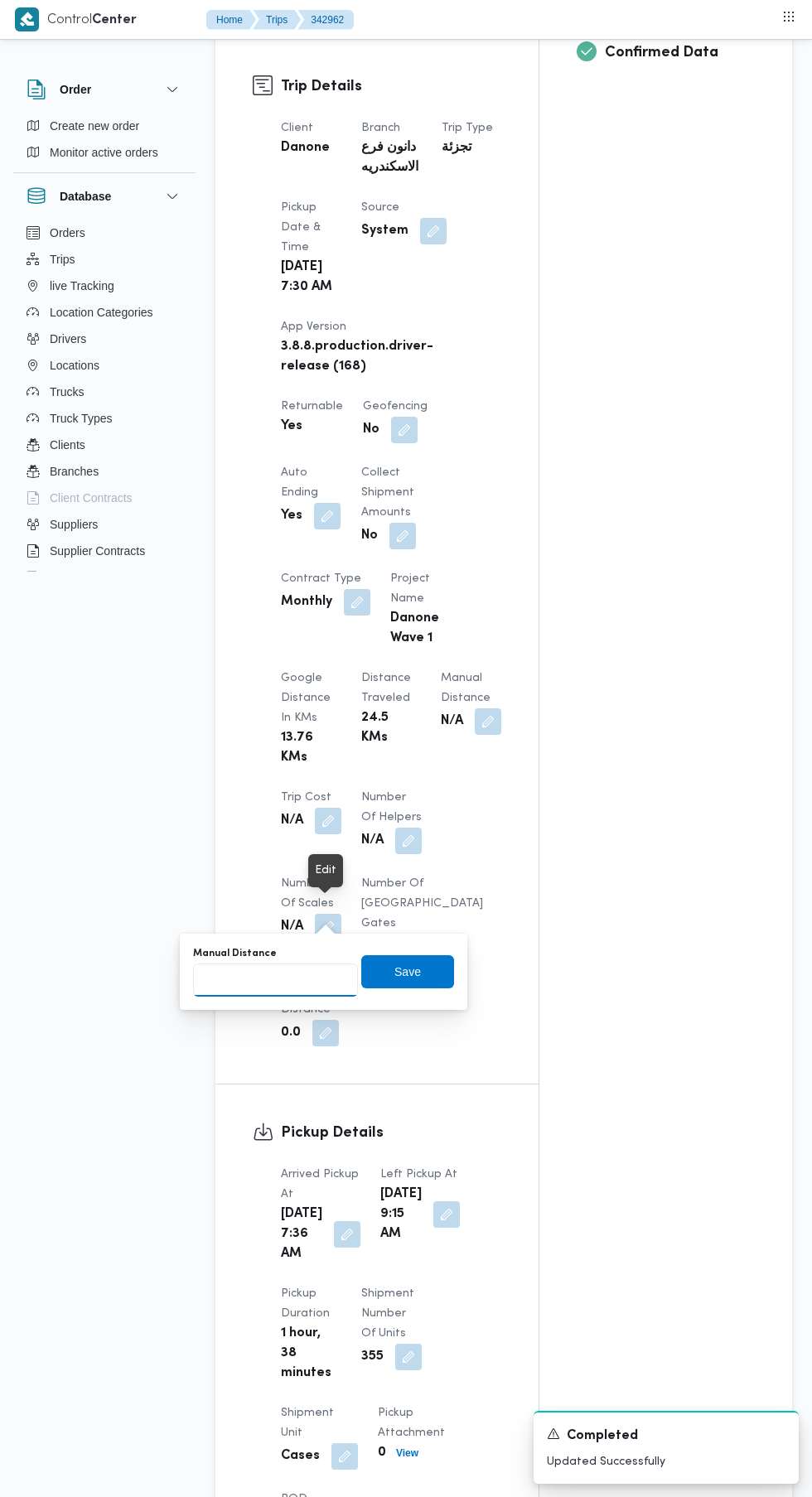
click at [273, 980] on input "Manual Distance" at bounding box center [275, 979] width 165 height 33
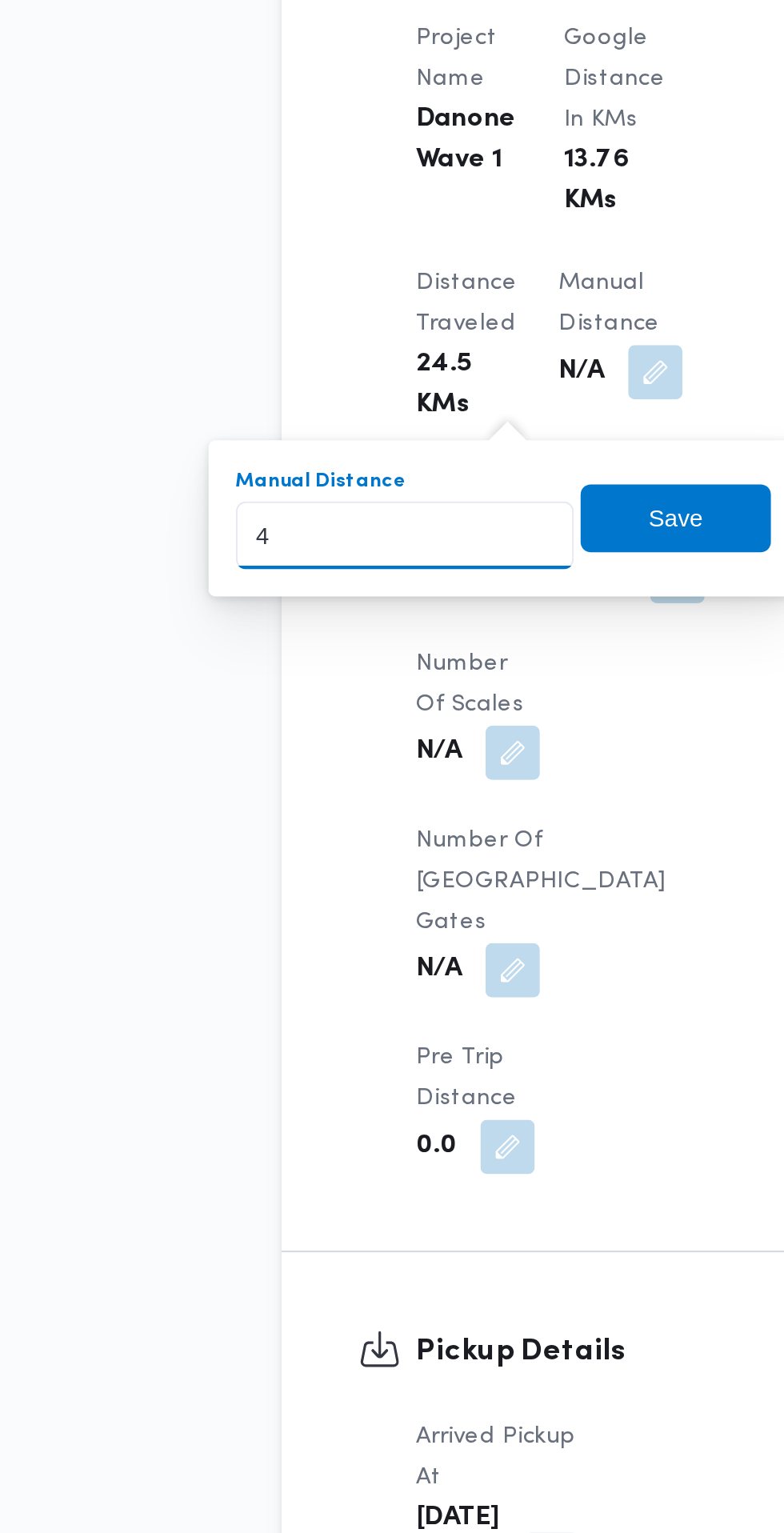
type input "41"
click at [413, 1030] on span "Save" at bounding box center [393, 1021] width 89 height 32
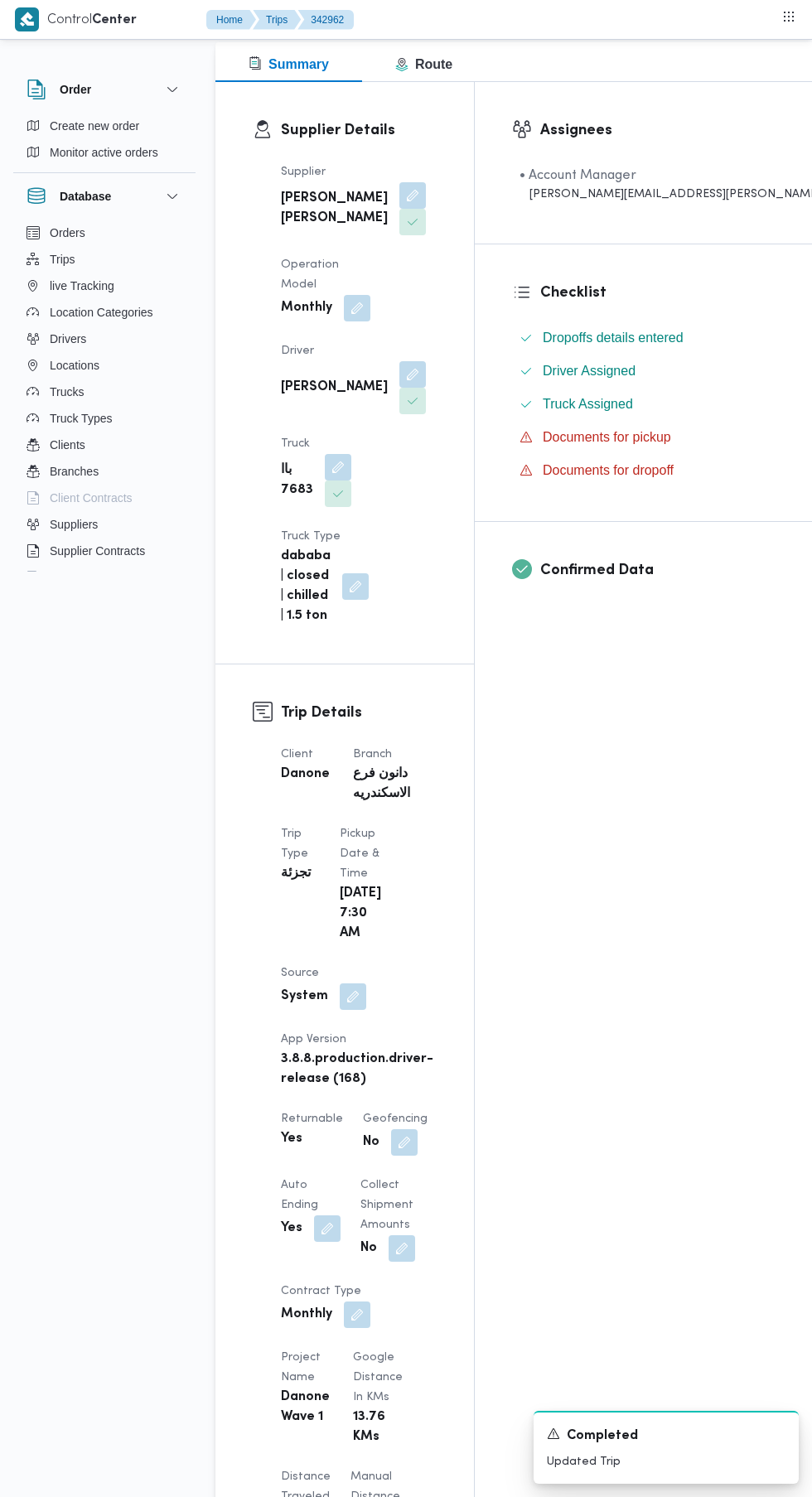
scroll to position [0, 0]
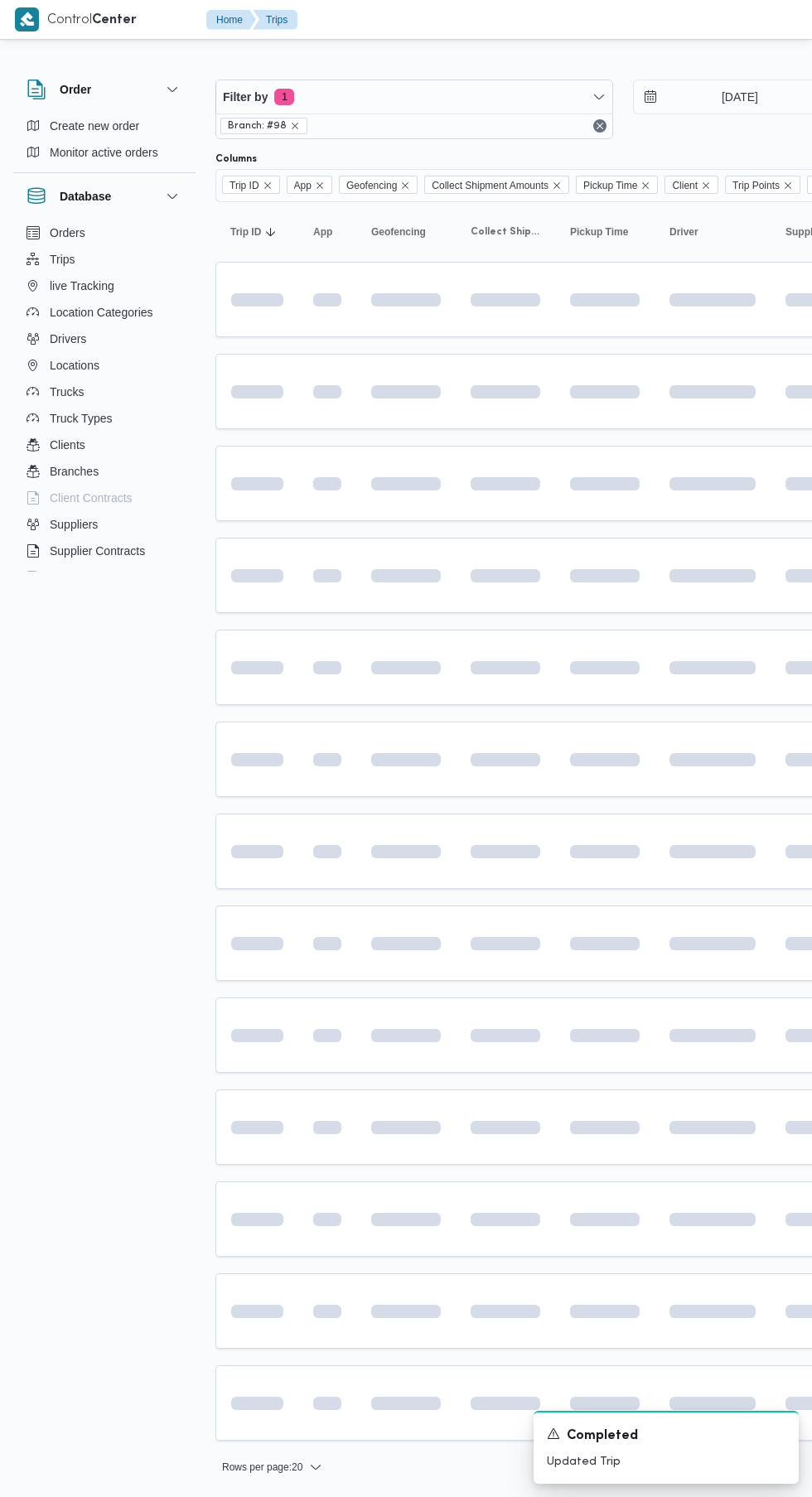
scroll to position [0, 26]
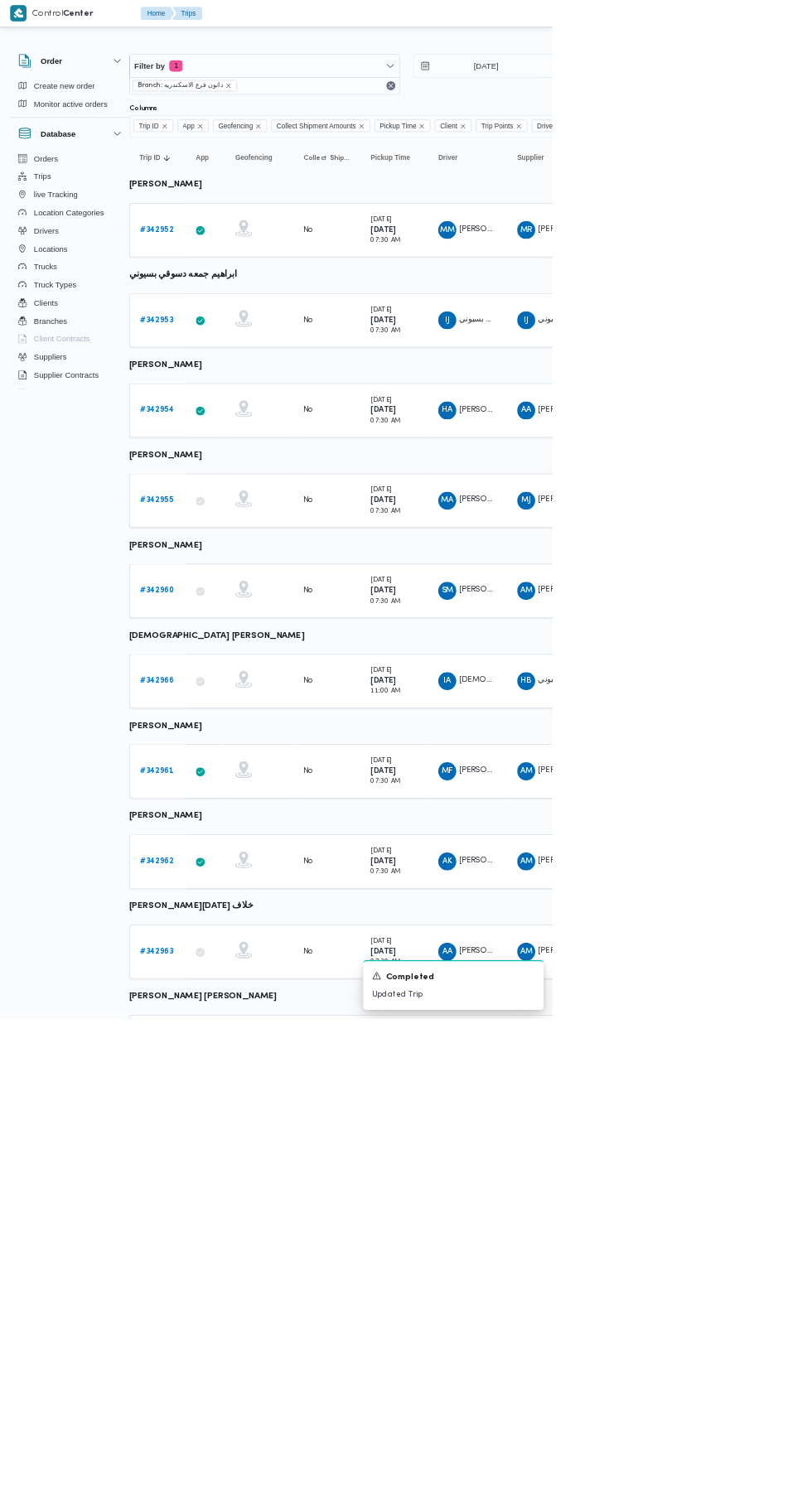
click at [229, 1395] on b "# 342963" at bounding box center [230, 1398] width 50 height 11
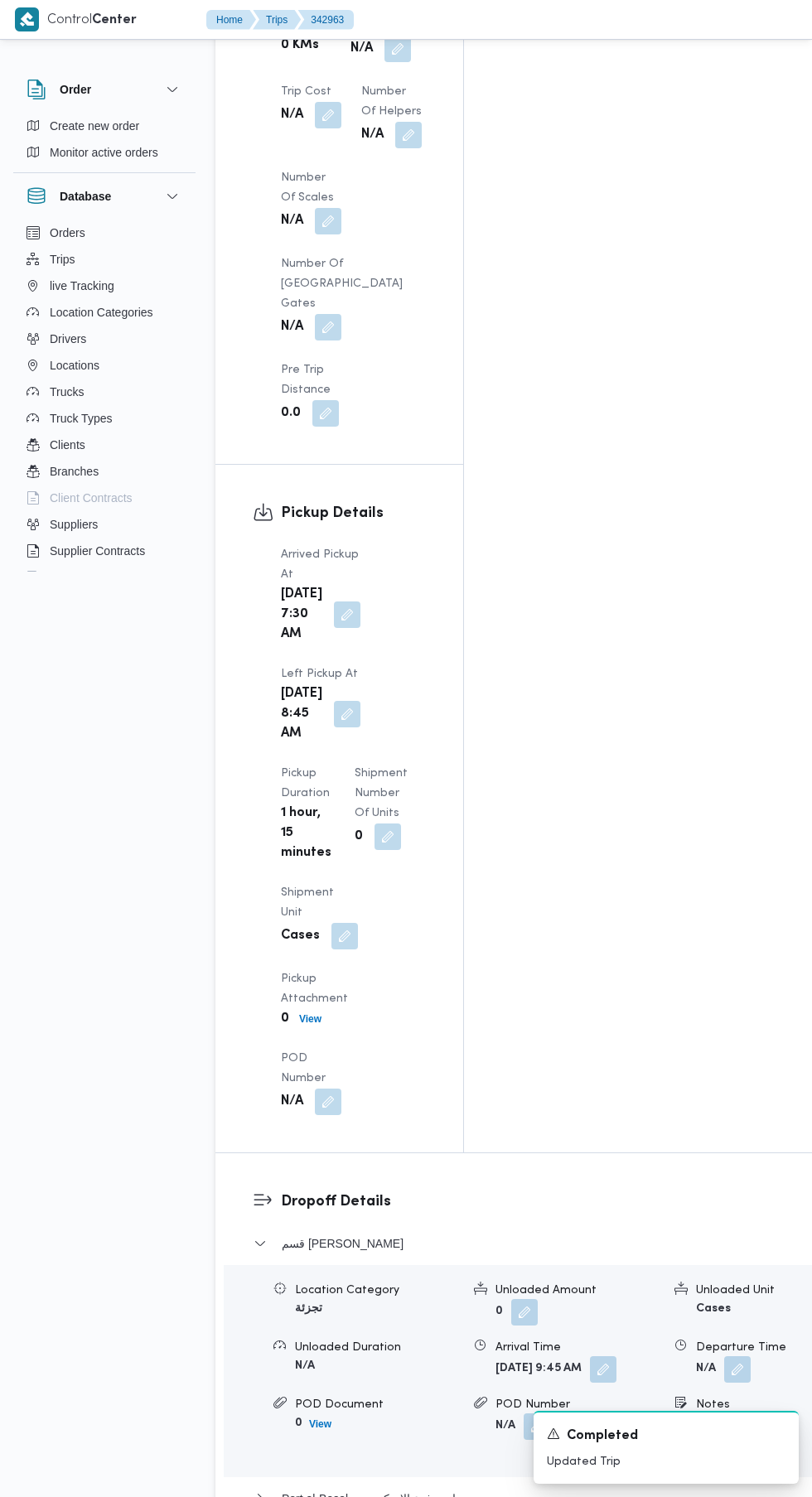
scroll to position [1734, 0]
click at [454, 1486] on span "Port al-Basal - دانون فرع الاسكندريه" at bounding box center [371, 1496] width 179 height 20
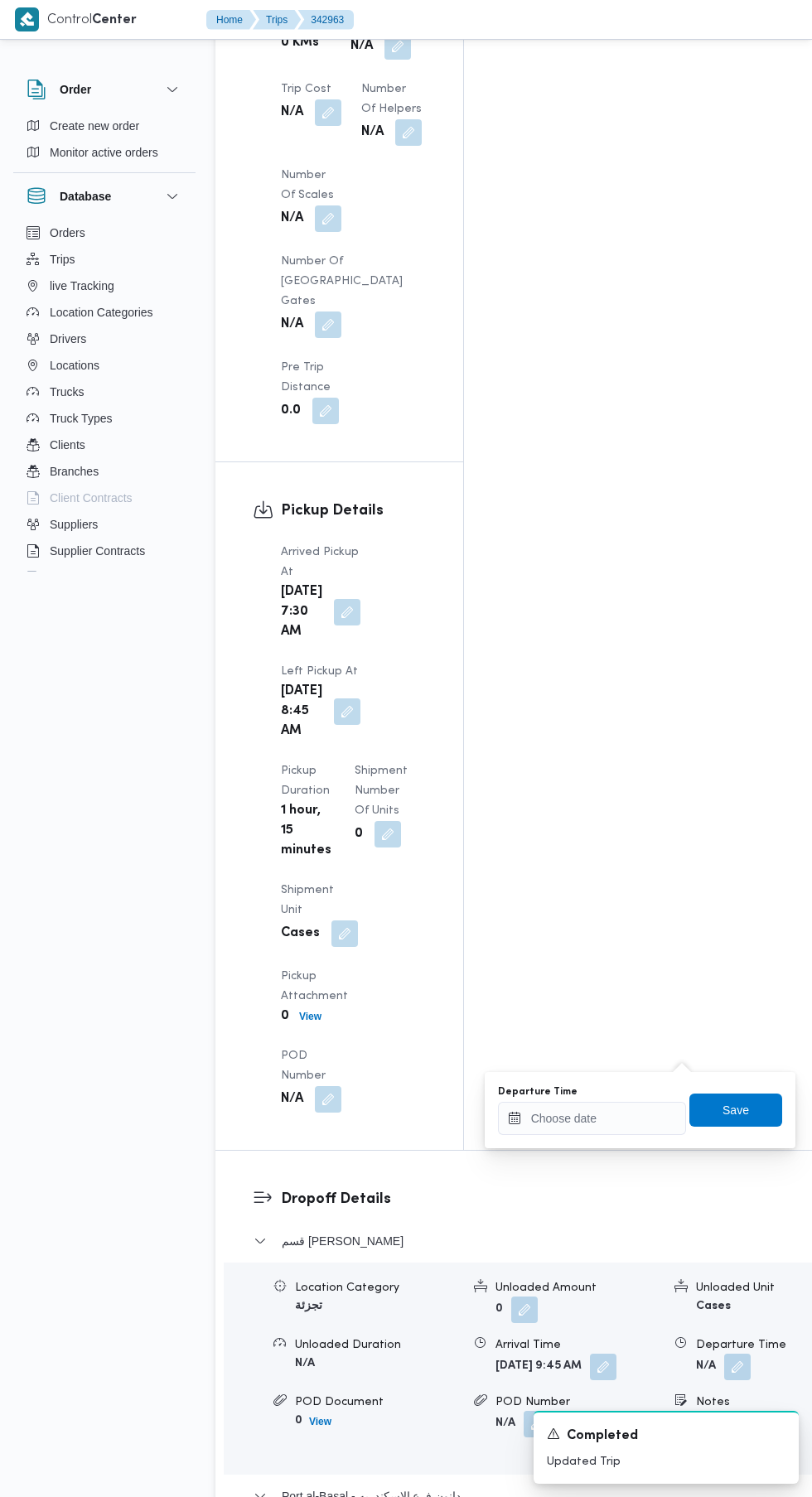
click at [568, 1092] on label "Departure Time" at bounding box center [538, 1091] width 79 height 13
click at [568, 1102] on input "Departure Time" at bounding box center [592, 1117] width 188 height 33
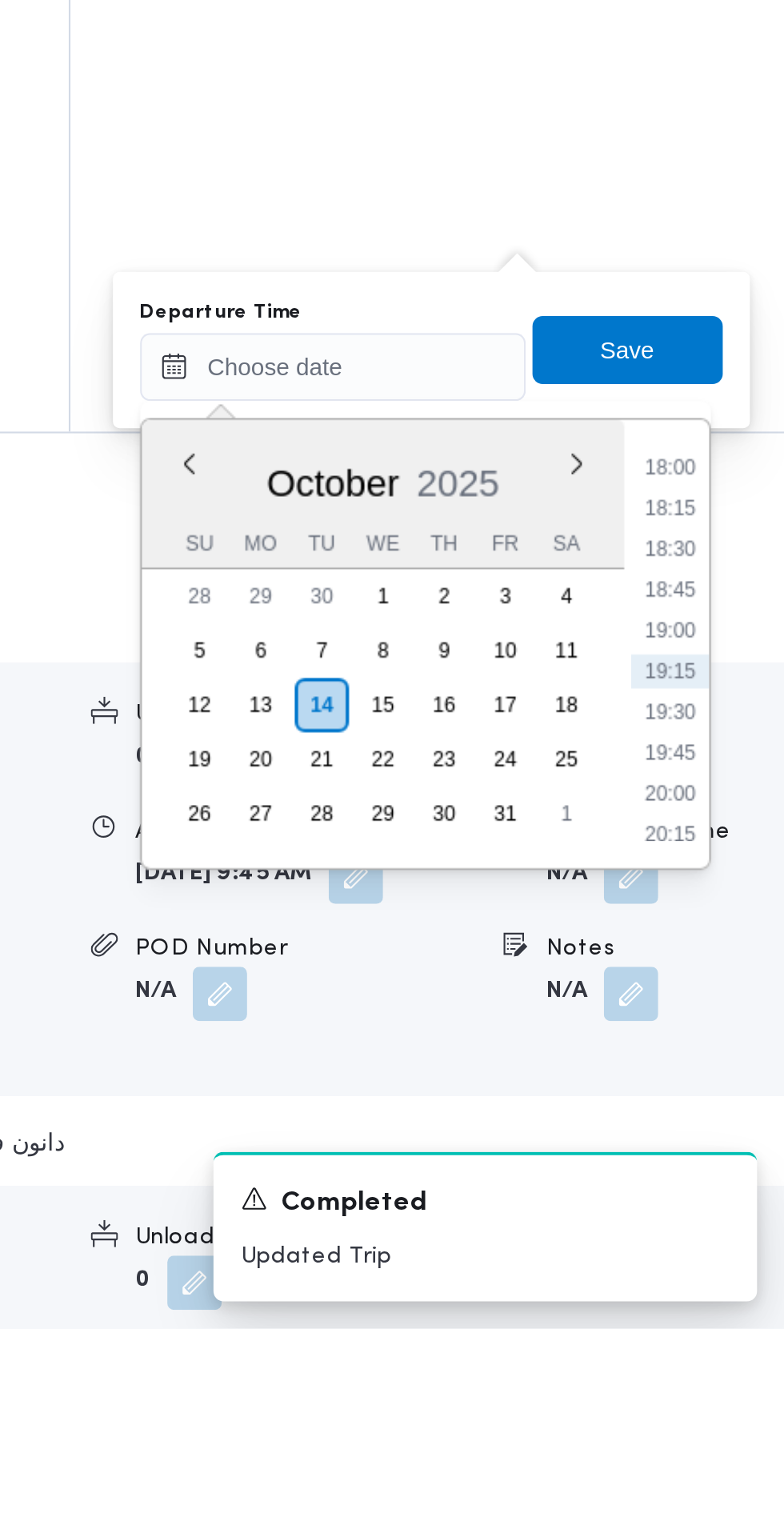
click at [737, 1127] on li "18:00" at bounding box center [730, 1127] width 37 height 16
type input "14/10/2025 18:00"
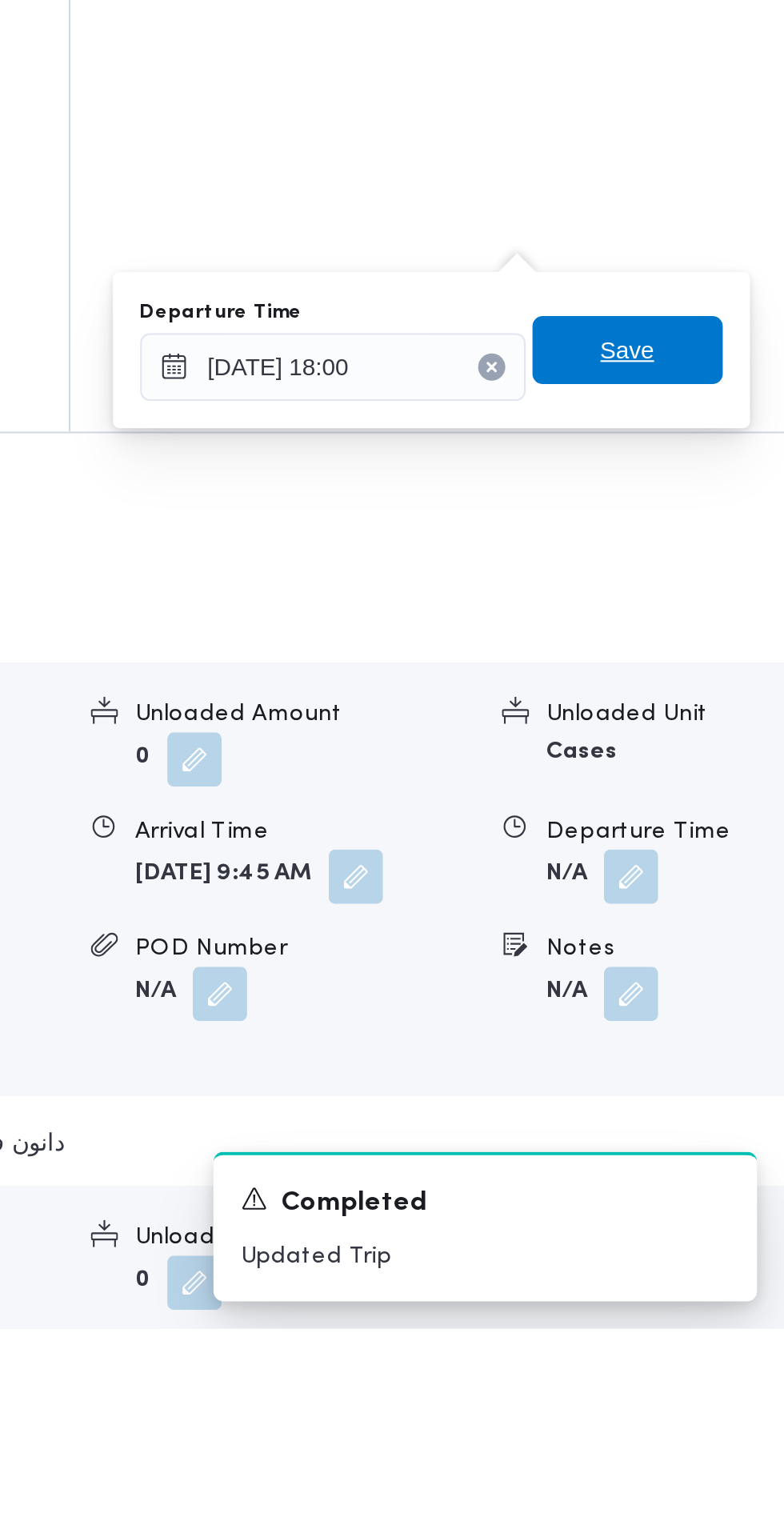
click at [734, 1075] on span "Save" at bounding box center [710, 1071] width 89 height 32
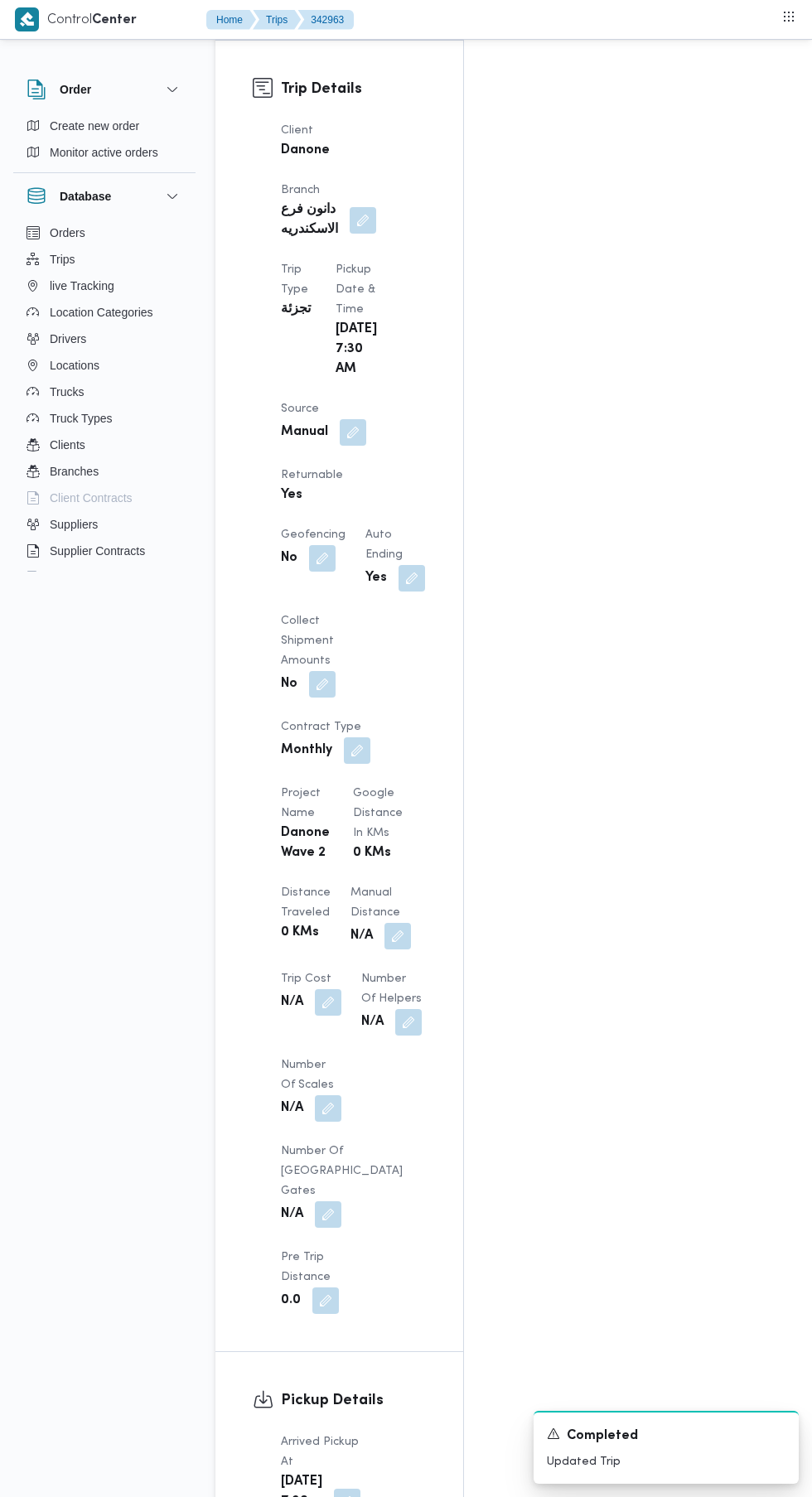
scroll to position [775, 0]
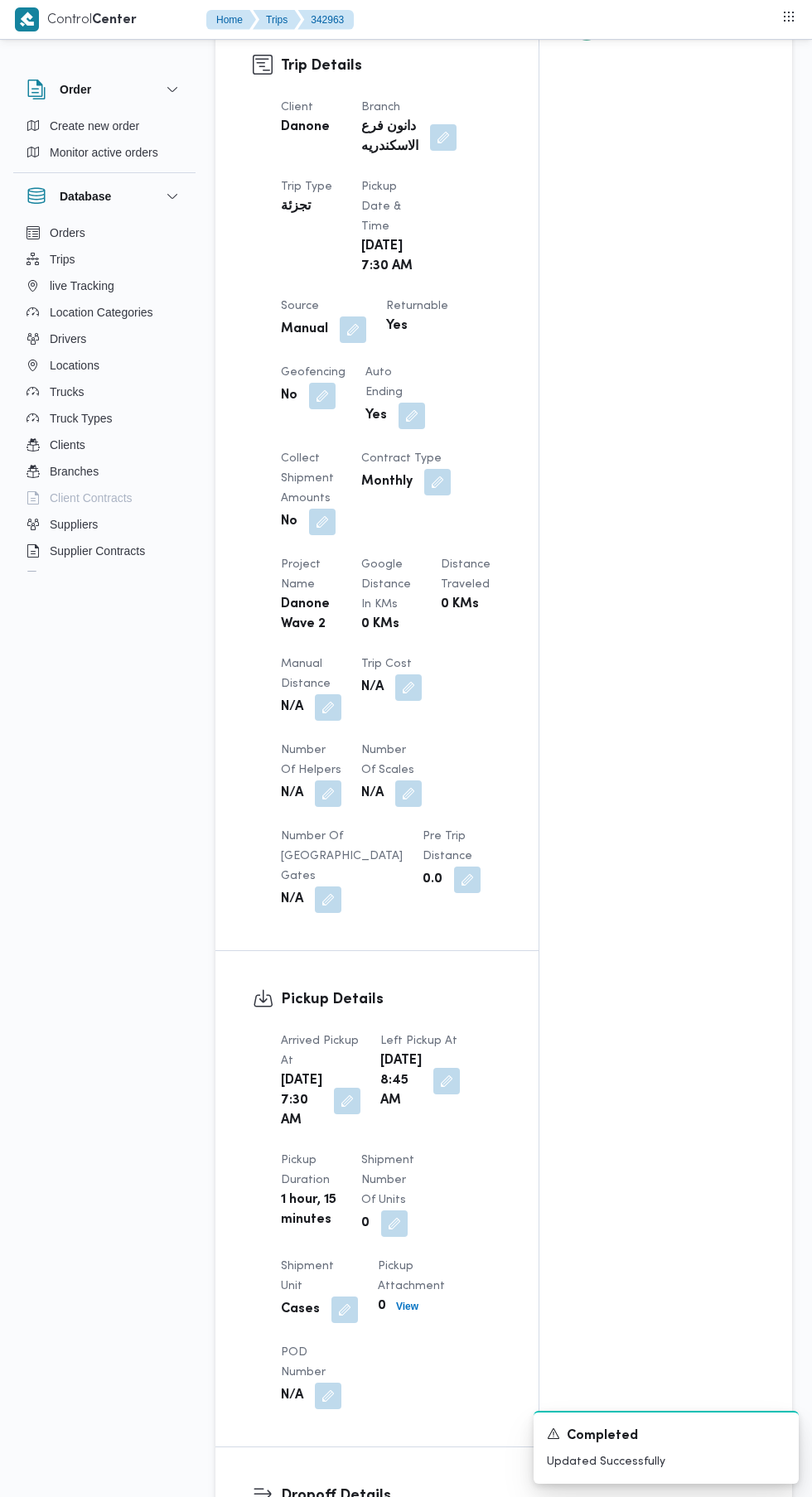
click at [336, 720] on button "button" at bounding box center [327, 707] width 26 height 26
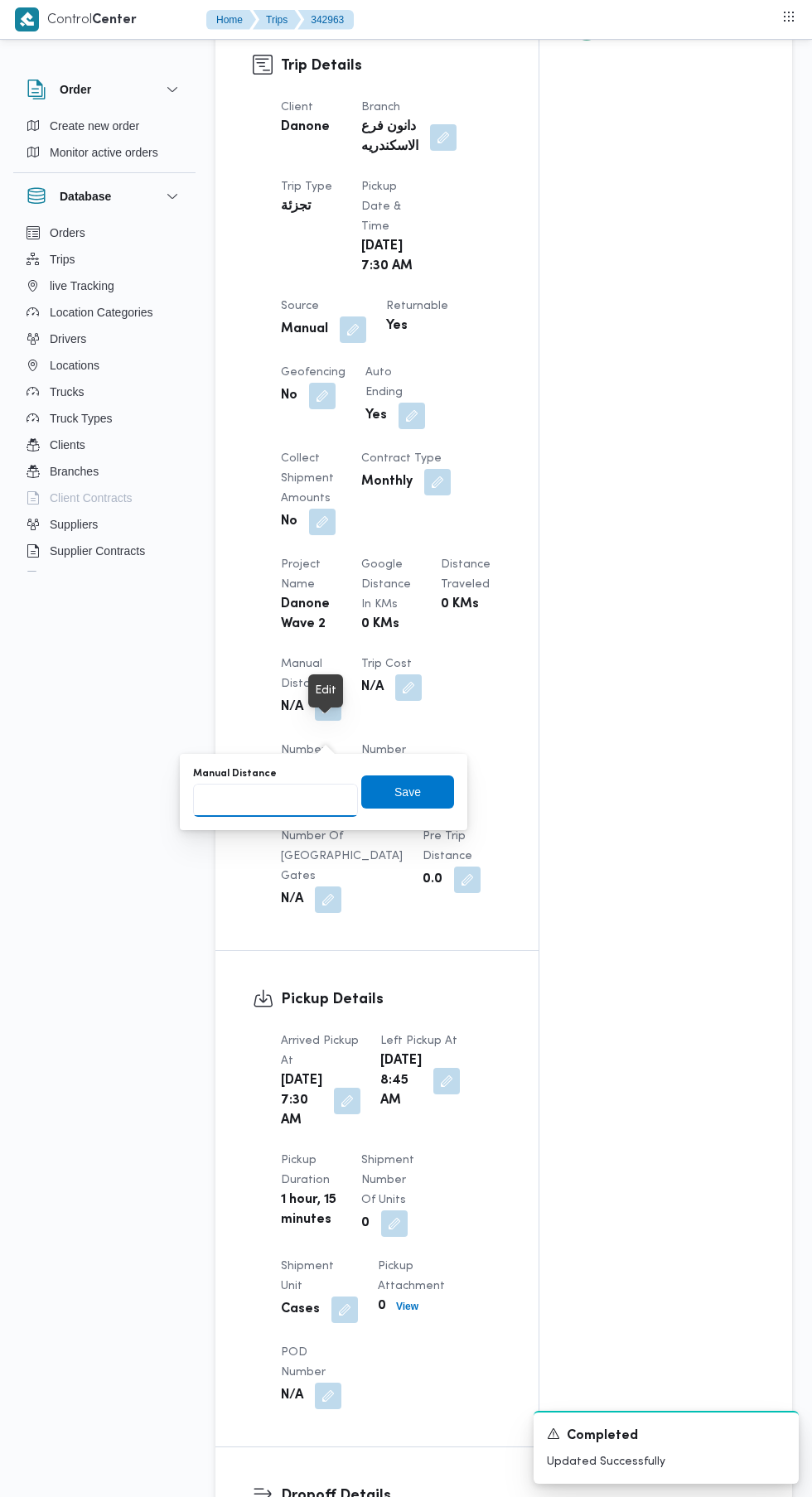
click at [267, 802] on input "Manual Distance" at bounding box center [275, 799] width 165 height 33
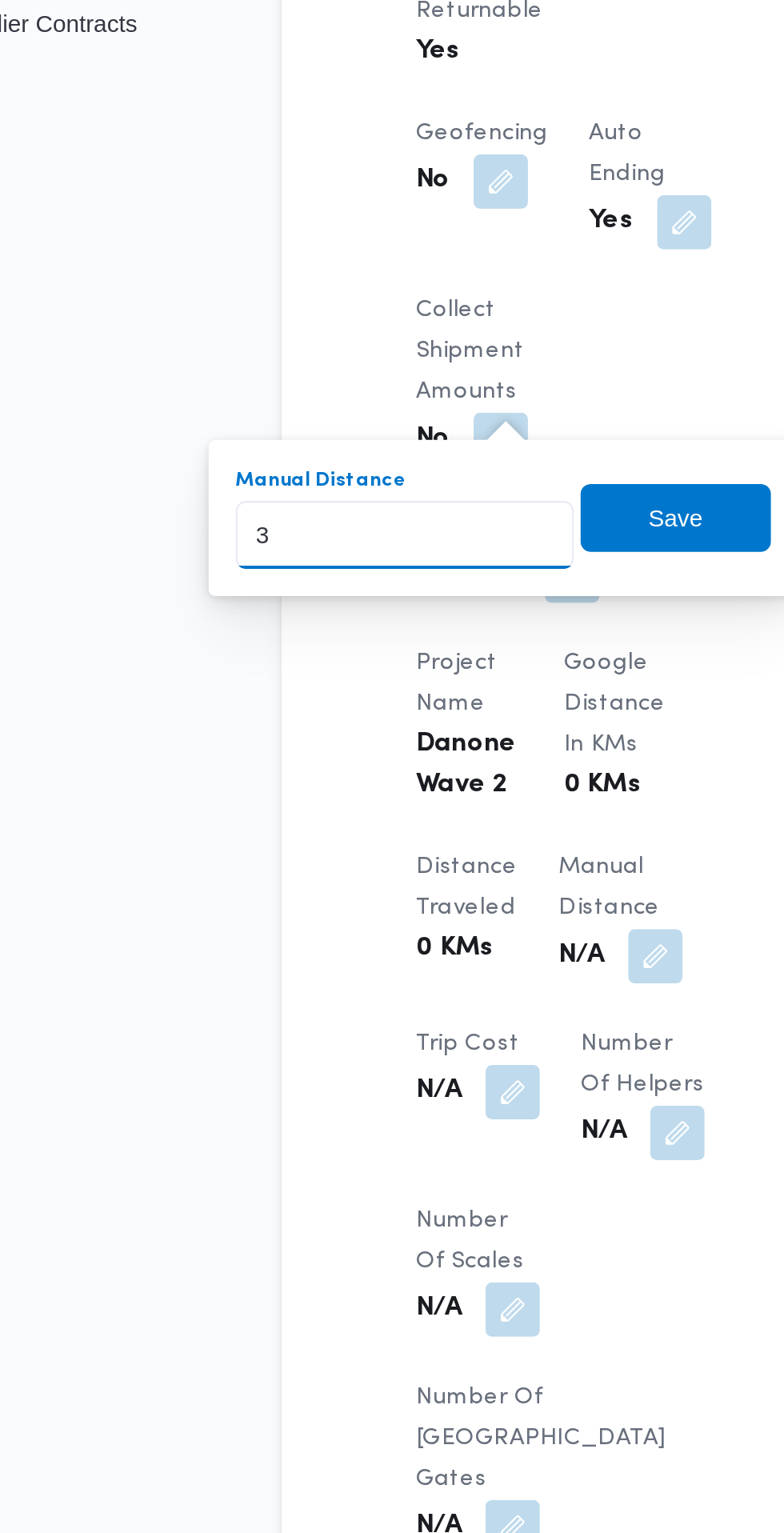
type input "34"
click at [412, 770] on span "Save" at bounding box center [393, 764] width 89 height 32
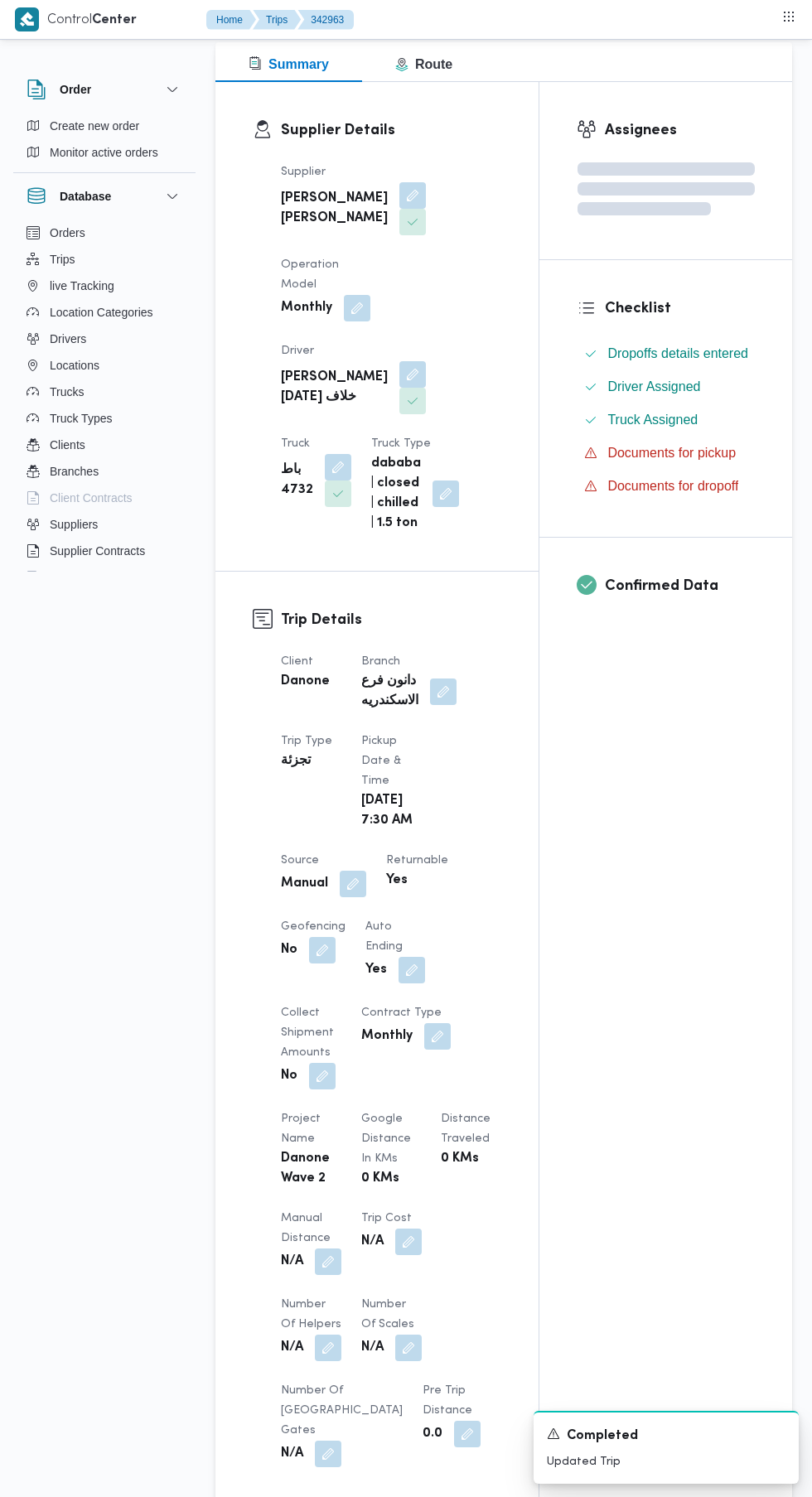
scroll to position [0, 0]
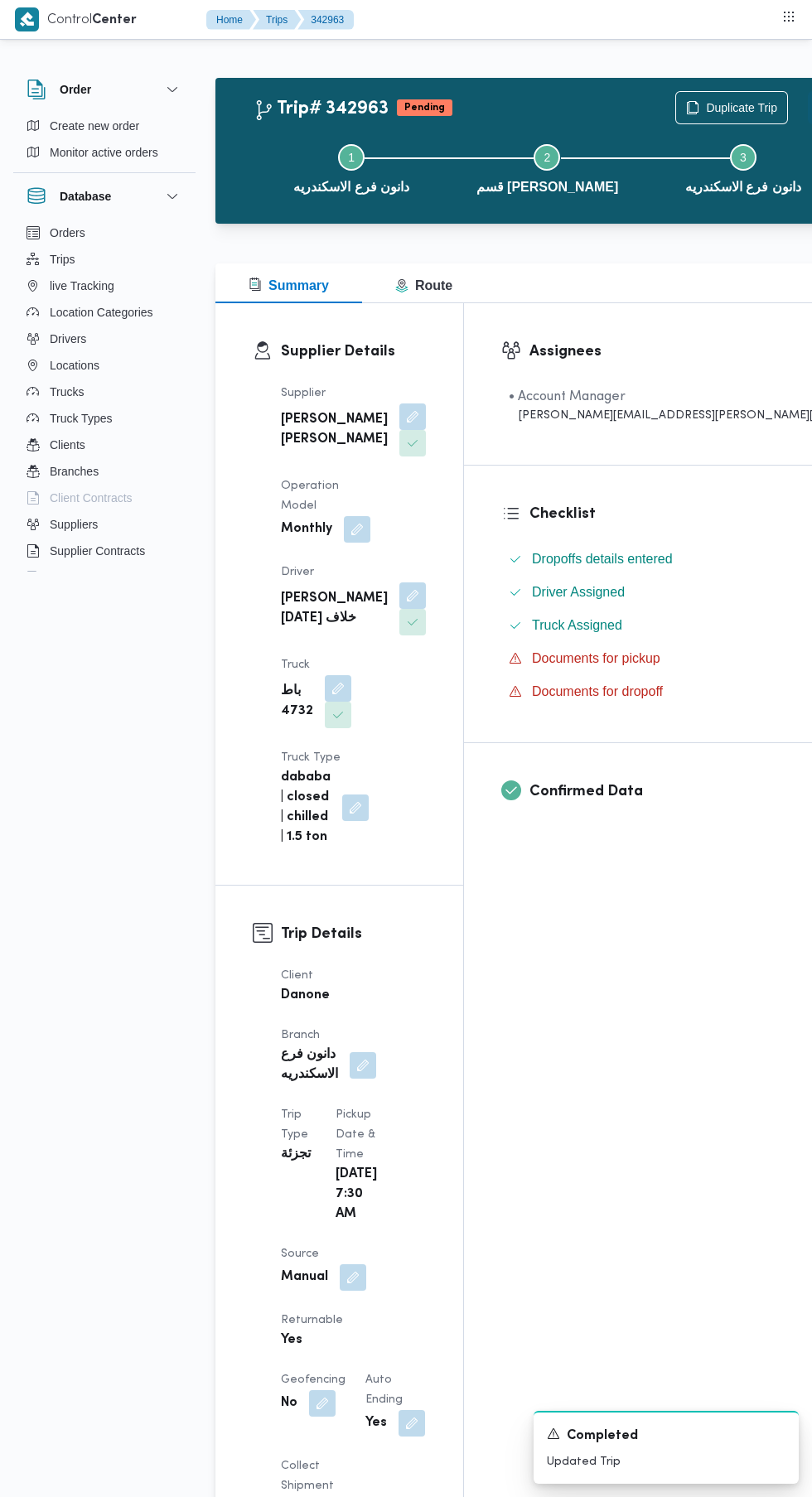
click at [808, 104] on button "Actions" at bounding box center [824, 107] width 33 height 33
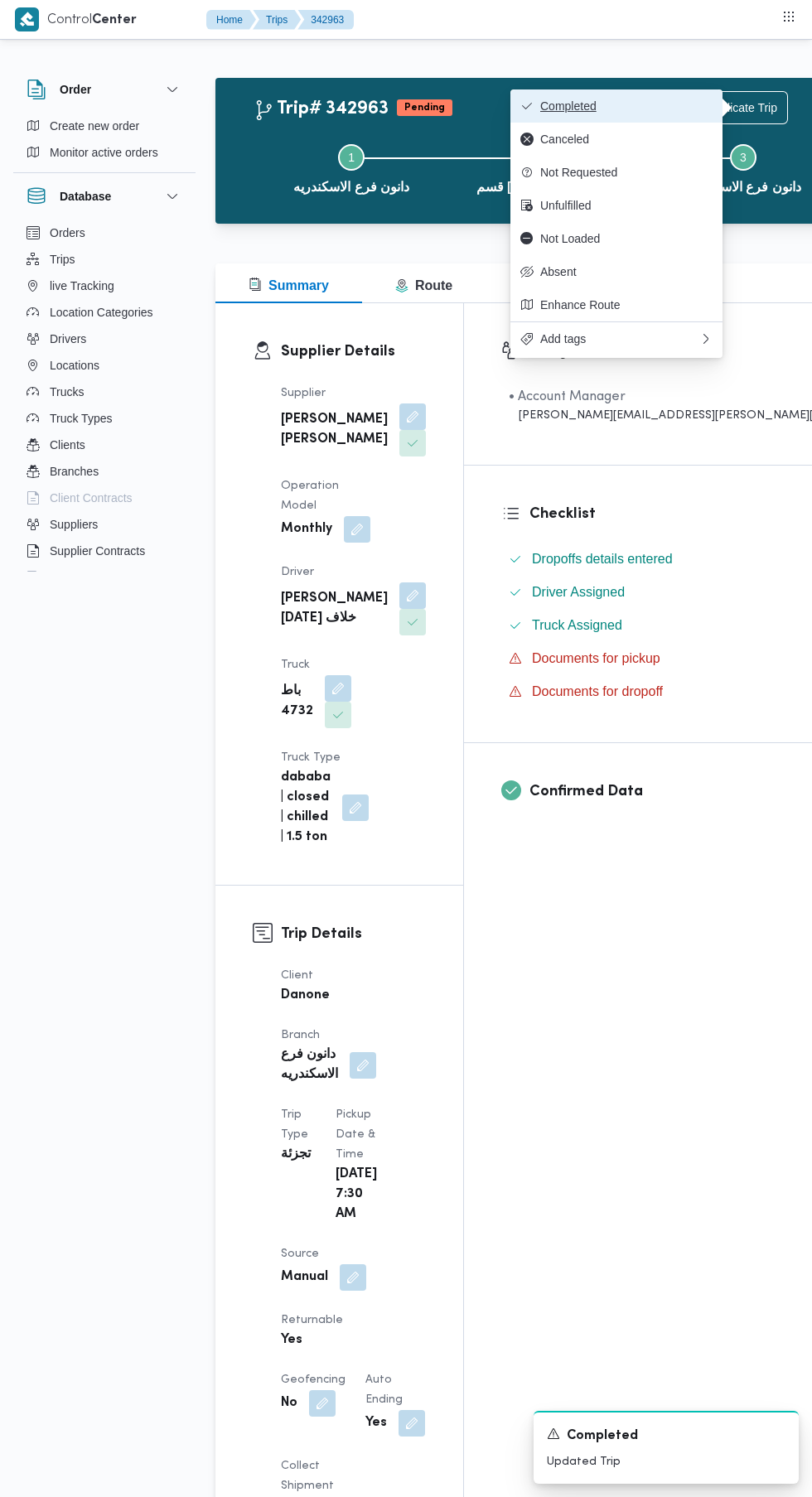
click at [671, 106] on span "Completed" at bounding box center [626, 106] width 172 height 13
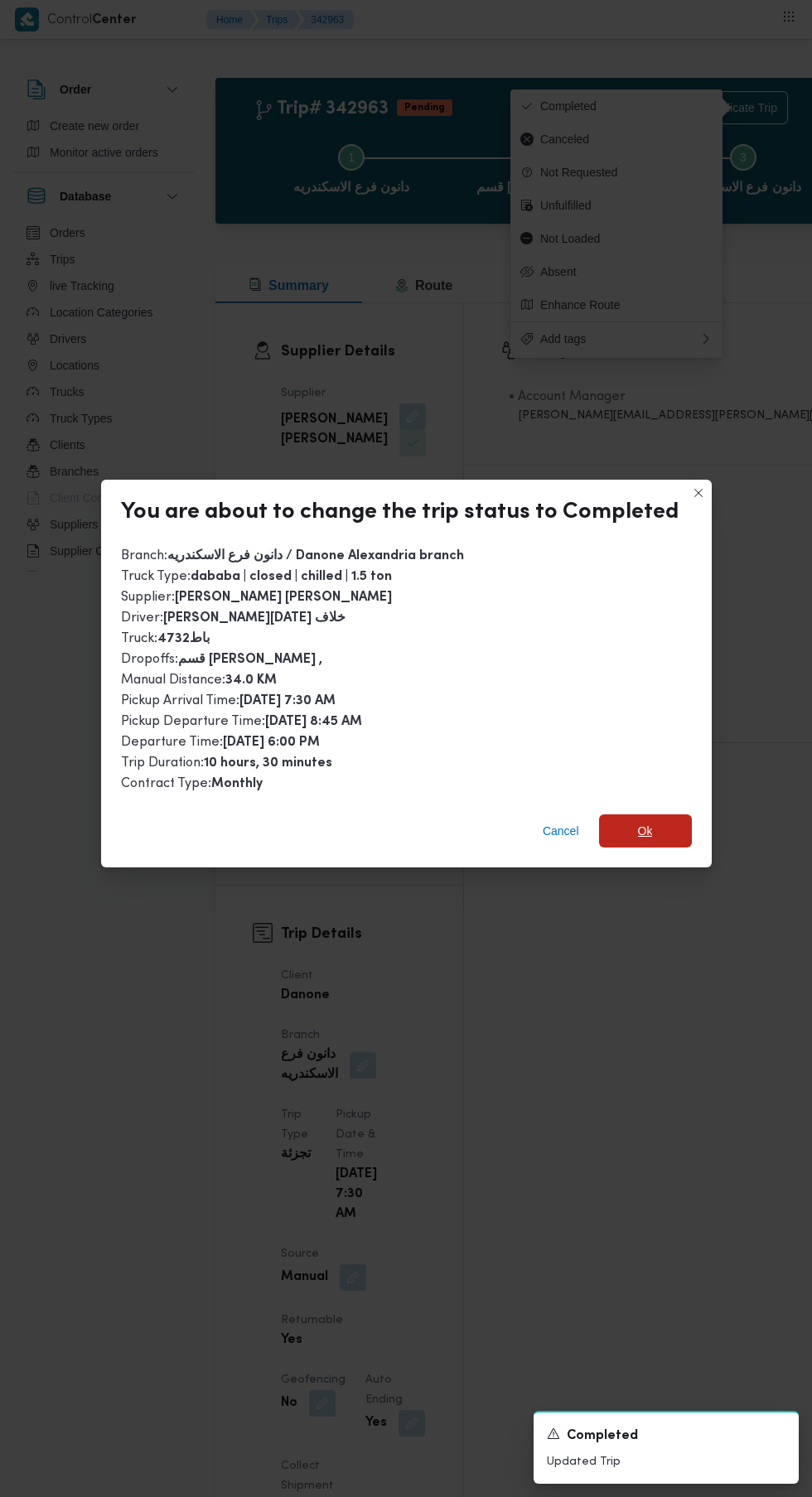
click at [640, 820] on span "Ok" at bounding box center [645, 831] width 15 height 20
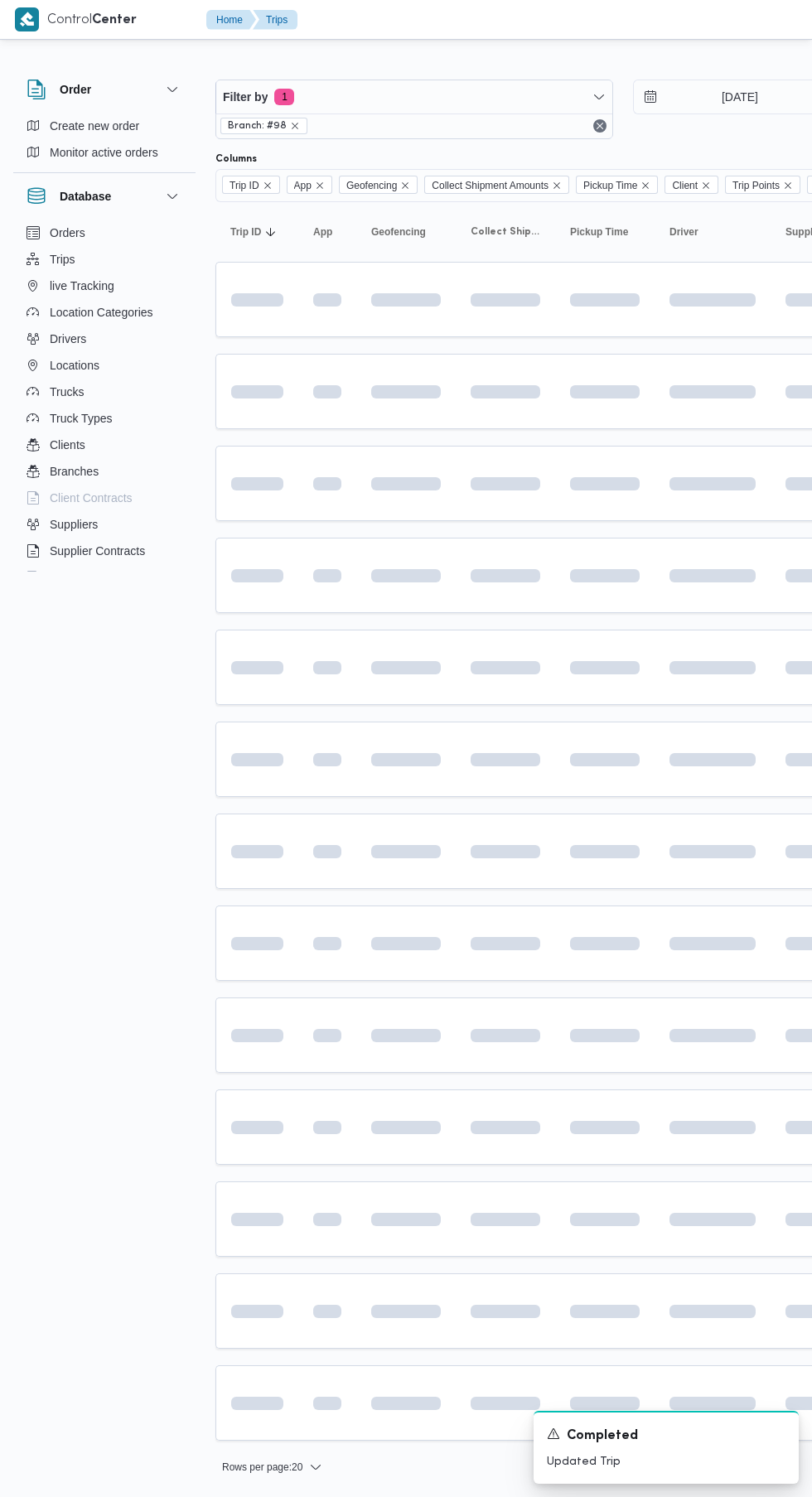
scroll to position [0, 26]
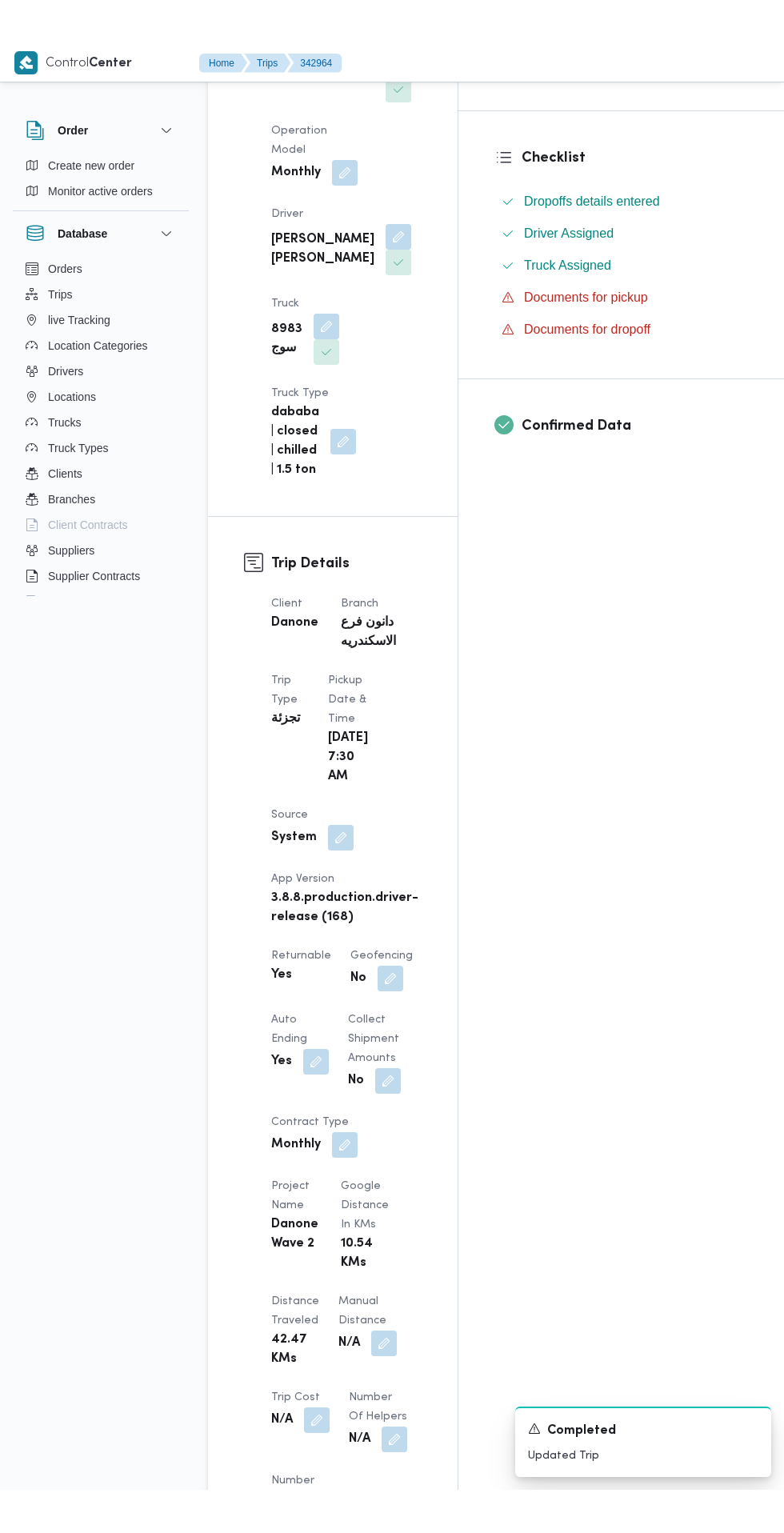
scroll to position [407, 0]
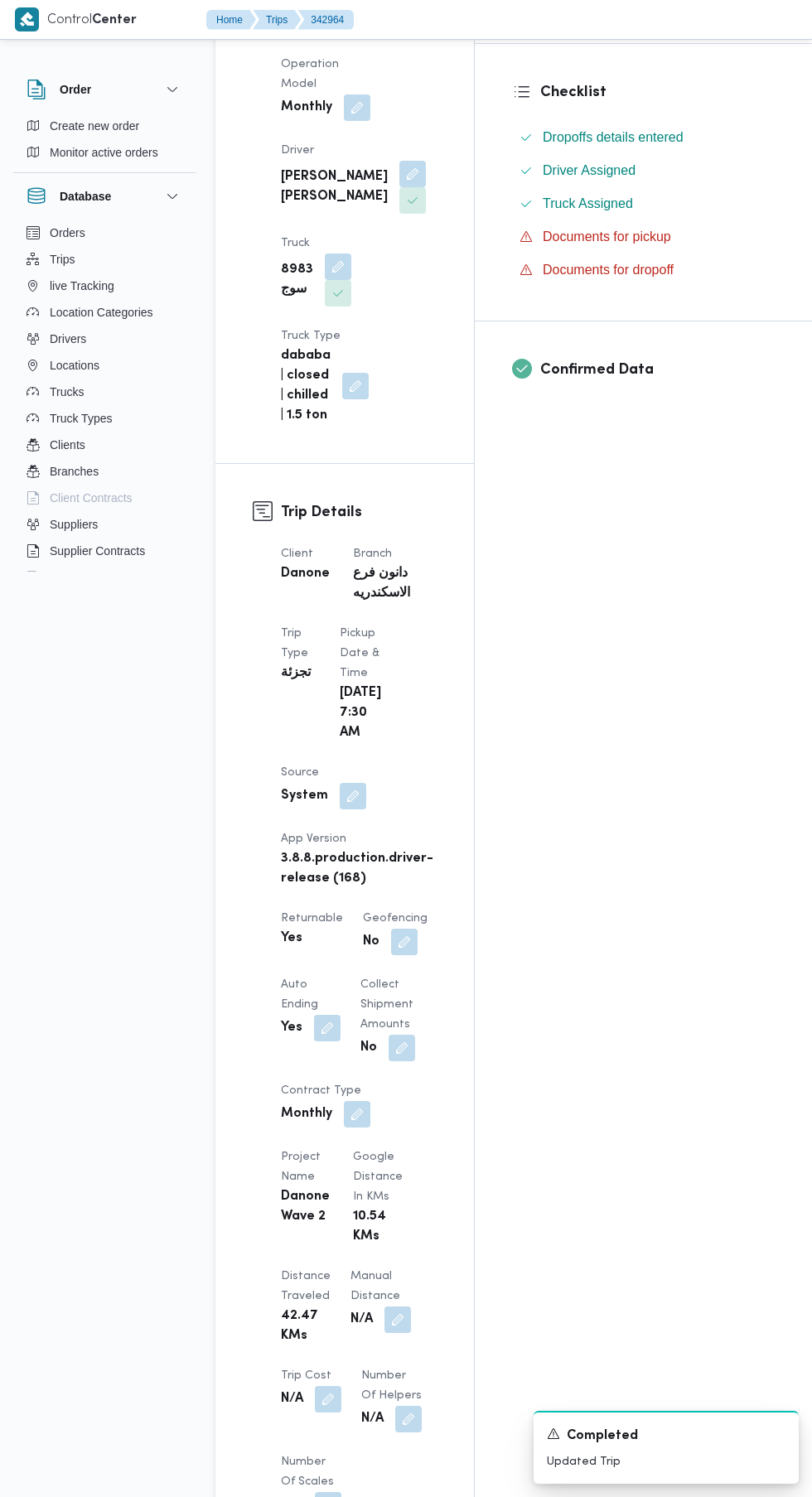
click at [385, 1306] on button "button" at bounding box center [397, 1319] width 26 height 26
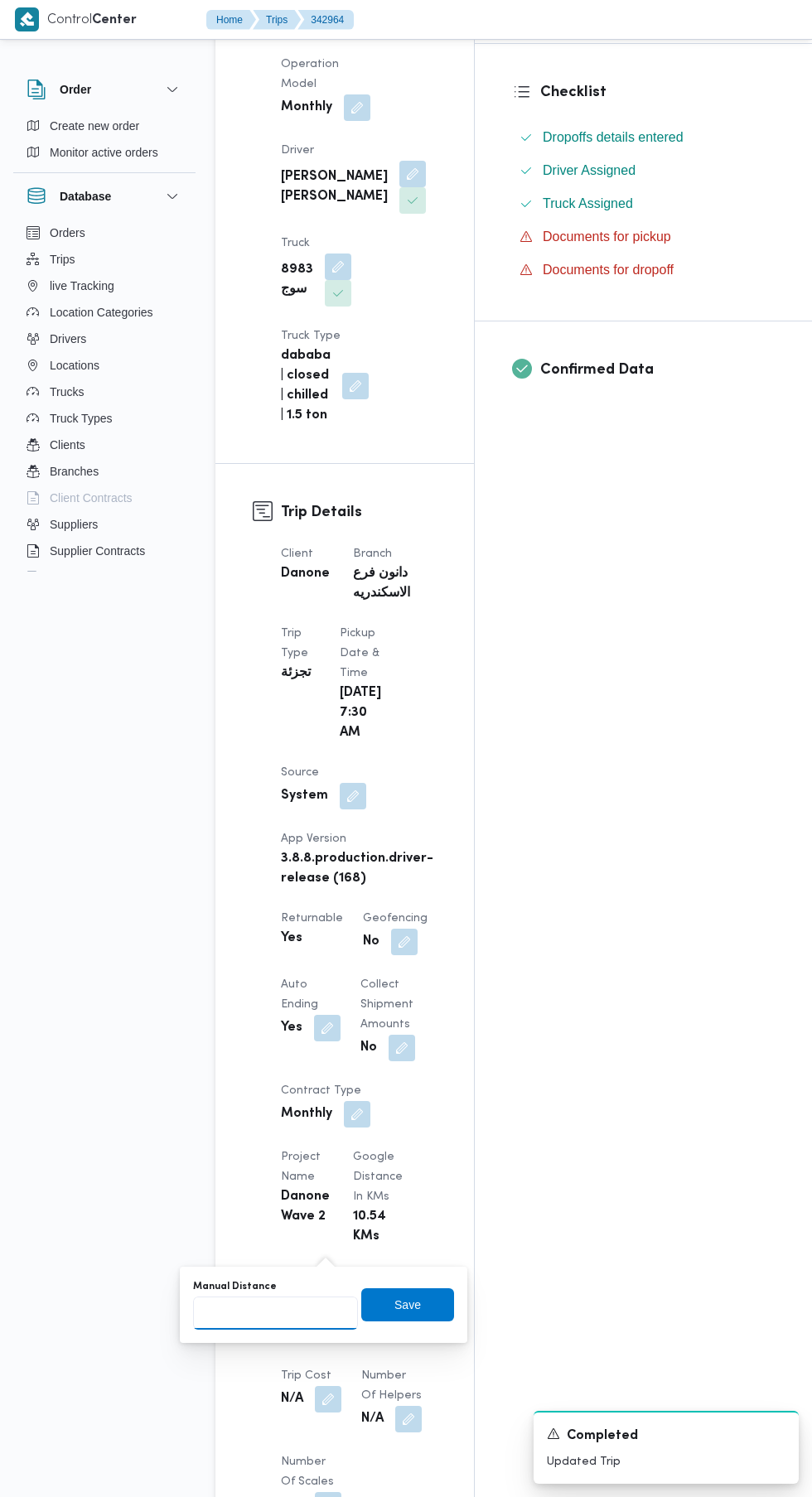
click at [303, 1312] on input "Manual Distance" at bounding box center [275, 1312] width 165 height 33
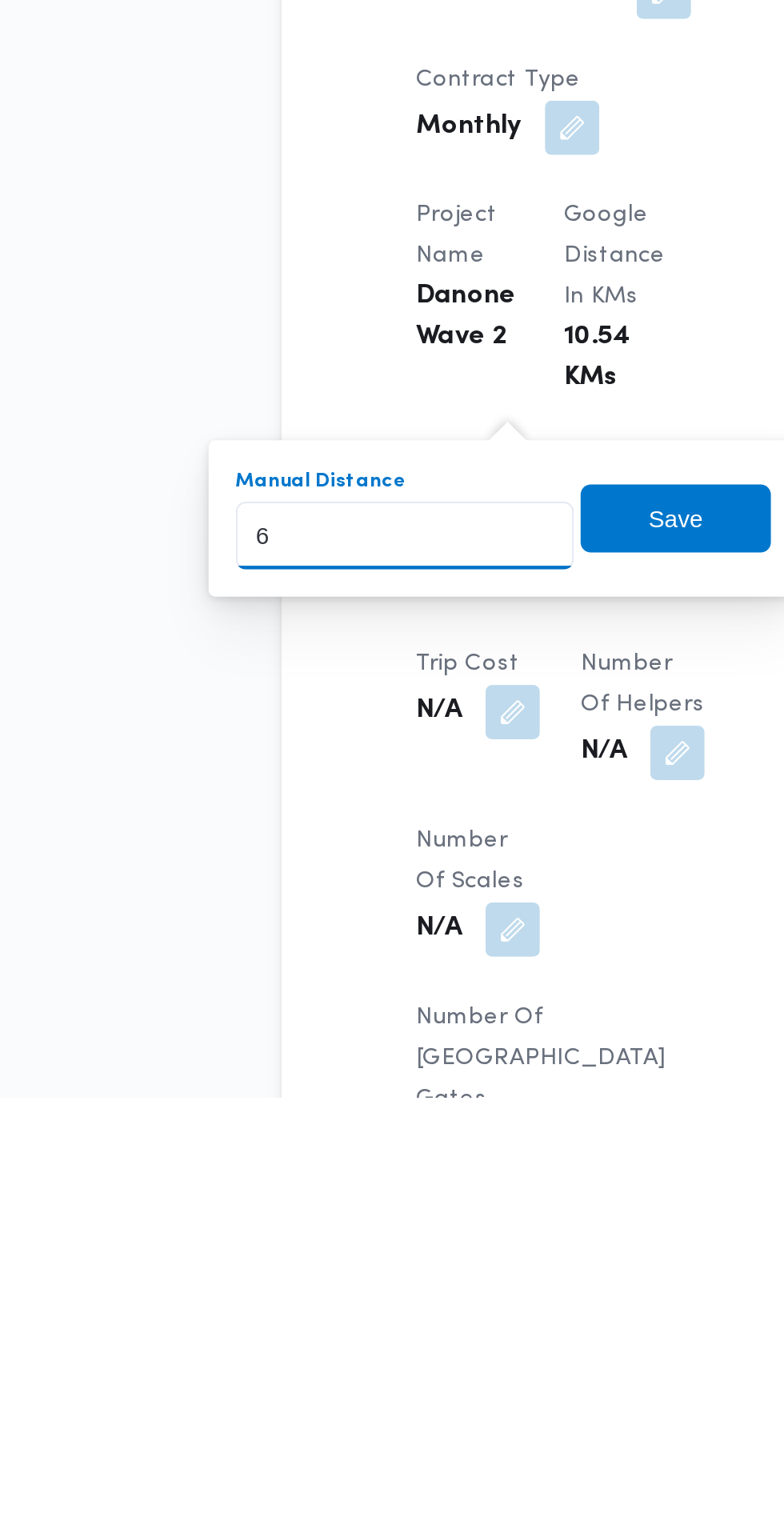
type input "63"
click at [412, 1275] on span "Save" at bounding box center [393, 1260] width 89 height 32
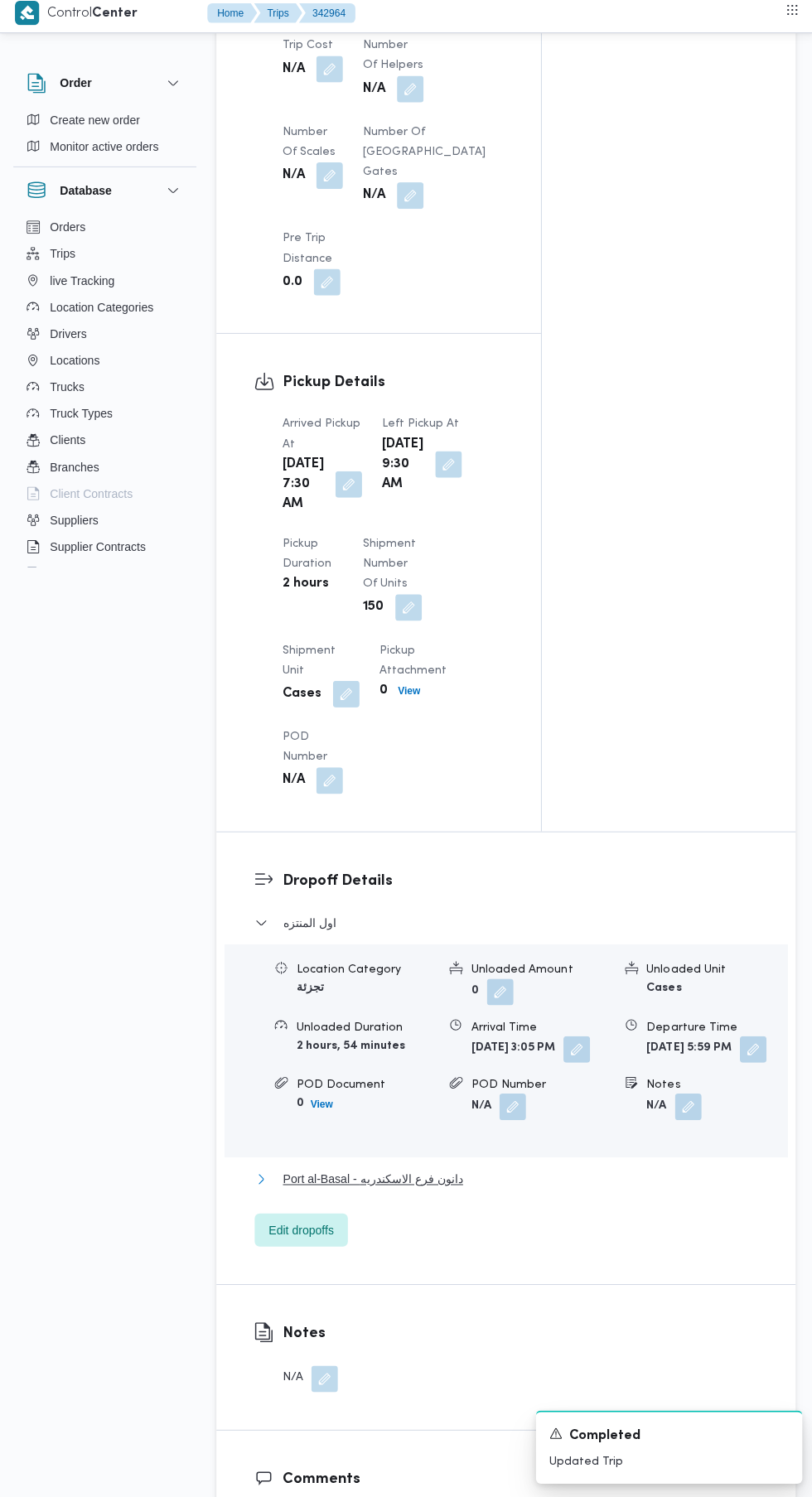
click at [439, 1190] on span "Port al-Basal - دانون فرع الاسكندريه" at bounding box center [371, 1181] width 179 height 20
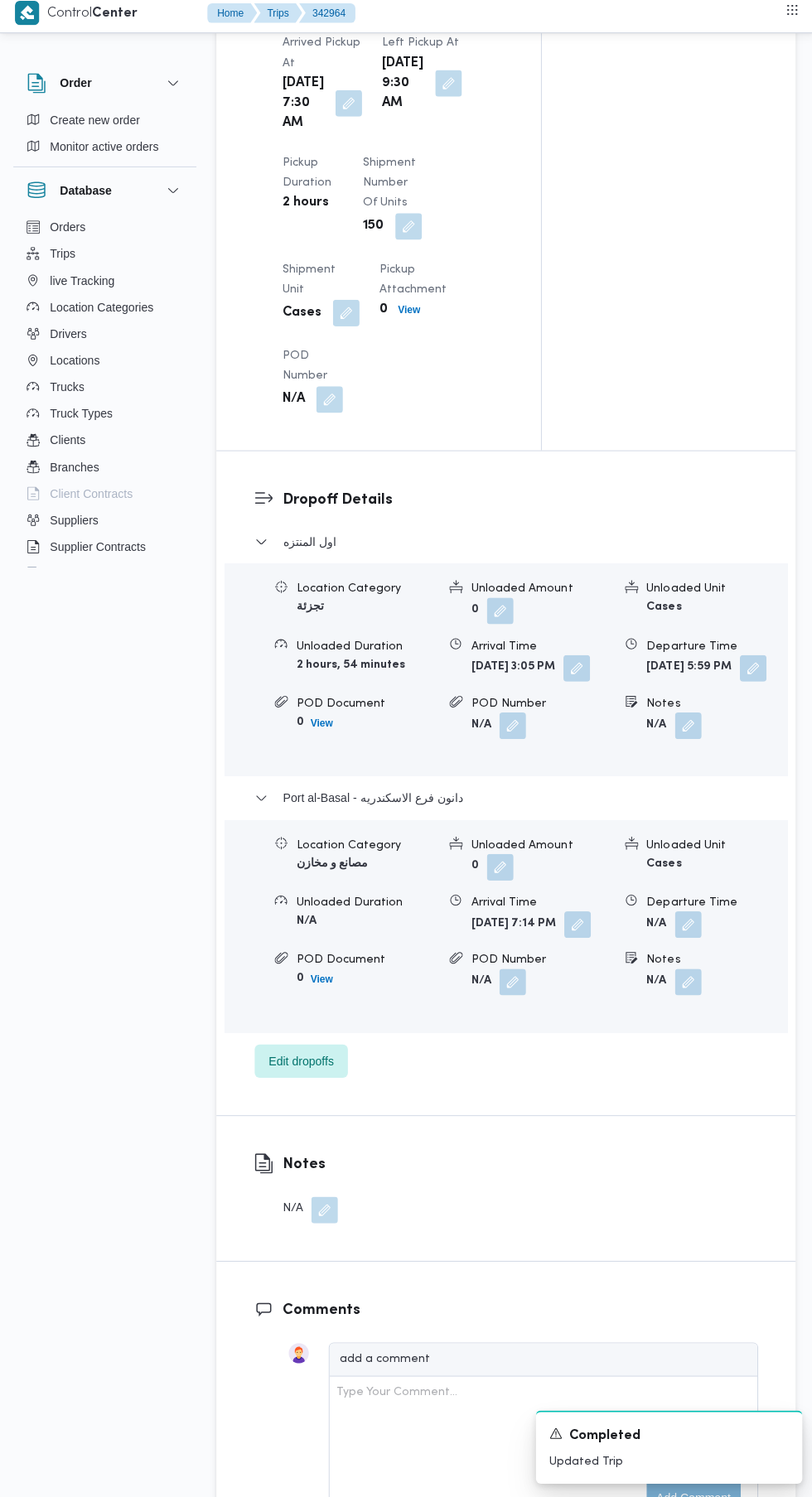
scroll to position [1902, 0]
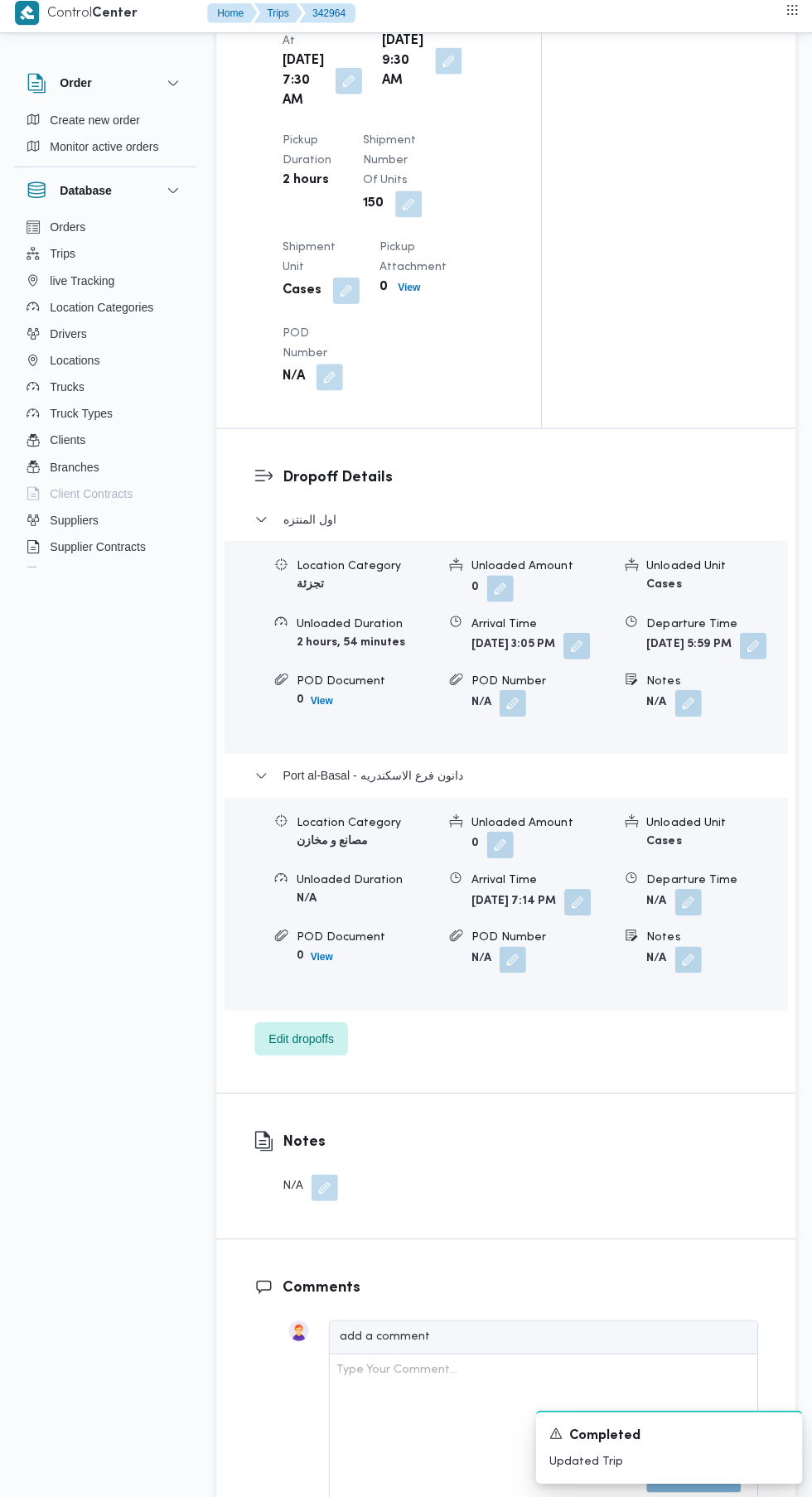
click at [693, 918] on button "button" at bounding box center [684, 904] width 26 height 26
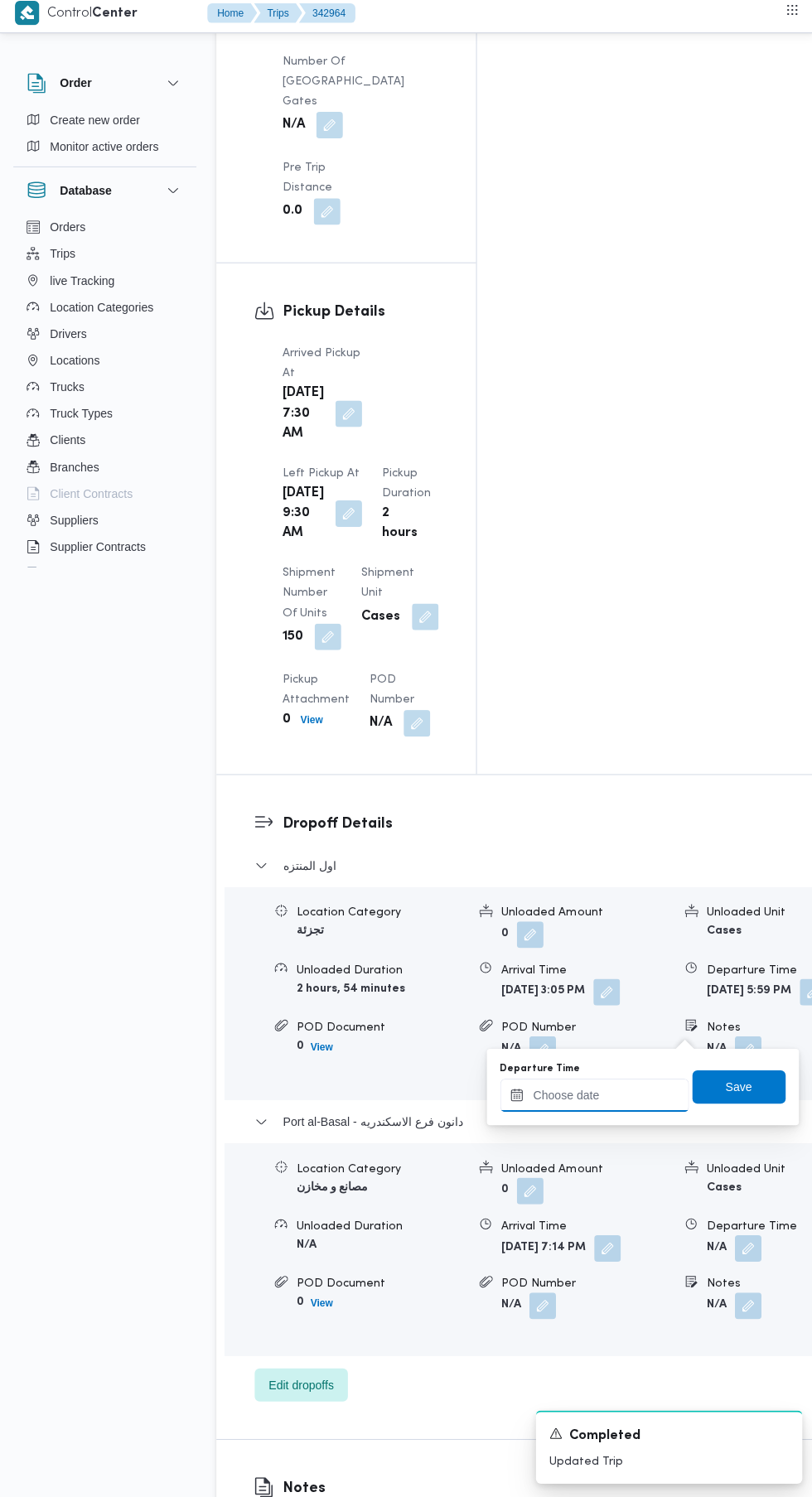
click at [571, 1112] on input "Departure Time" at bounding box center [592, 1096] width 188 height 33
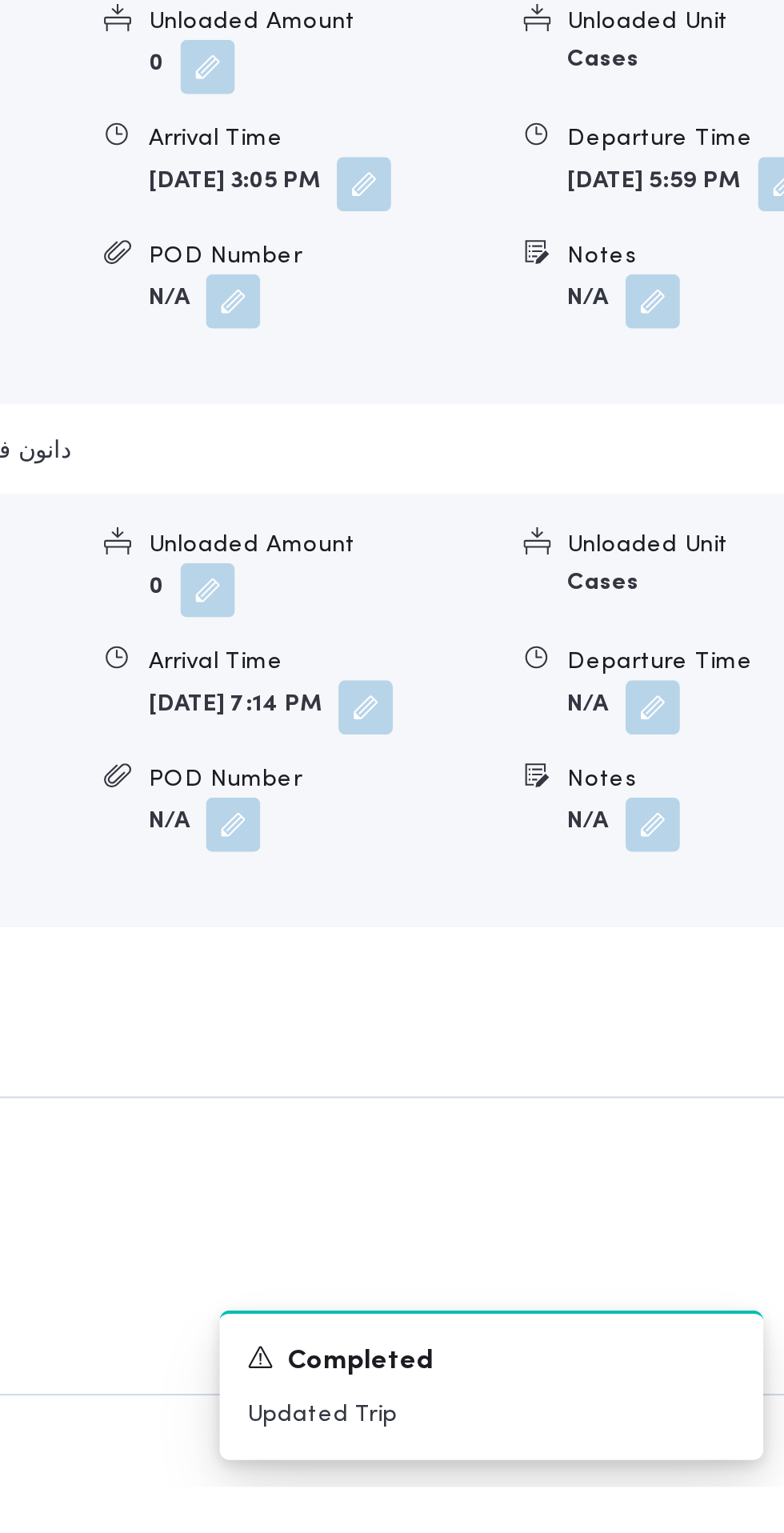
scroll to position [1925, 0]
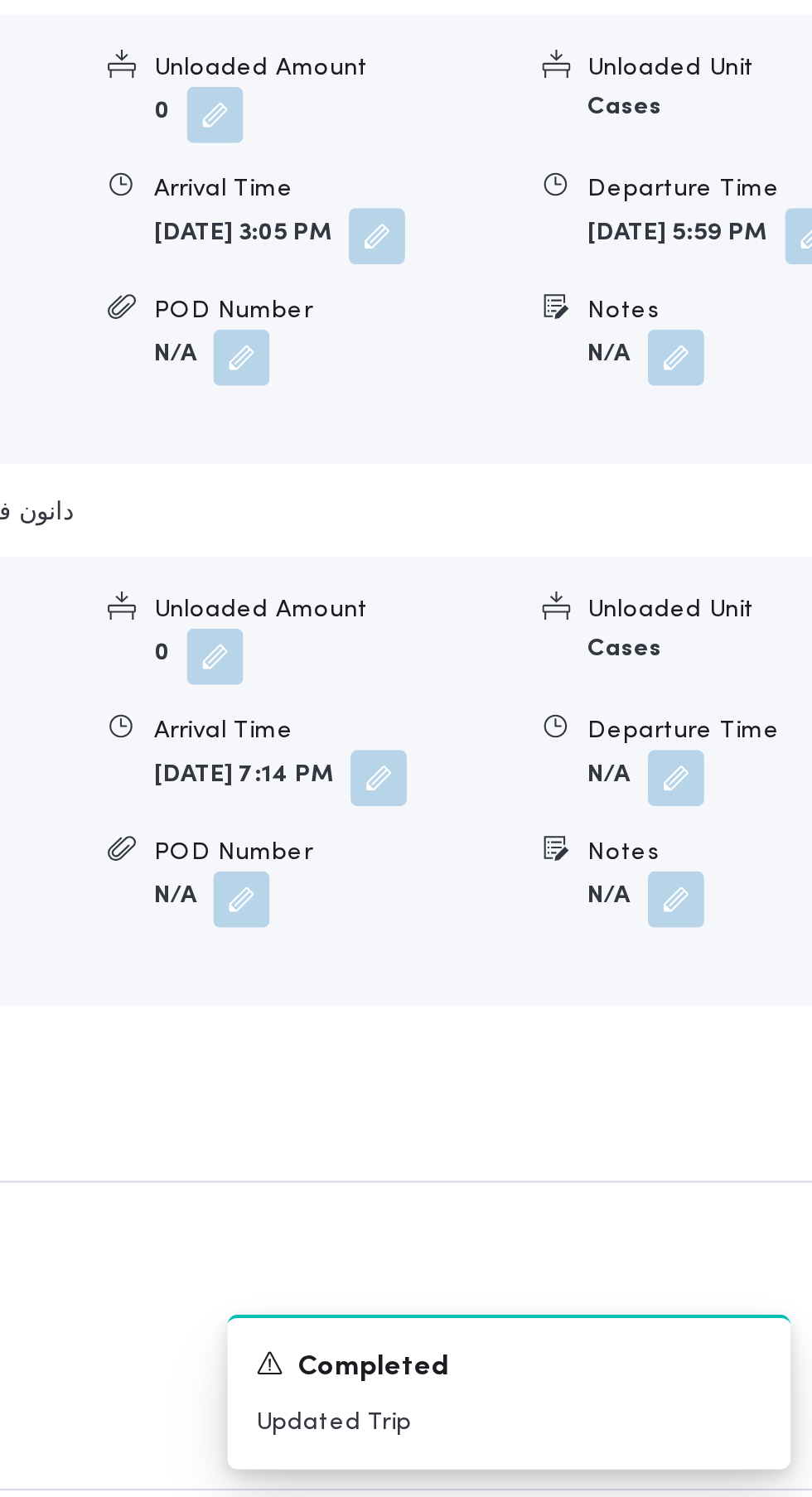
click at [470, 1055] on div "Location Category مصانع و مخازن Unloaded Amount 0 Unloaded Unit Cases Unloaded …" at bounding box center [548, 1149] width 662 height 188
click at [592, 1144] on button "button" at bounding box center [604, 1157] width 26 height 26
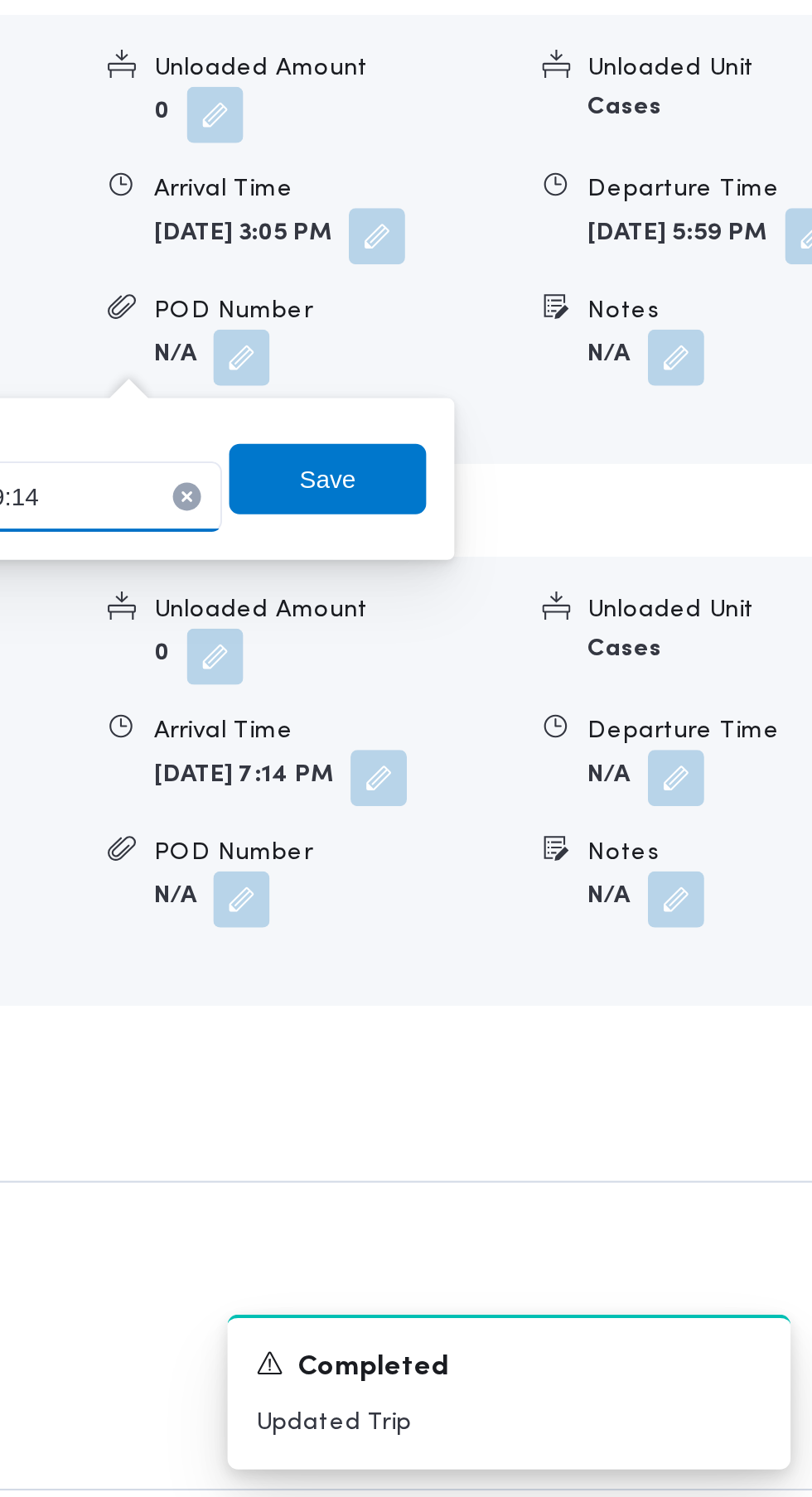
click at [481, 1028] on input "14/10/2025 19:14" at bounding box center [436, 1025] width 188 height 33
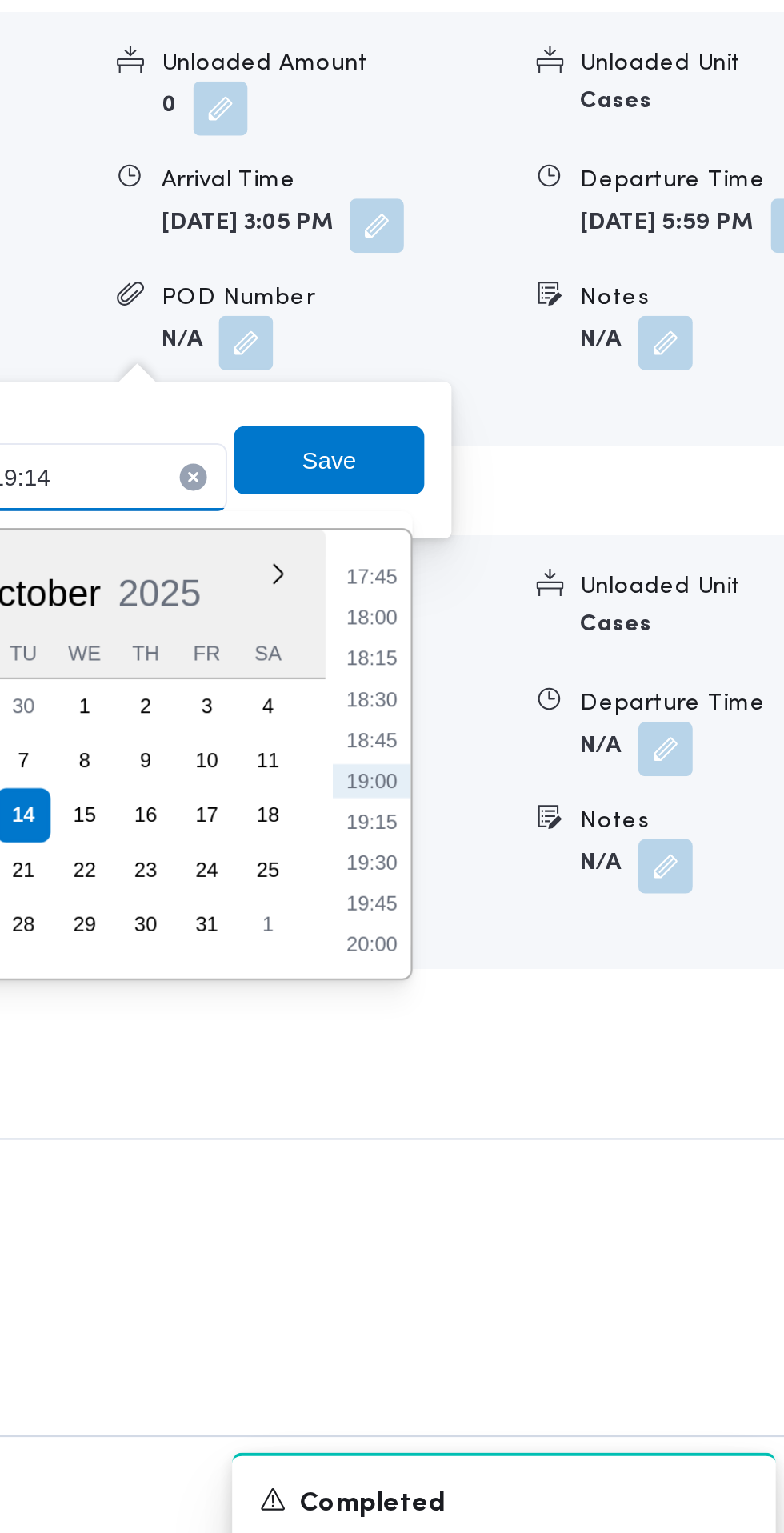
scroll to position [1924, 0]
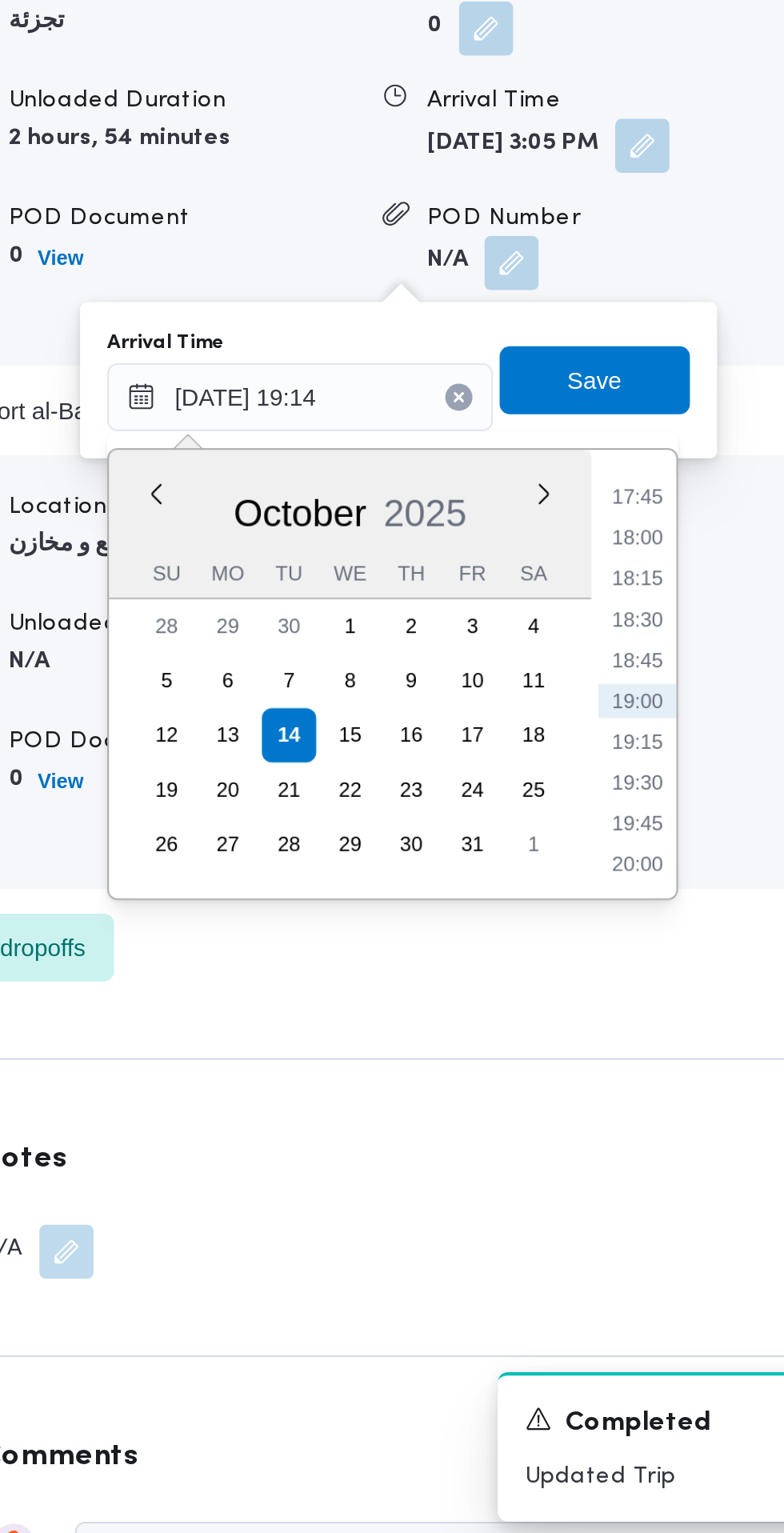
click at [582, 1114] on li "18:45" at bounding box center [580, 1114] width 37 height 16
type input "14/10/2025 18:45"
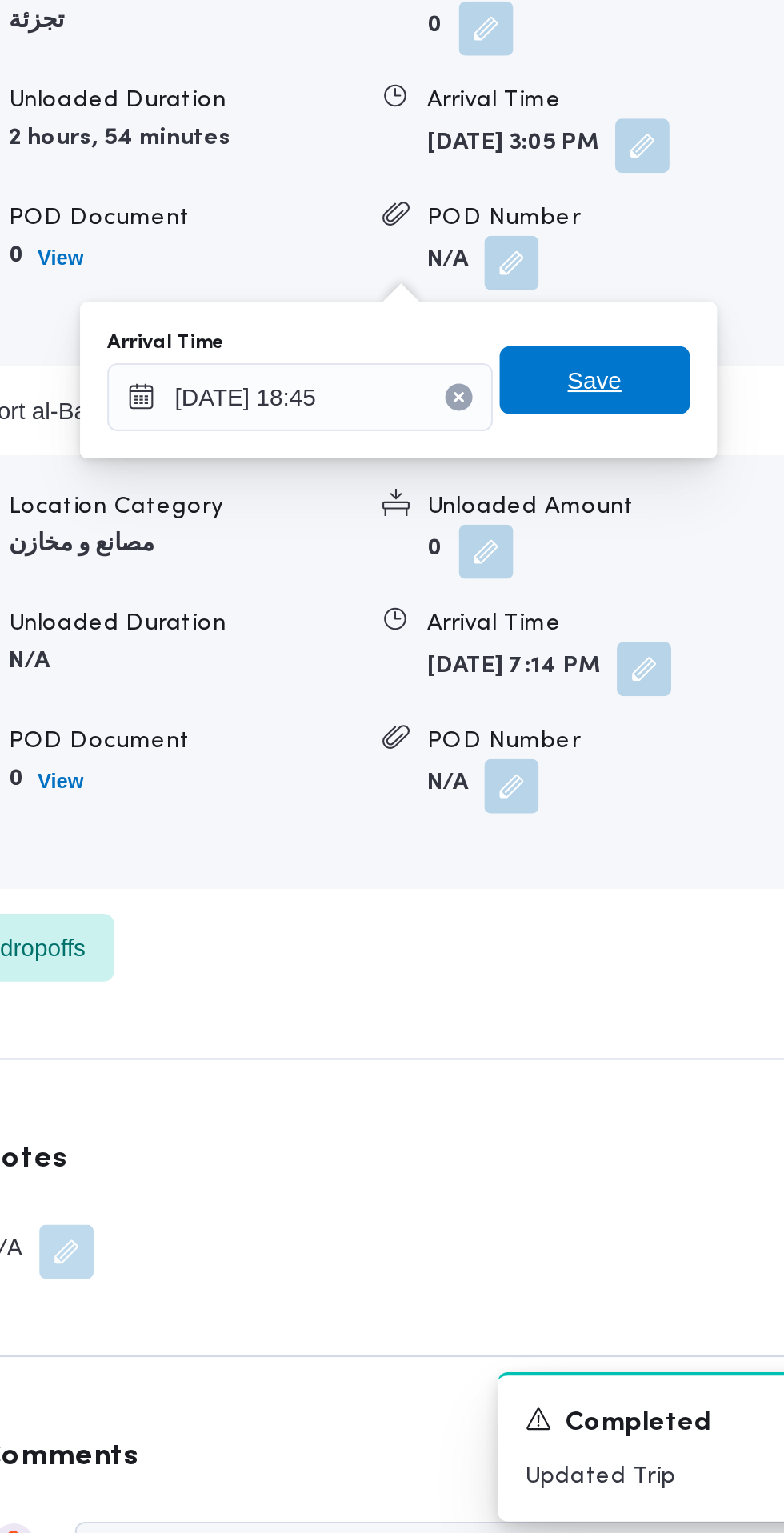
click at [592, 978] on span "Save" at bounding box center [561, 982] width 89 height 32
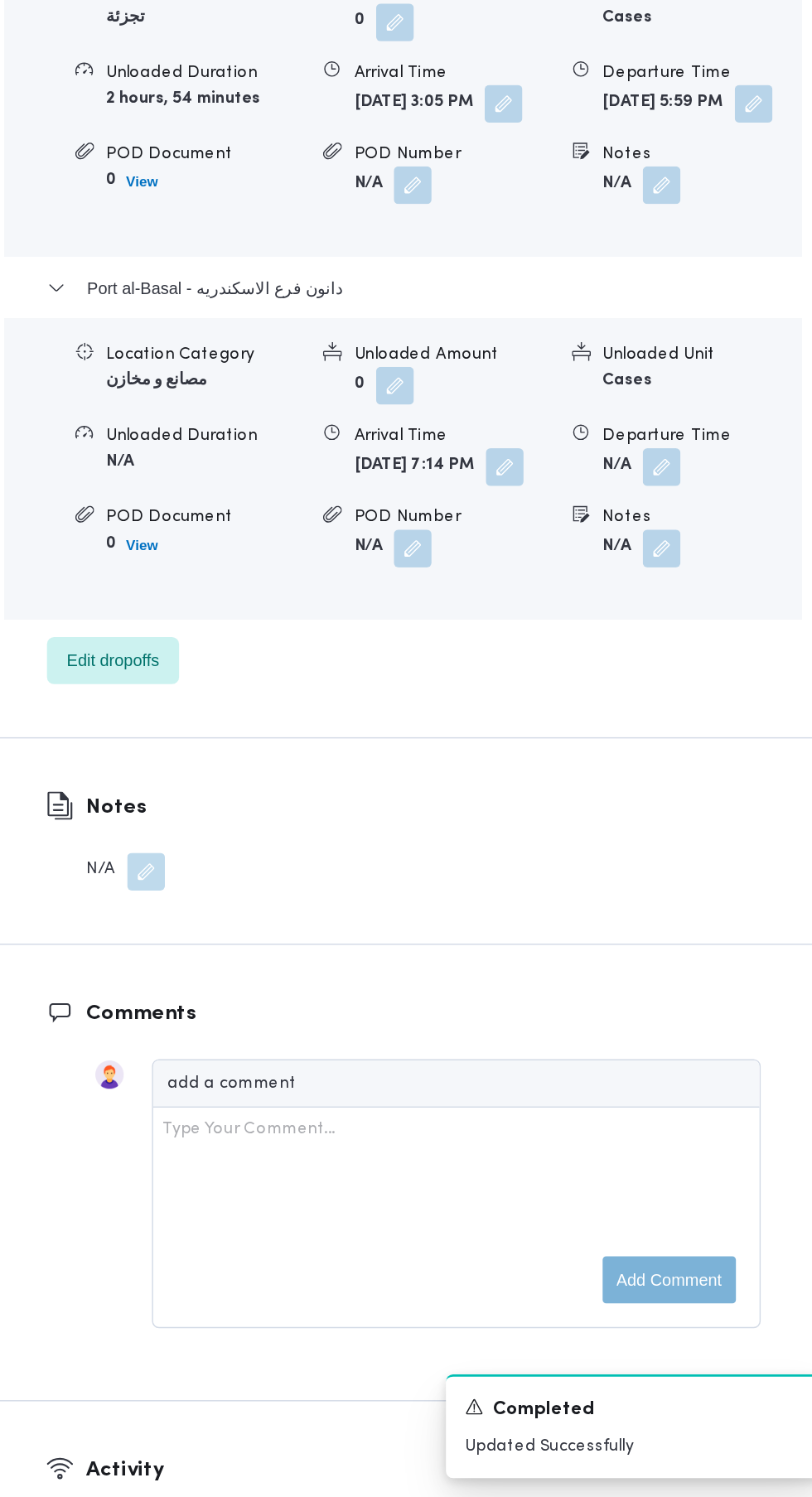
scroll to position [2032, 0]
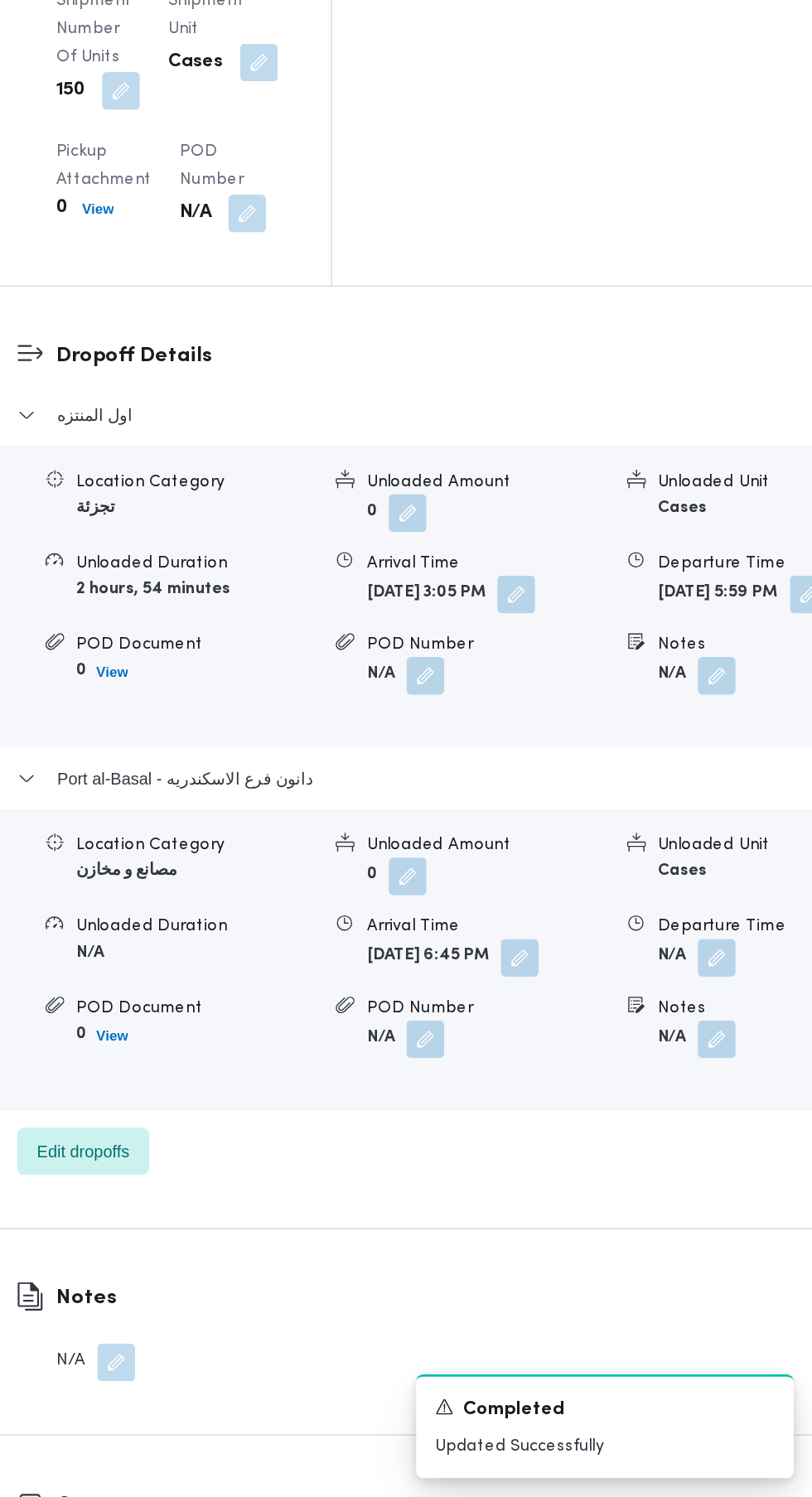
click at [731, 1105] on button "button" at bounding box center [744, 1117] width 26 height 26
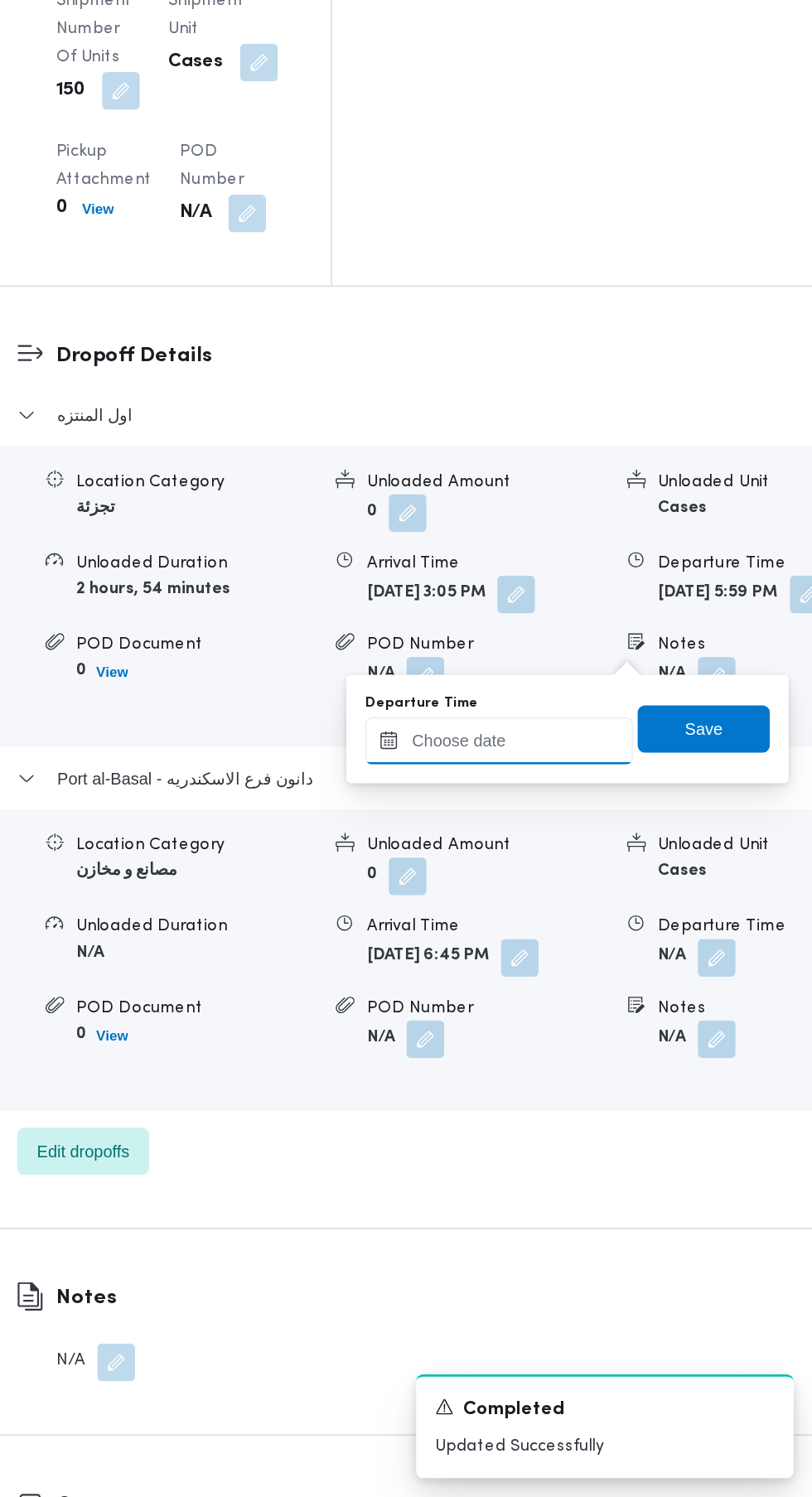
click at [616, 971] on input "Departure Time" at bounding box center [592, 965] width 188 height 33
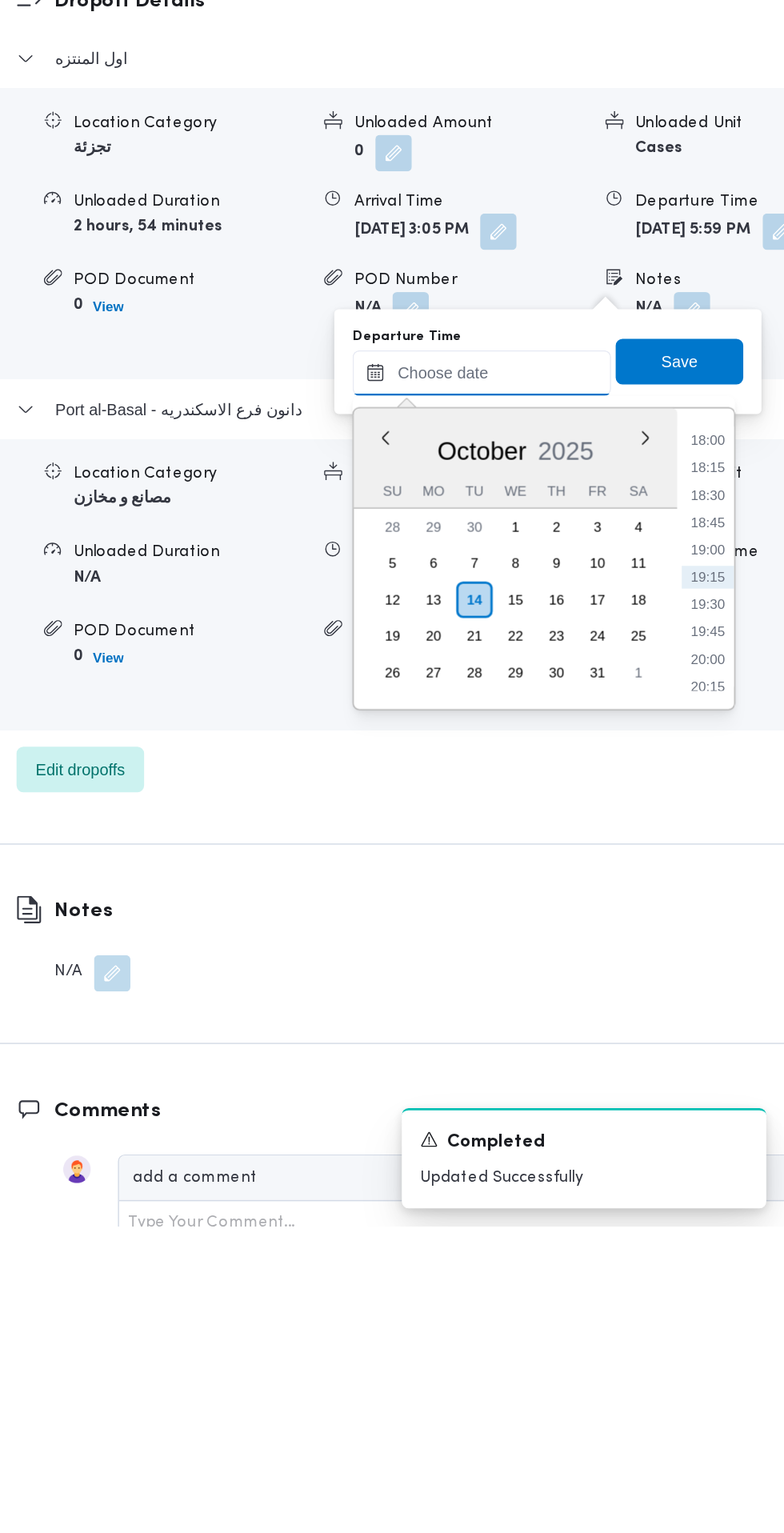
scroll to position [1962, 0]
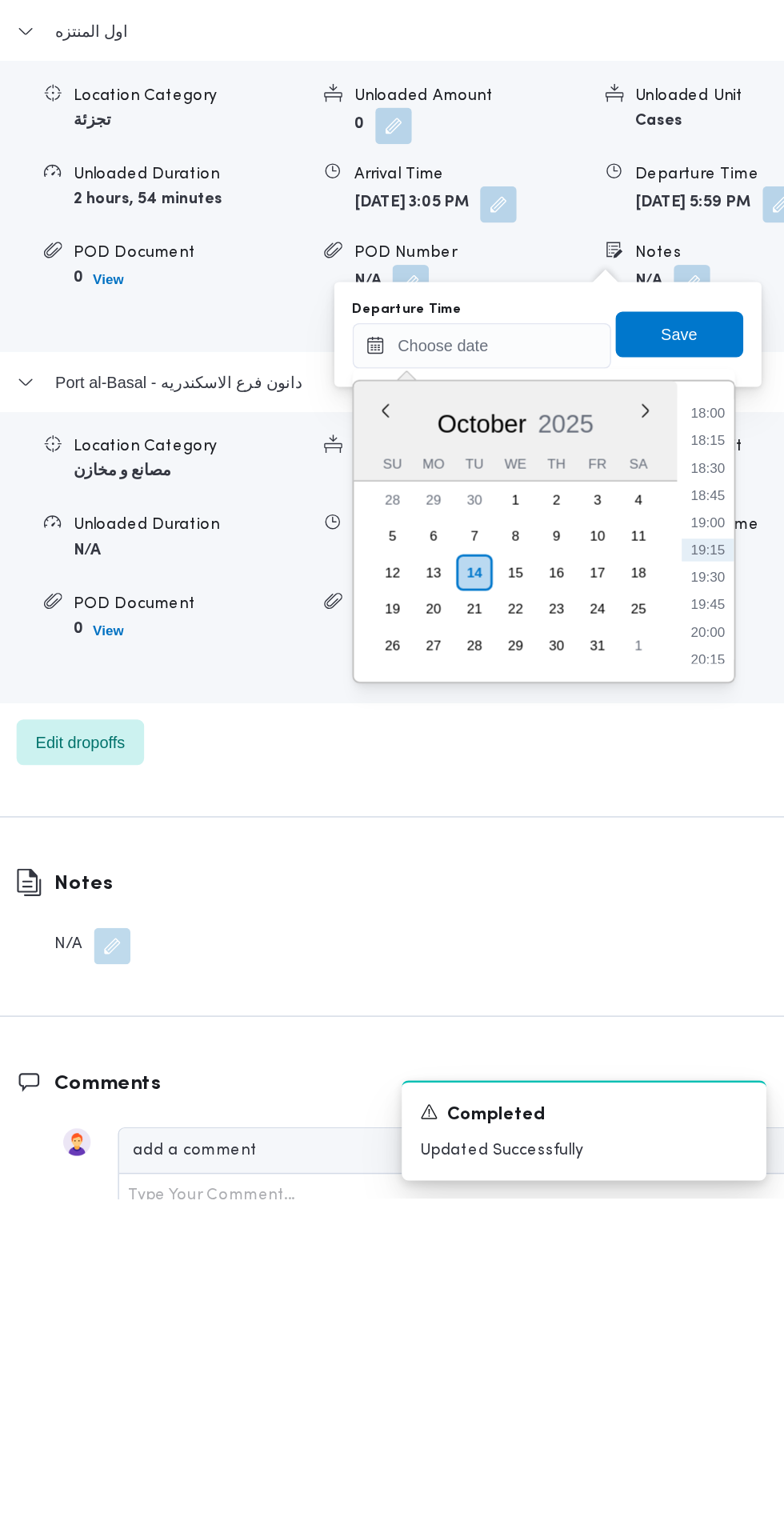
click at [737, 984] on li "18:00" at bounding box center [730, 981] width 37 height 16
type input "14/10/2025 18:00"
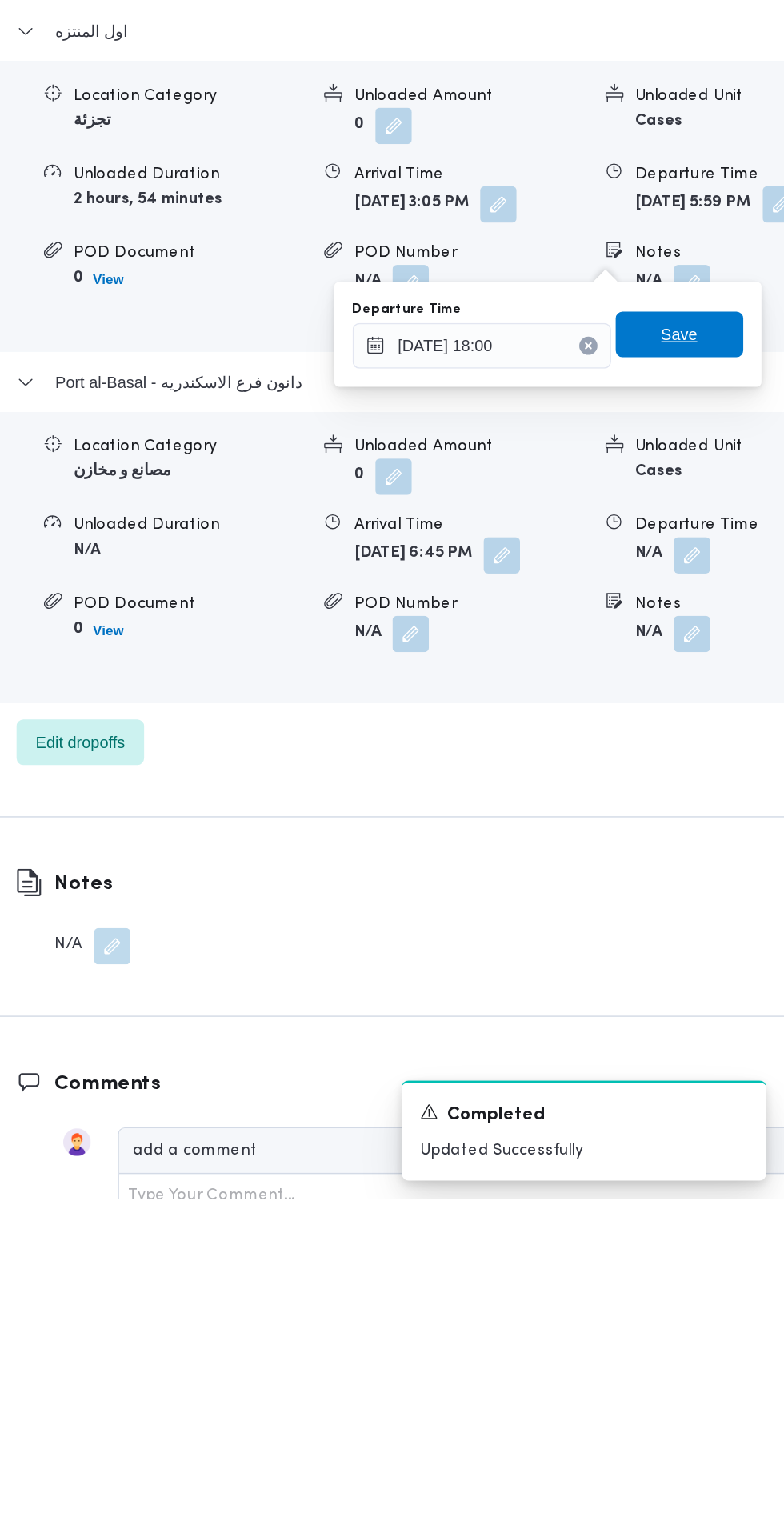
click at [723, 927] on span "Save" at bounding box center [709, 926] width 25 height 20
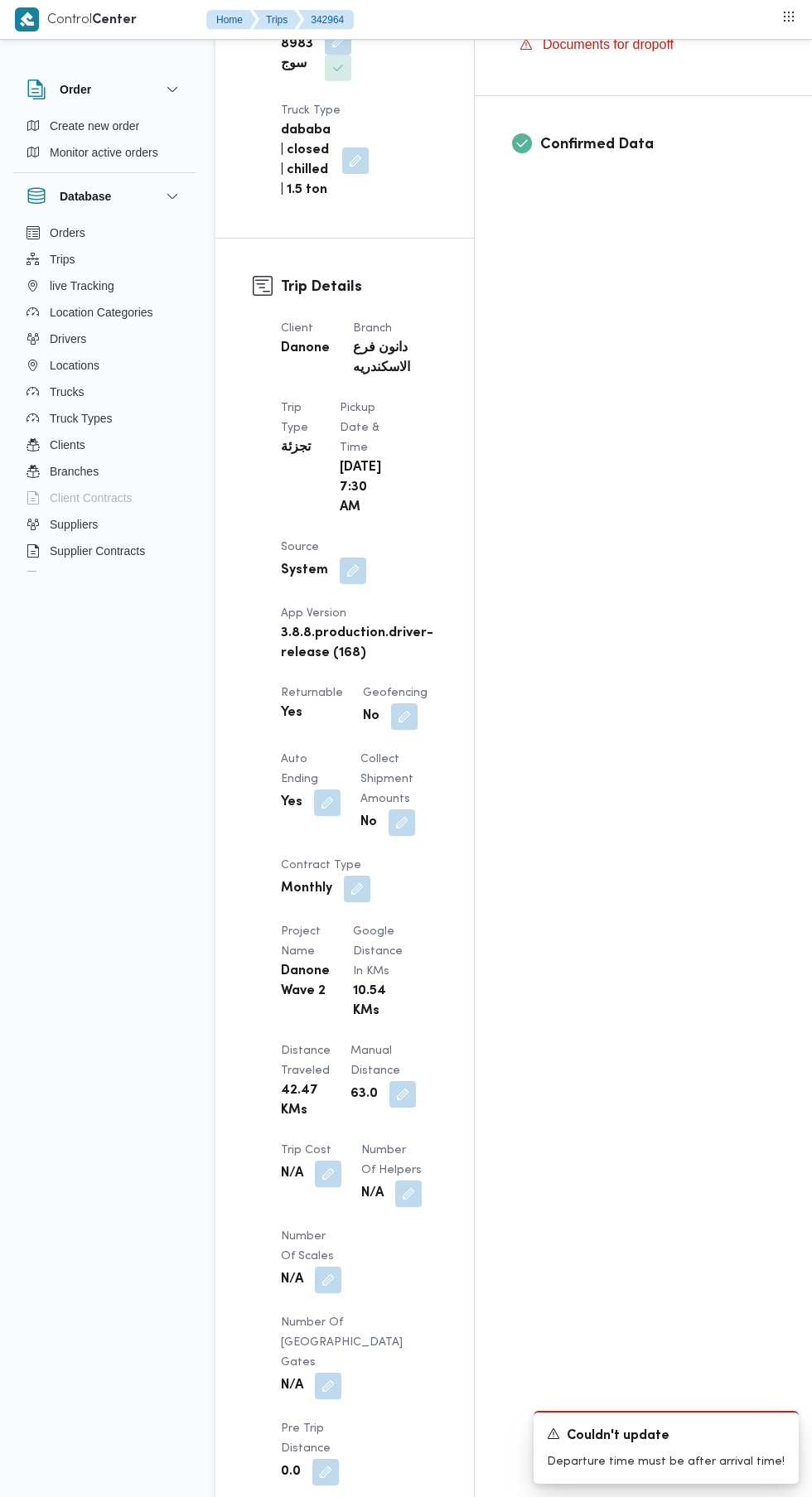
scroll to position [0, 0]
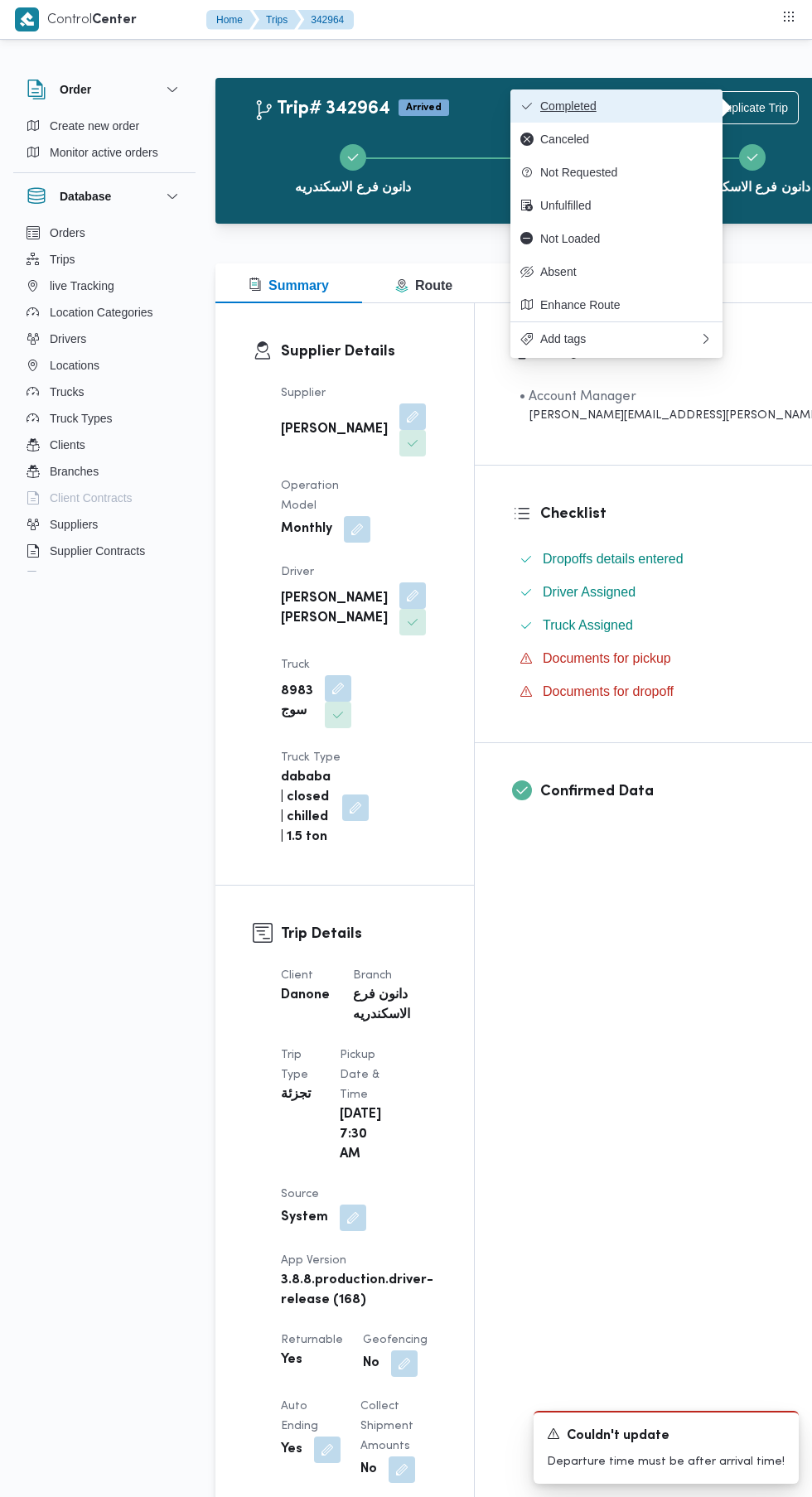
click at [666, 104] on span "Completed" at bounding box center [626, 106] width 172 height 13
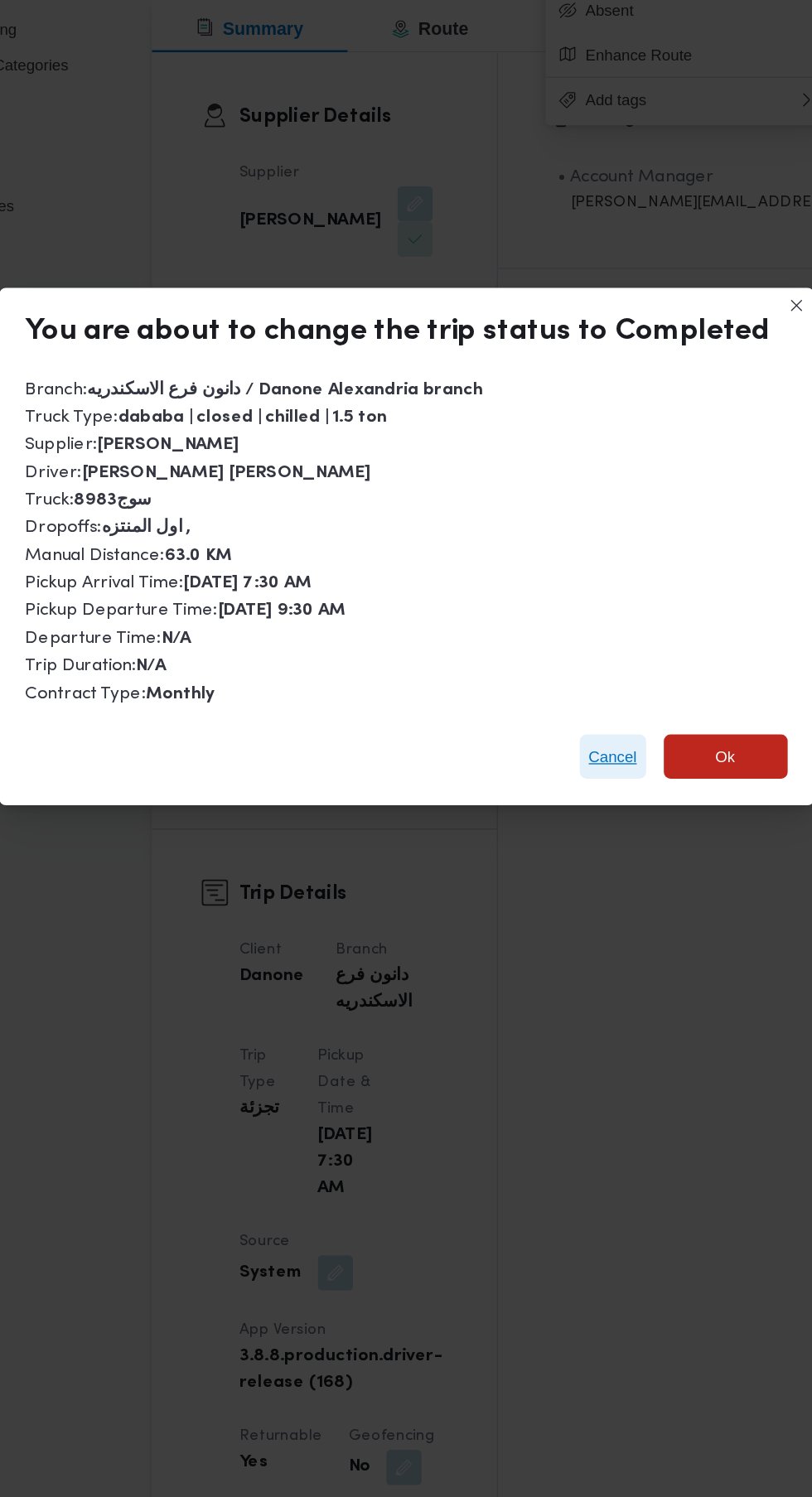
click at [555, 820] on span "Cancel" at bounding box center [560, 831] width 36 height 20
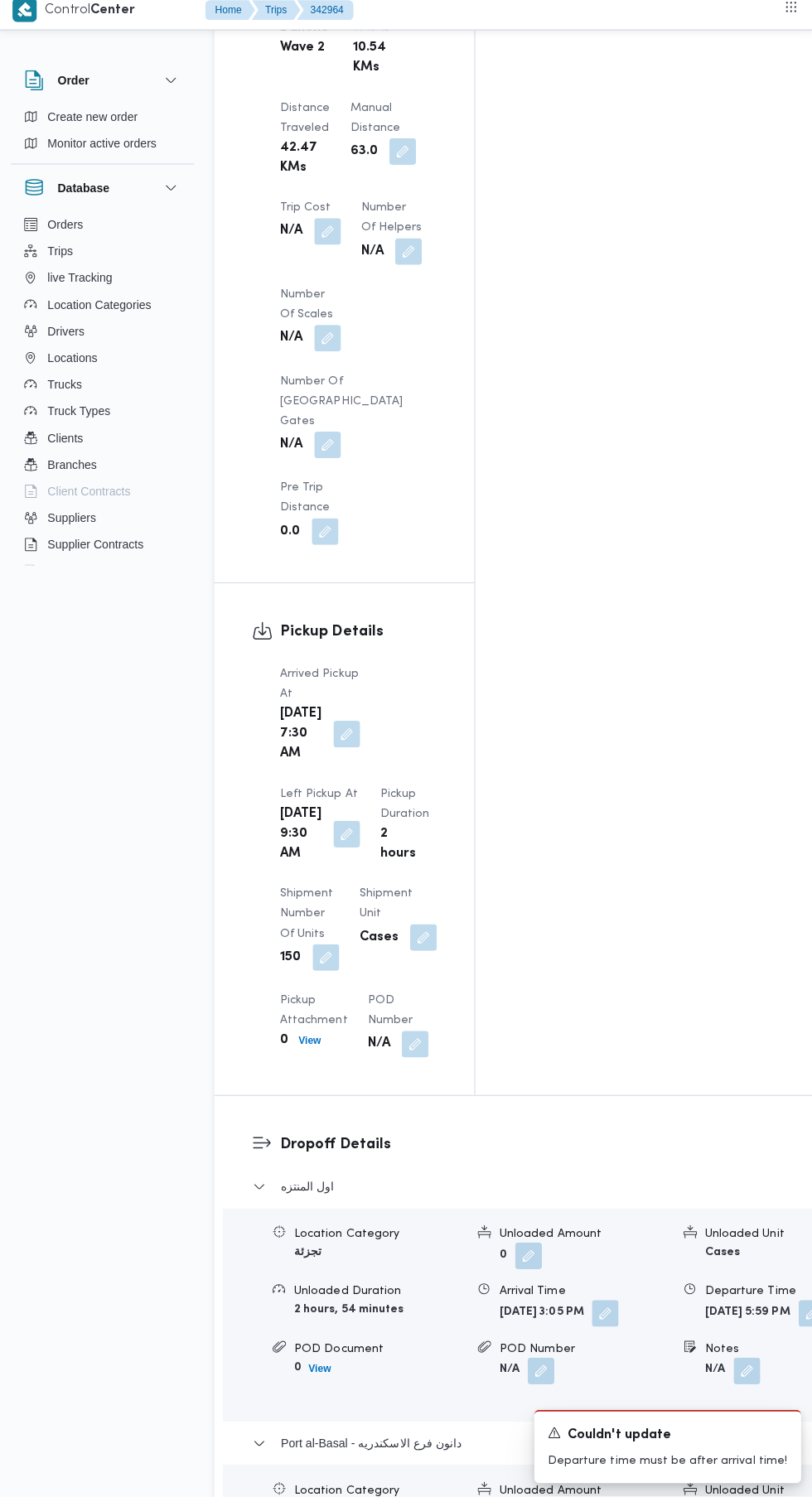
scroll to position [1581, 0]
click at [609, 1398] on div "Departure Time" at bounding box center [592, 1409] width 188 height 50
click at [460, 1496] on div "Dropoff Details اول المنتزه Location Category تجزئة Unloaded Amount 0 Unloaded …" at bounding box center [548, 1428] width 666 height 661
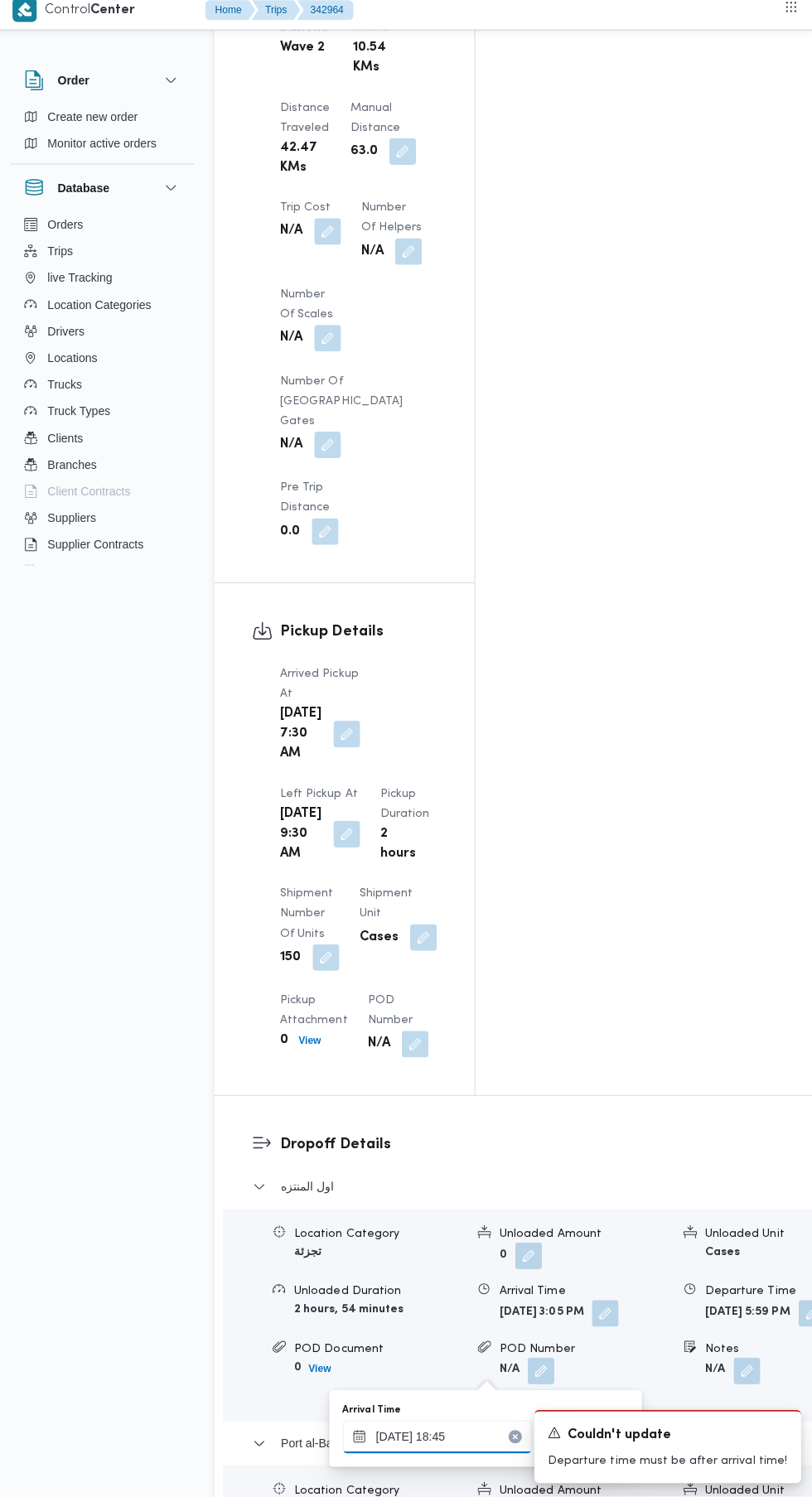
click at [440, 1431] on input "14/10/2025 18:45" at bounding box center [436, 1436] width 188 height 33
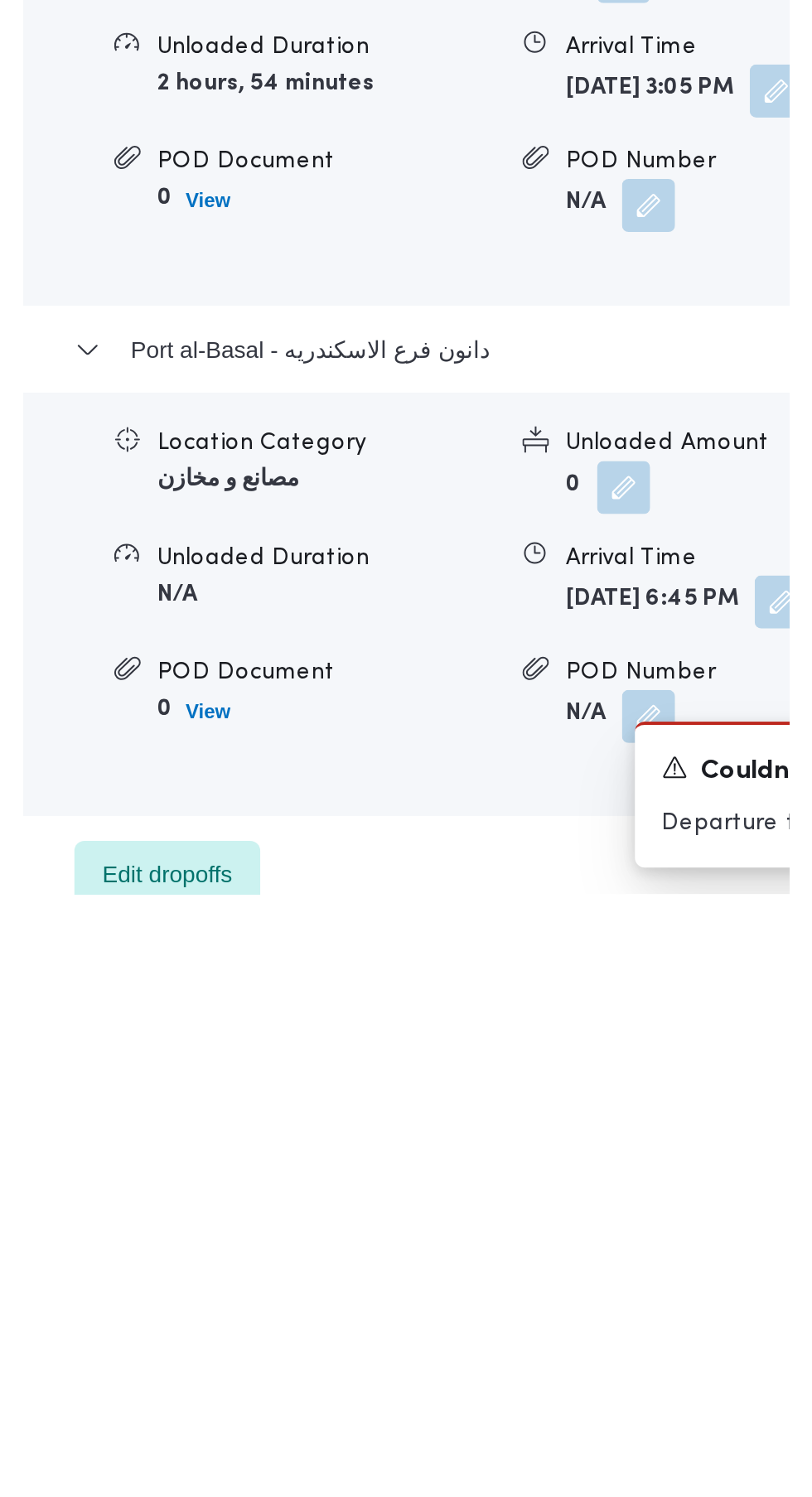
scroll to position [1758, 0]
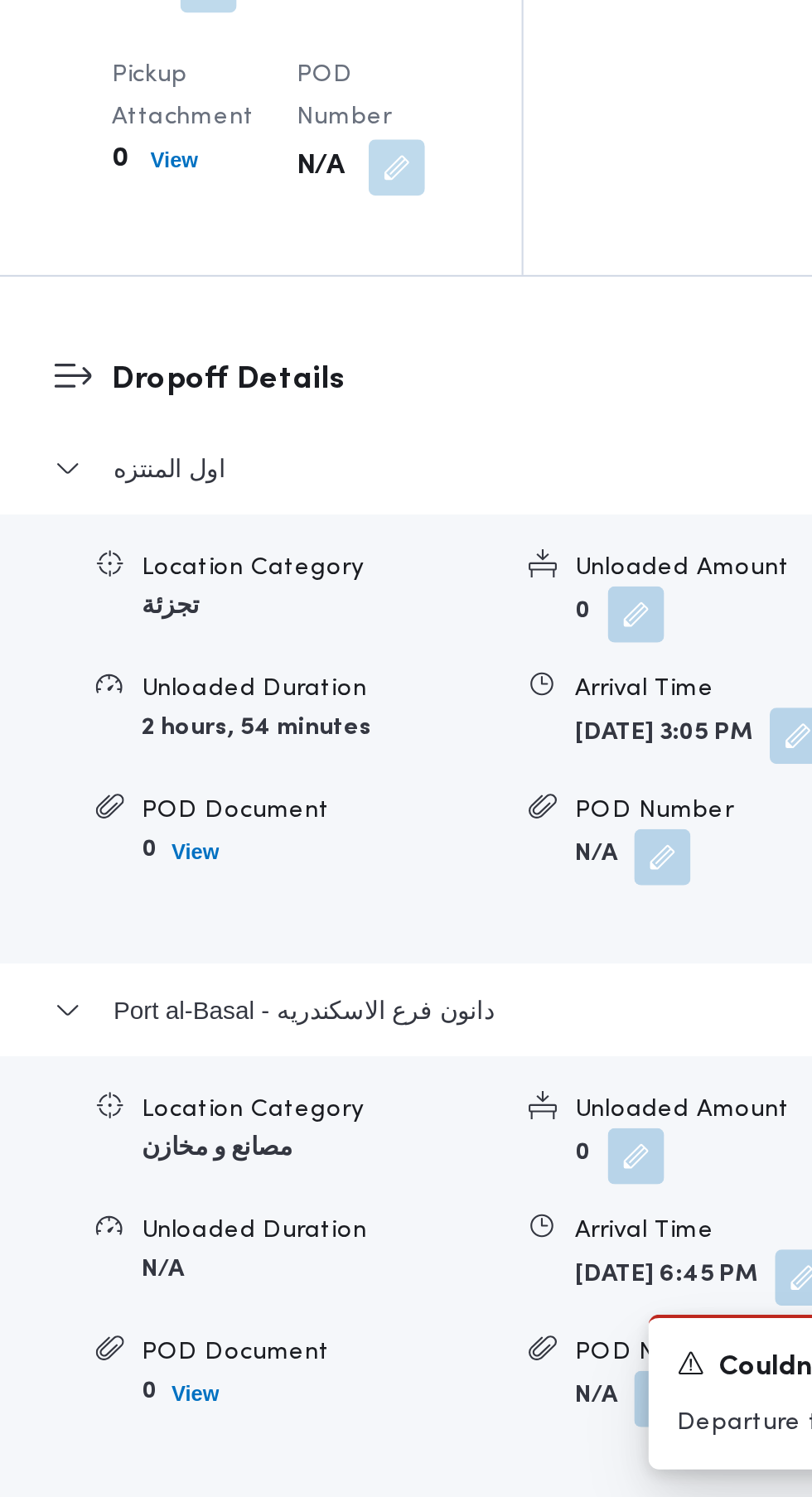
click at [559, 1107] on div "Arrival Time" at bounding box center [583, 1116] width 169 height 18
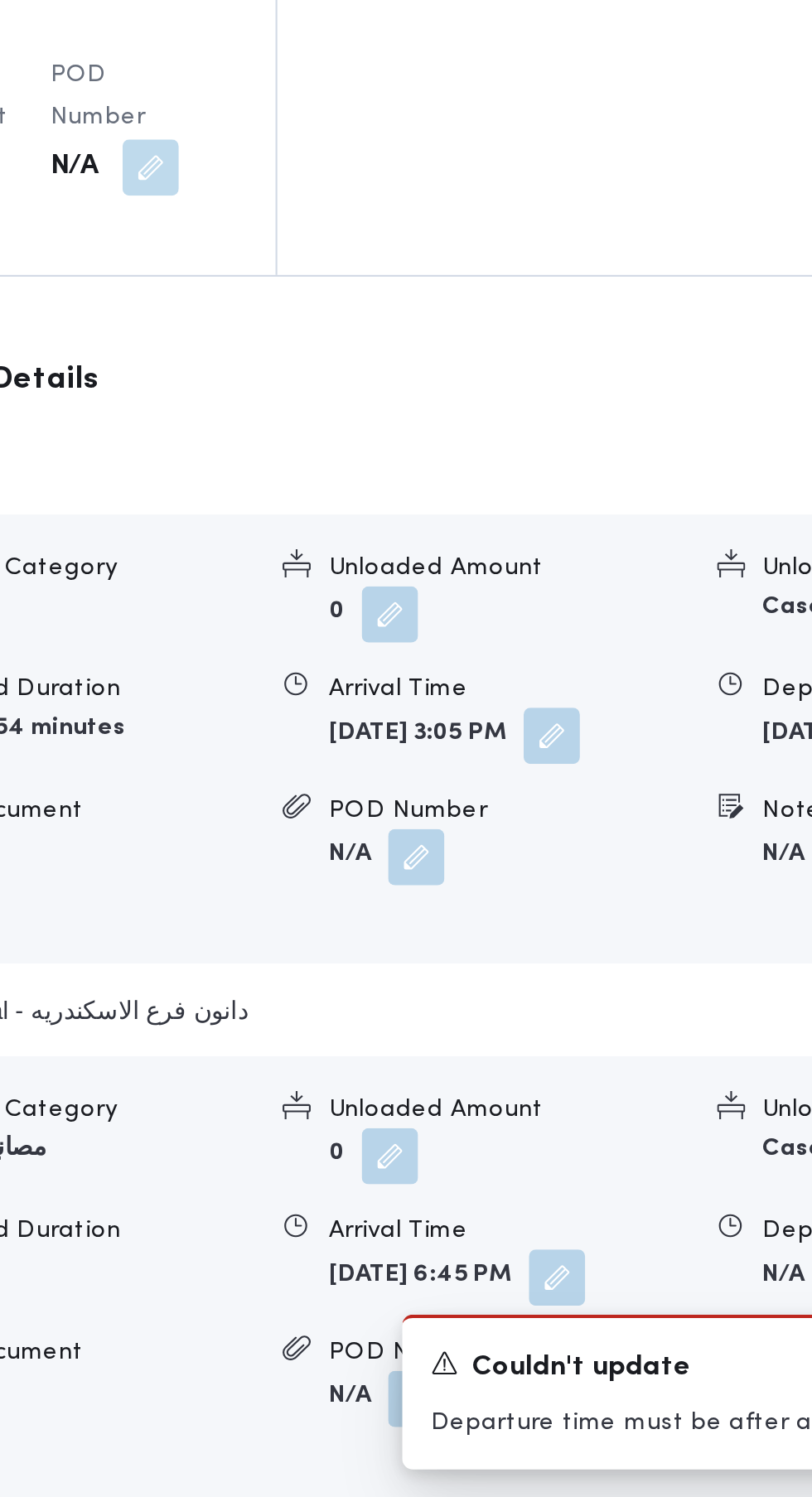
click at [731, 1380] on button "button" at bounding box center [744, 1393] width 26 height 26
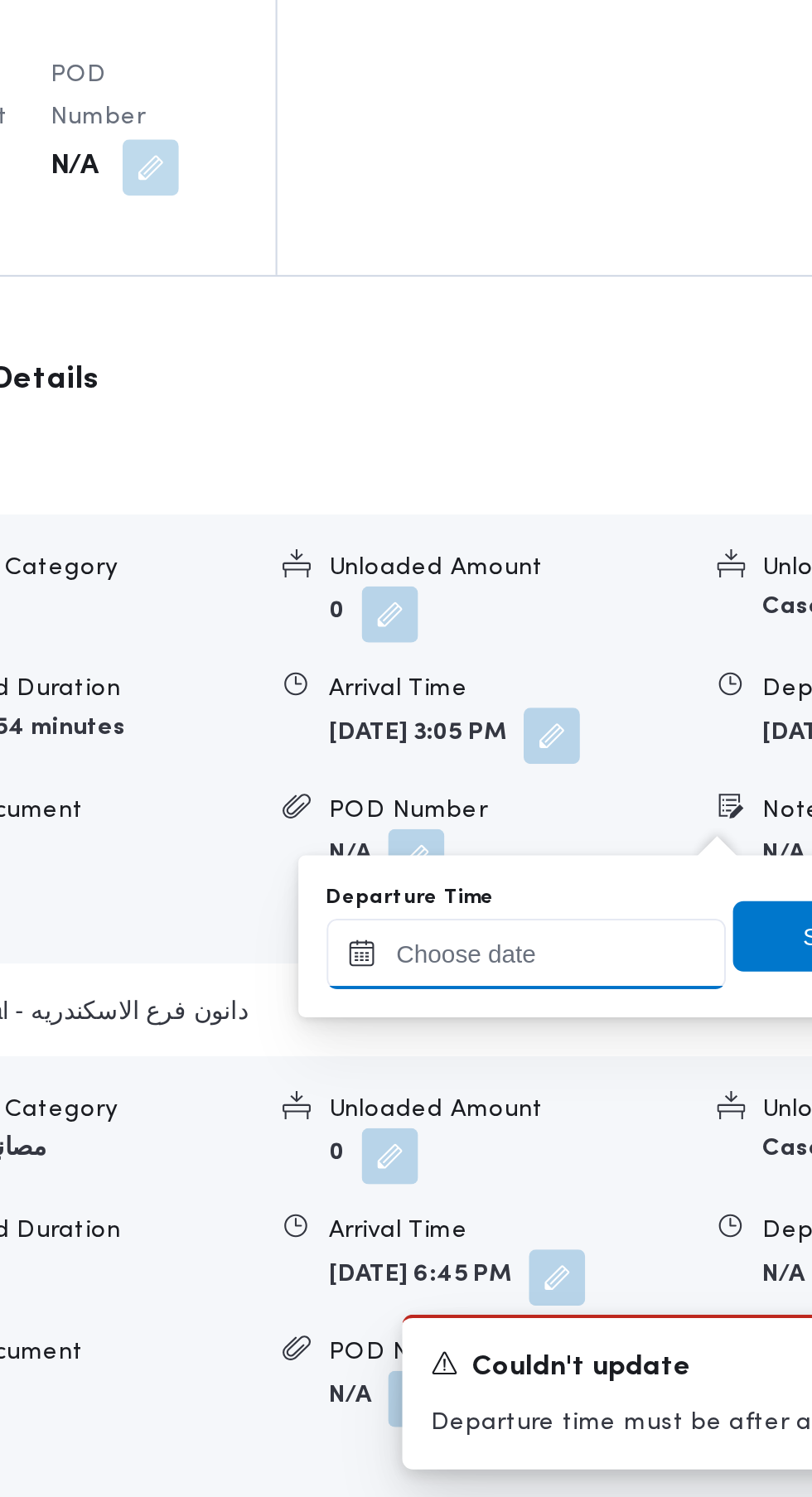
click at [592, 1236] on input "Departure Time" at bounding box center [592, 1240] width 188 height 33
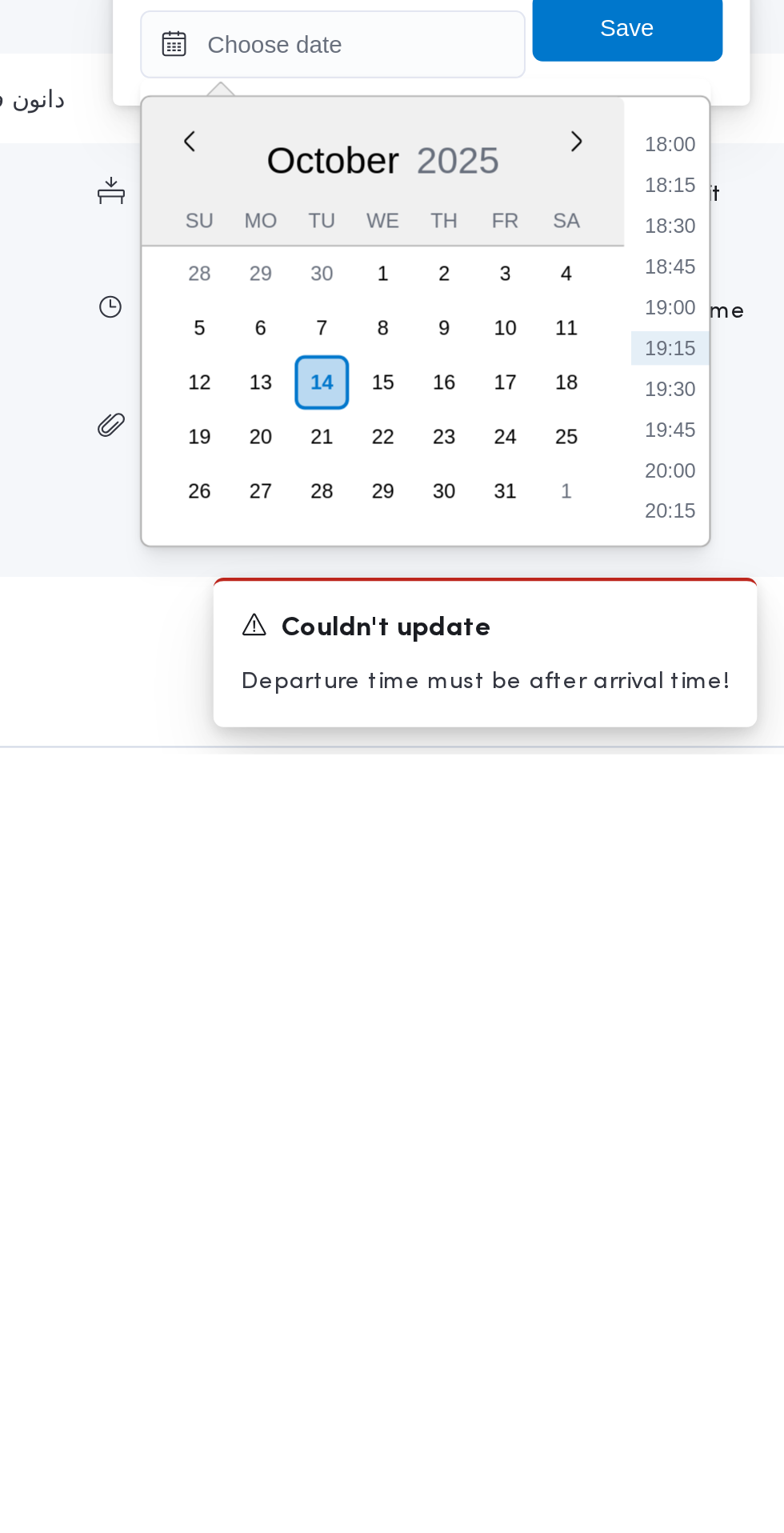
click at [742, 1327] on li "19:00" at bounding box center [730, 1322] width 37 height 16
type input "14/10/2025 19:00"
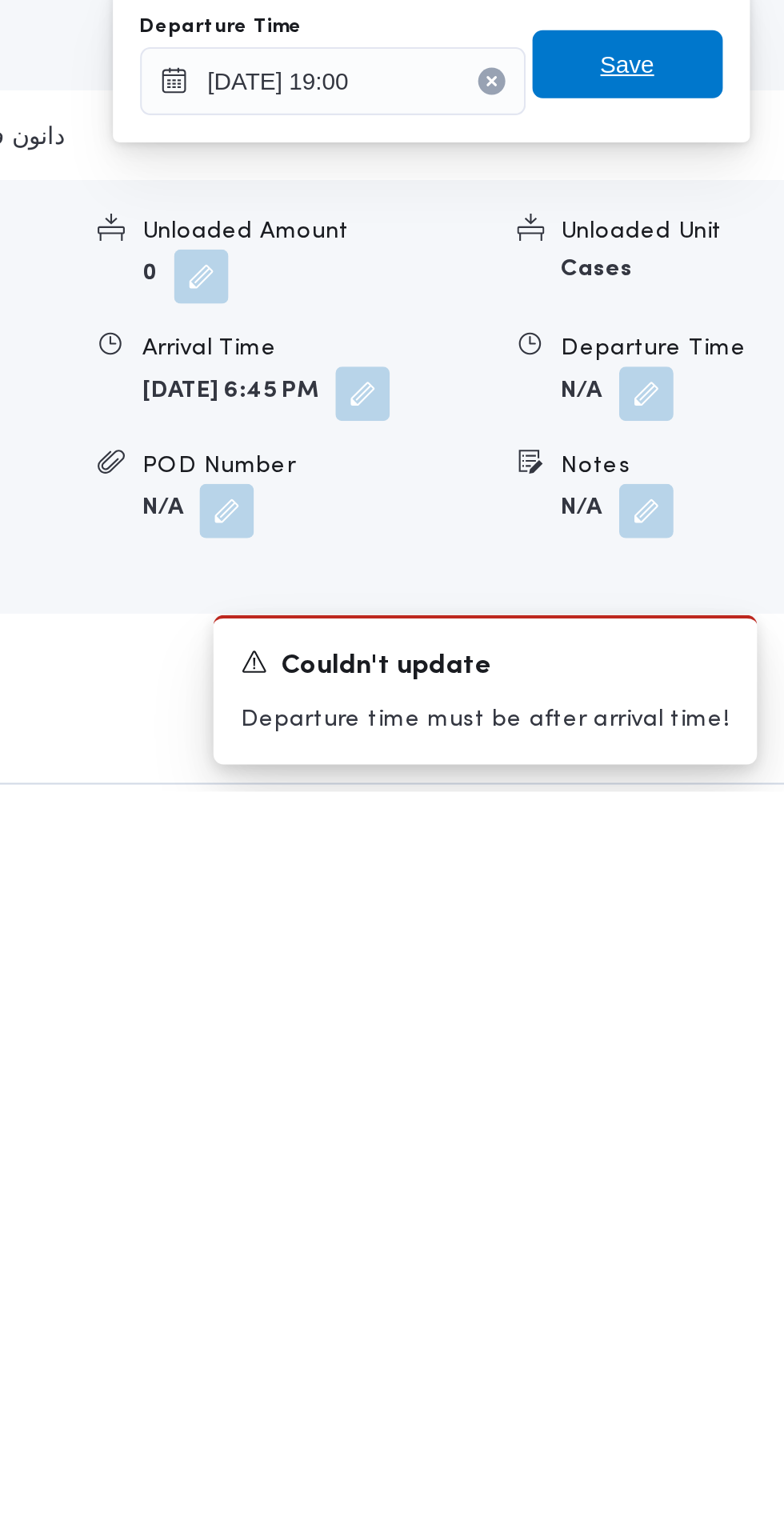
click at [731, 1195] on span "Save" at bounding box center [710, 1190] width 89 height 32
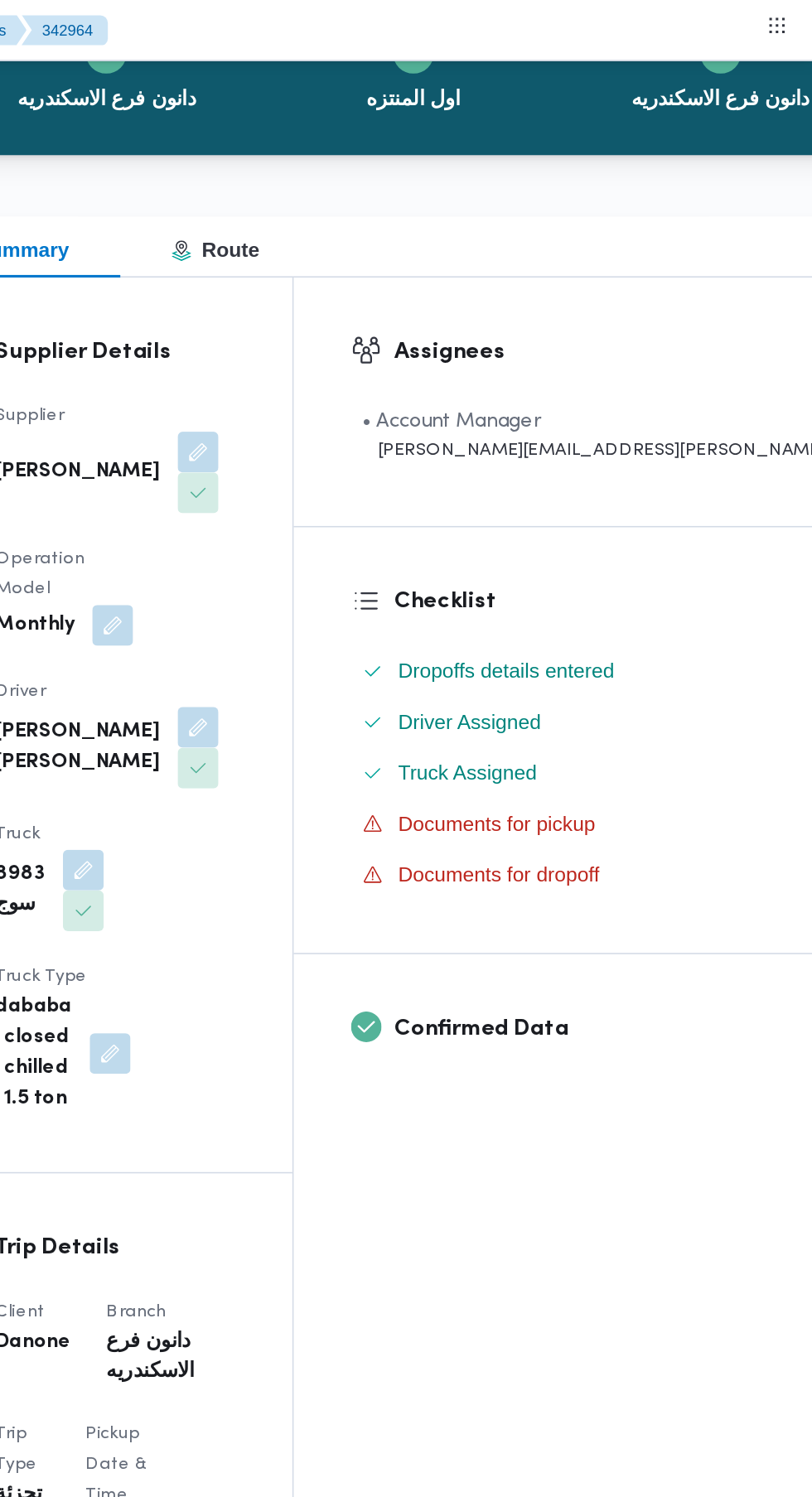
scroll to position [0, 0]
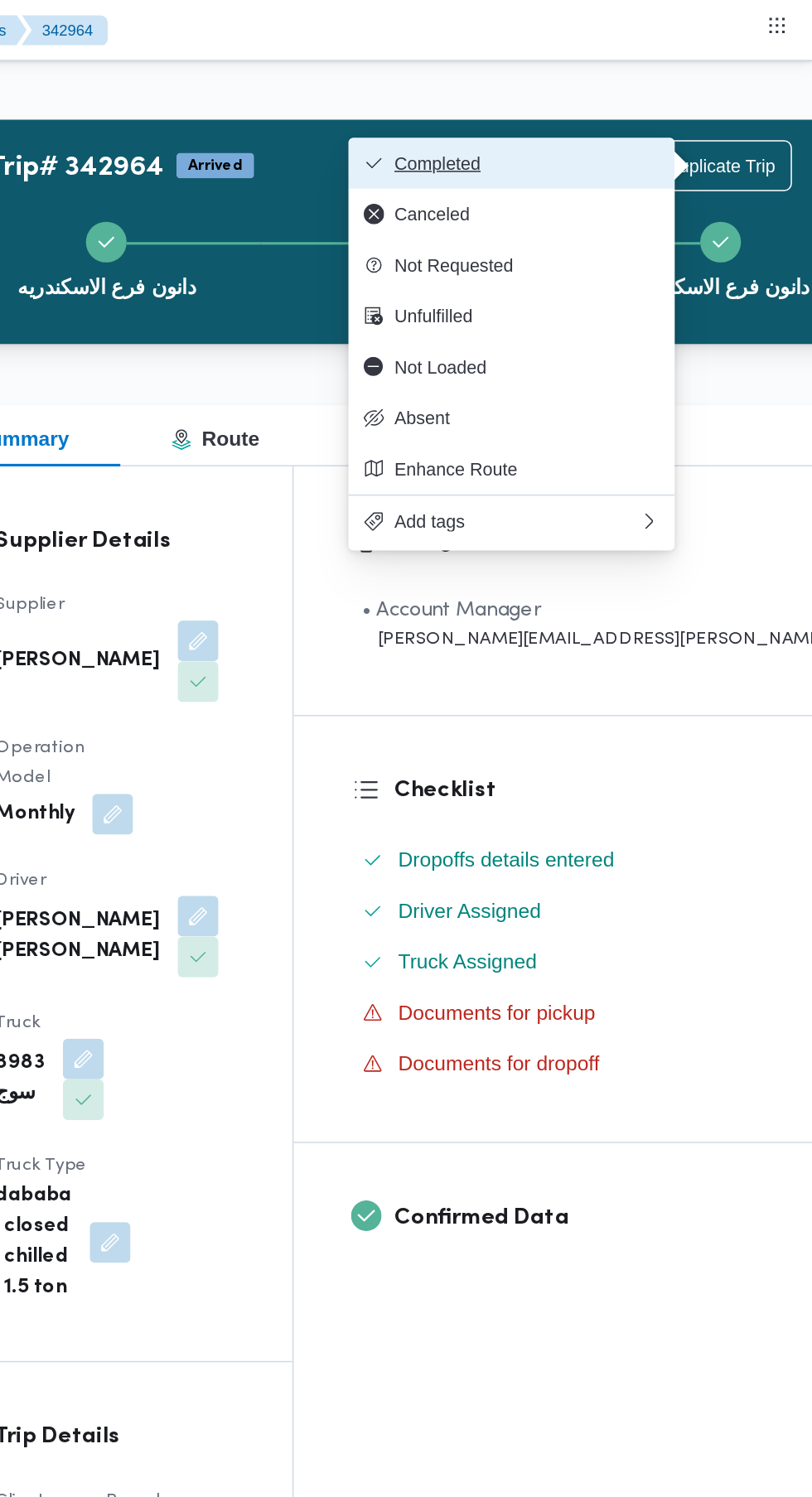
click at [670, 103] on span "Completed" at bounding box center [626, 106] width 172 height 13
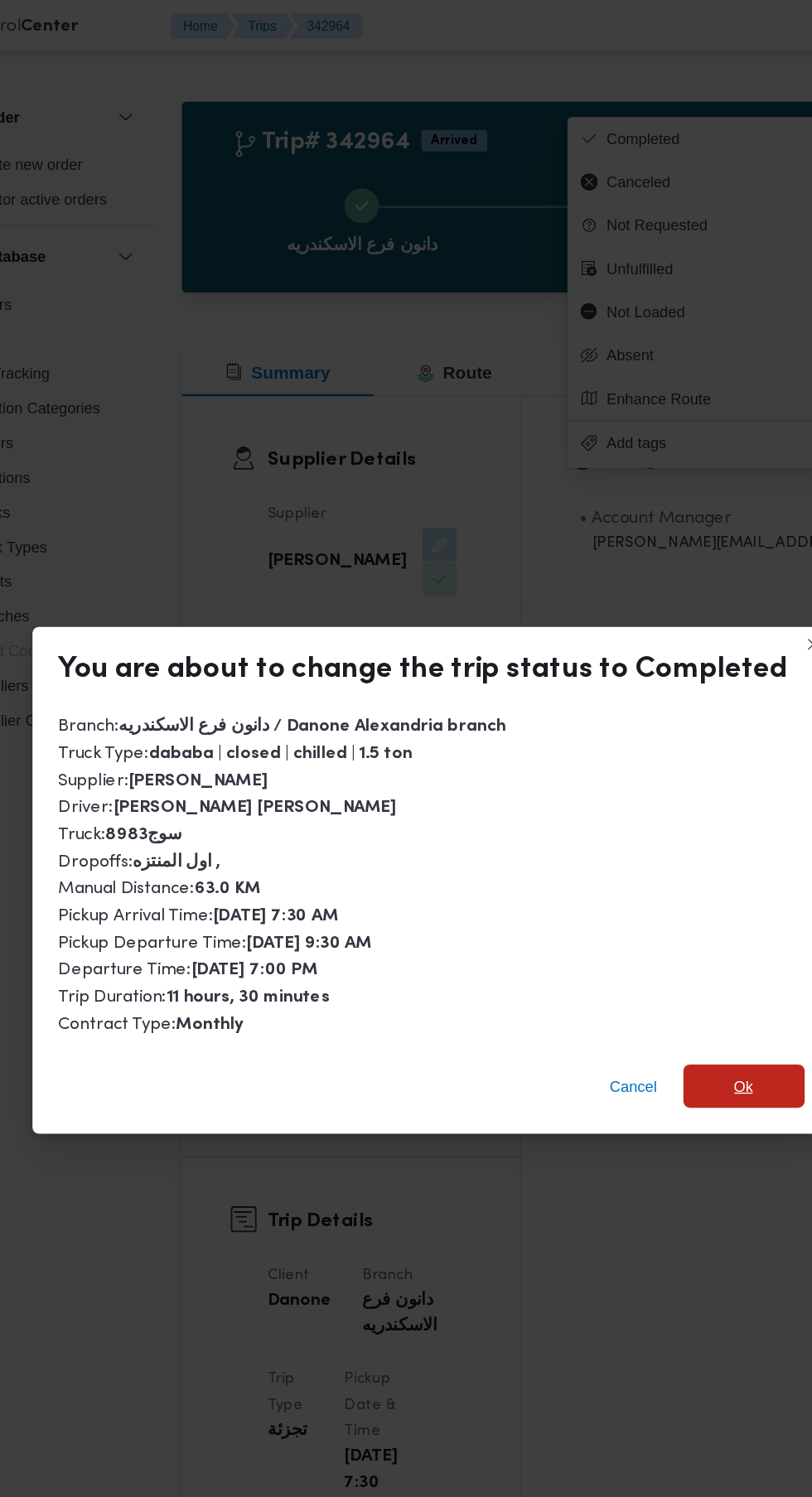
click at [640, 820] on span "Ok" at bounding box center [645, 831] width 15 height 20
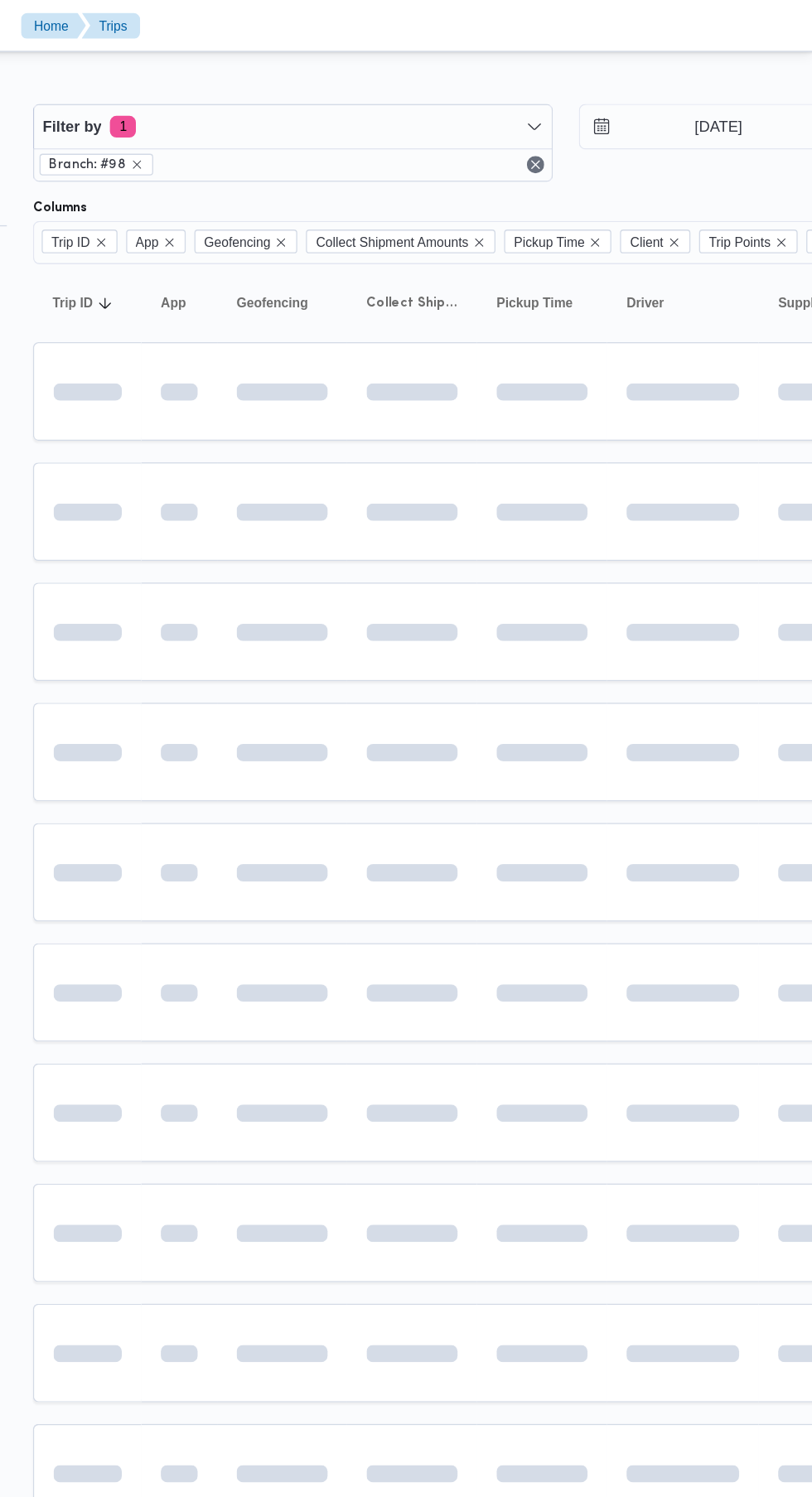
scroll to position [0, 26]
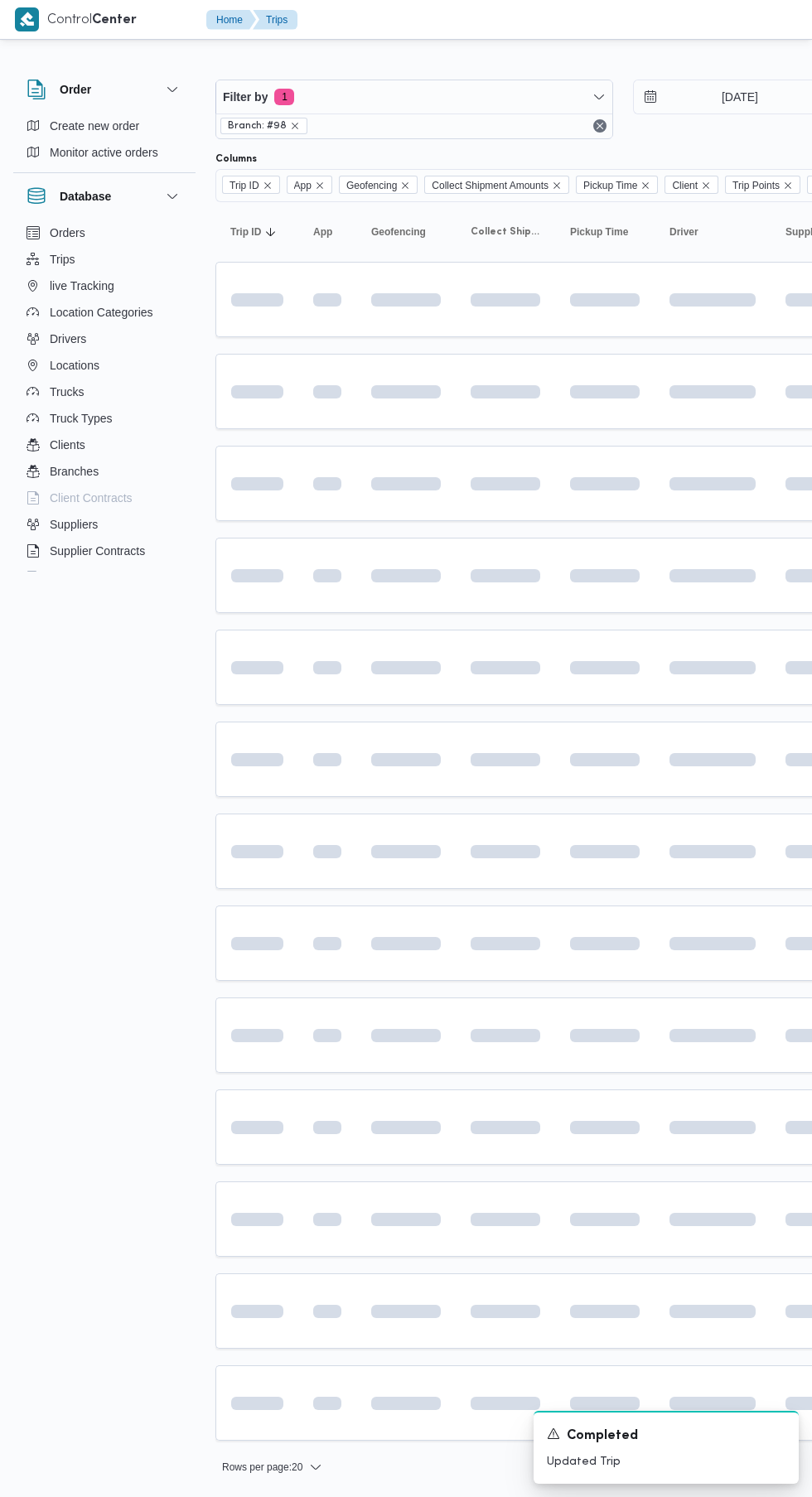
scroll to position [0, 26]
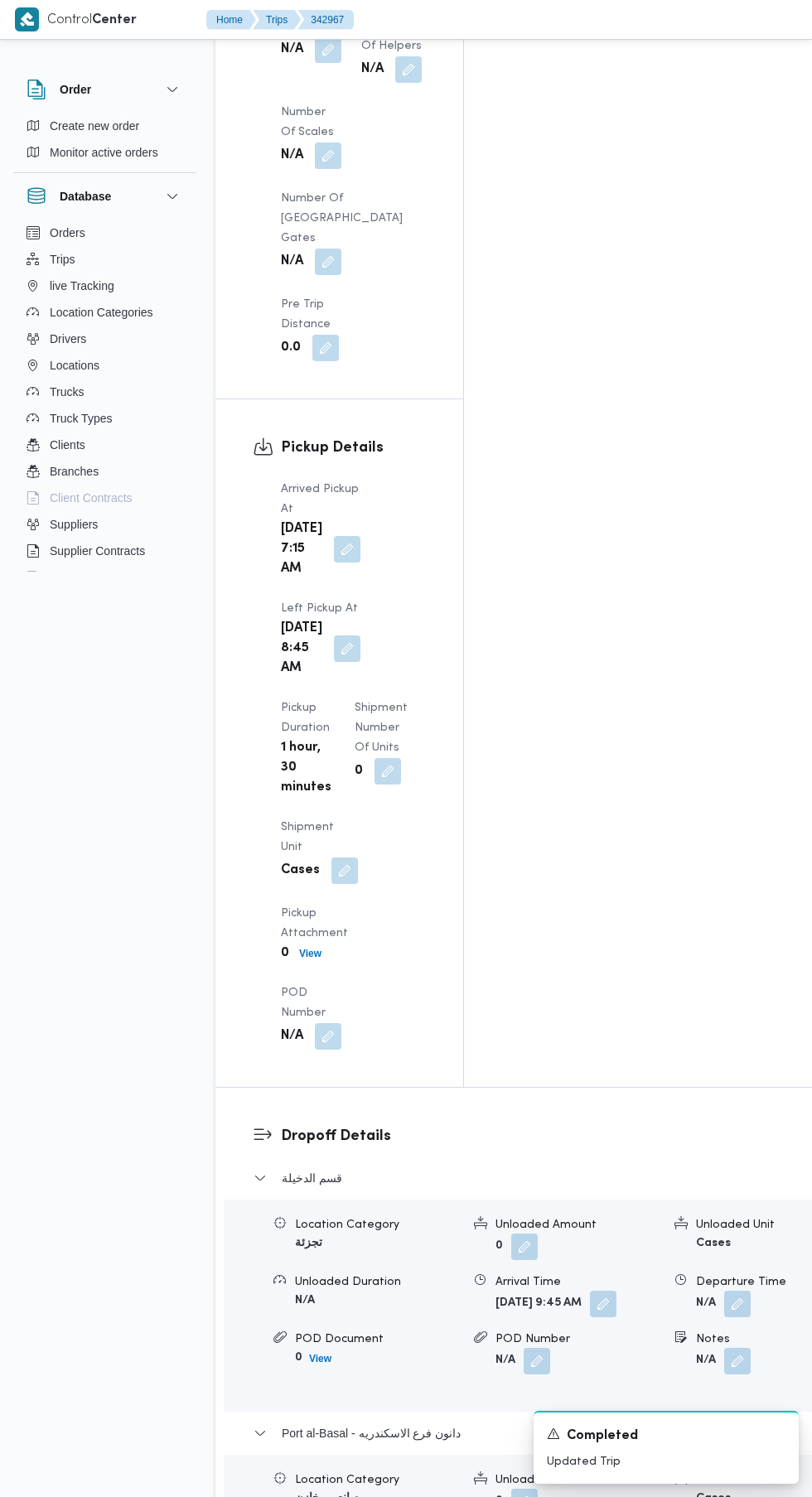
scroll to position [1796, 0]
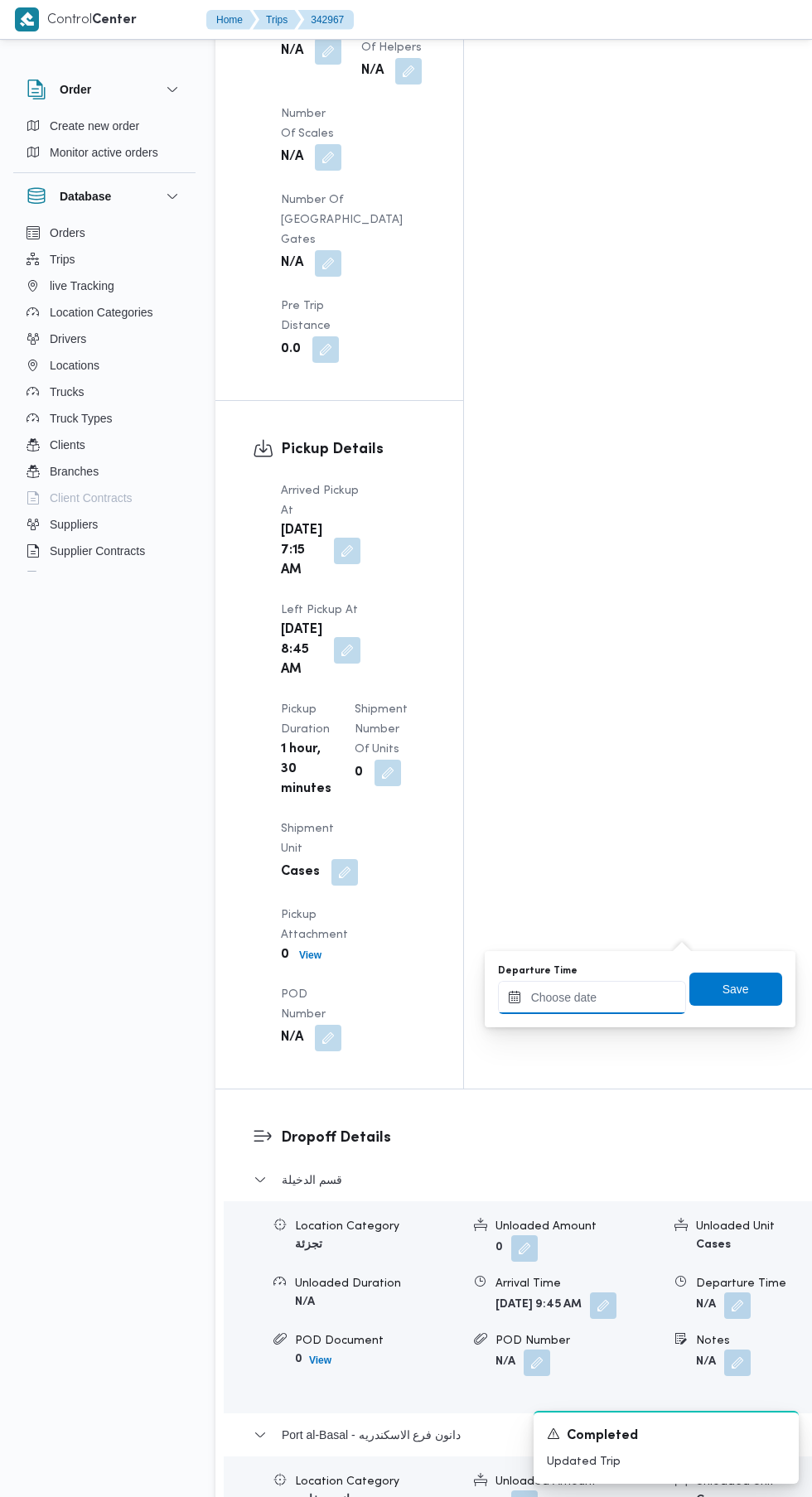
click at [613, 995] on input "Departure Time" at bounding box center [592, 996] width 188 height 33
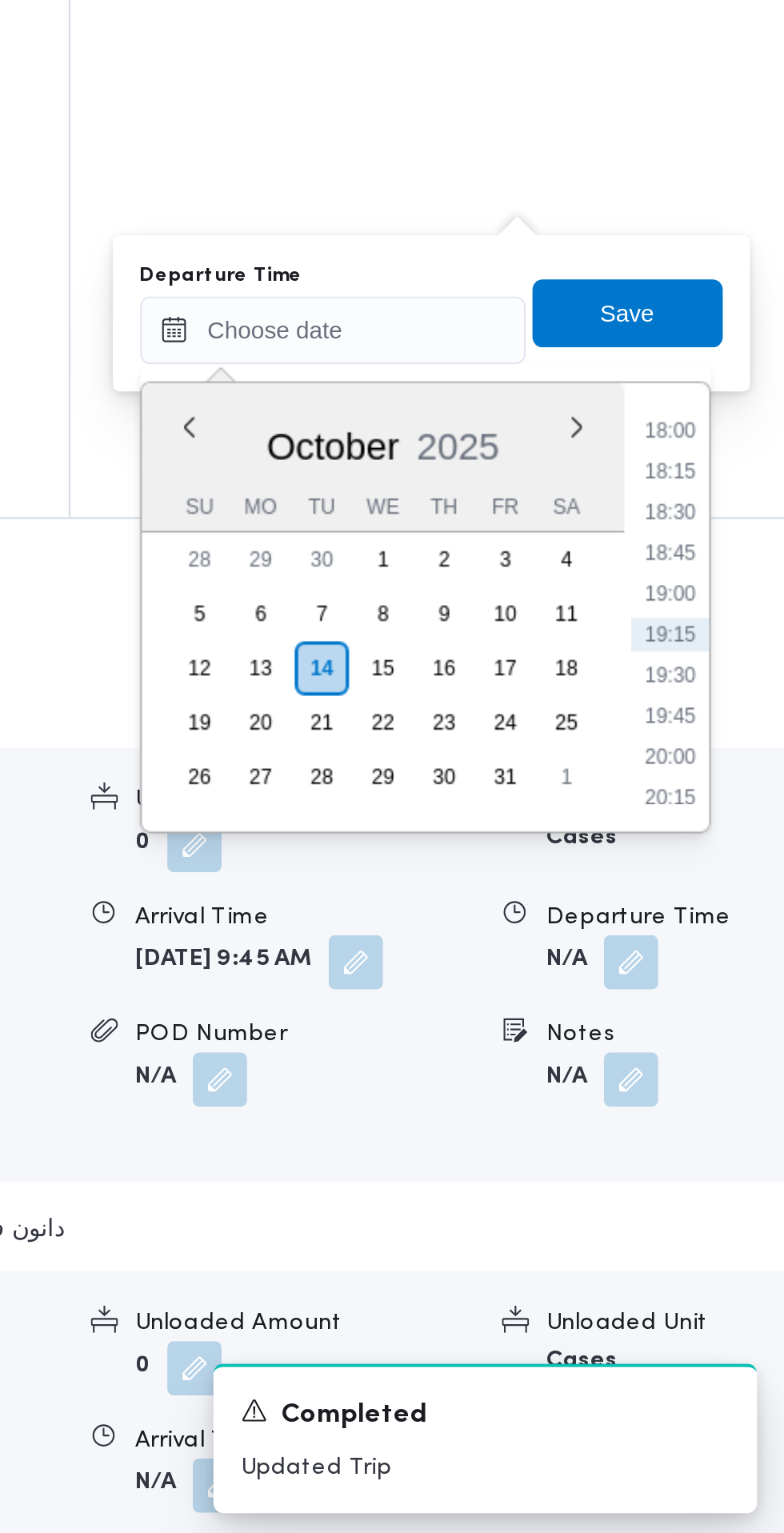
click at [739, 1110] on li "19:15" at bounding box center [730, 1106] width 37 height 16
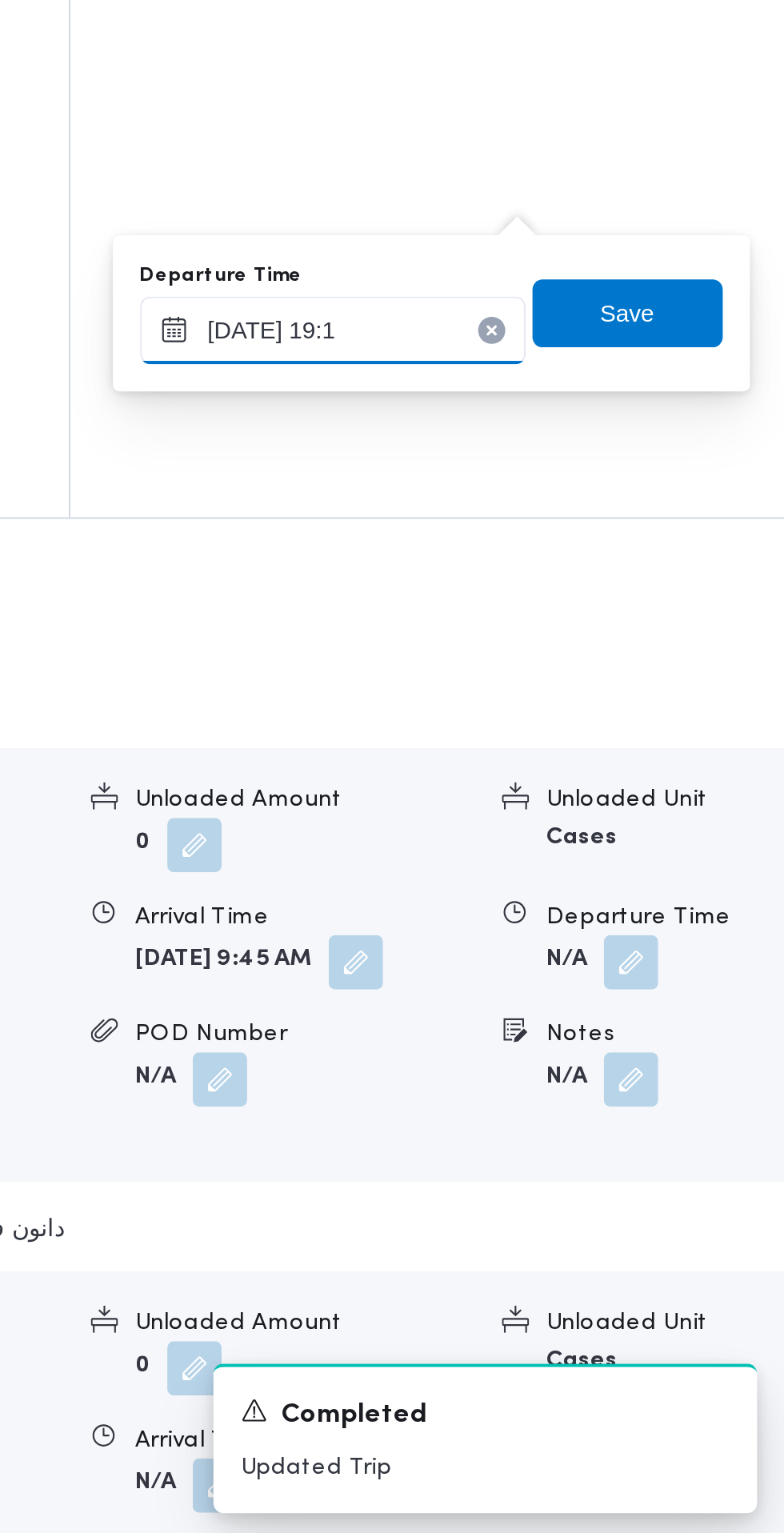
type input "14/10/2025 19:10"
click at [734, 959] on span "Save" at bounding box center [710, 955] width 89 height 32
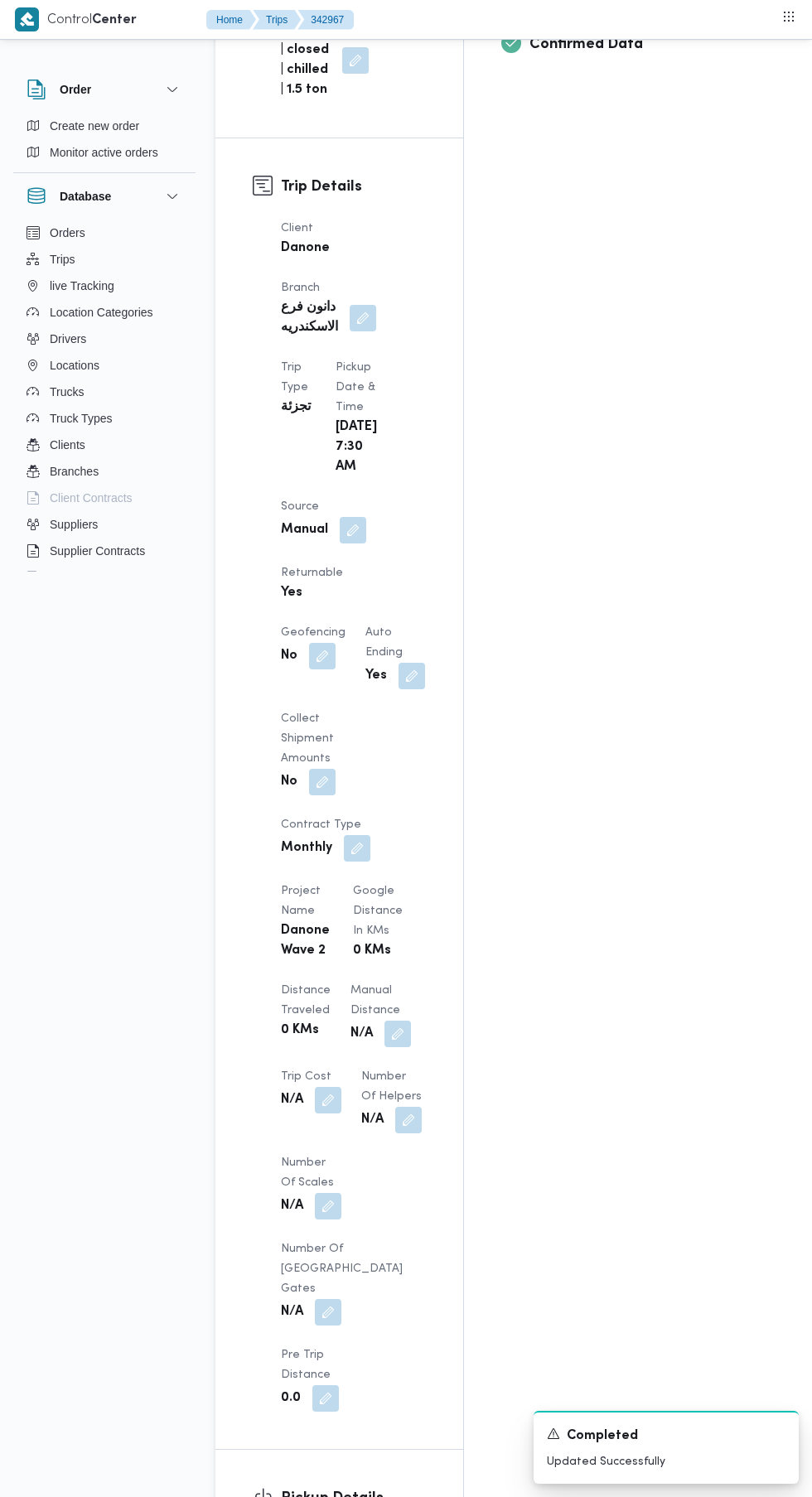
scroll to position [740, 0]
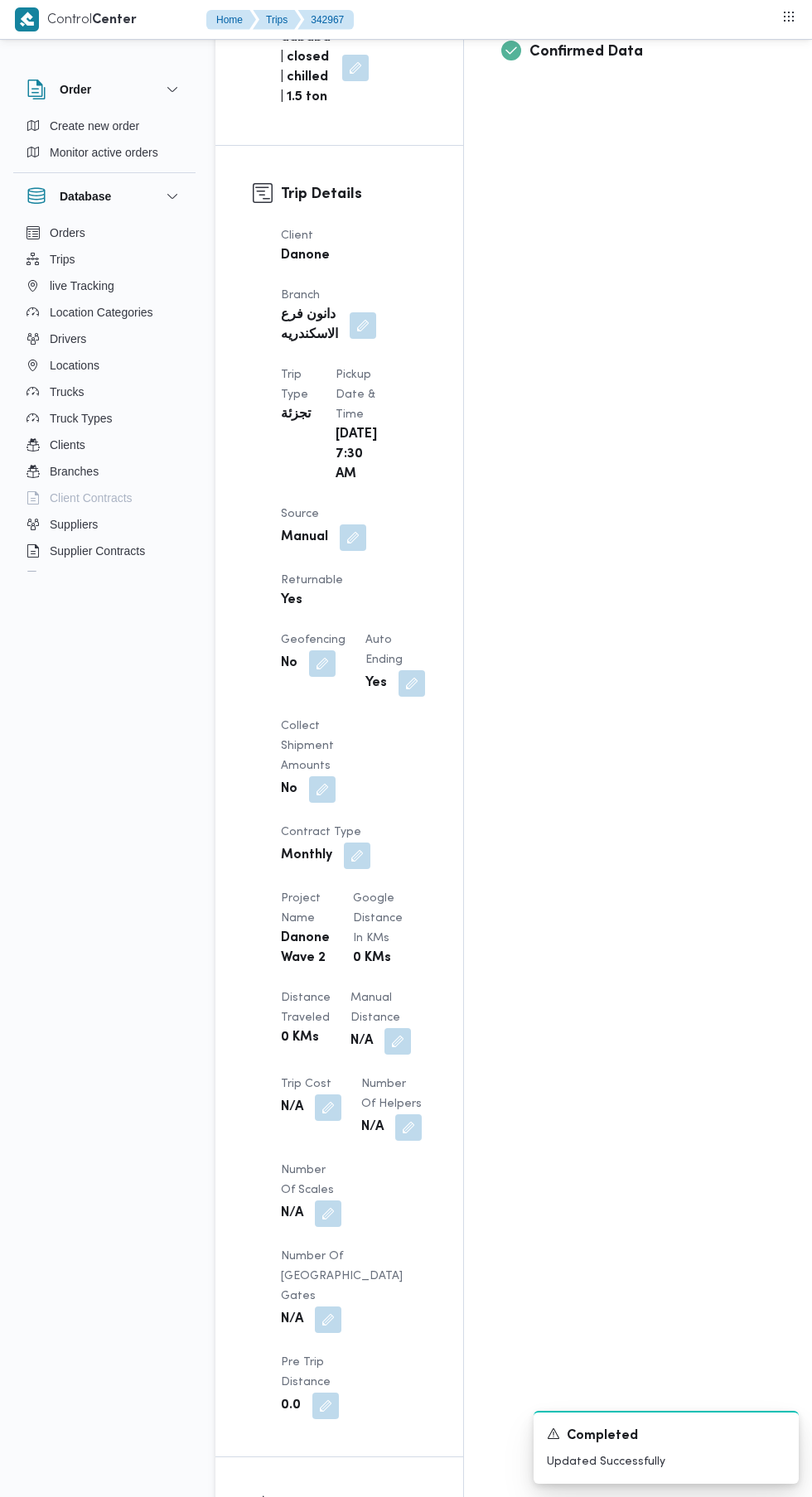
click at [385, 1027] on button "button" at bounding box center [397, 1040] width 26 height 26
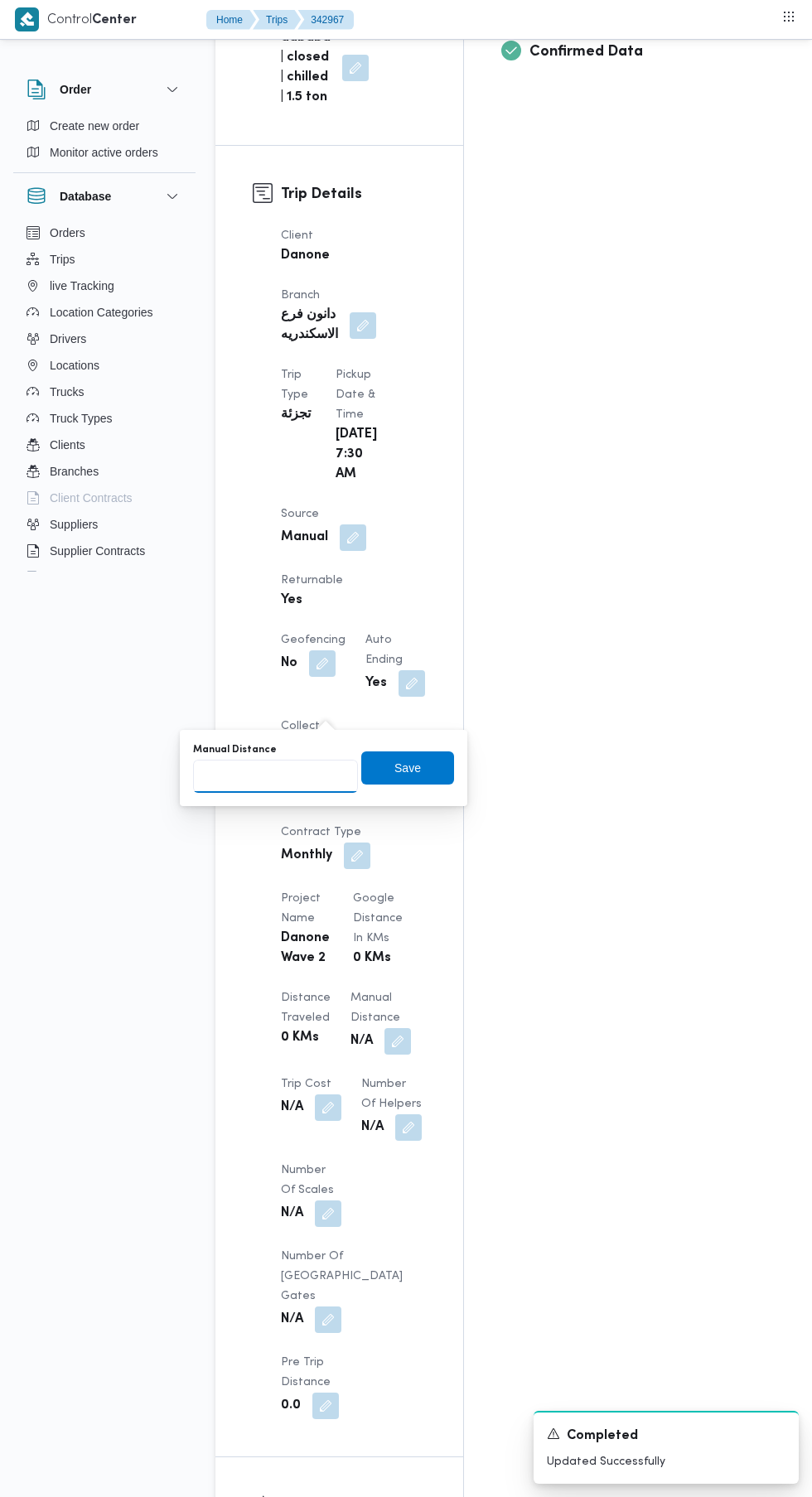
click at [293, 777] on input "Manual Distance" at bounding box center [275, 776] width 165 height 33
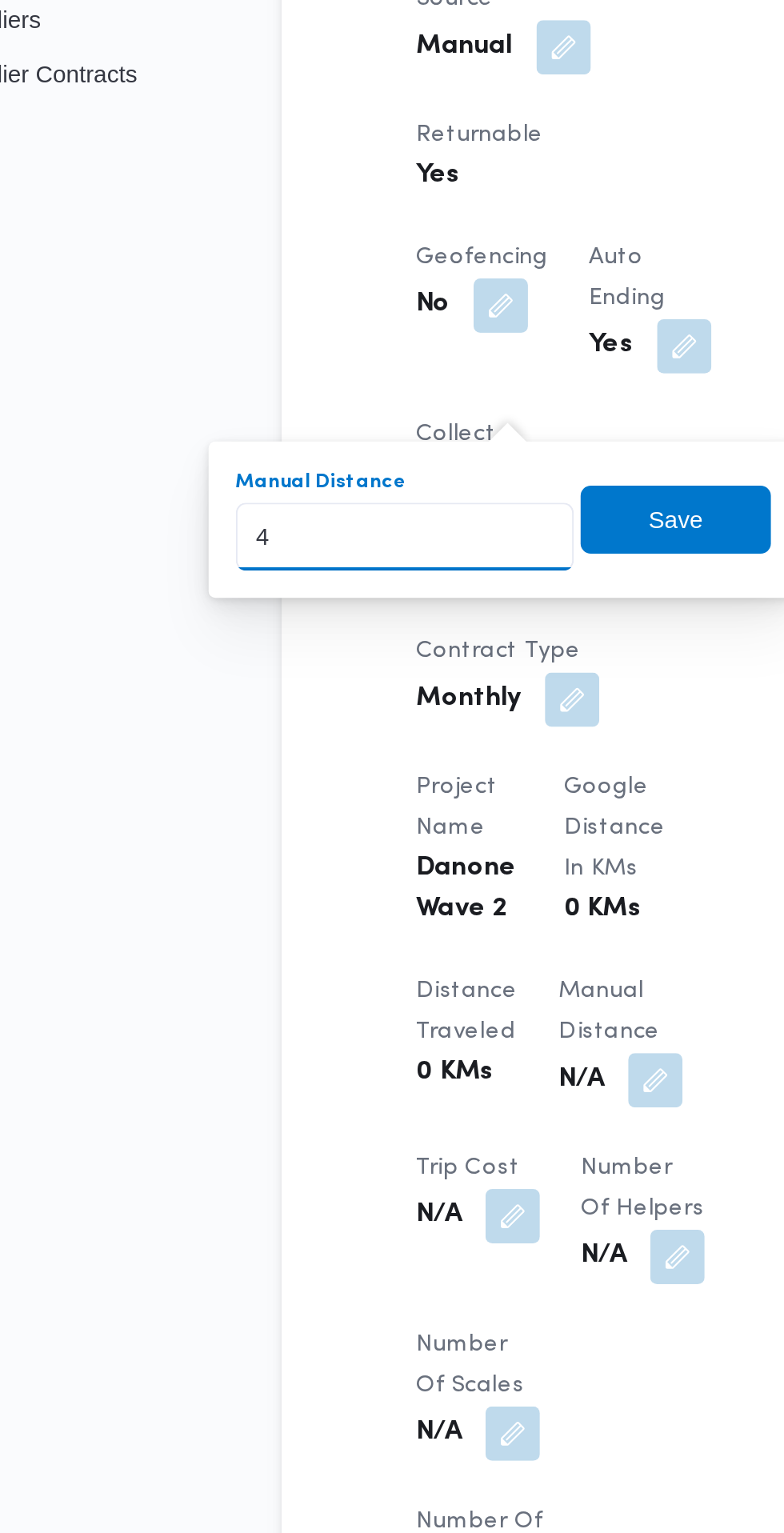
type input "44"
click at [406, 745] on span "Save" at bounding box center [393, 742] width 25 height 20
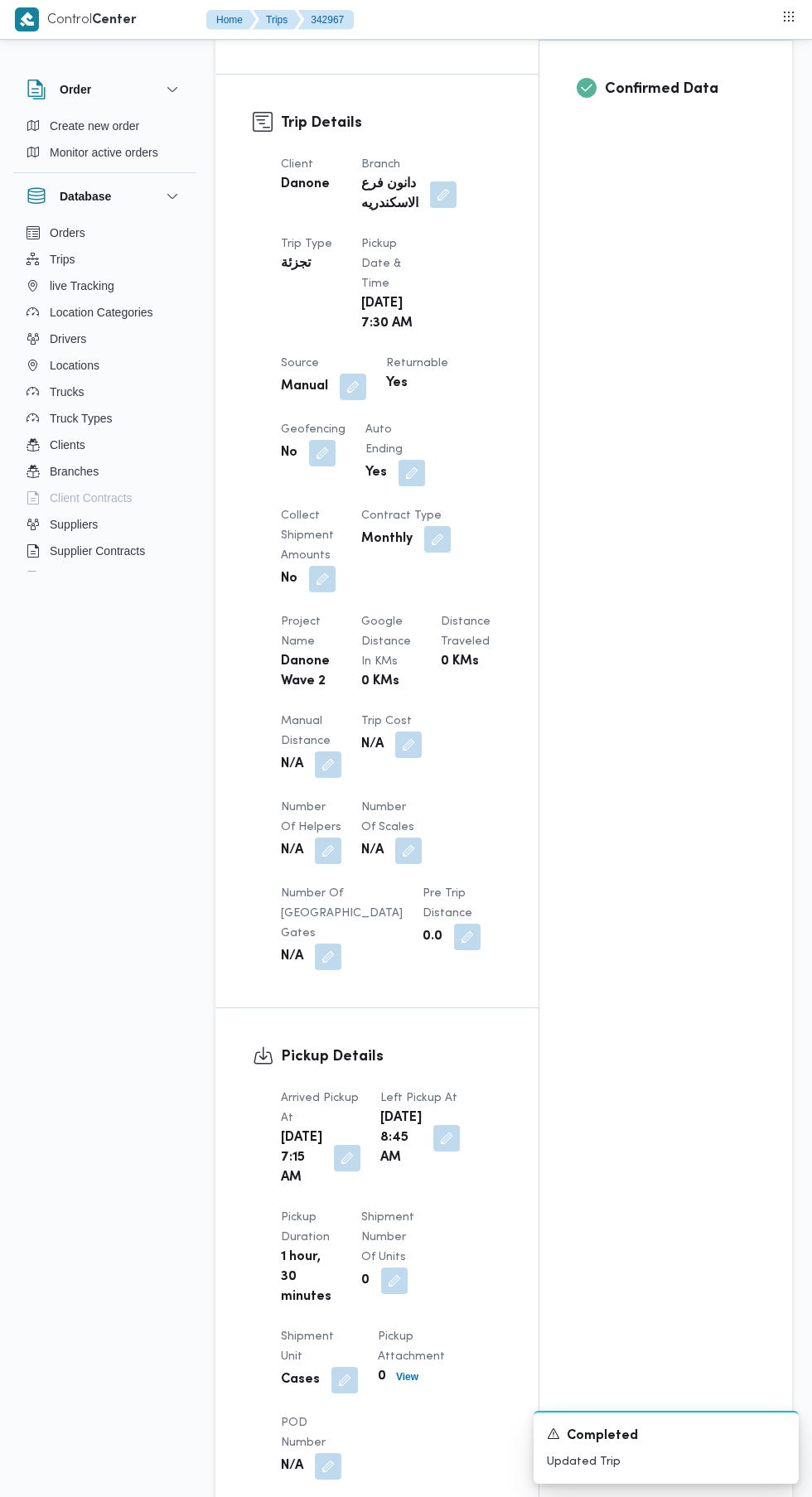
scroll to position [0, 0]
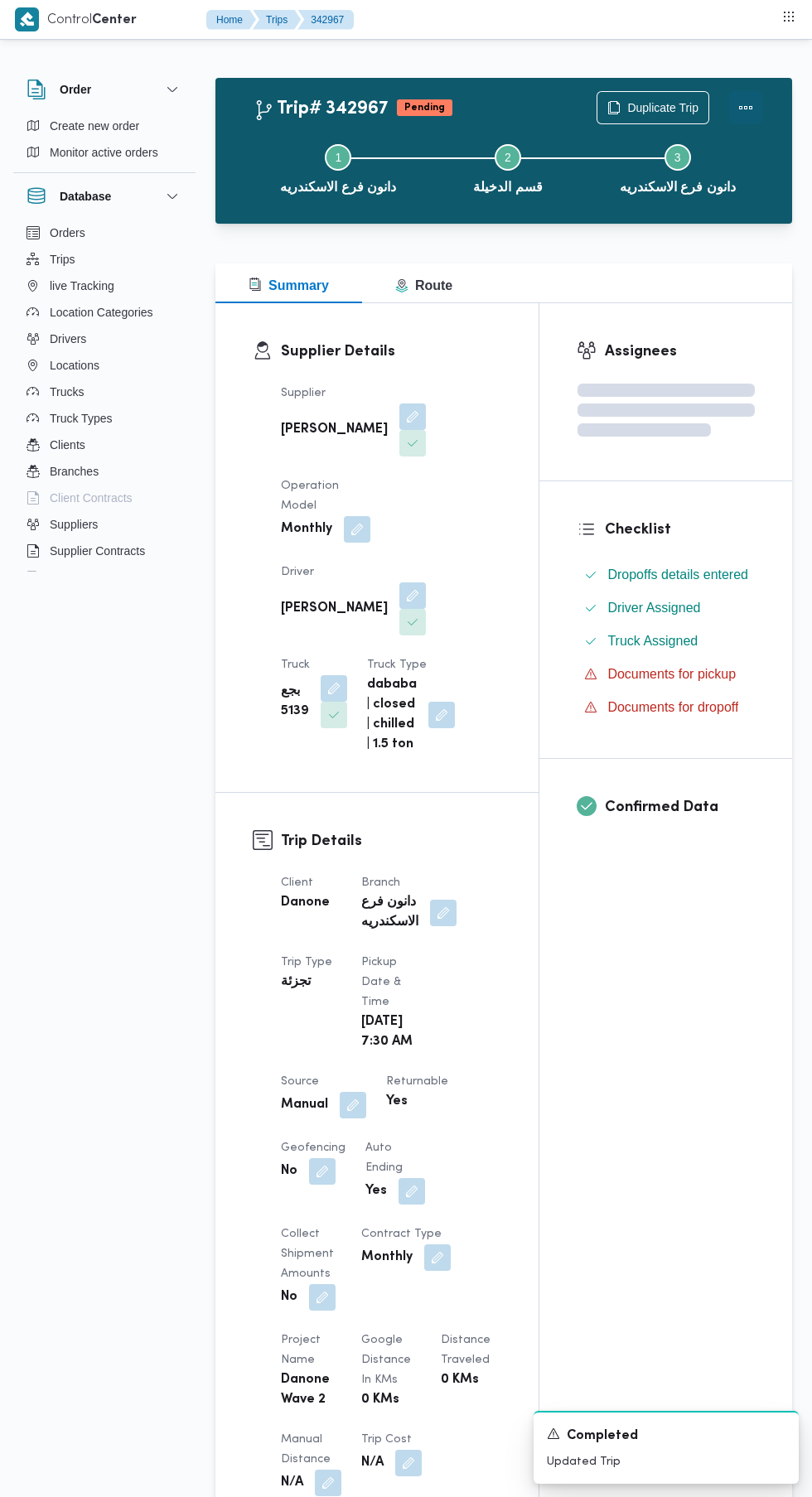
click at [742, 107] on button "Actions" at bounding box center [745, 107] width 33 height 33
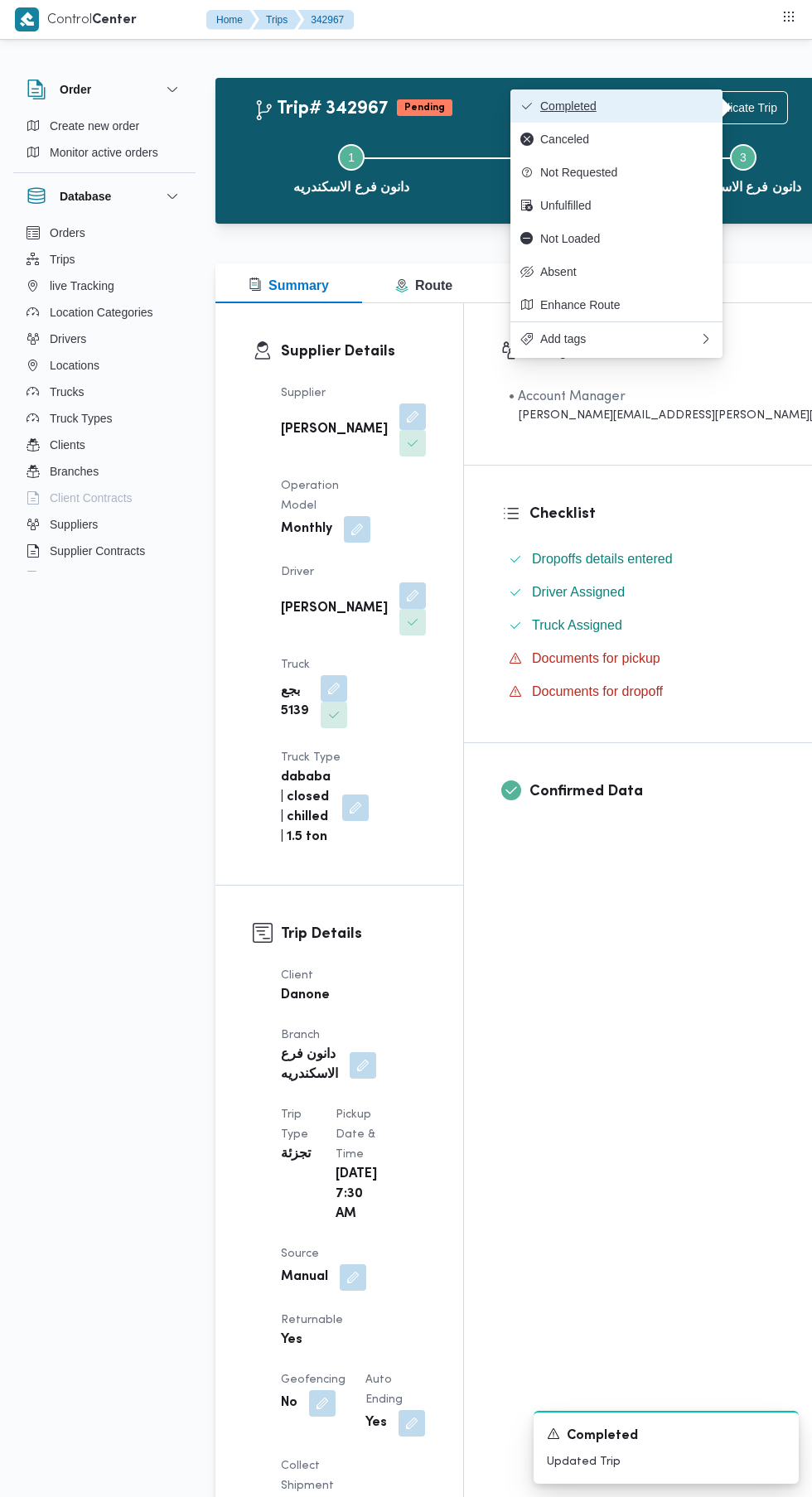
click at [668, 114] on button "Completed" at bounding box center [616, 105] width 212 height 33
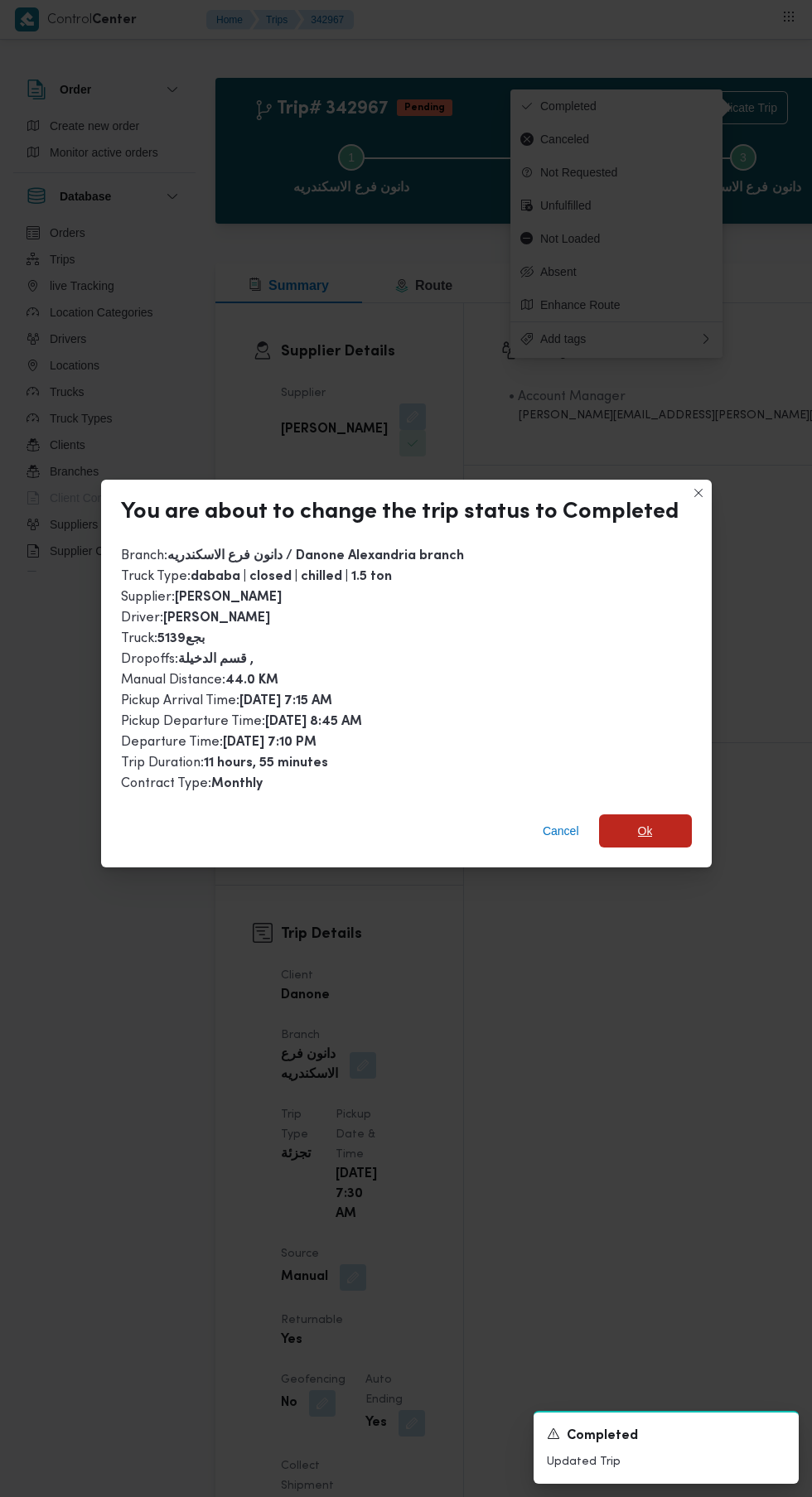
click at [640, 820] on span "Ok" at bounding box center [645, 831] width 15 height 20
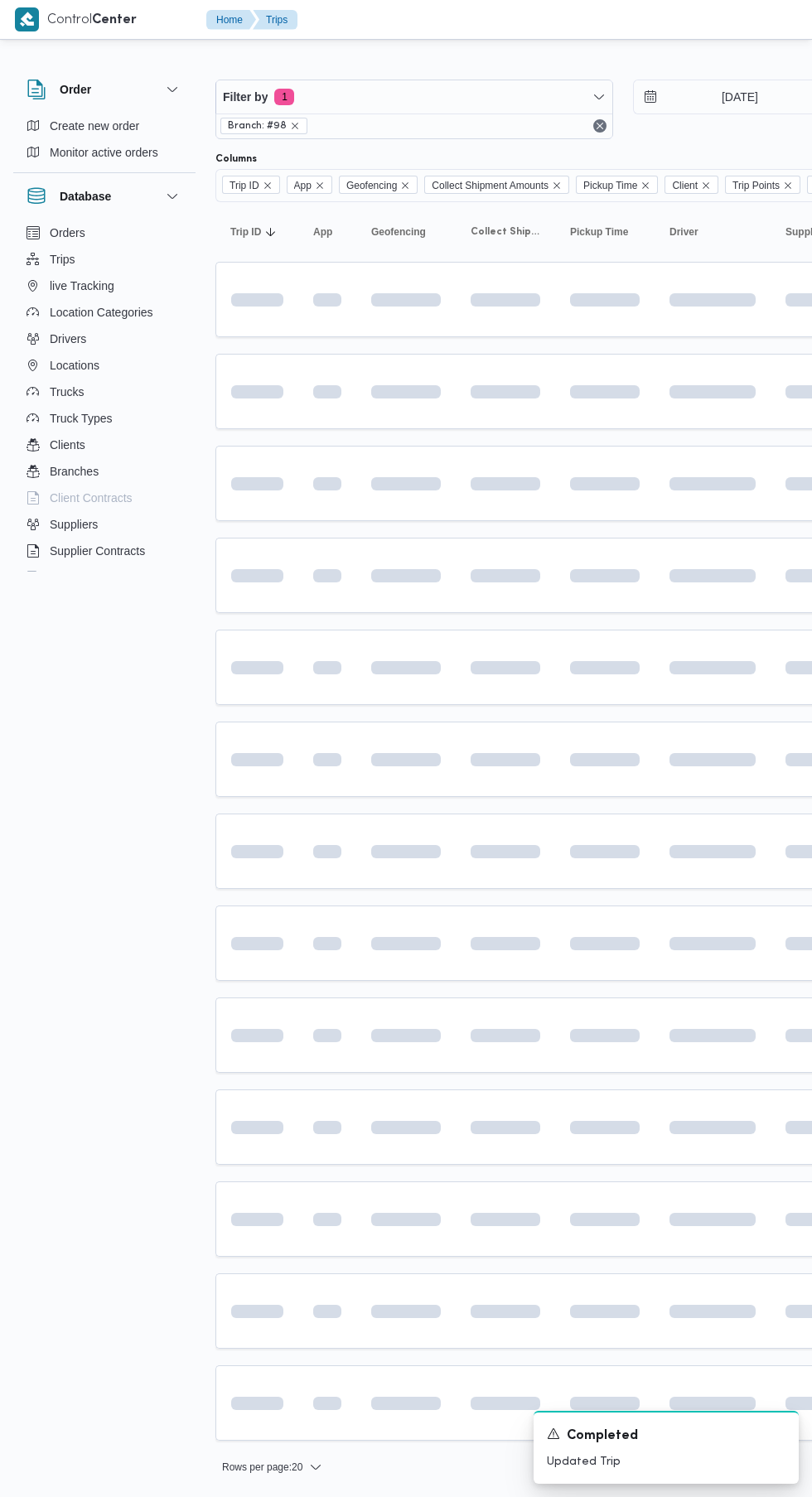
scroll to position [0, 26]
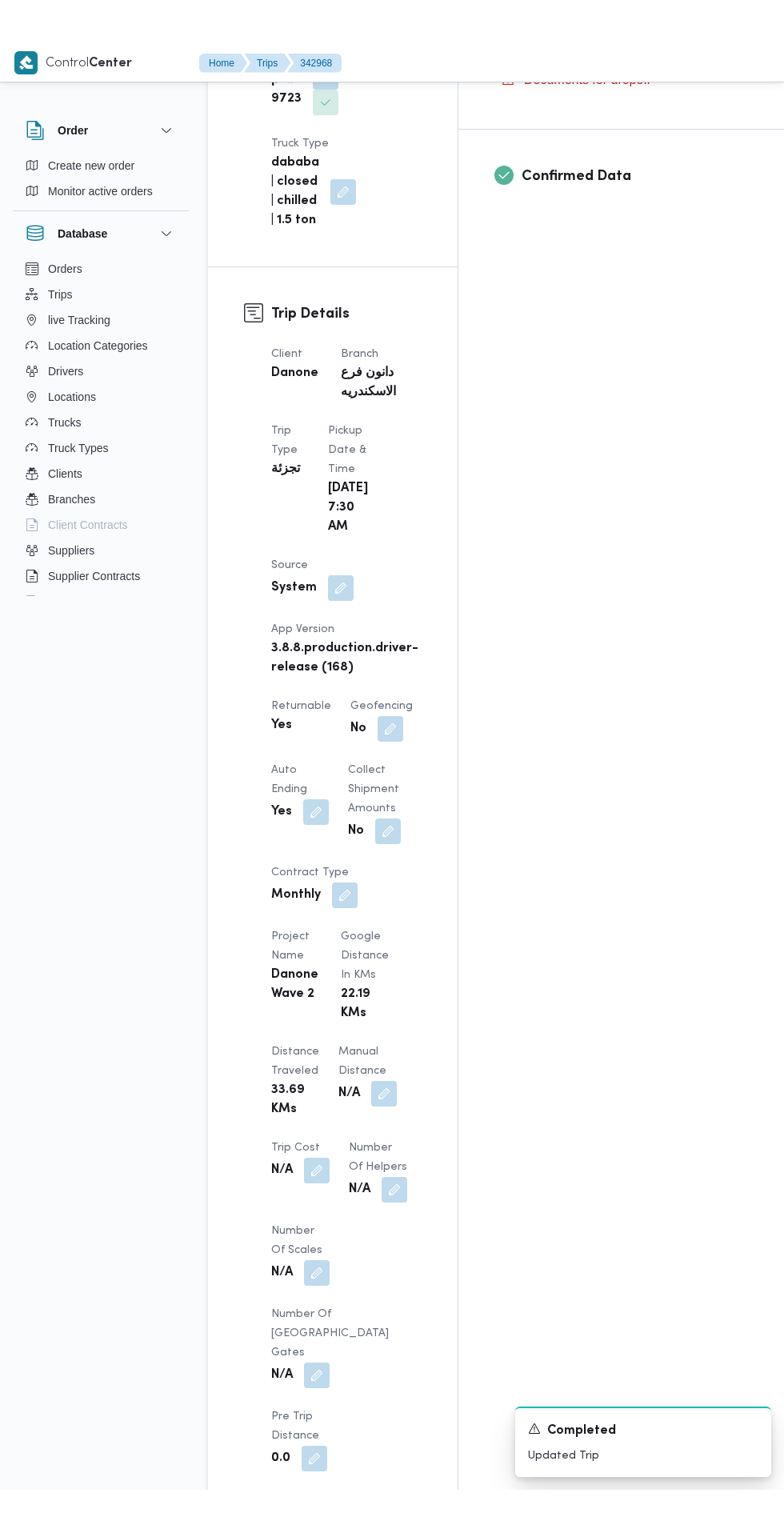
scroll to position [626, 0]
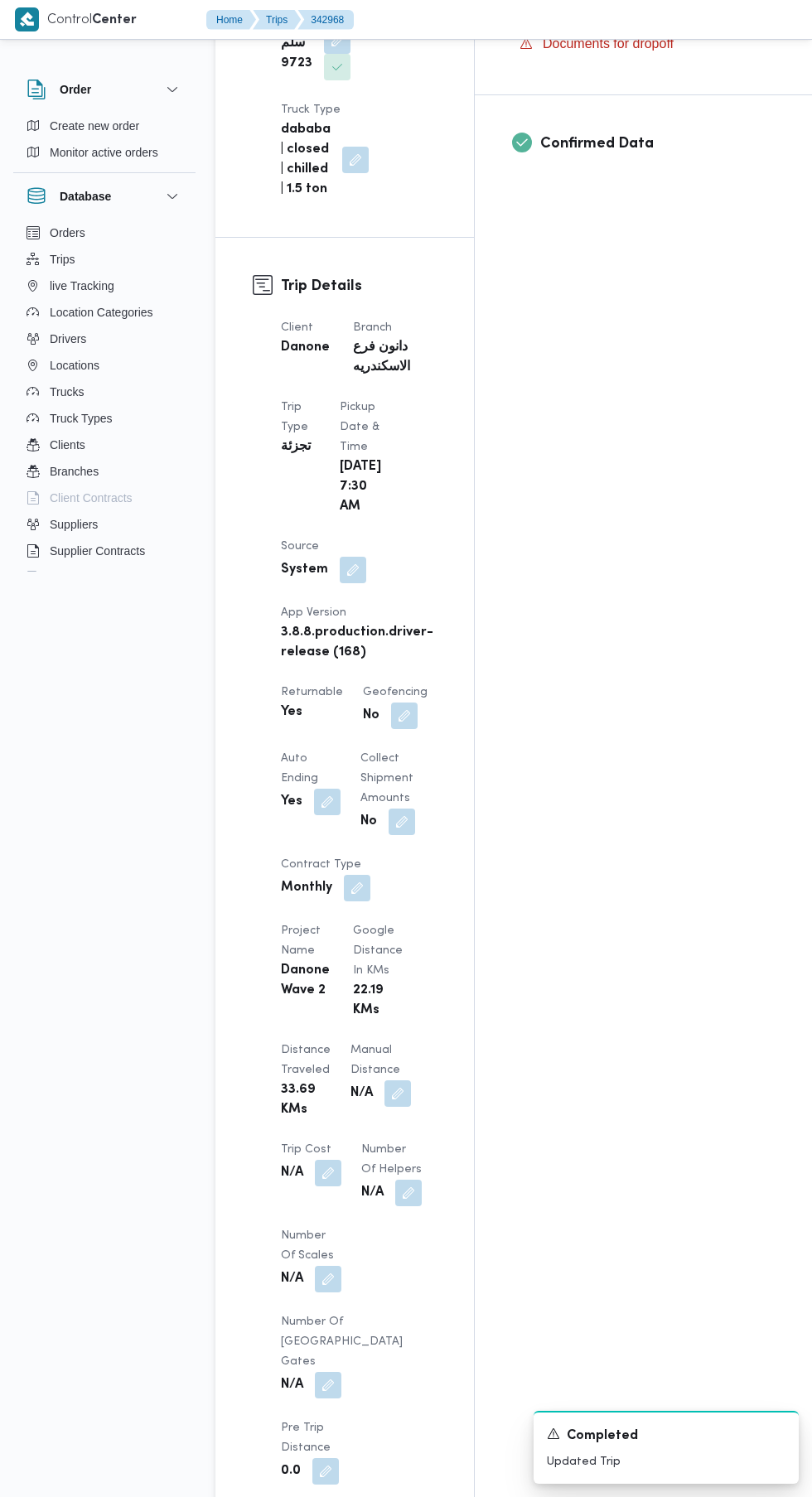
click at [385, 1080] on button "button" at bounding box center [397, 1092] width 26 height 26
click at [298, 1065] on input "Manual Distance" at bounding box center [275, 1066] width 165 height 33
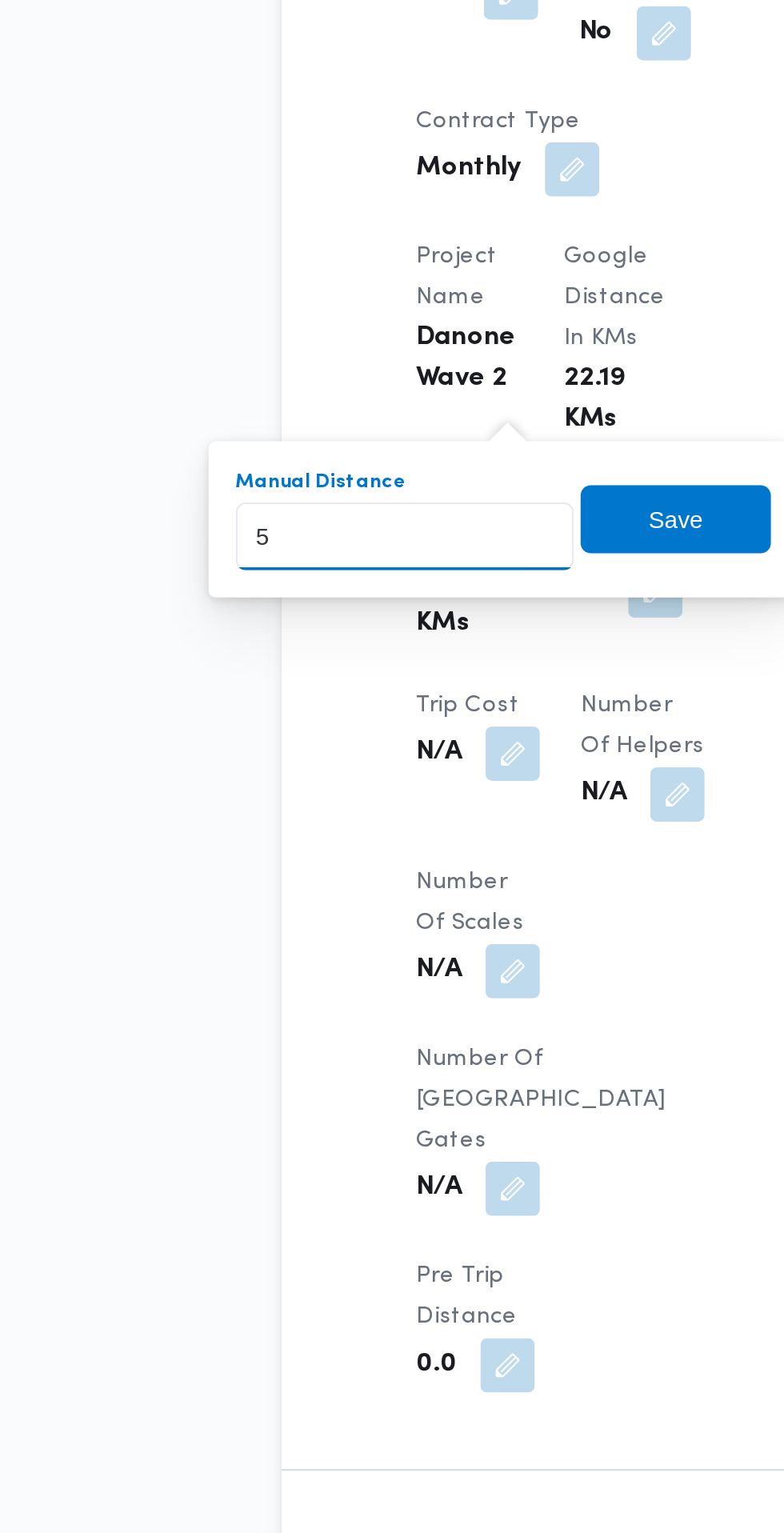
type input "52"
click at [409, 1031] on span "Save" at bounding box center [393, 1022] width 89 height 32
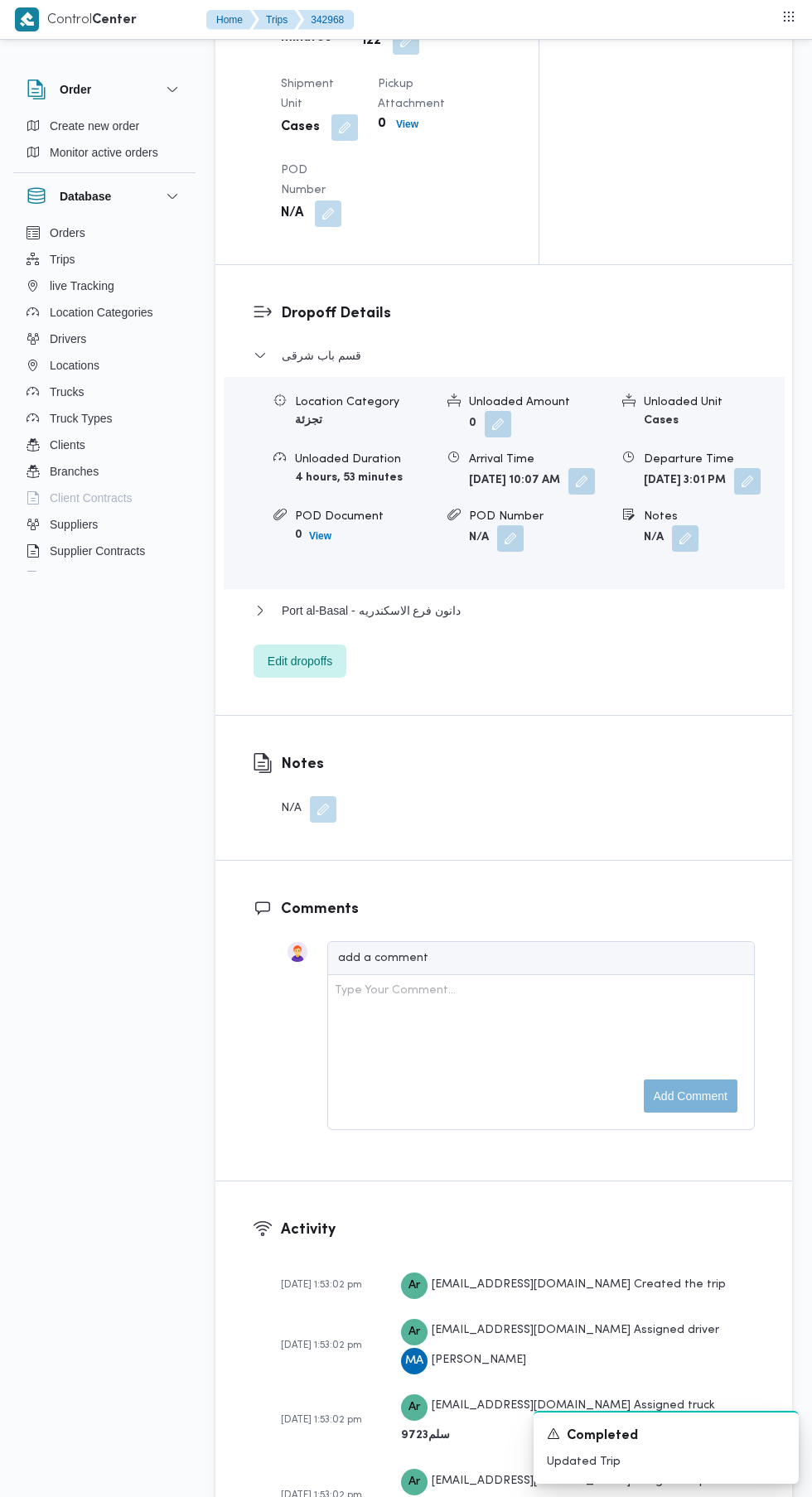
scroll to position [2129, 0]
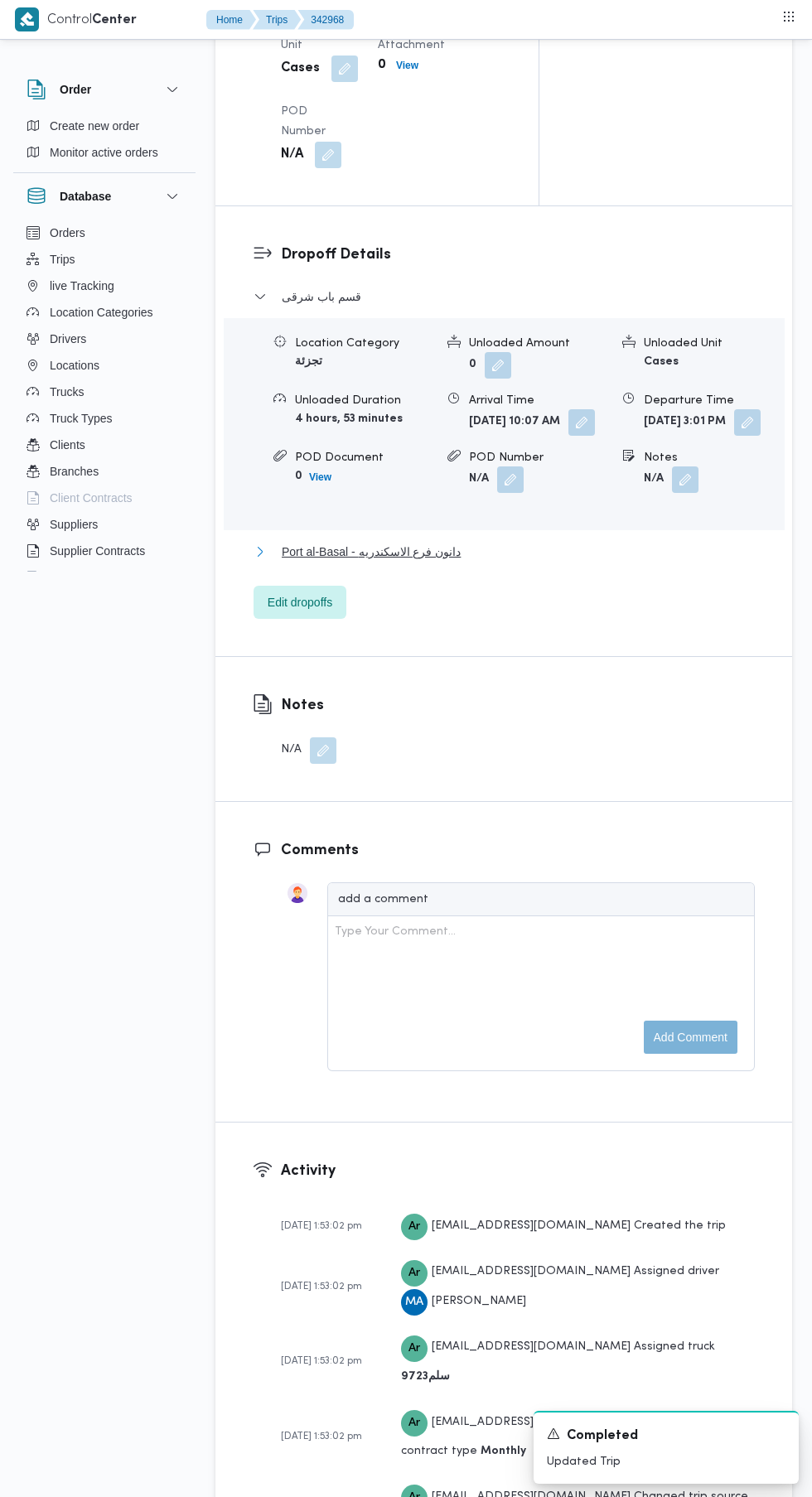
click at [458, 561] on span "Port al-Basal - دانون فرع الاسكندريه" at bounding box center [371, 552] width 179 height 20
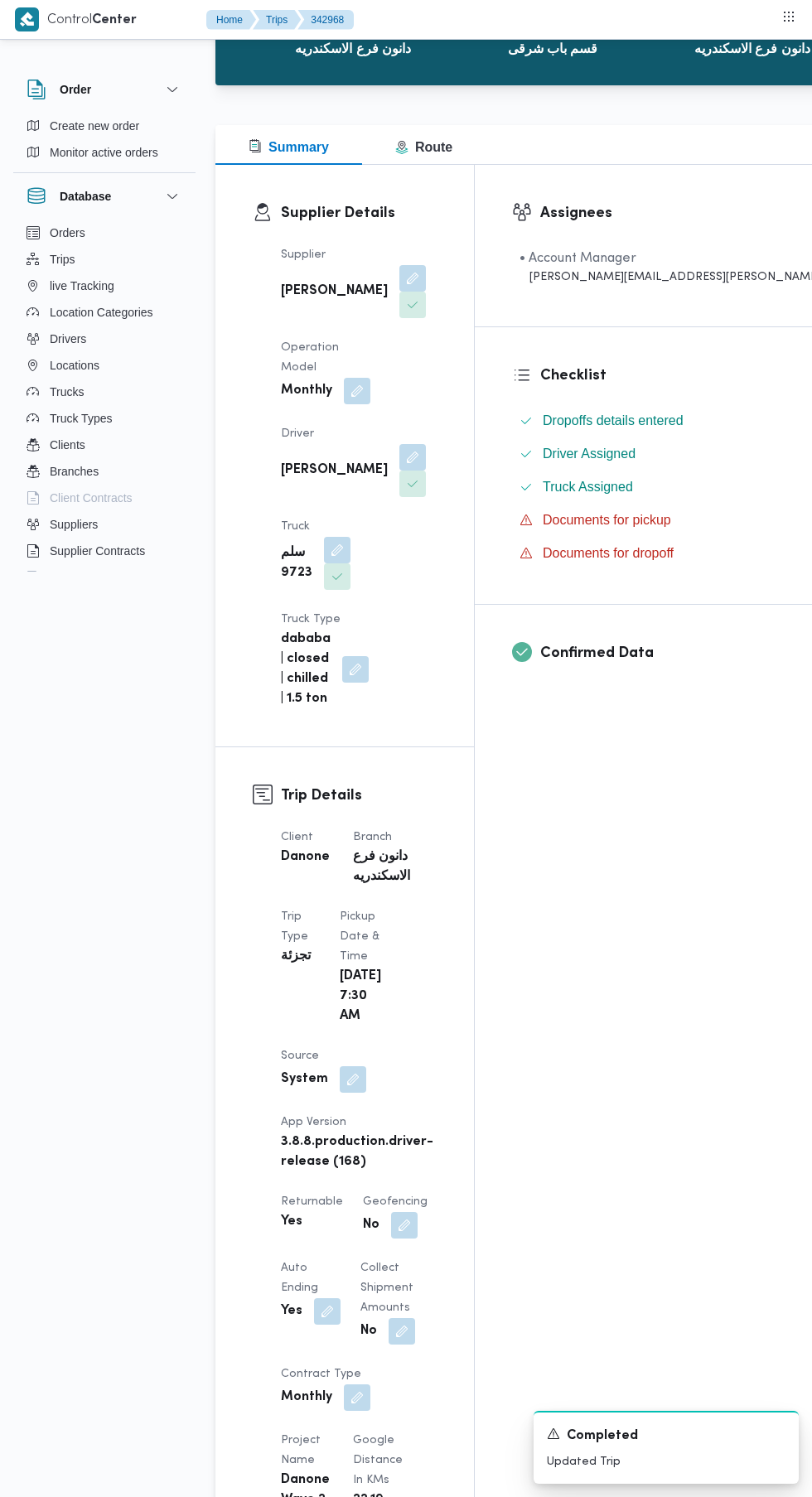
scroll to position [0, 0]
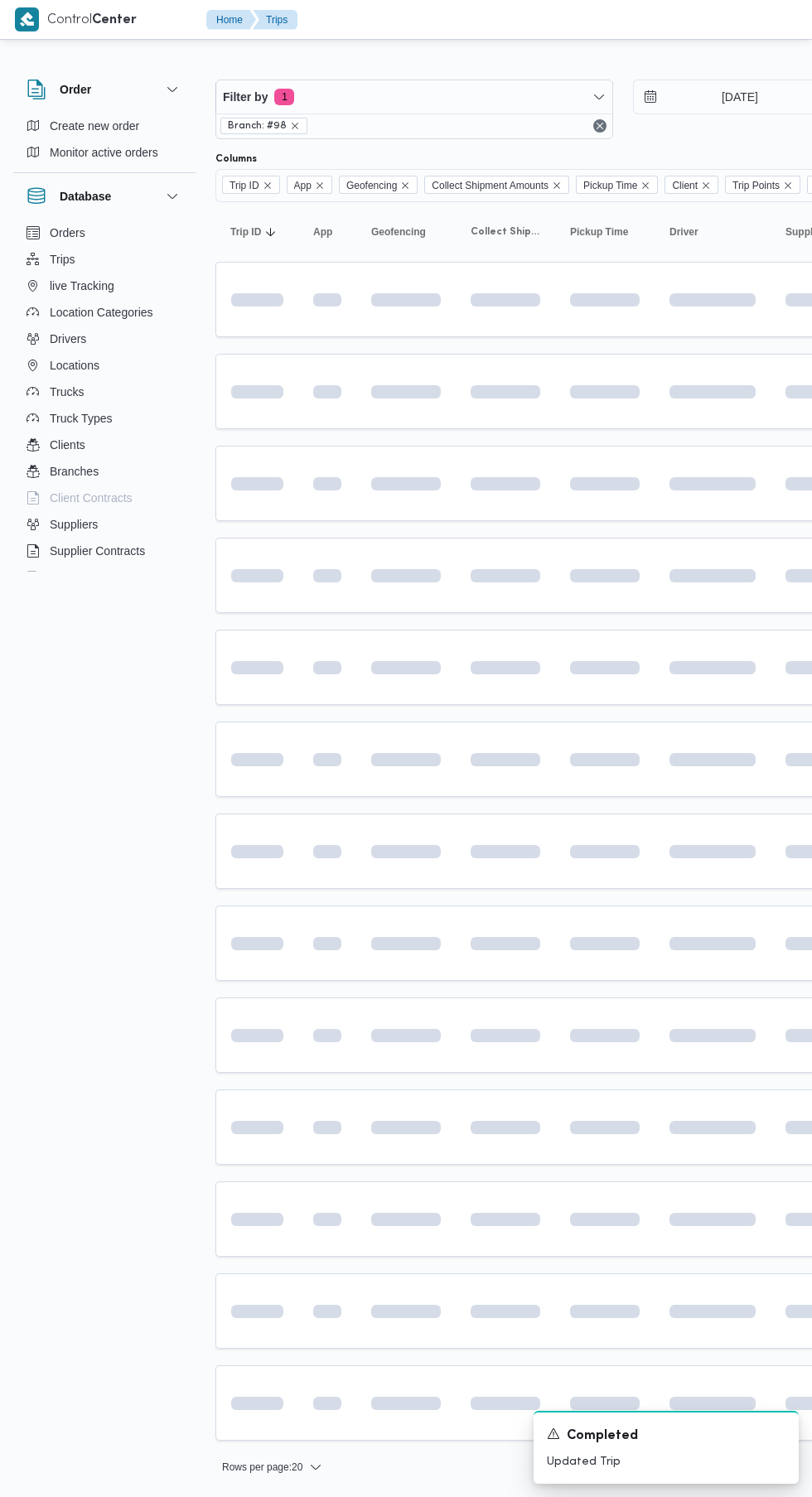
scroll to position [0, 26]
